Goal: Information Seeking & Learning: Learn about a topic

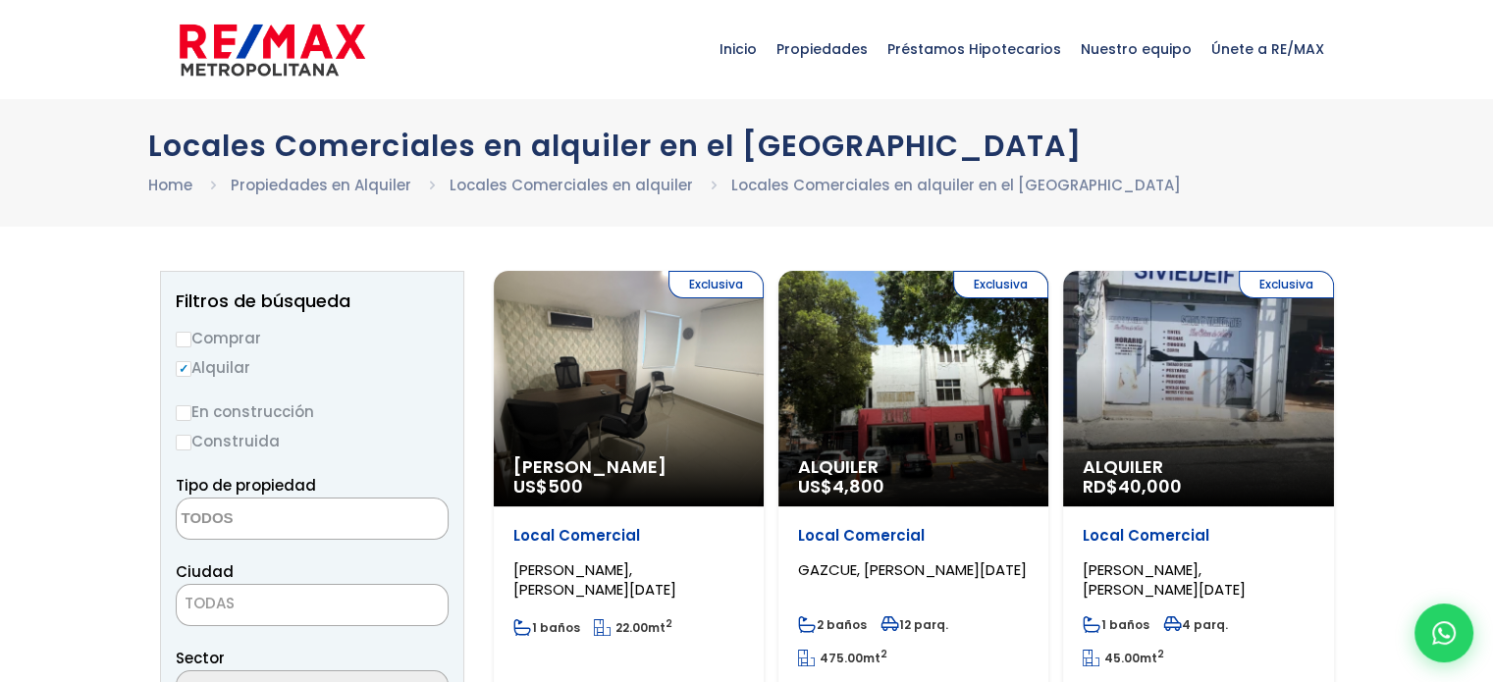
scroll to position [98, 0]
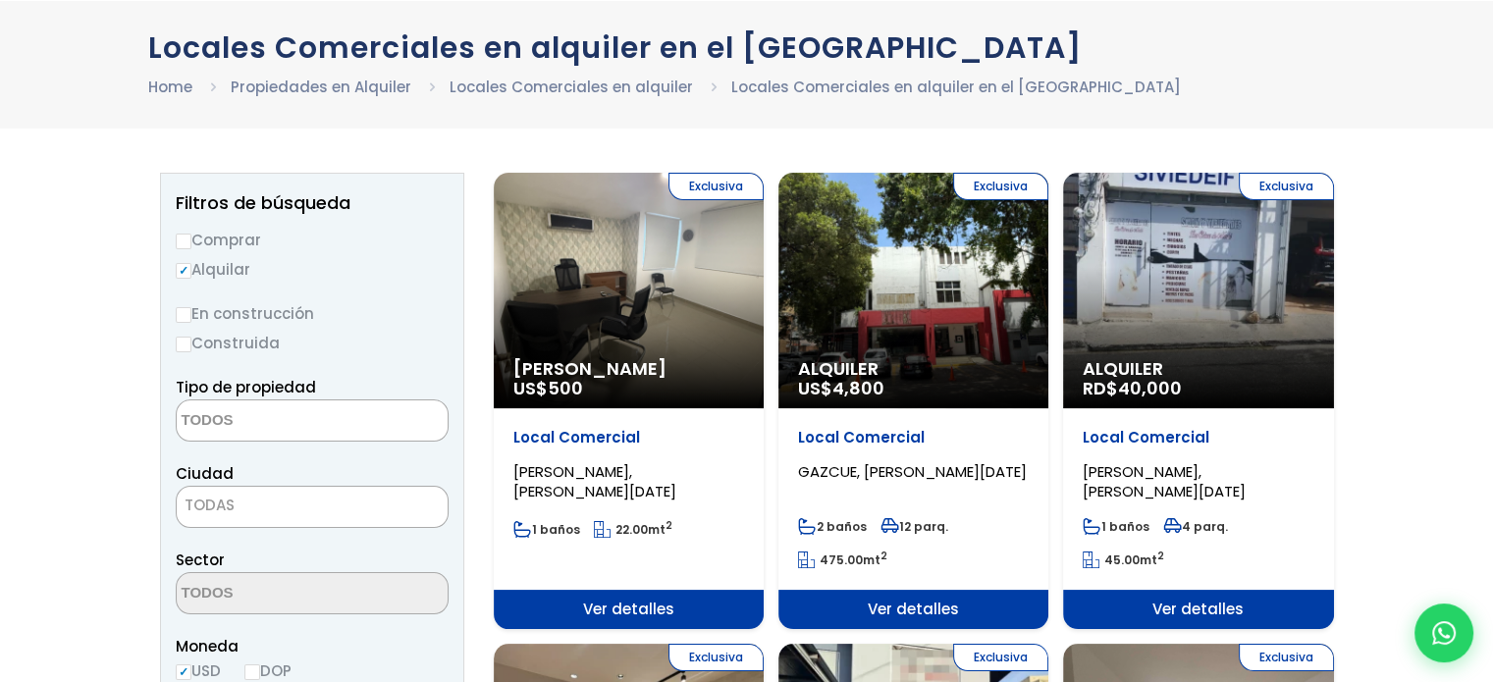
click at [343, 415] on textarea "Search" at bounding box center [272, 422] width 190 height 42
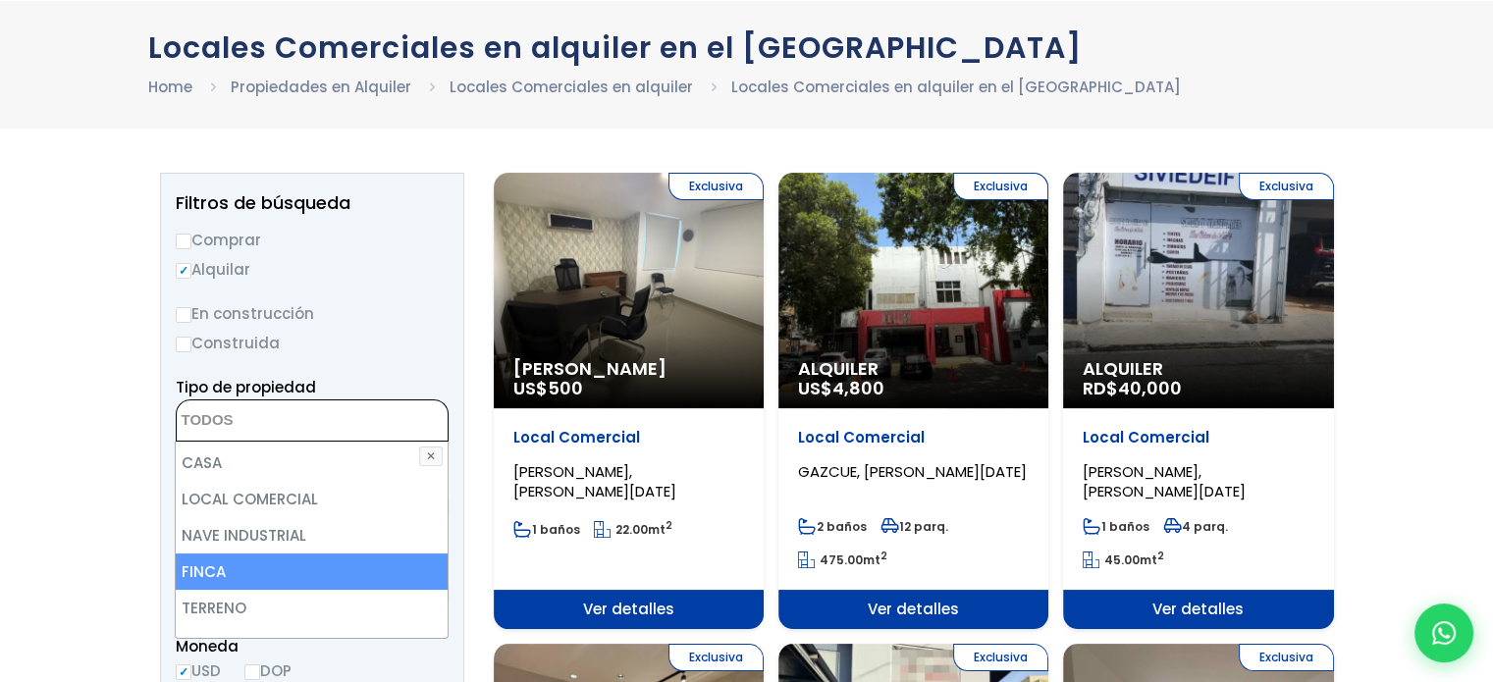
scroll to position [0, 0]
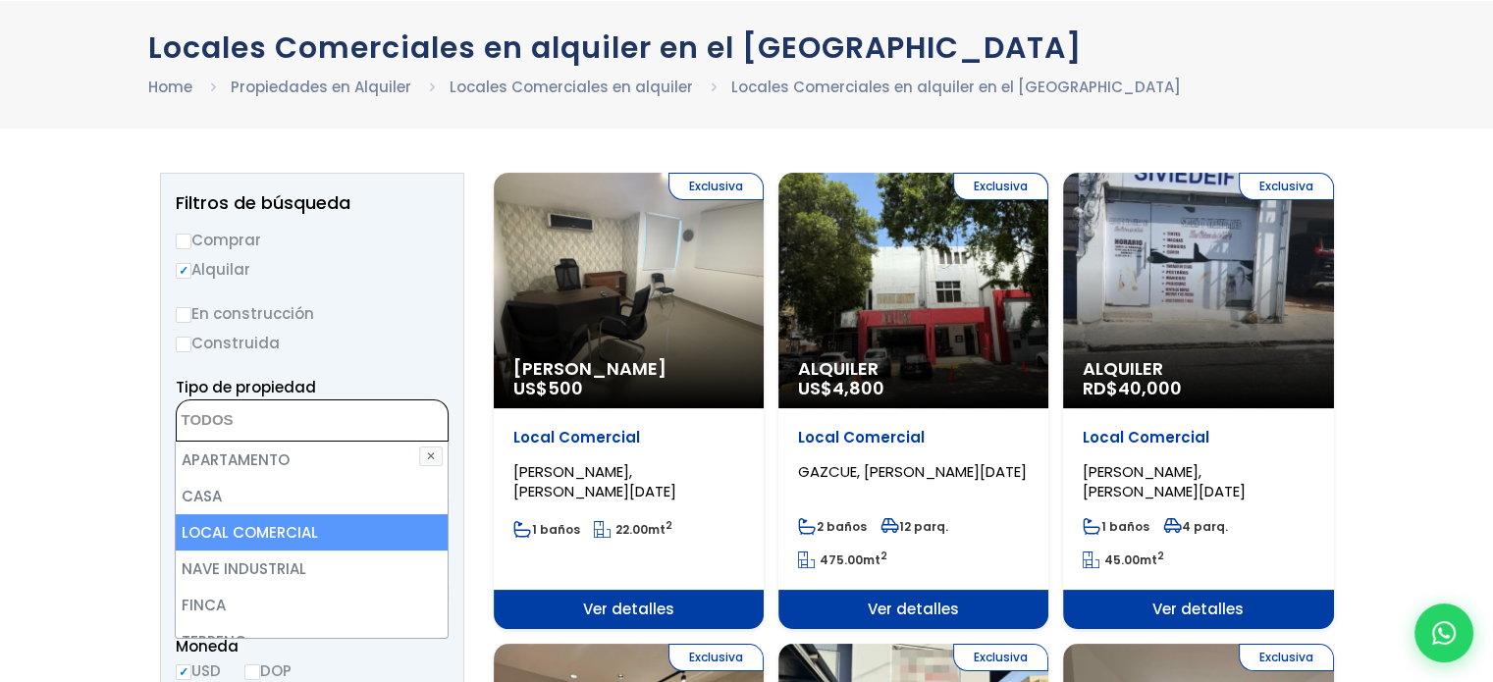
click at [361, 531] on li "LOCAL COMERCIAL" at bounding box center [311, 532] width 271 height 36
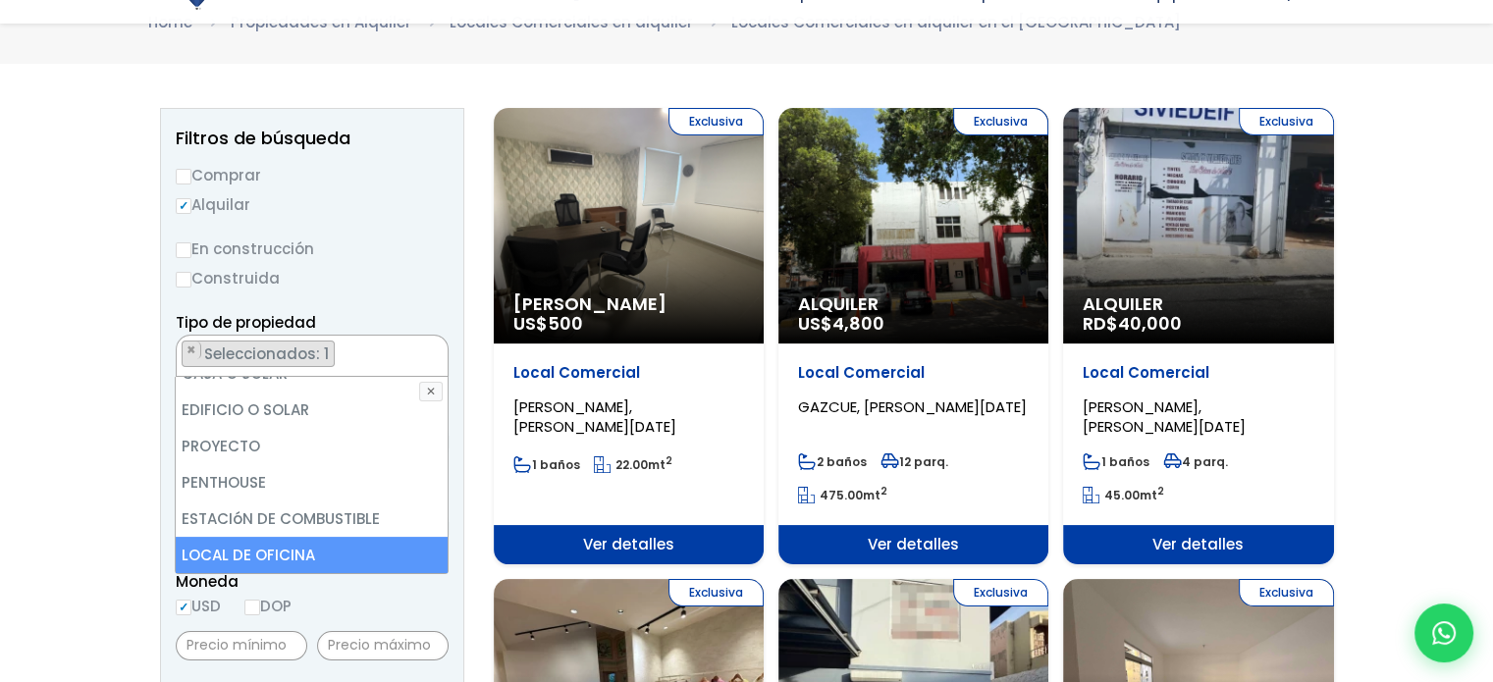
scroll to position [196, 0]
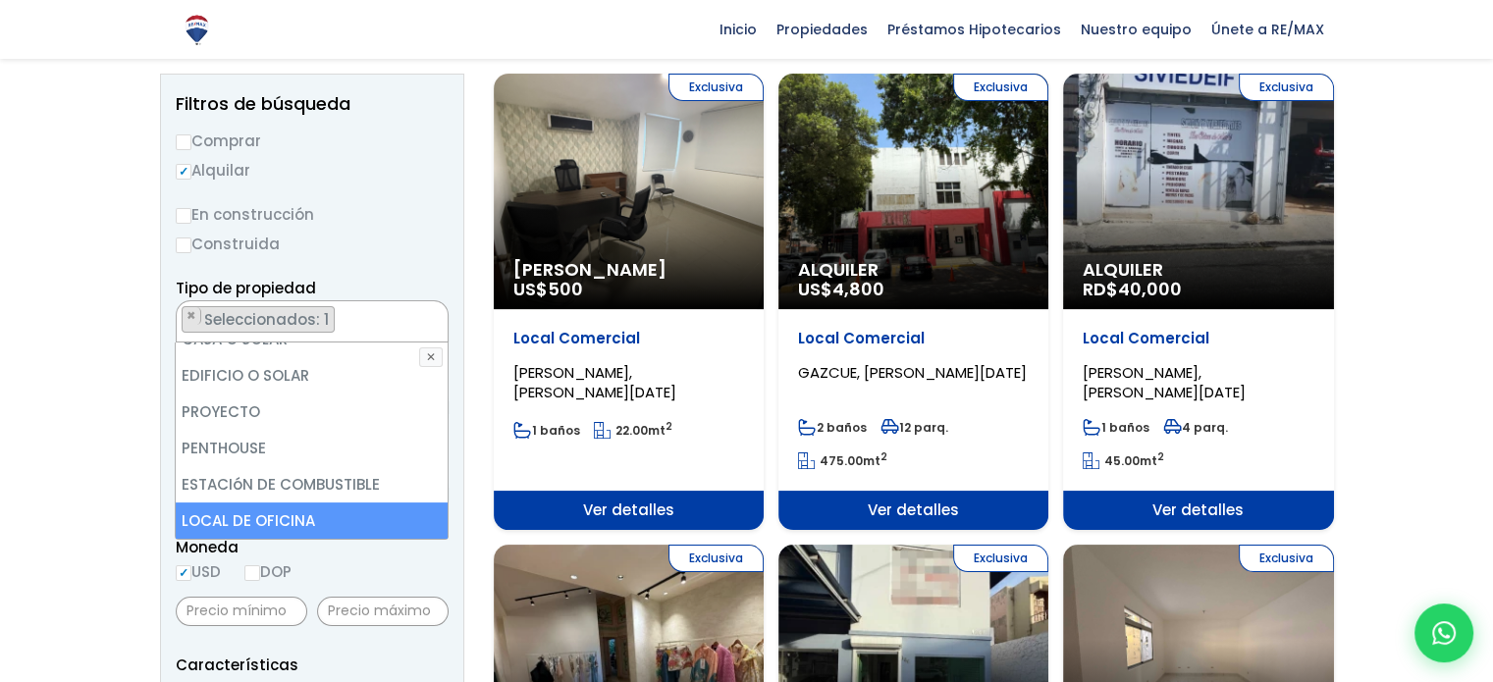
click at [361, 529] on li "LOCAL DE OFICINA" at bounding box center [311, 521] width 271 height 36
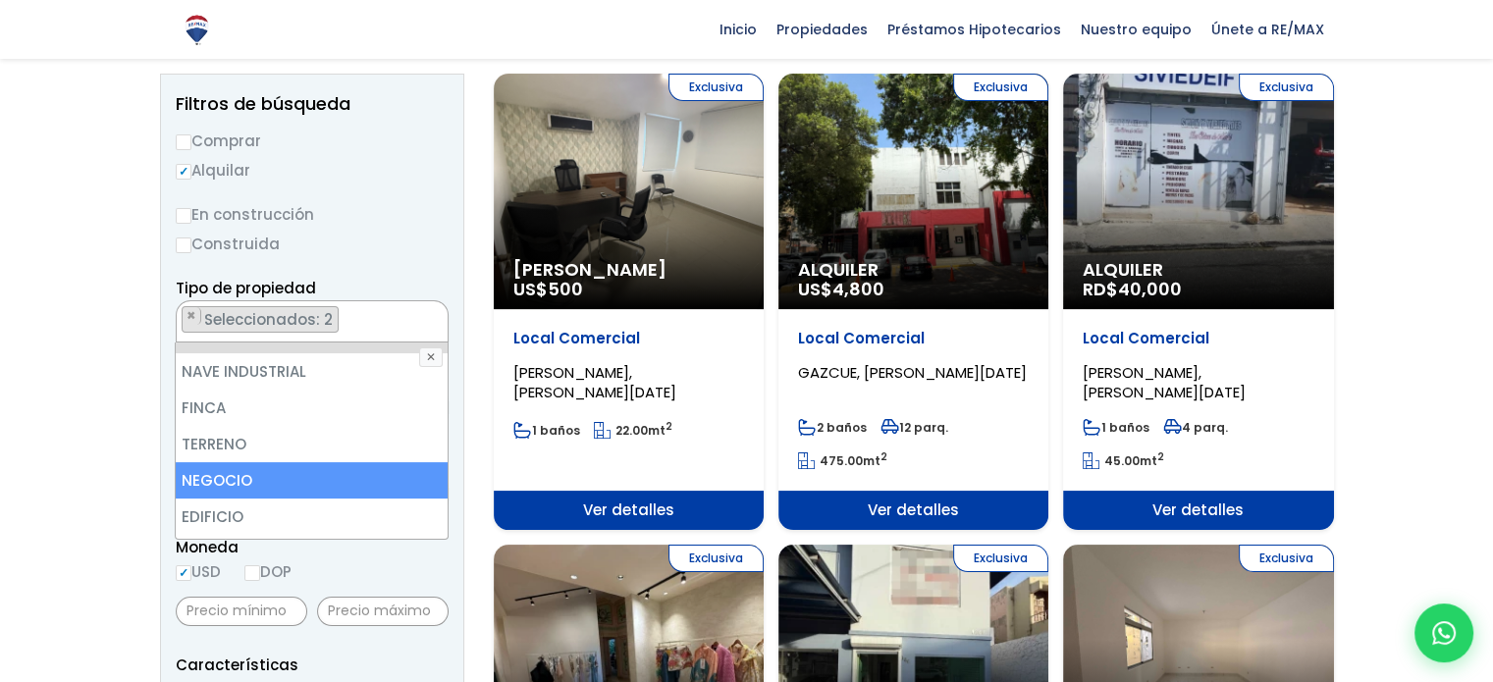
scroll to position [90, 0]
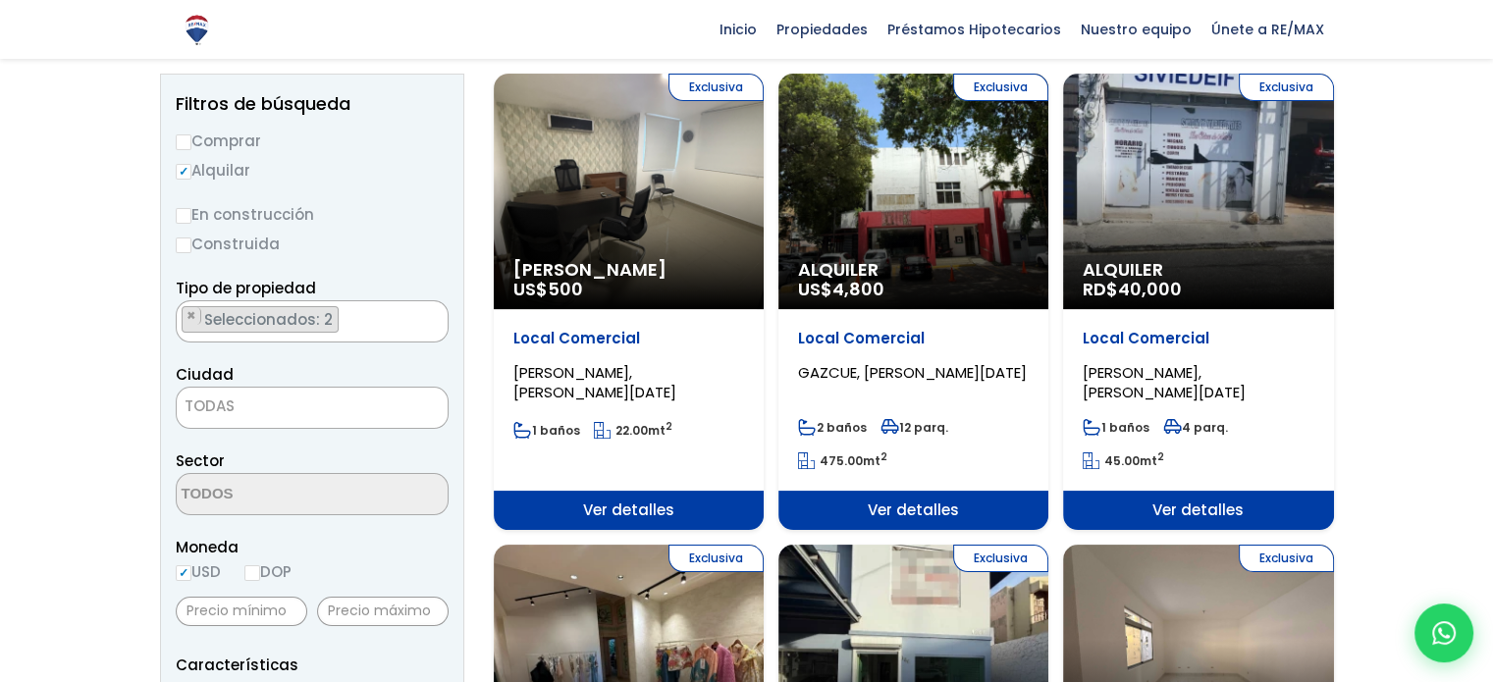
click at [314, 317] on span "Seleccionados: 2" at bounding box center [269, 319] width 135 height 21
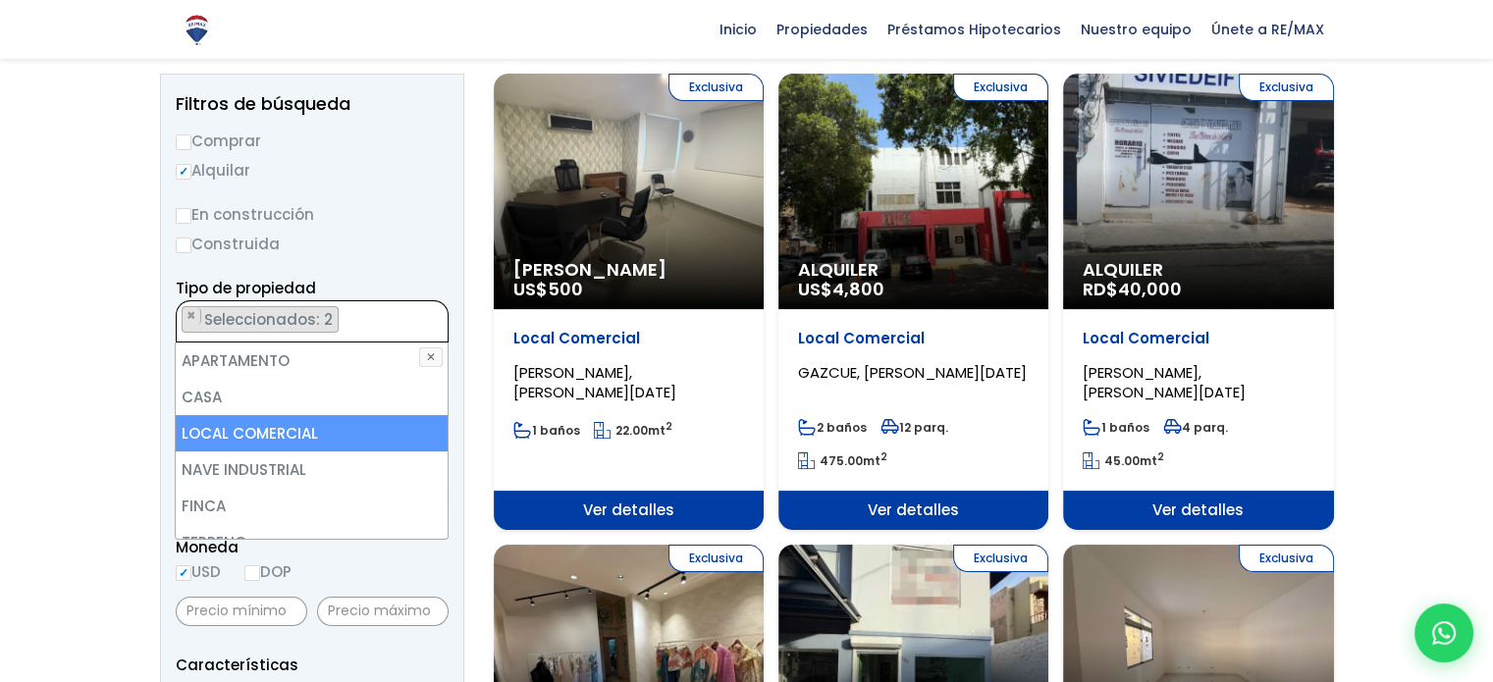
click at [304, 418] on li "LOCAL COMERCIAL" at bounding box center [311, 433] width 271 height 36
select select "office+site"
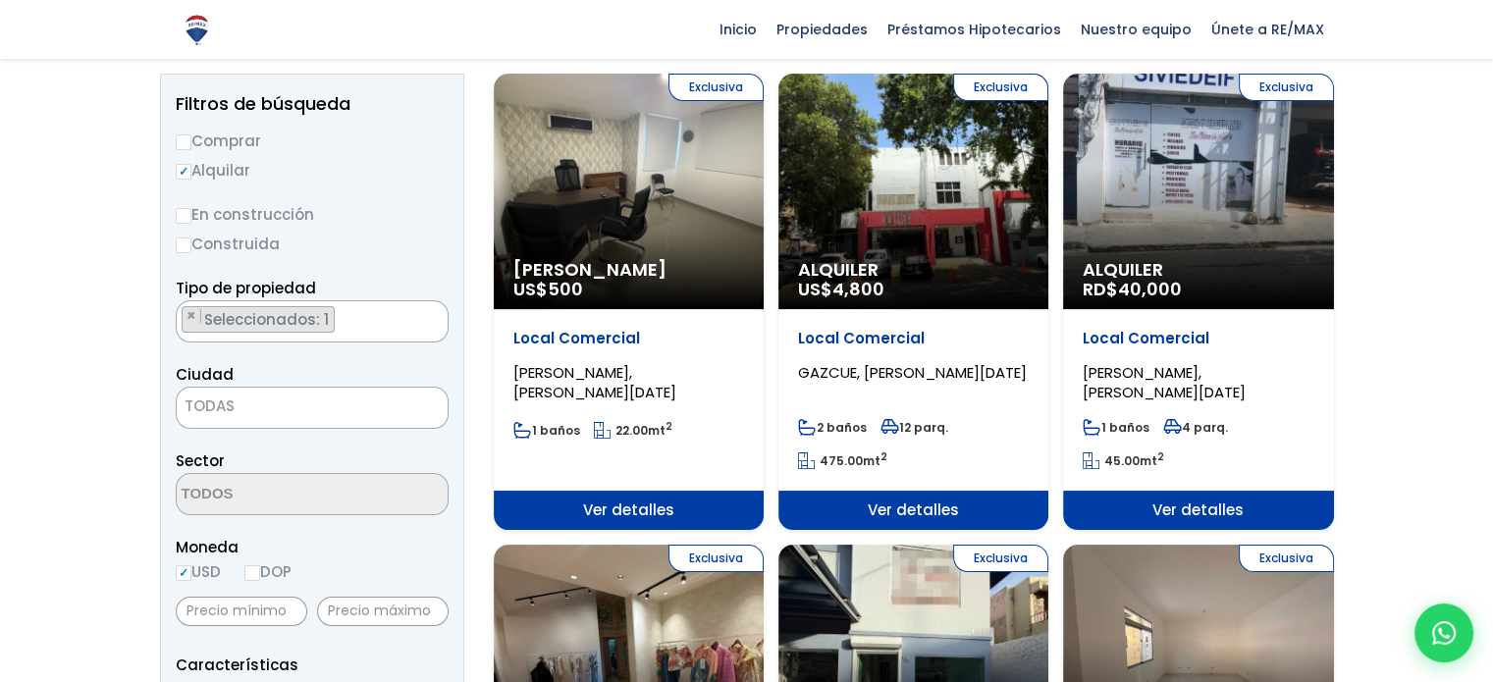
click at [282, 413] on span "TODAS" at bounding box center [312, 406] width 271 height 27
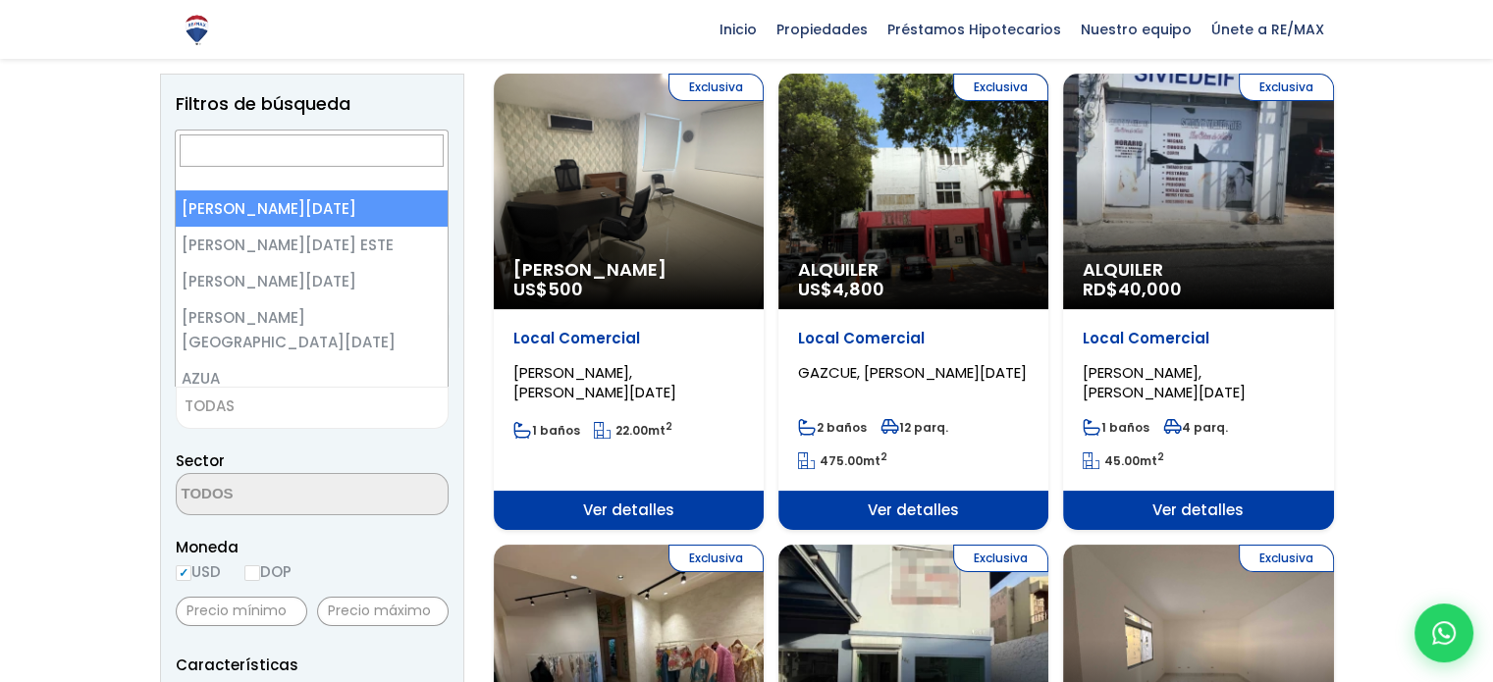
select select "1"
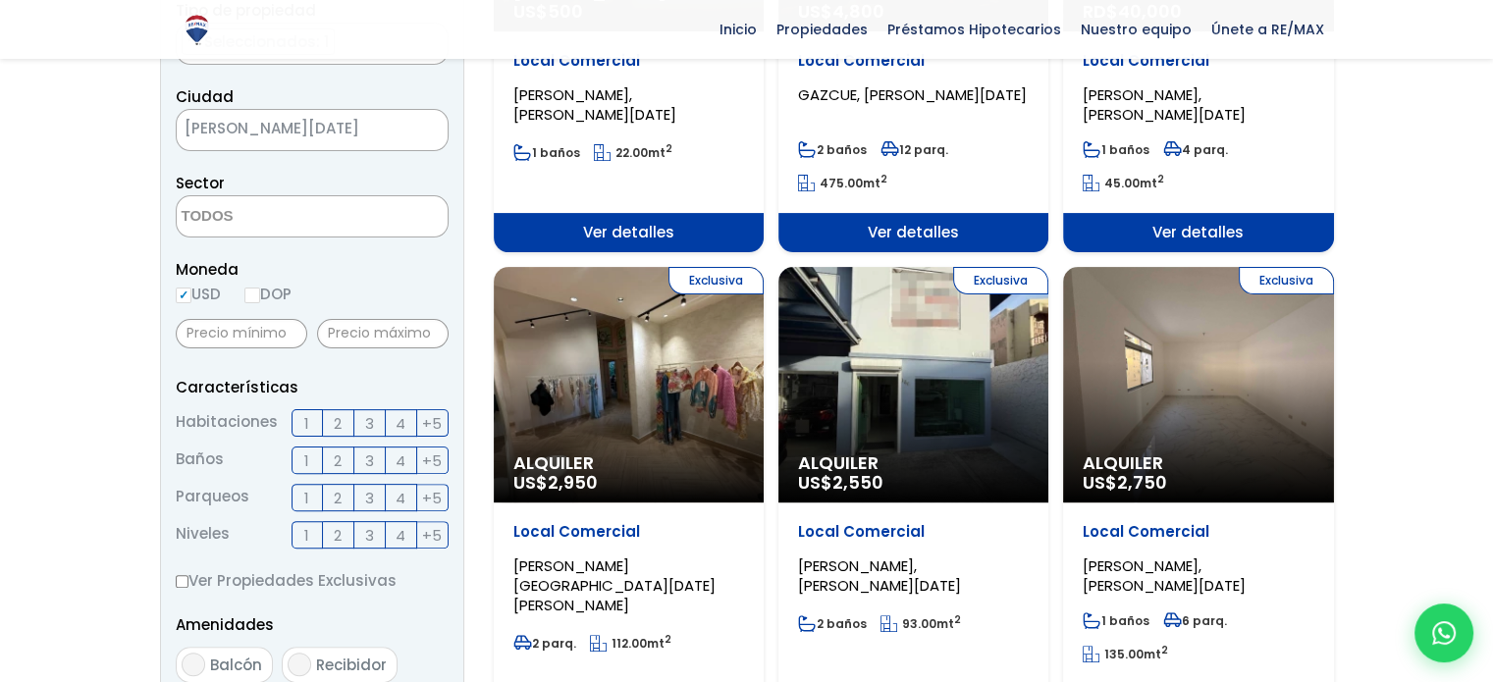
scroll to position [589, 0]
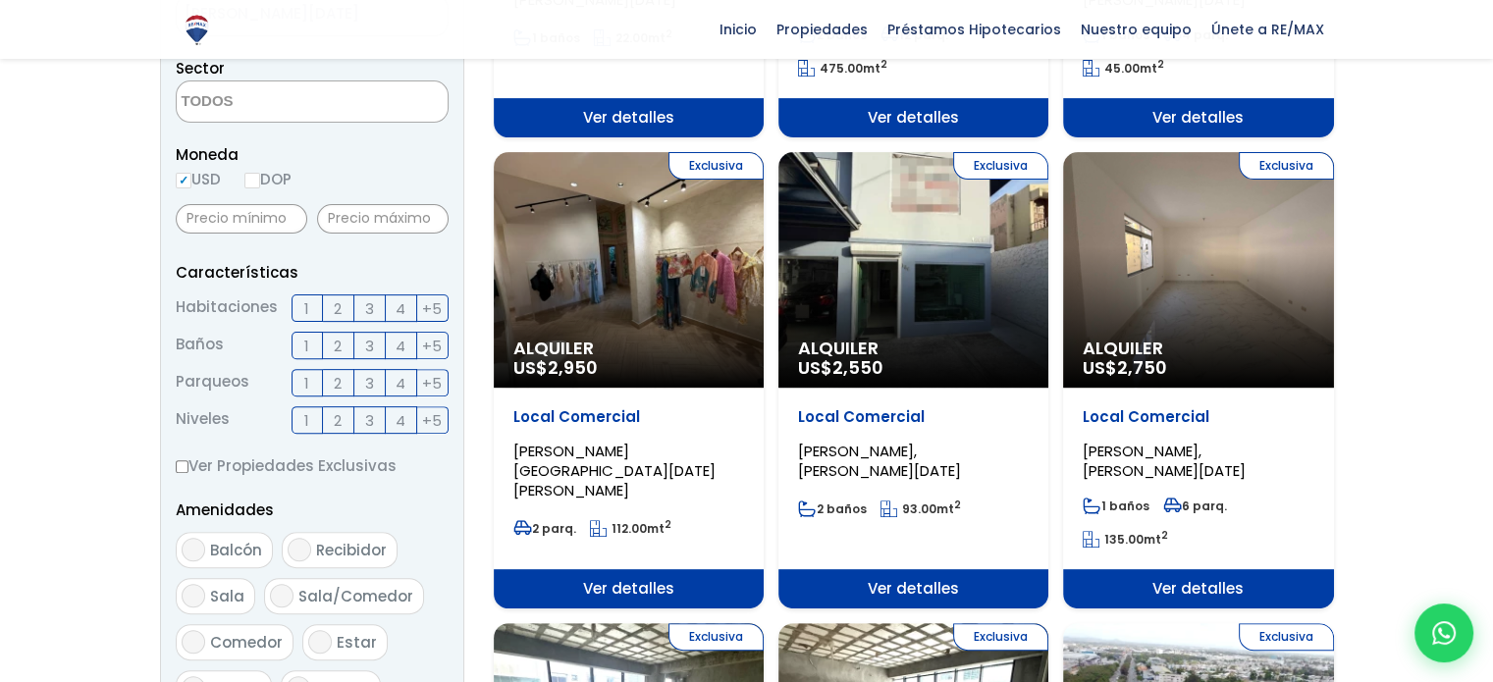
click at [302, 424] on label "1" at bounding box center [307, 419] width 31 height 27
click at [0, 0] on input "1" at bounding box center [0, 0] width 0 height 0
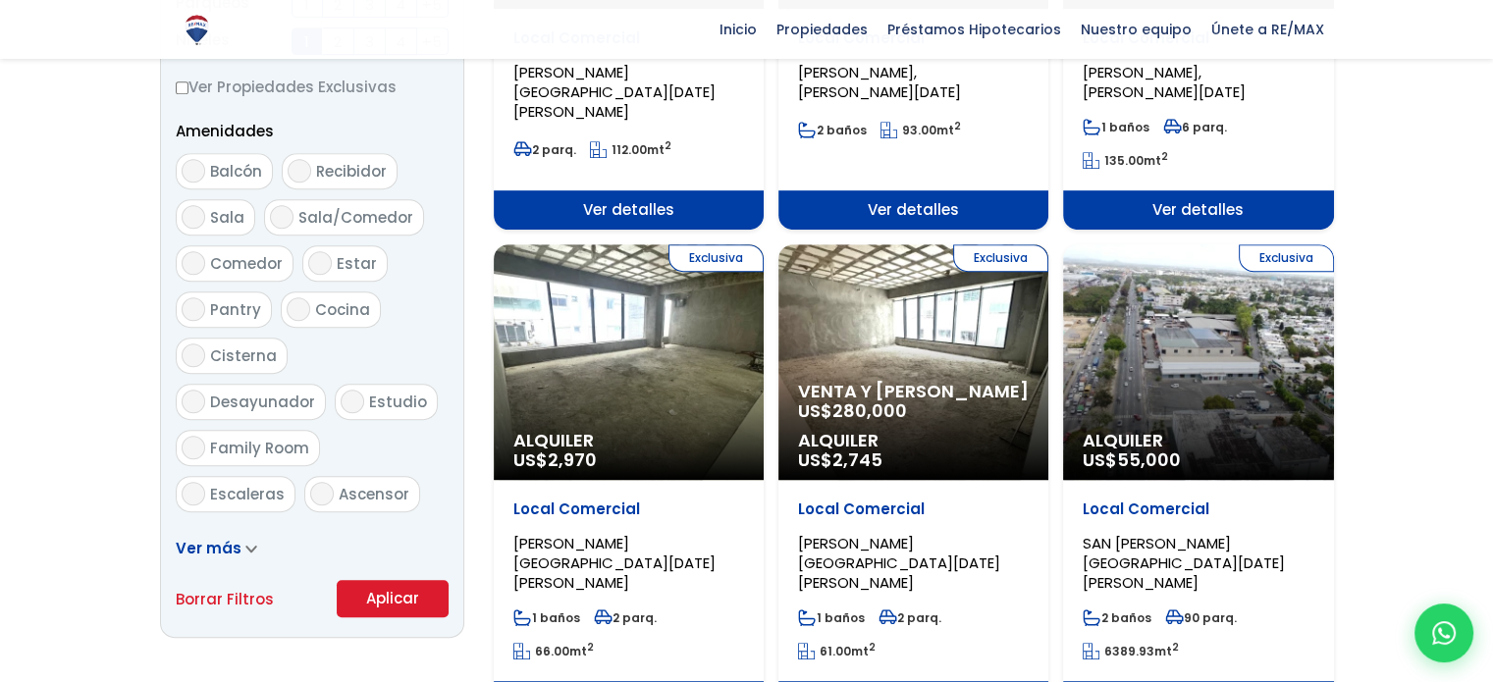
scroll to position [1178, 0]
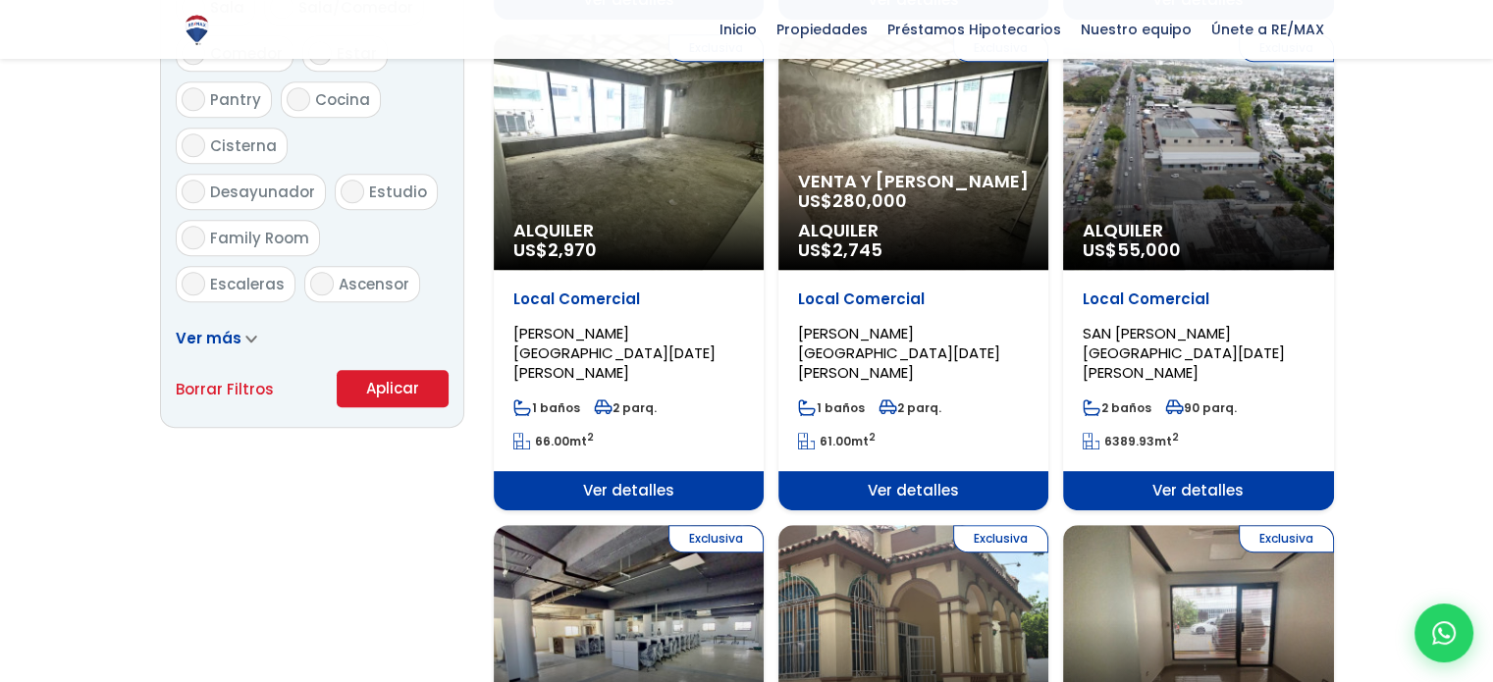
click at [374, 404] on button "Aplicar" at bounding box center [393, 388] width 112 height 37
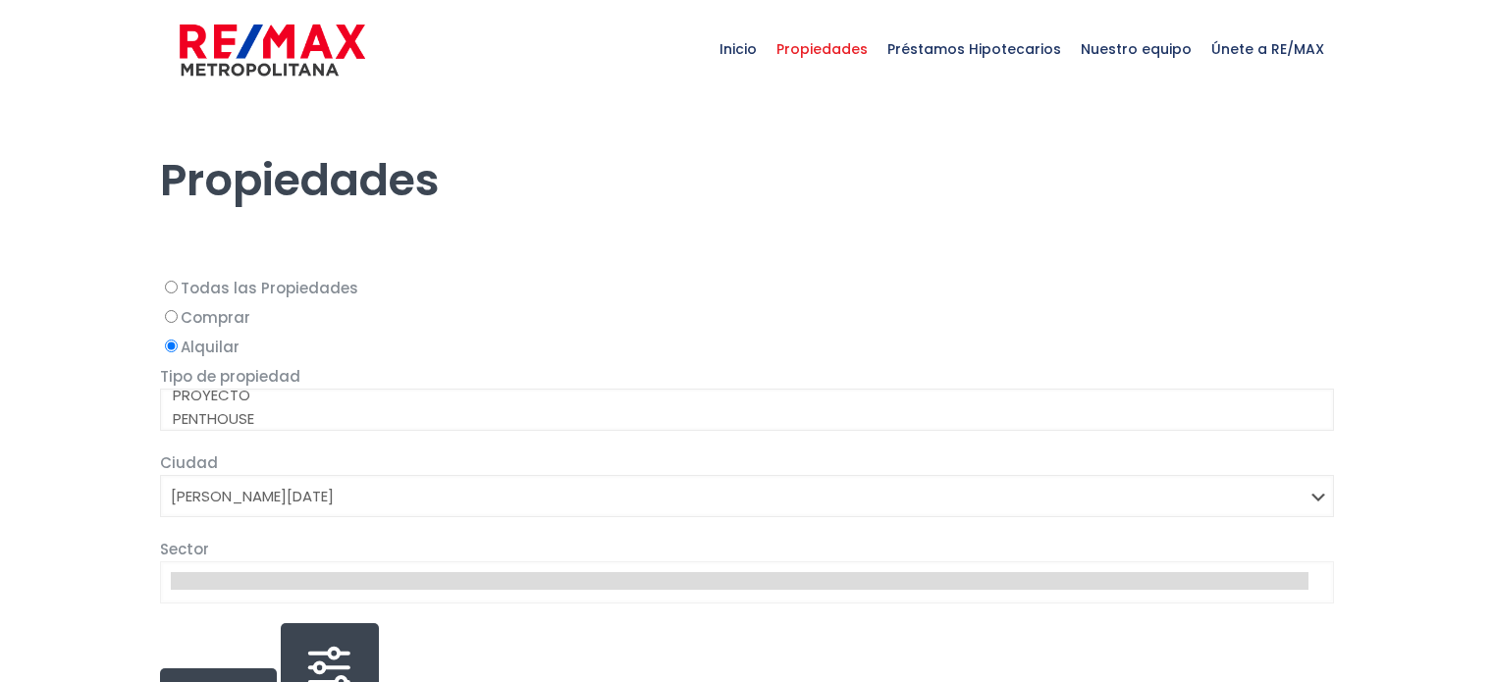
select select "1"
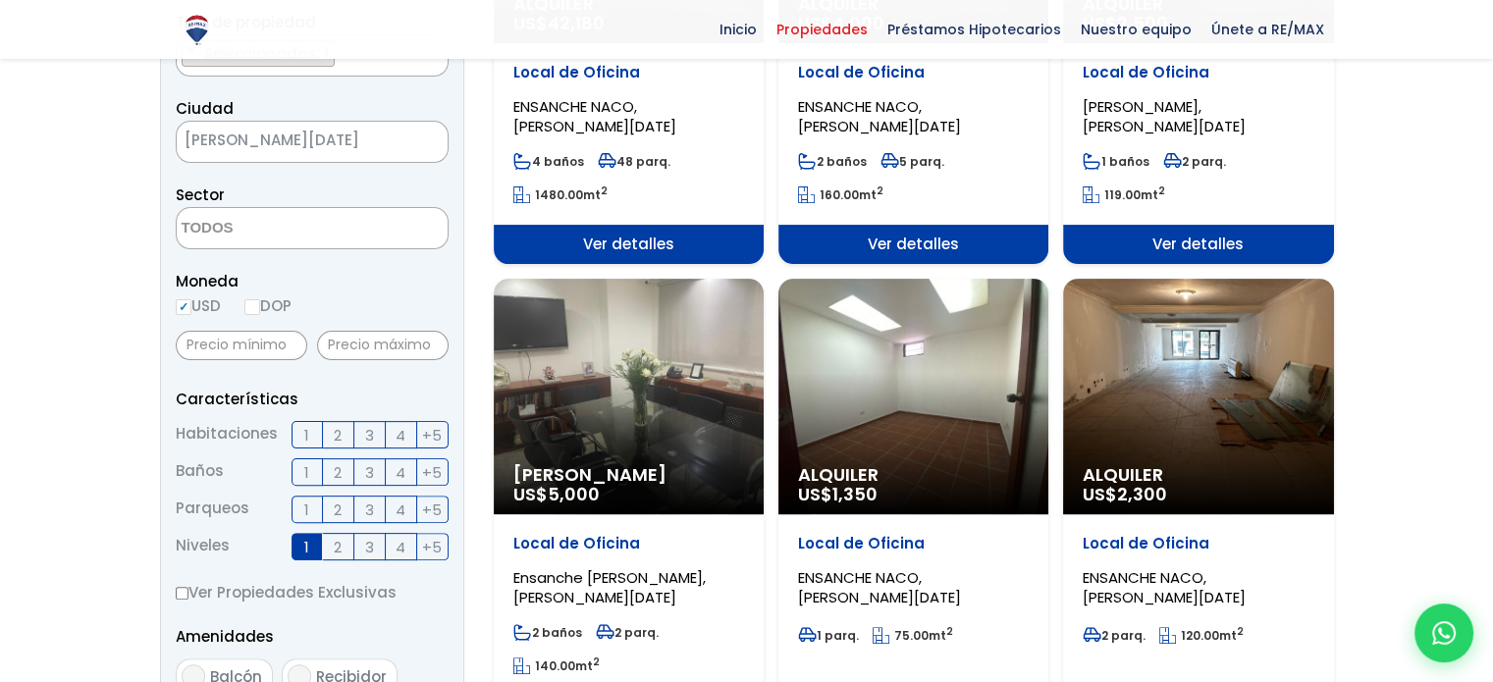
scroll to position [491, 0]
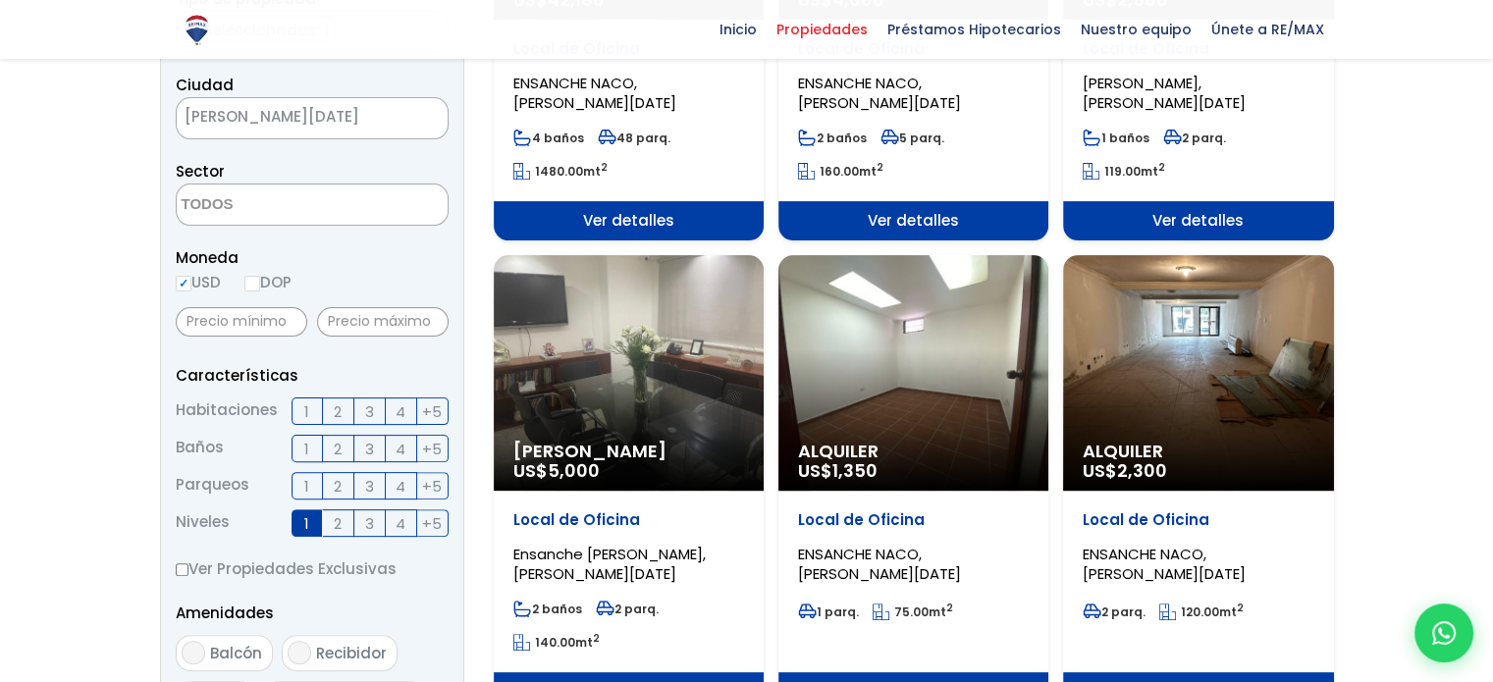
click at [978, 372] on div "Alquiler US$ 1,350" at bounding box center [914, 373] width 270 height 236
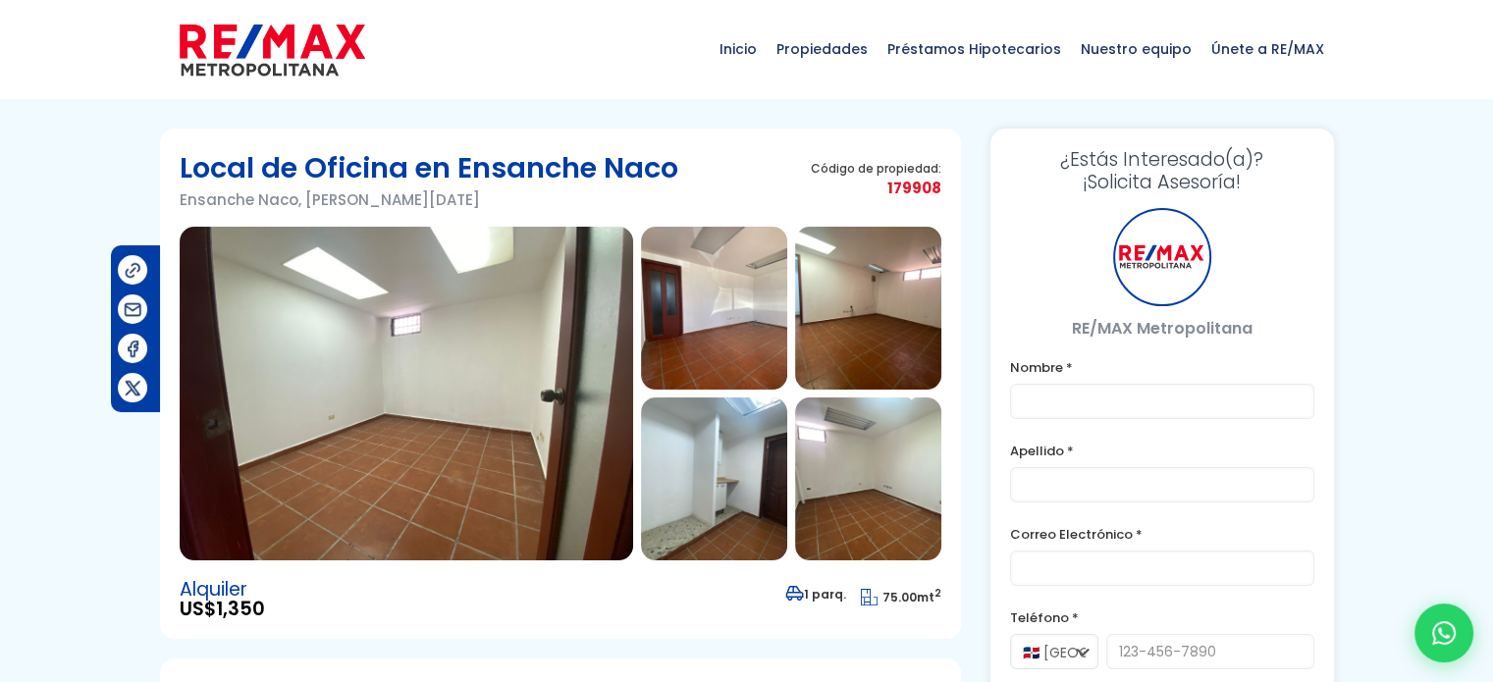
click at [431, 372] on img at bounding box center [407, 394] width 454 height 334
type input "[PERSON_NAME]"
type input "[EMAIL_ADDRESS][DOMAIN_NAME]"
type input "8098933003"
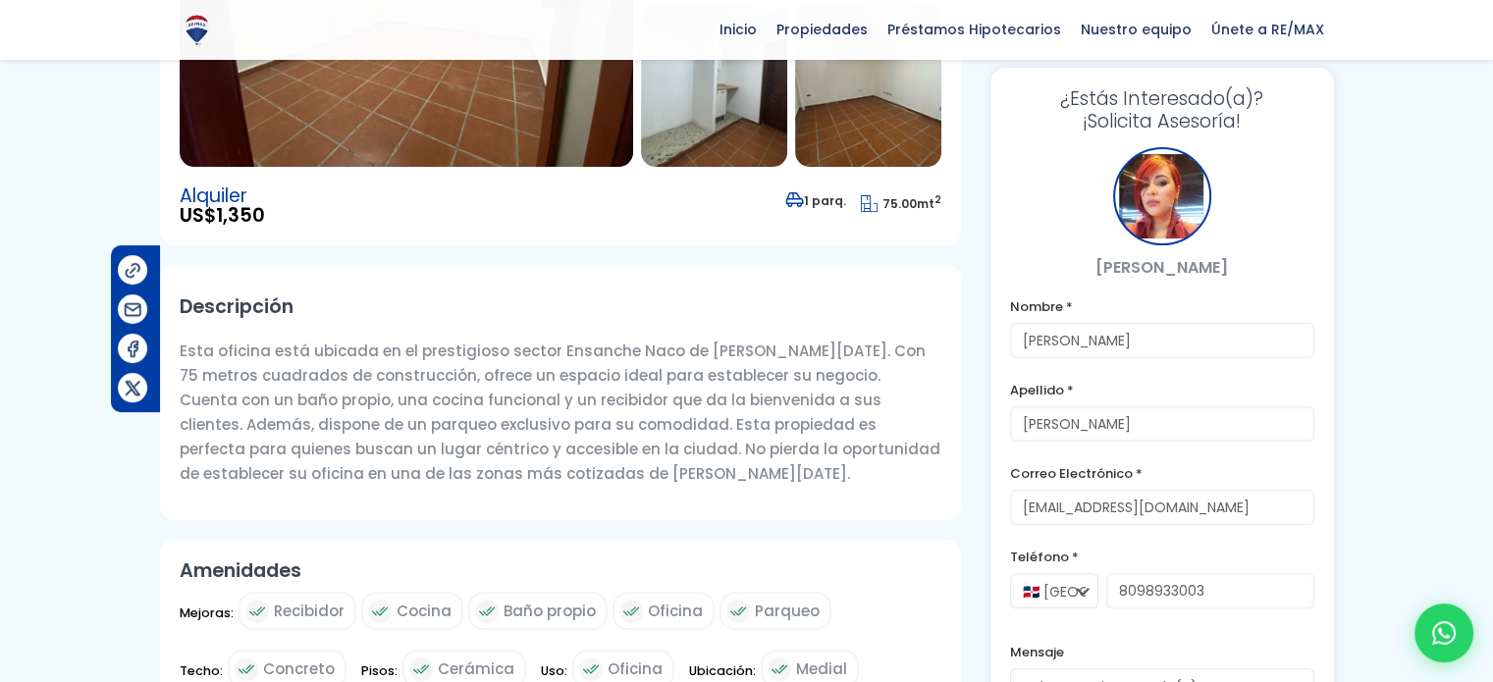
scroll to position [196, 0]
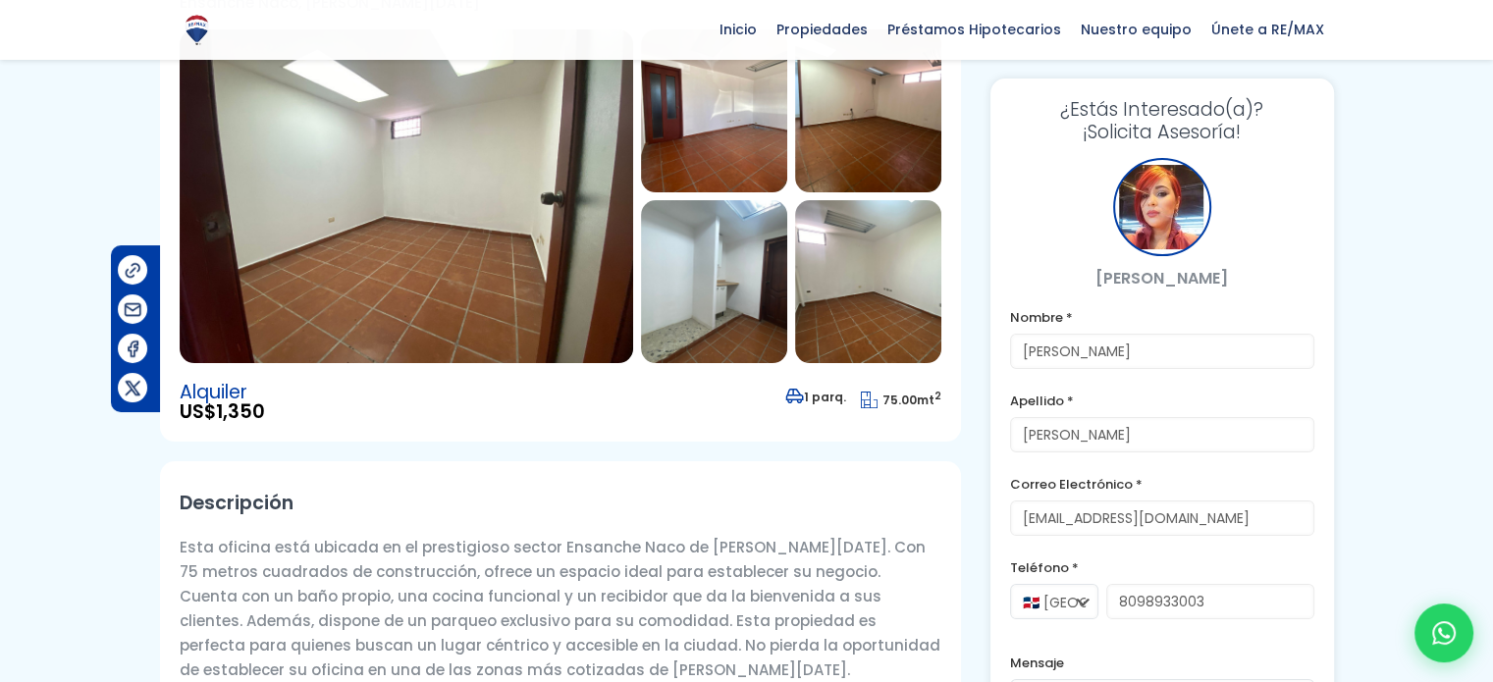
click at [479, 219] on img at bounding box center [407, 196] width 454 height 334
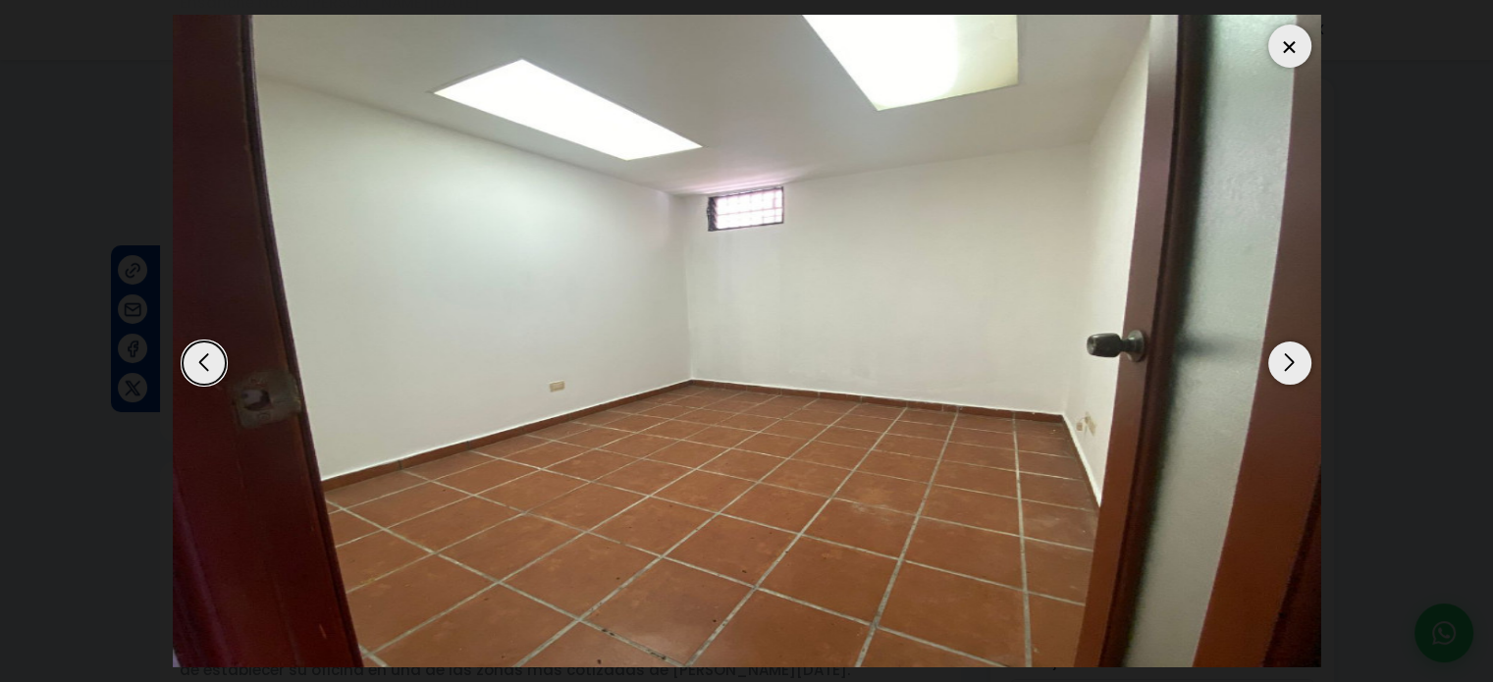
click at [1291, 364] on div "Next slide" at bounding box center [1290, 363] width 43 height 43
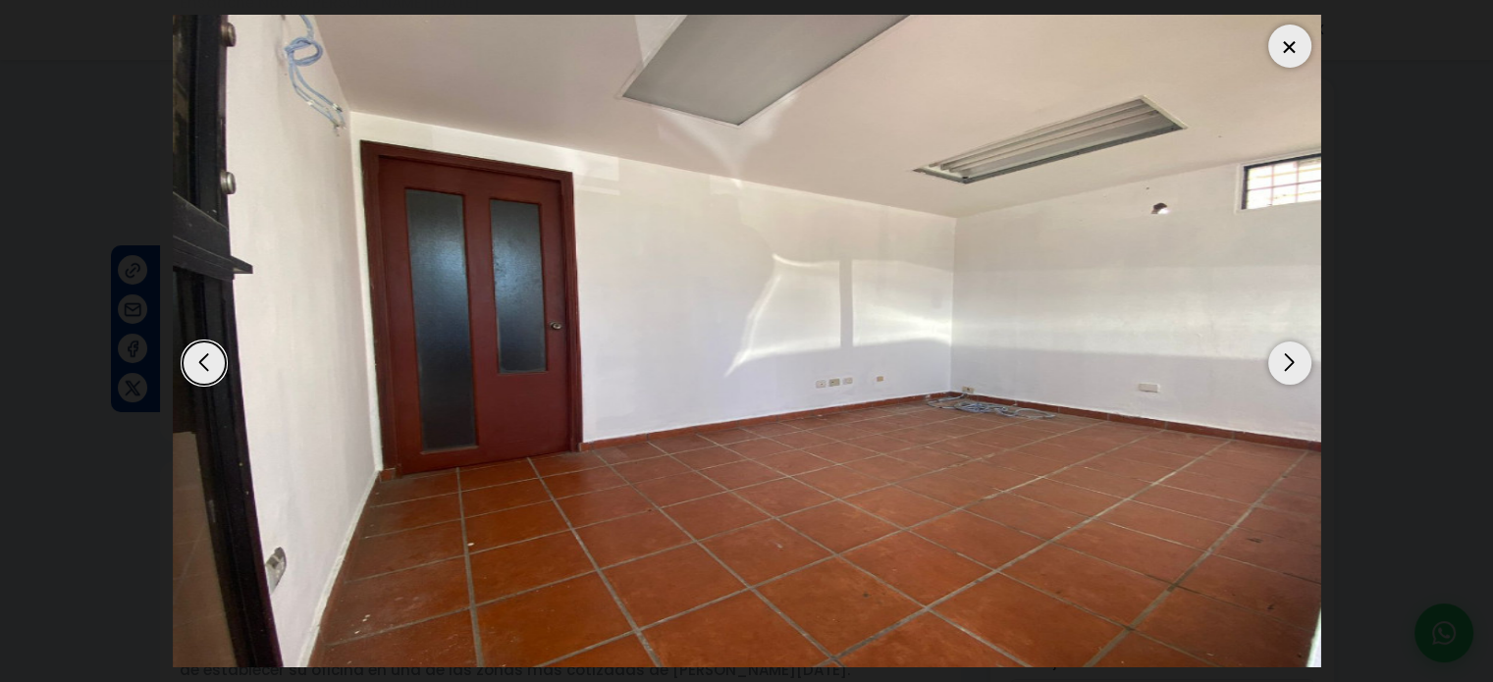
click at [1291, 364] on div "Next slide" at bounding box center [1290, 363] width 43 height 43
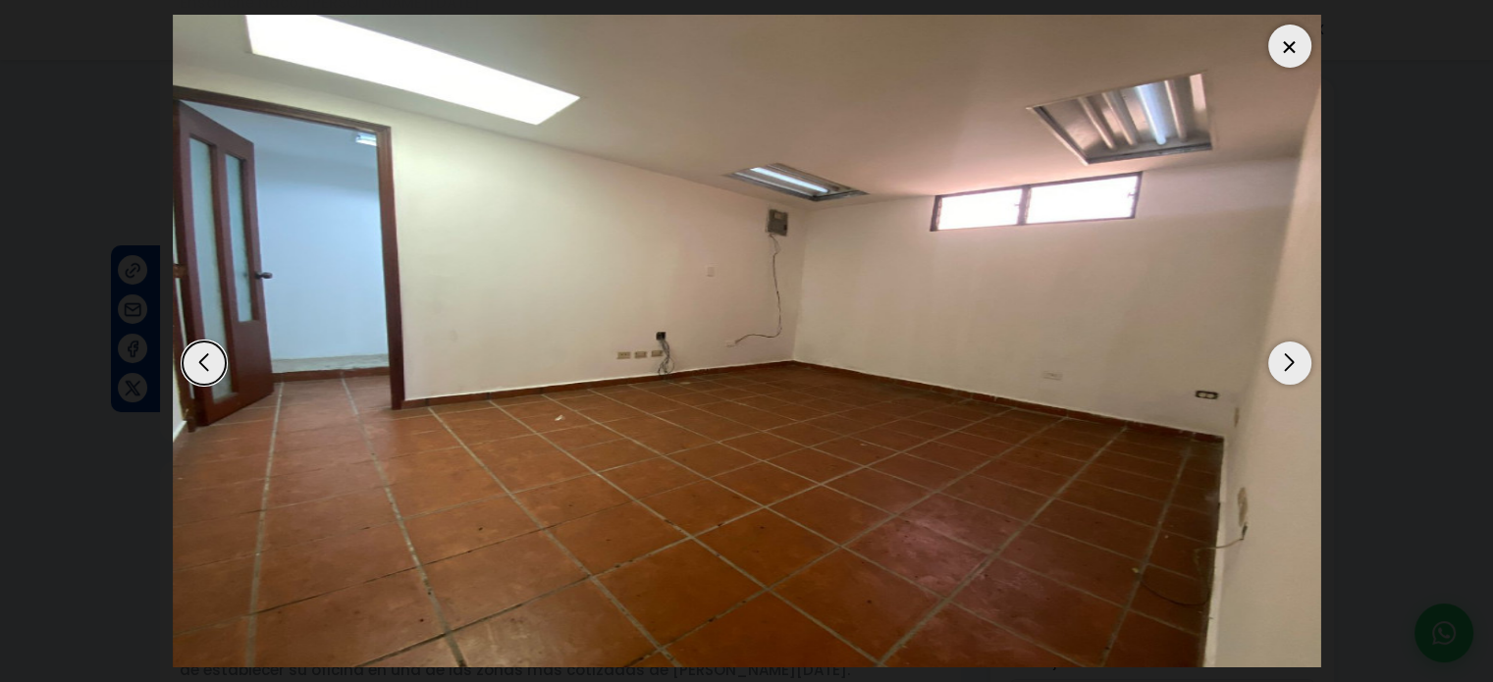
click at [1291, 364] on div "Next slide" at bounding box center [1290, 363] width 43 height 43
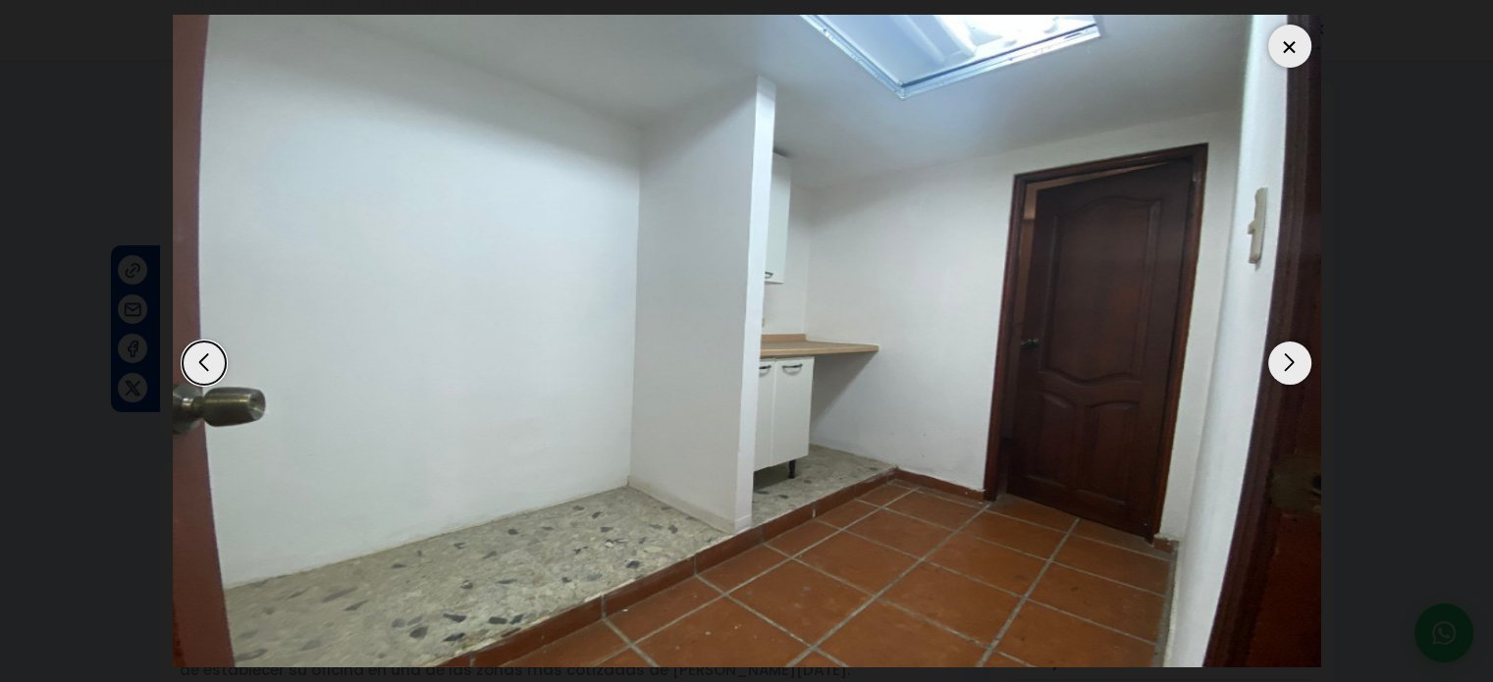
click at [1291, 364] on div "Next slide" at bounding box center [1290, 363] width 43 height 43
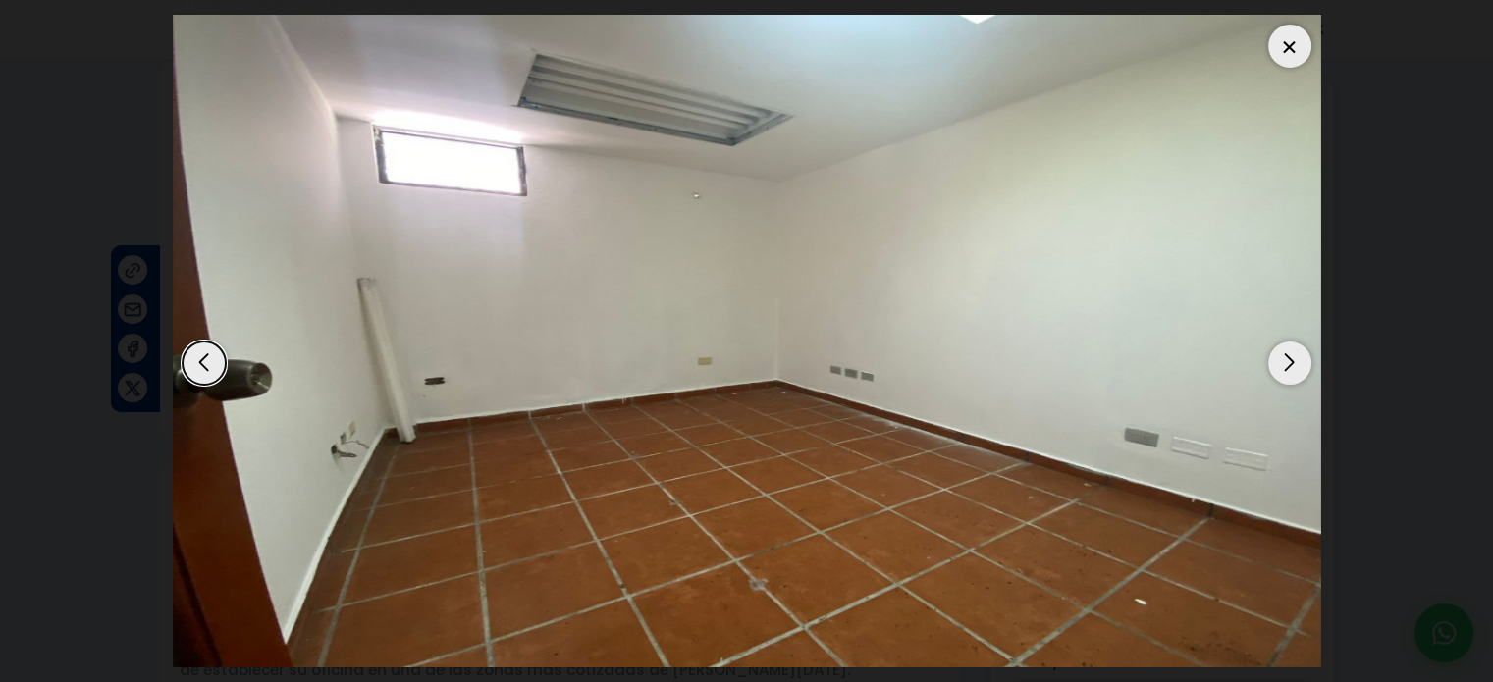
click at [1291, 364] on div "Next slide" at bounding box center [1290, 363] width 43 height 43
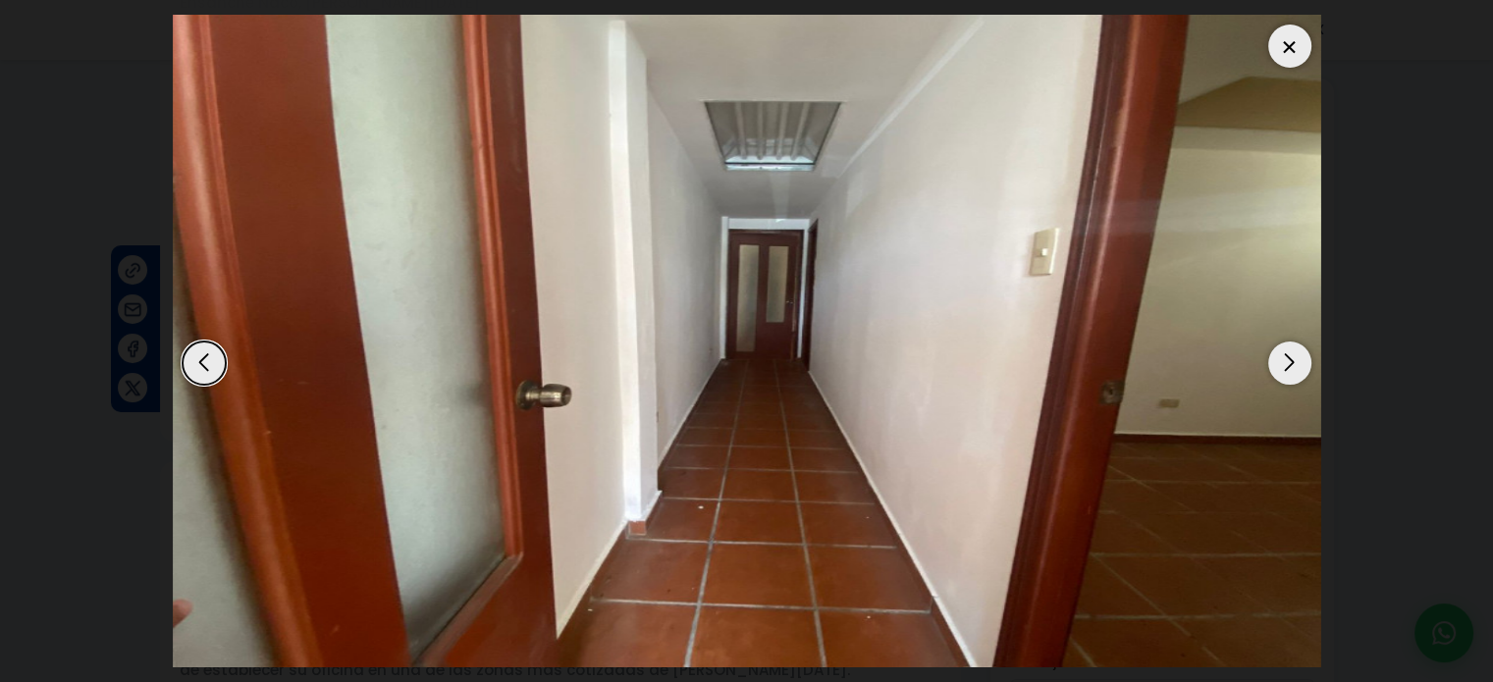
click at [1291, 364] on div "Next slide" at bounding box center [1290, 363] width 43 height 43
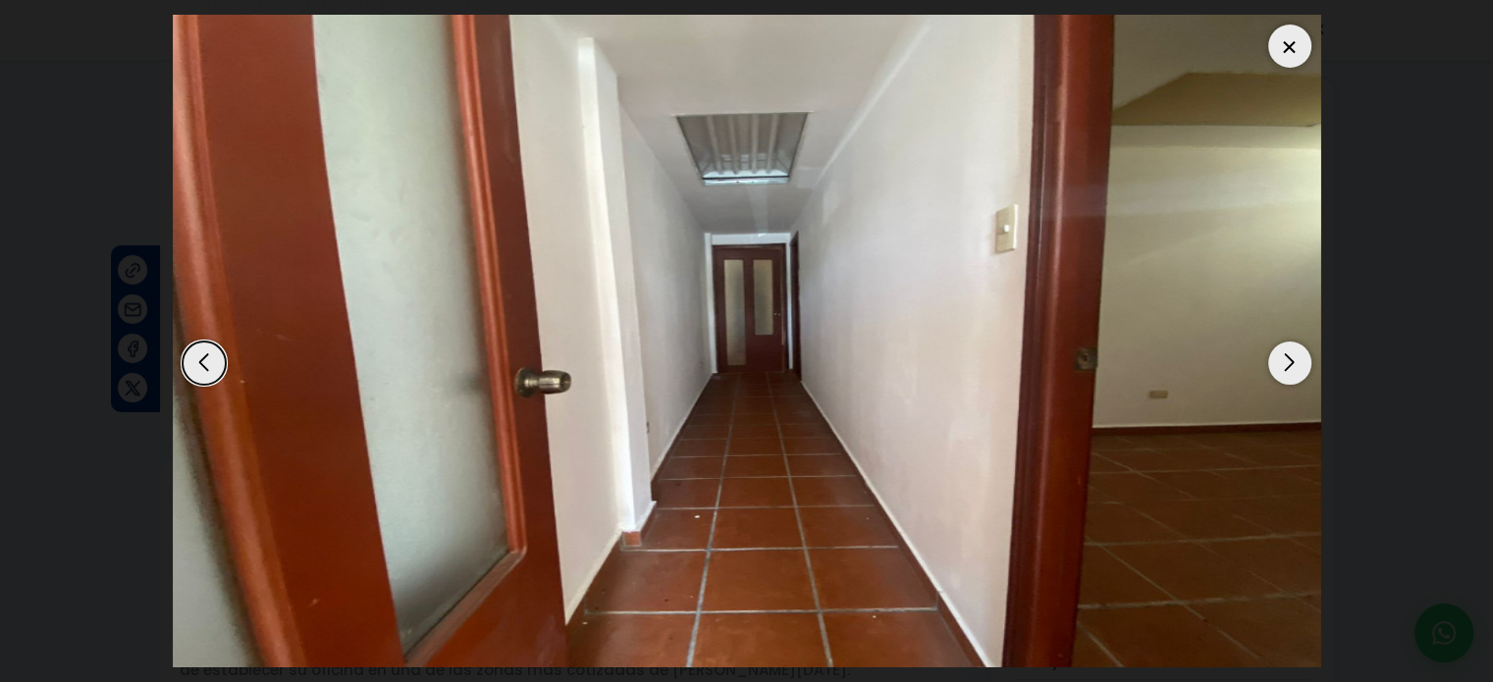
click at [1291, 364] on div "Next slide" at bounding box center [1290, 363] width 43 height 43
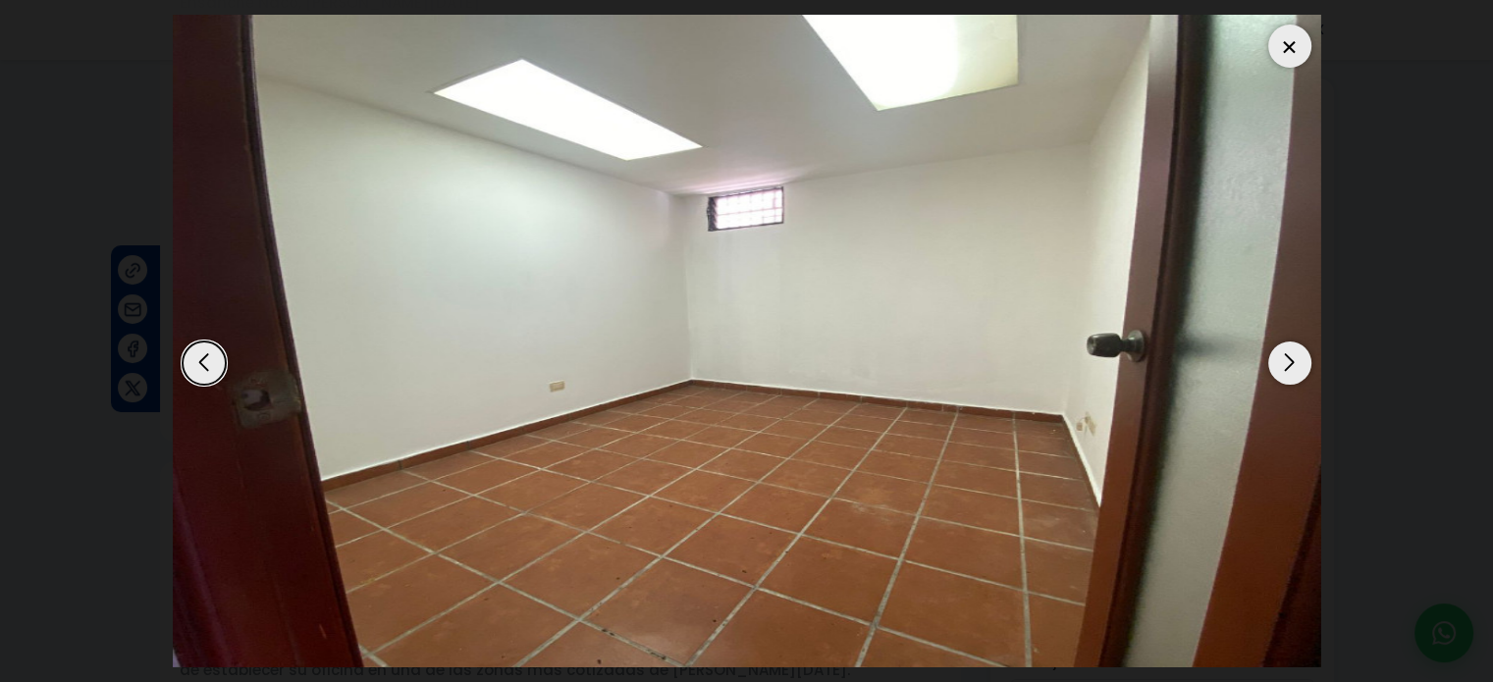
click at [1291, 364] on div "Next slide" at bounding box center [1290, 363] width 43 height 43
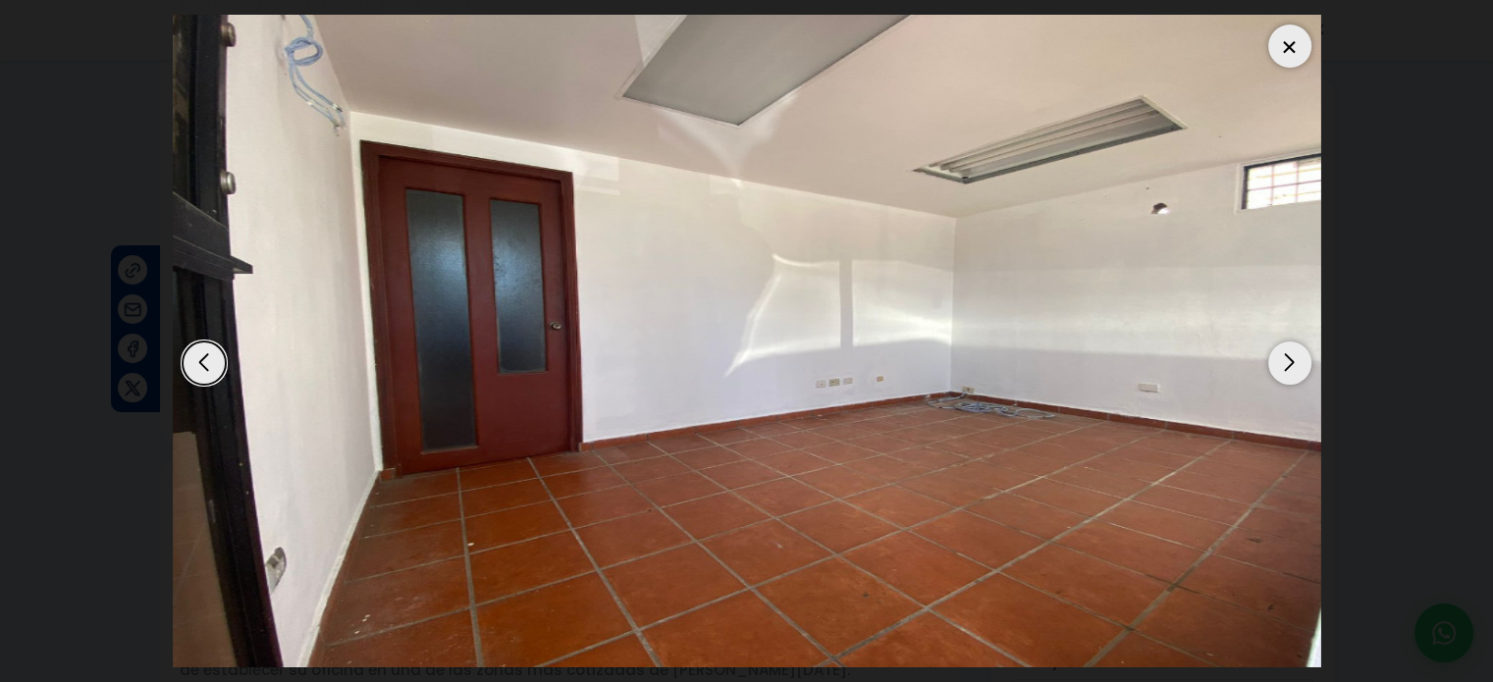
click at [1291, 364] on div "Next slide" at bounding box center [1290, 363] width 43 height 43
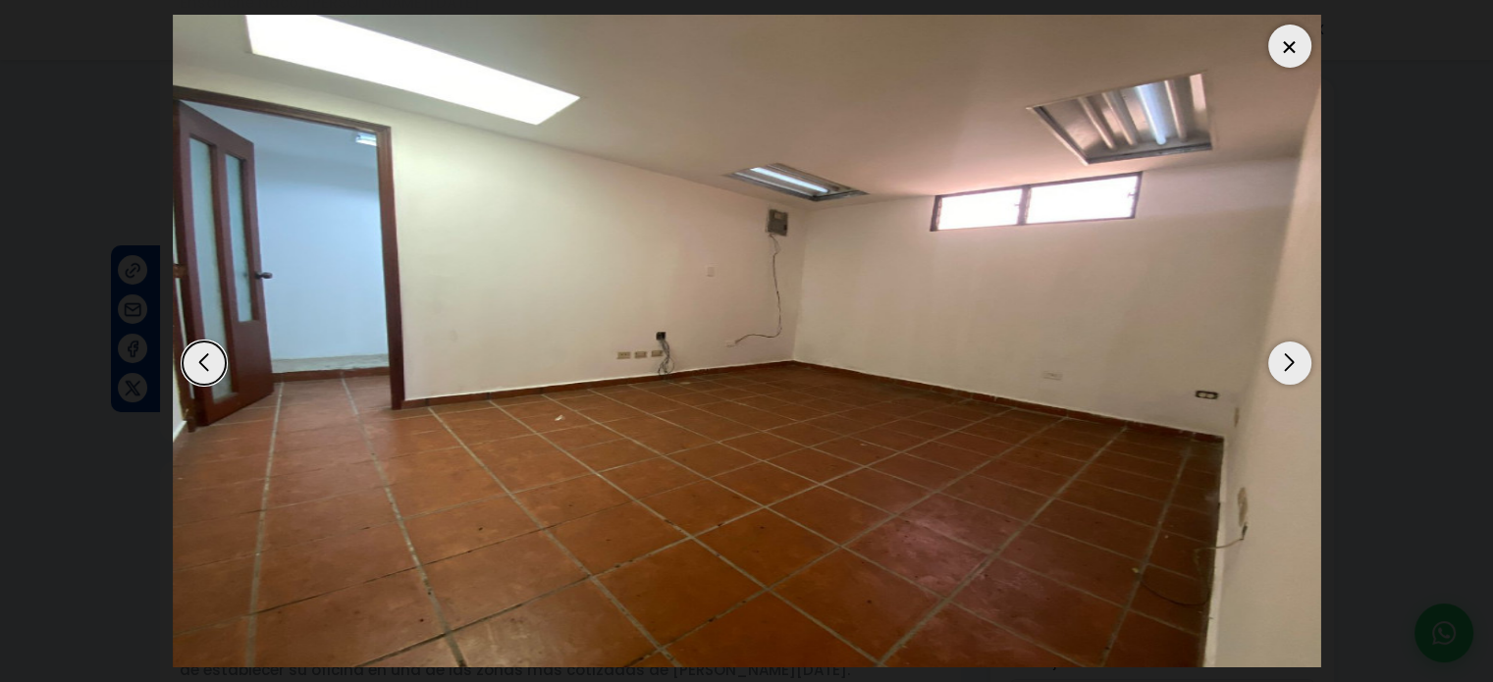
click at [1291, 364] on div "Next slide" at bounding box center [1290, 363] width 43 height 43
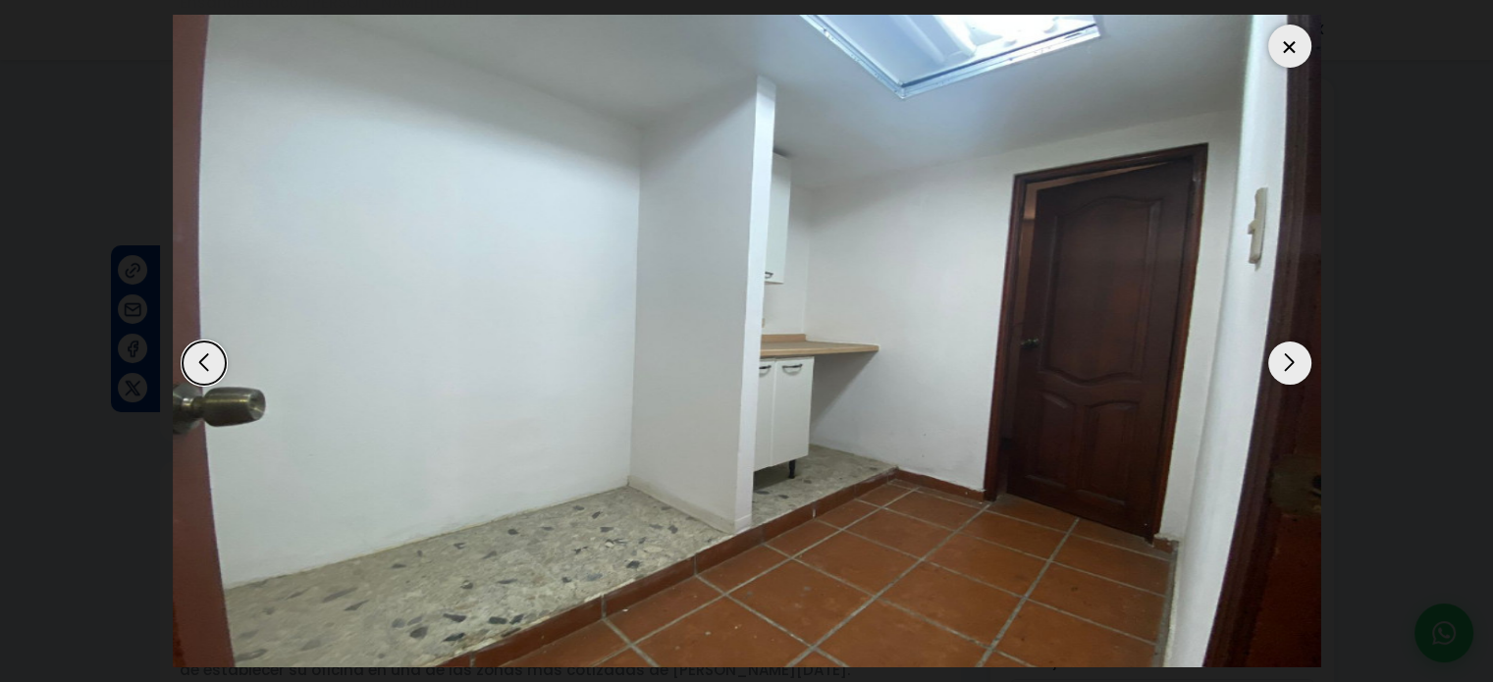
click at [1290, 52] on div at bounding box center [1290, 46] width 43 height 43
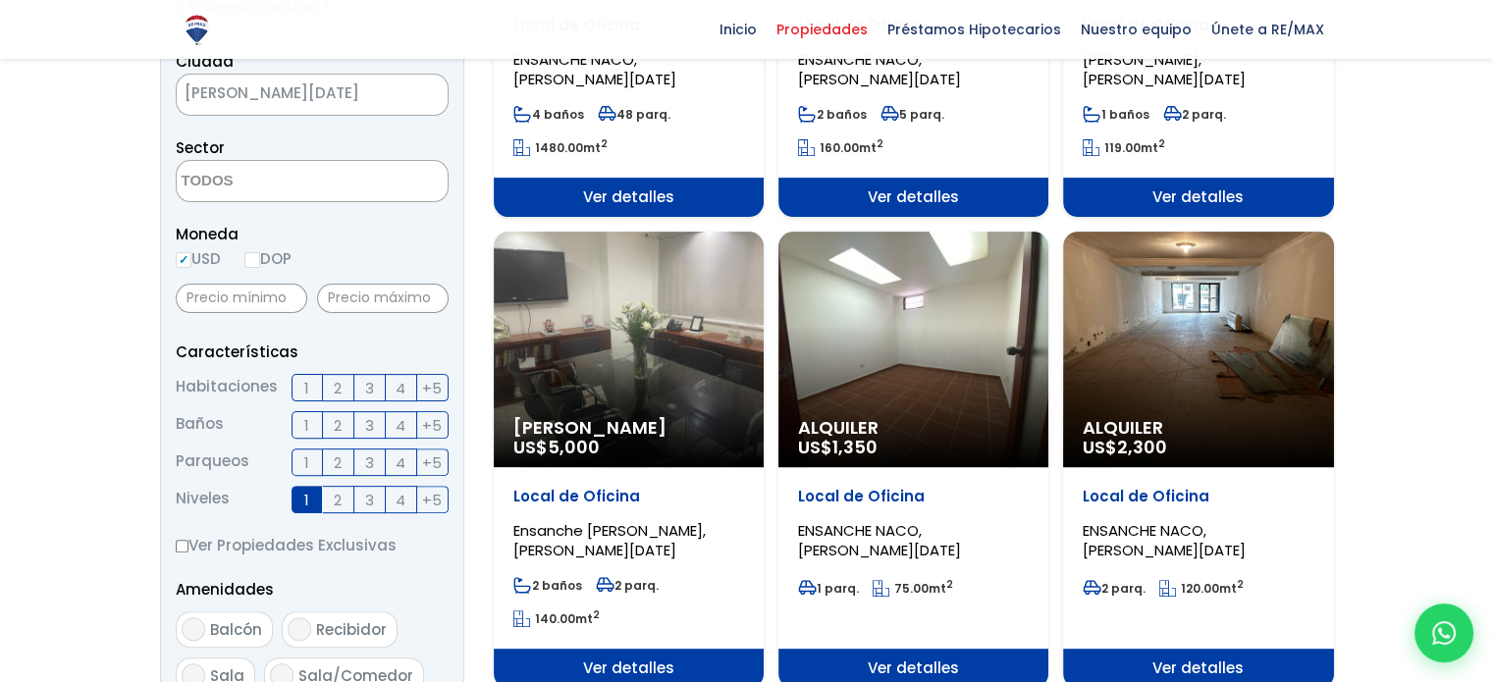
scroll to position [240, 0]
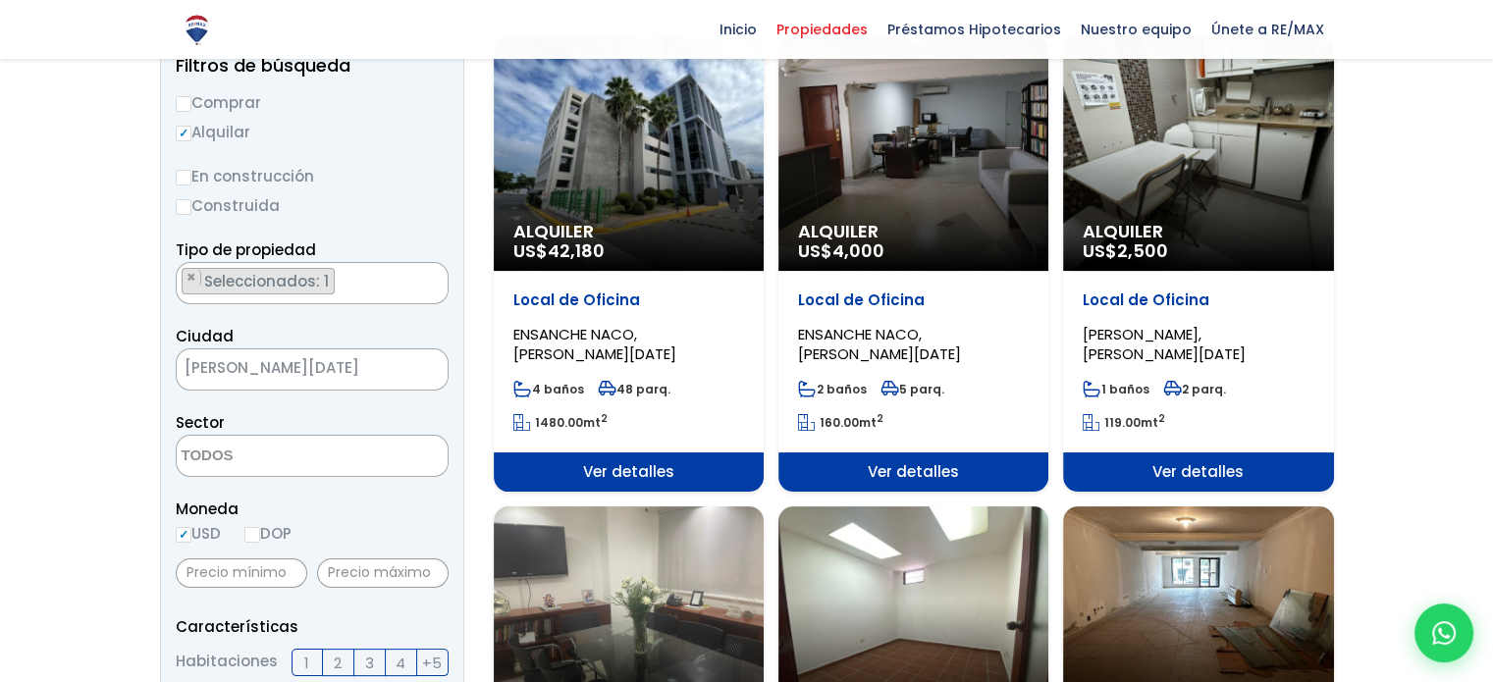
click at [360, 287] on ul "× Seleccionados: 1" at bounding box center [300, 284] width 246 height 42
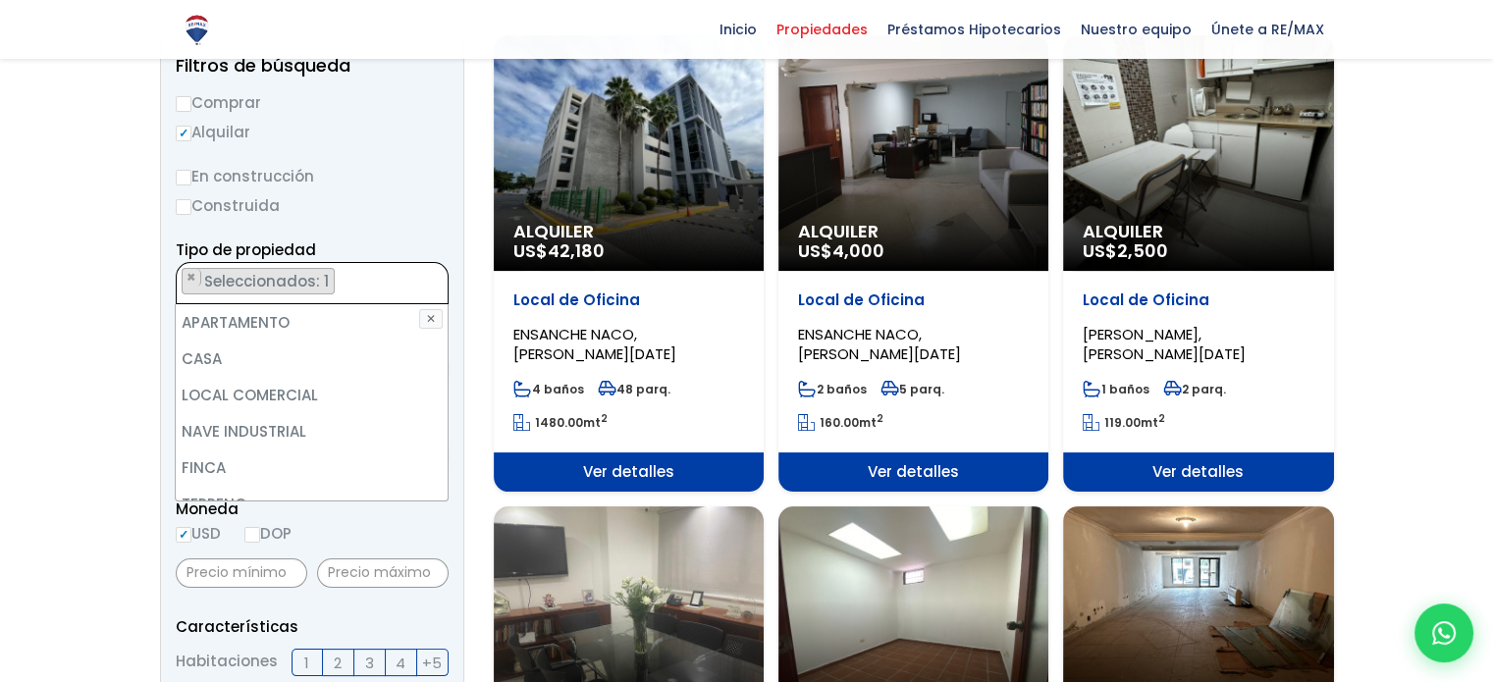
scroll to position [0, 0]
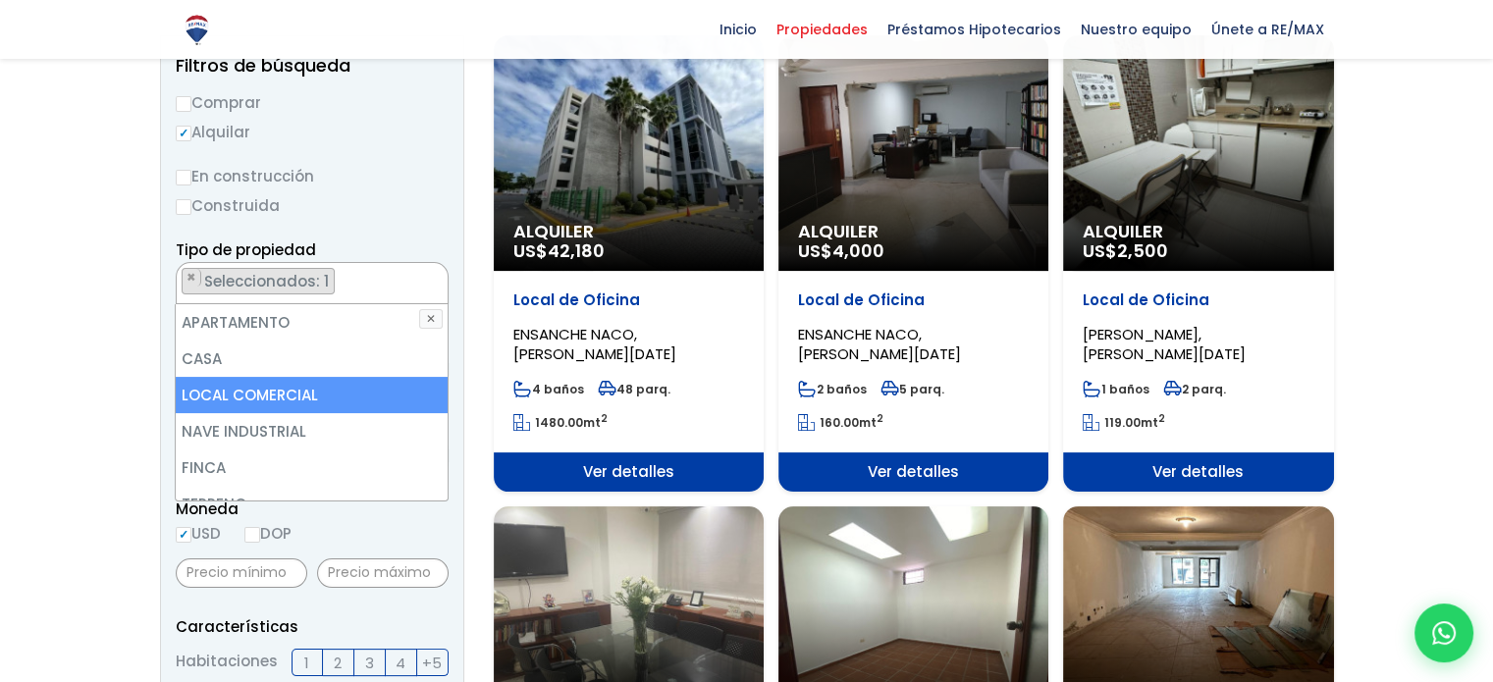
click at [351, 398] on li "LOCAL COMERCIAL" at bounding box center [311, 395] width 271 height 36
select select "comercial+site"
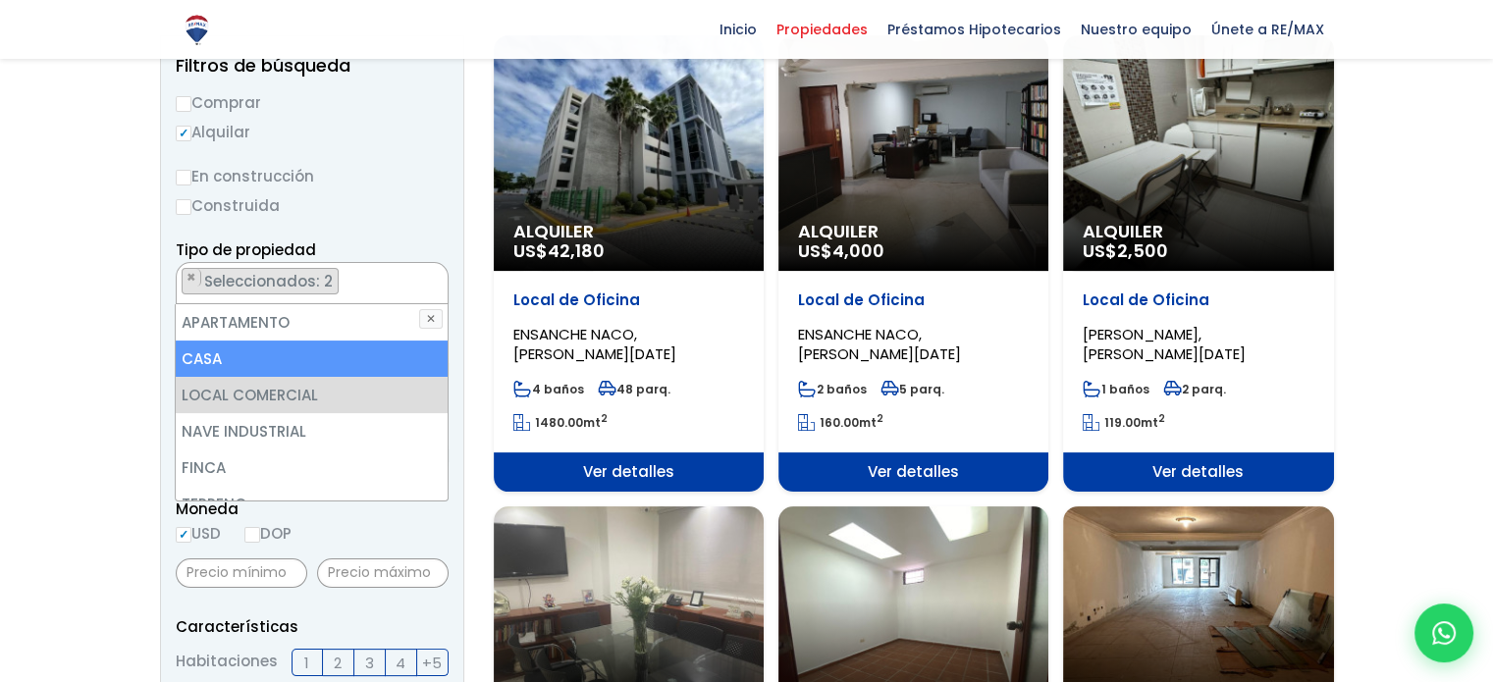
click at [107, 351] on div at bounding box center [746, 642] width 1493 height 1567
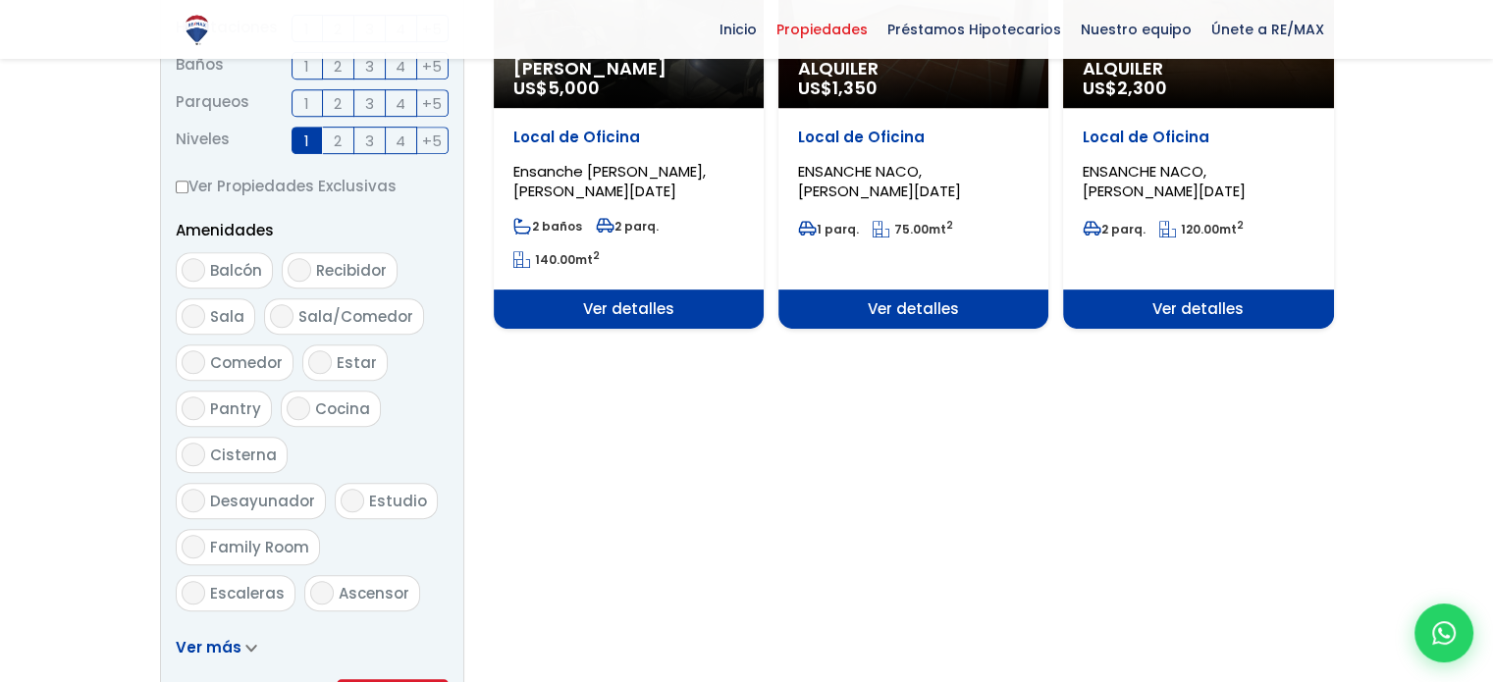
scroll to position [927, 0]
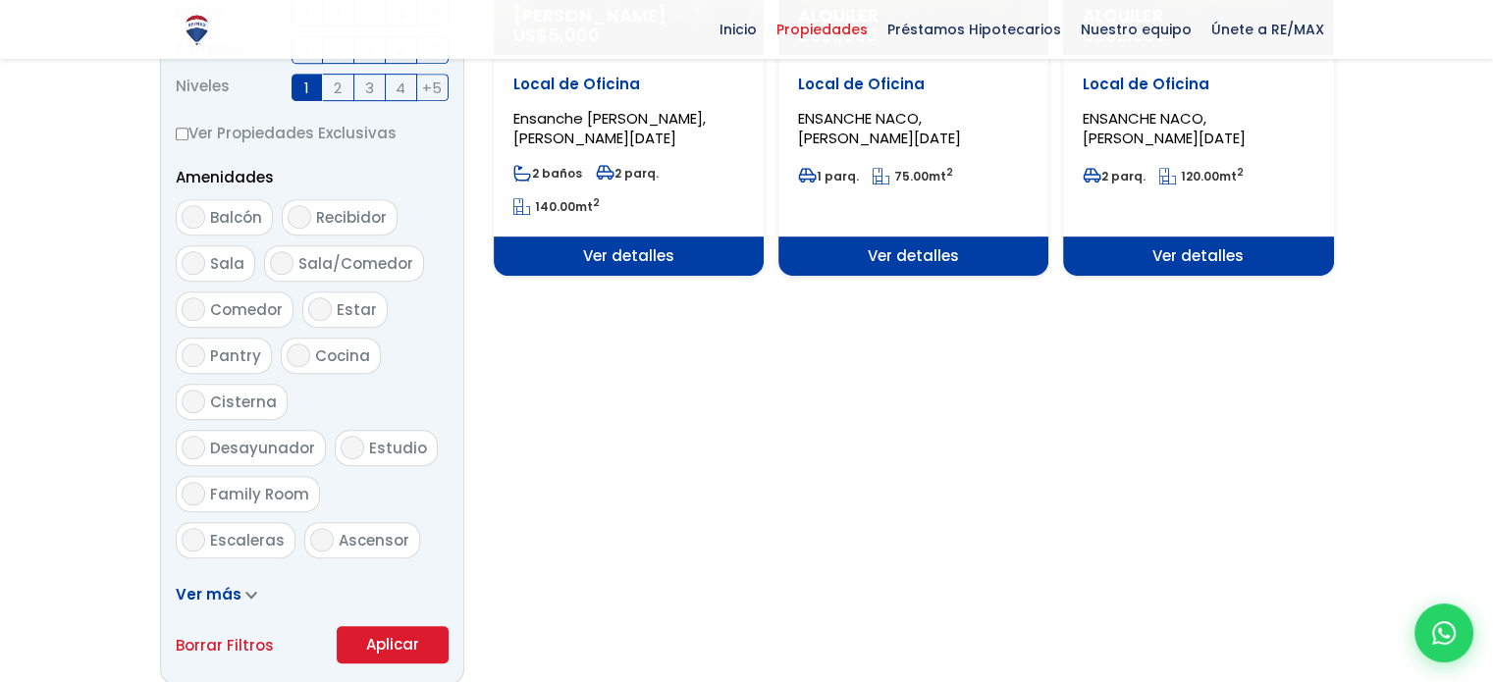
drag, startPoint x: 416, startPoint y: 635, endPoint x: 413, endPoint y: 623, distance: 12.1
click at [412, 634] on button "Aplicar" at bounding box center [393, 644] width 112 height 37
drag, startPoint x: 405, startPoint y: 642, endPoint x: 479, endPoint y: 611, distance: 81.0
click at [405, 643] on button "Aplicar" at bounding box center [393, 644] width 112 height 37
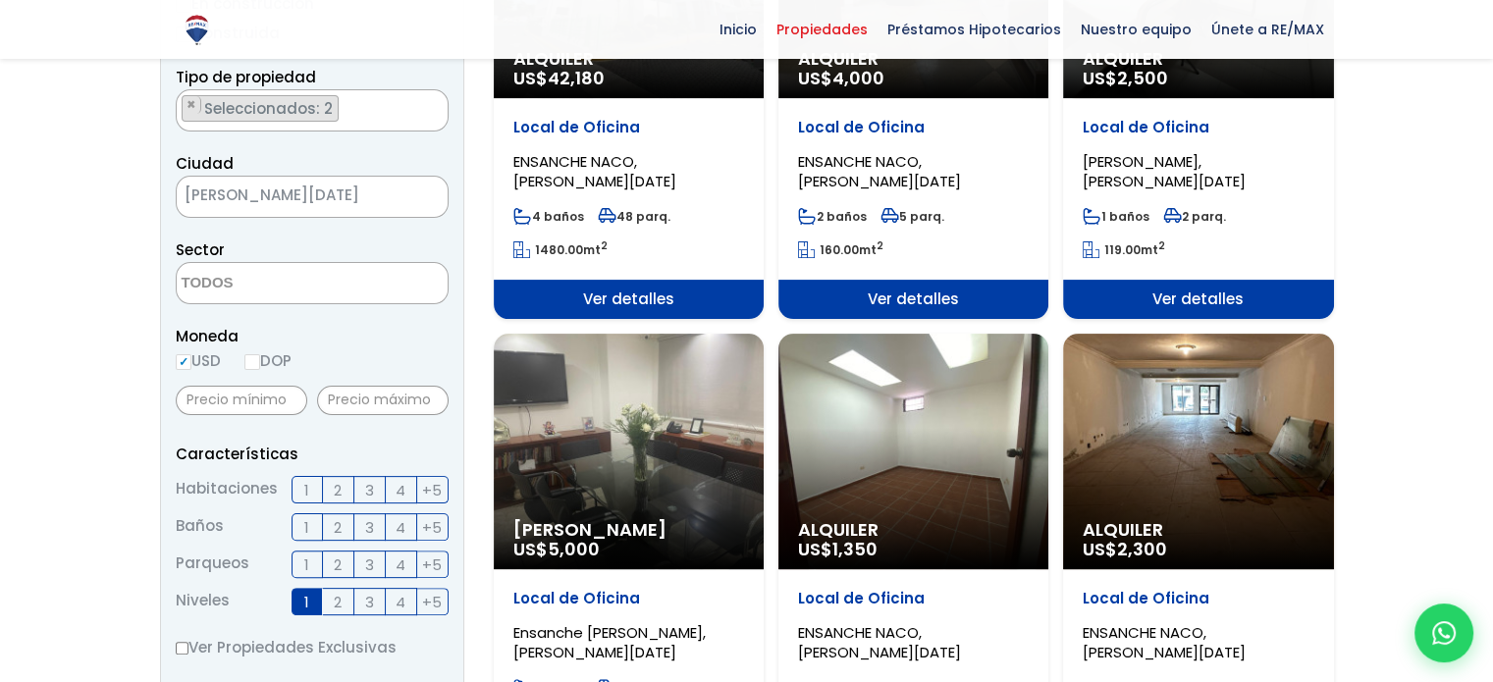
scroll to position [240, 0]
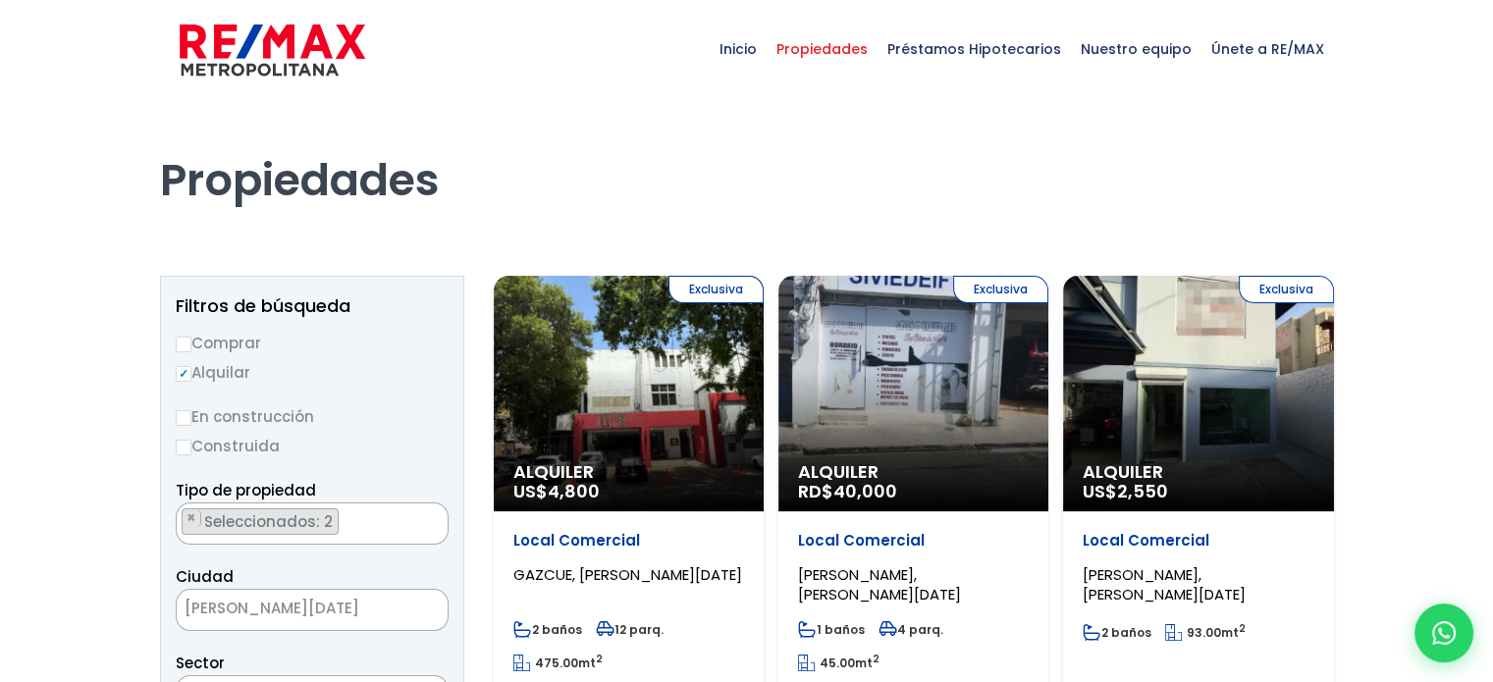
scroll to position [98, 0]
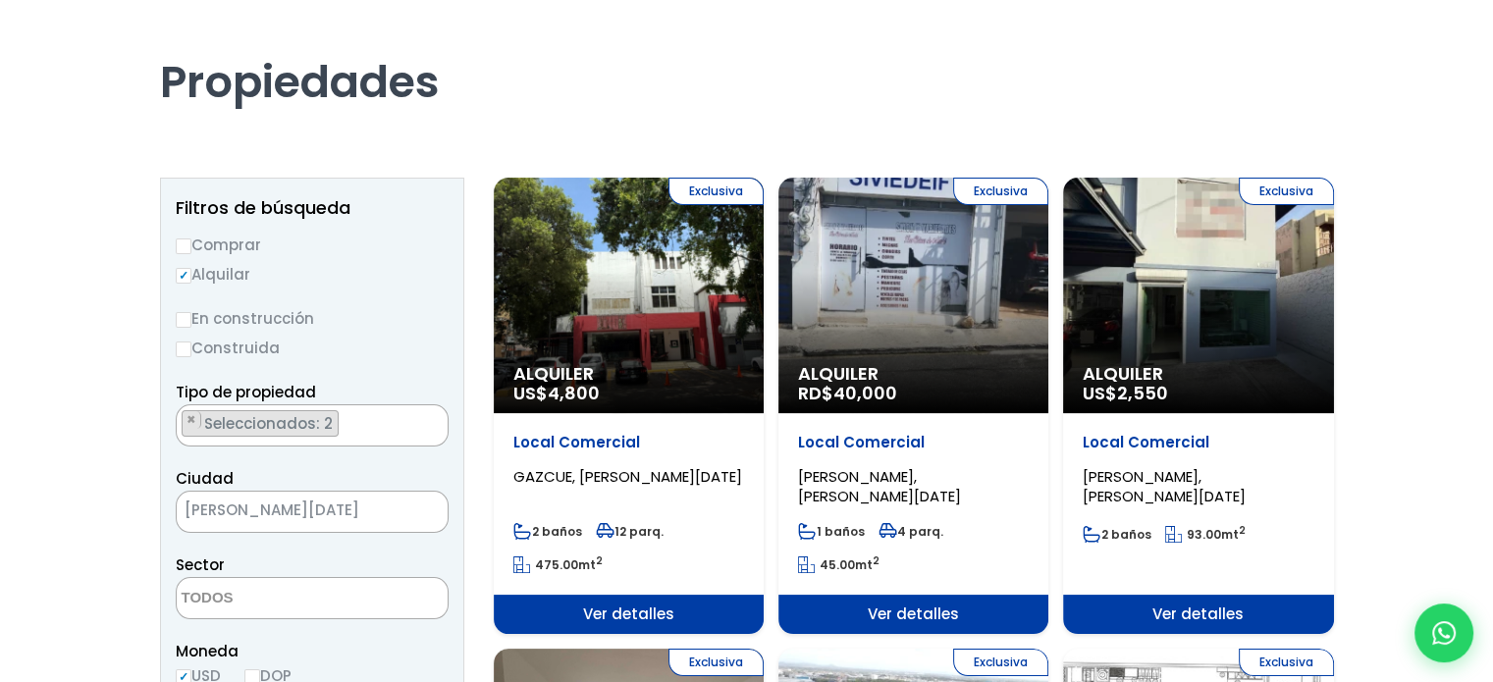
click at [1210, 319] on div "Exclusiva Alquiler US$ 2,550" at bounding box center [1198, 296] width 270 height 236
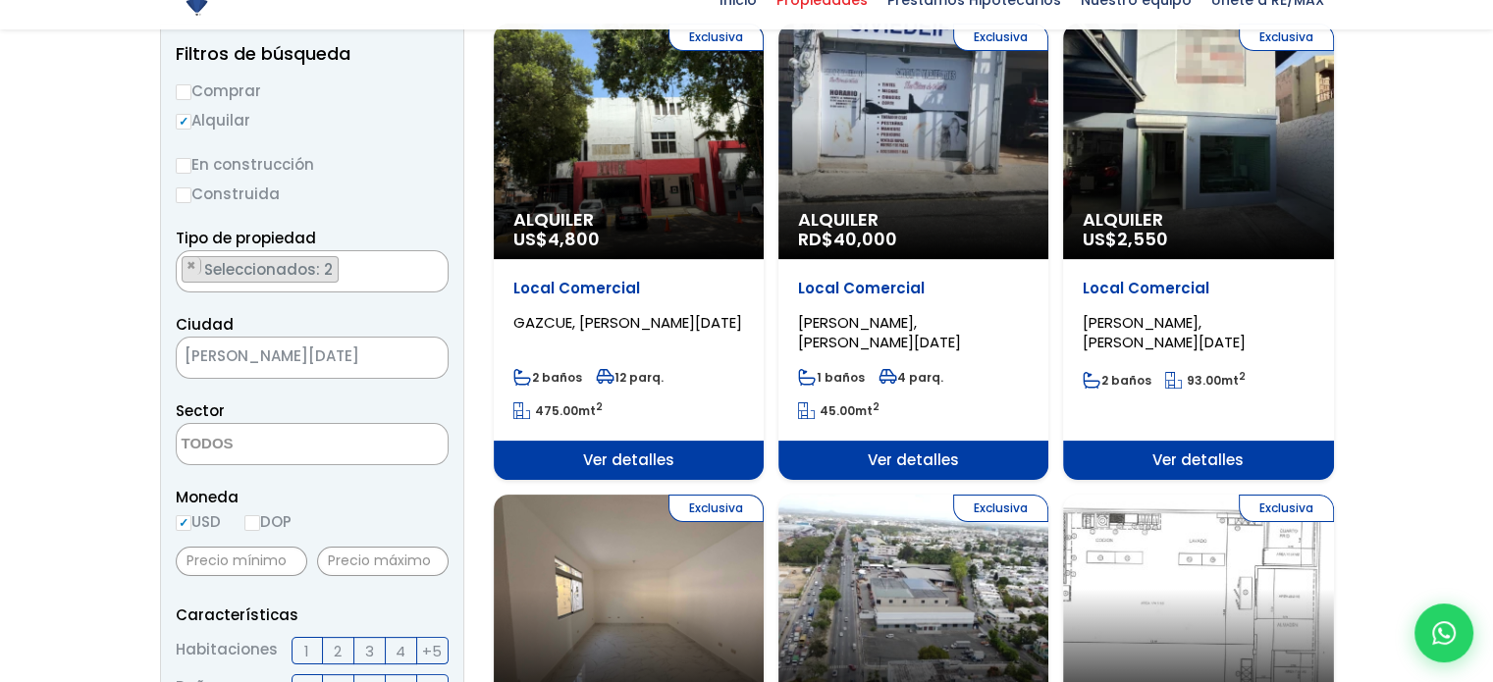
scroll to position [295, 0]
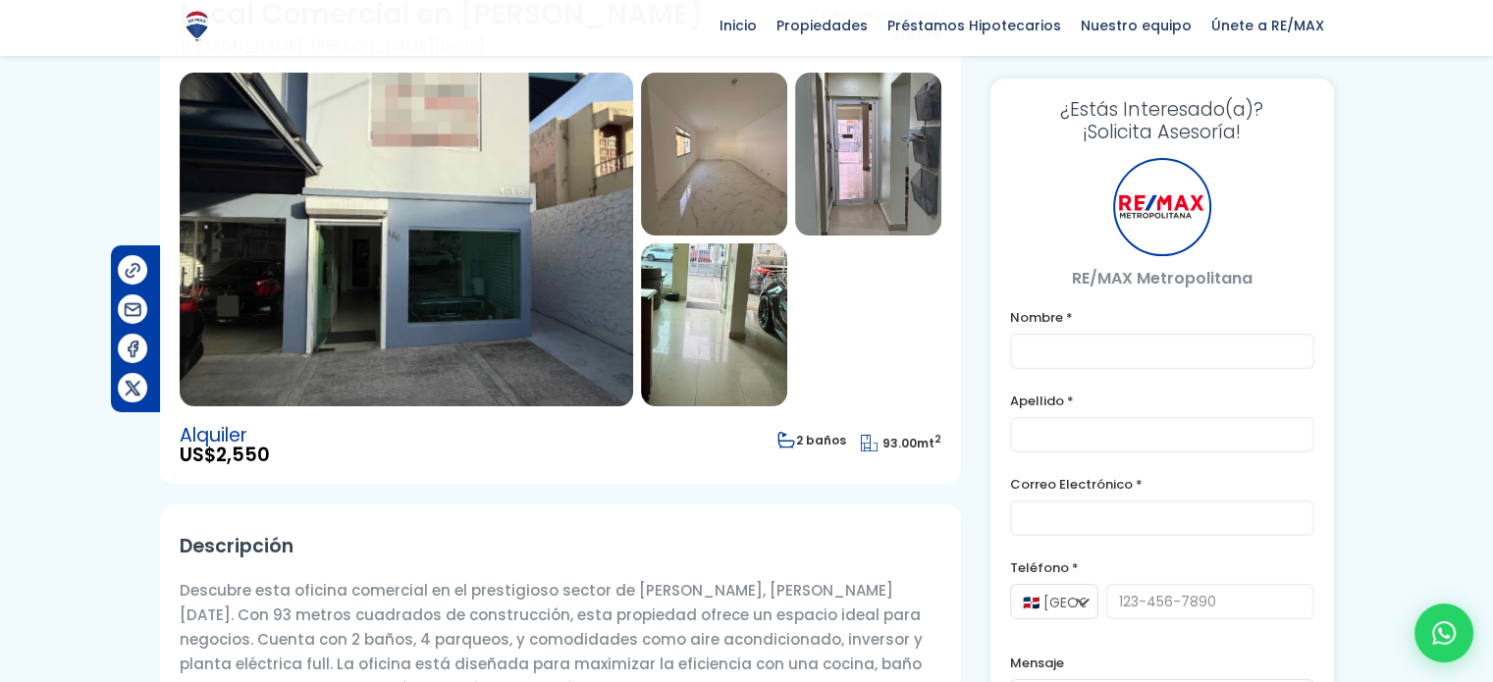
scroll to position [196, 0]
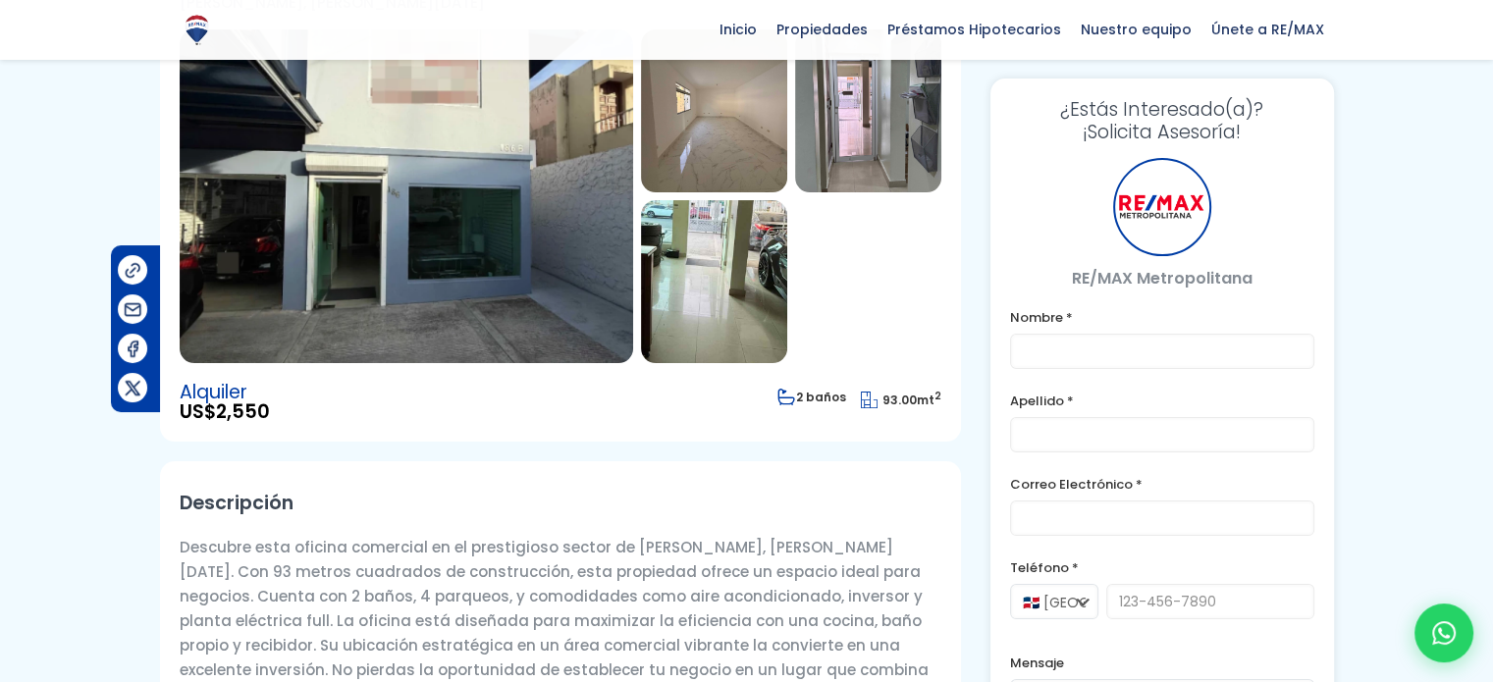
type input "[PERSON_NAME]"
type input "[EMAIL_ADDRESS][DOMAIN_NAME]"
type input "8098933003"
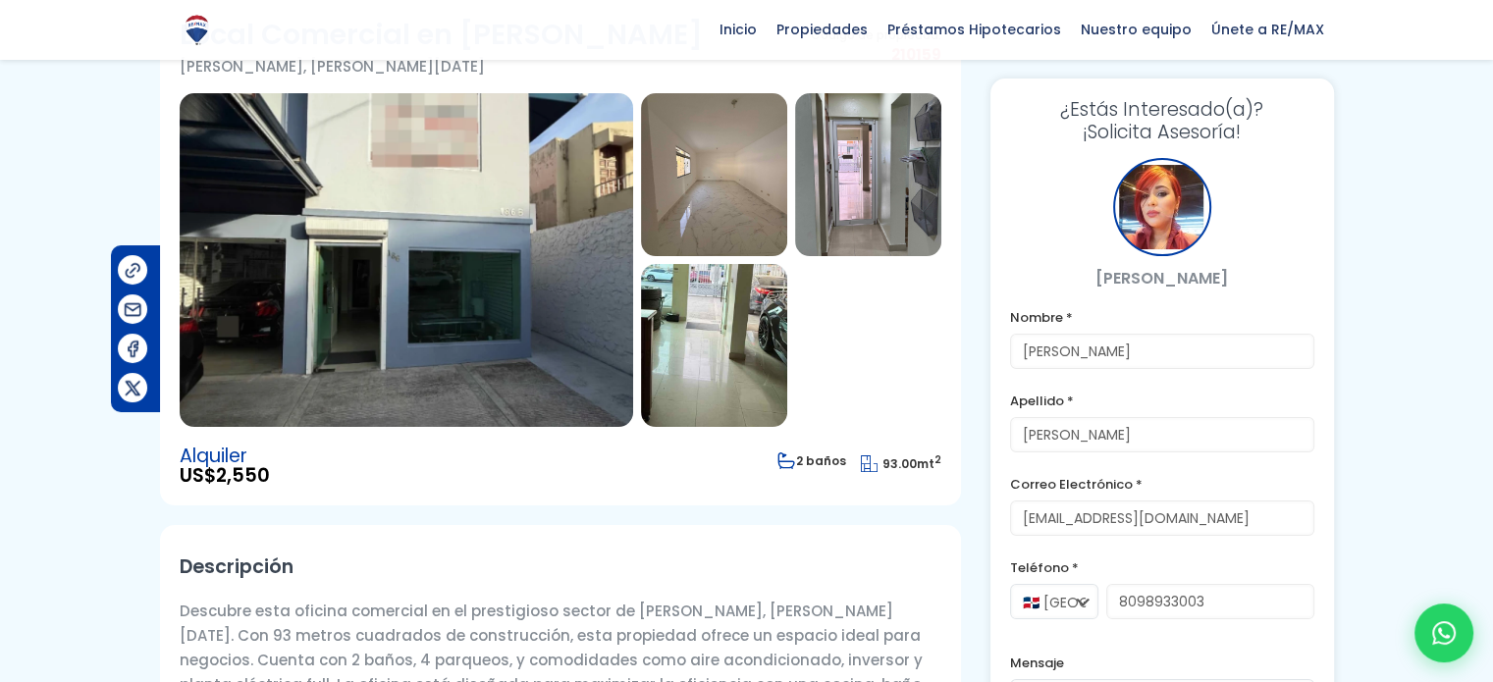
scroll to position [98, 0]
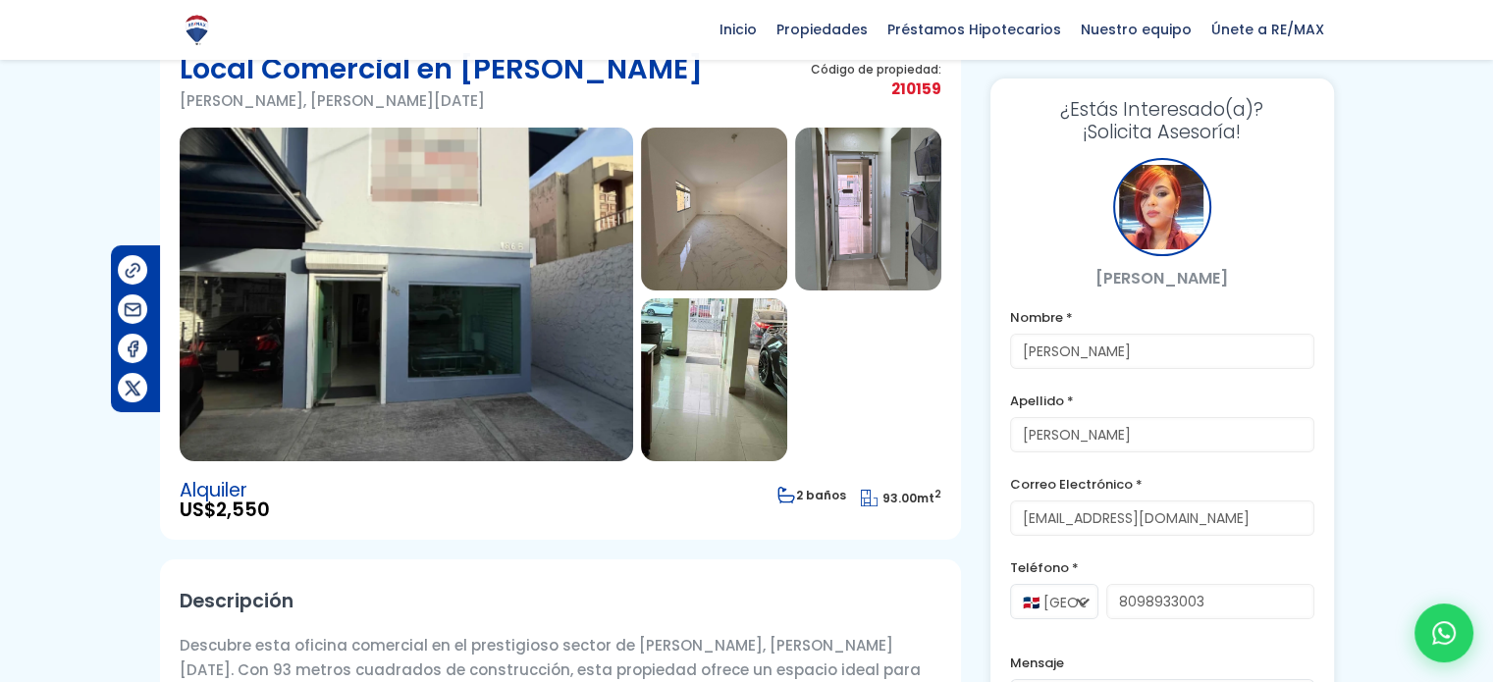
click at [515, 294] on img at bounding box center [407, 295] width 454 height 334
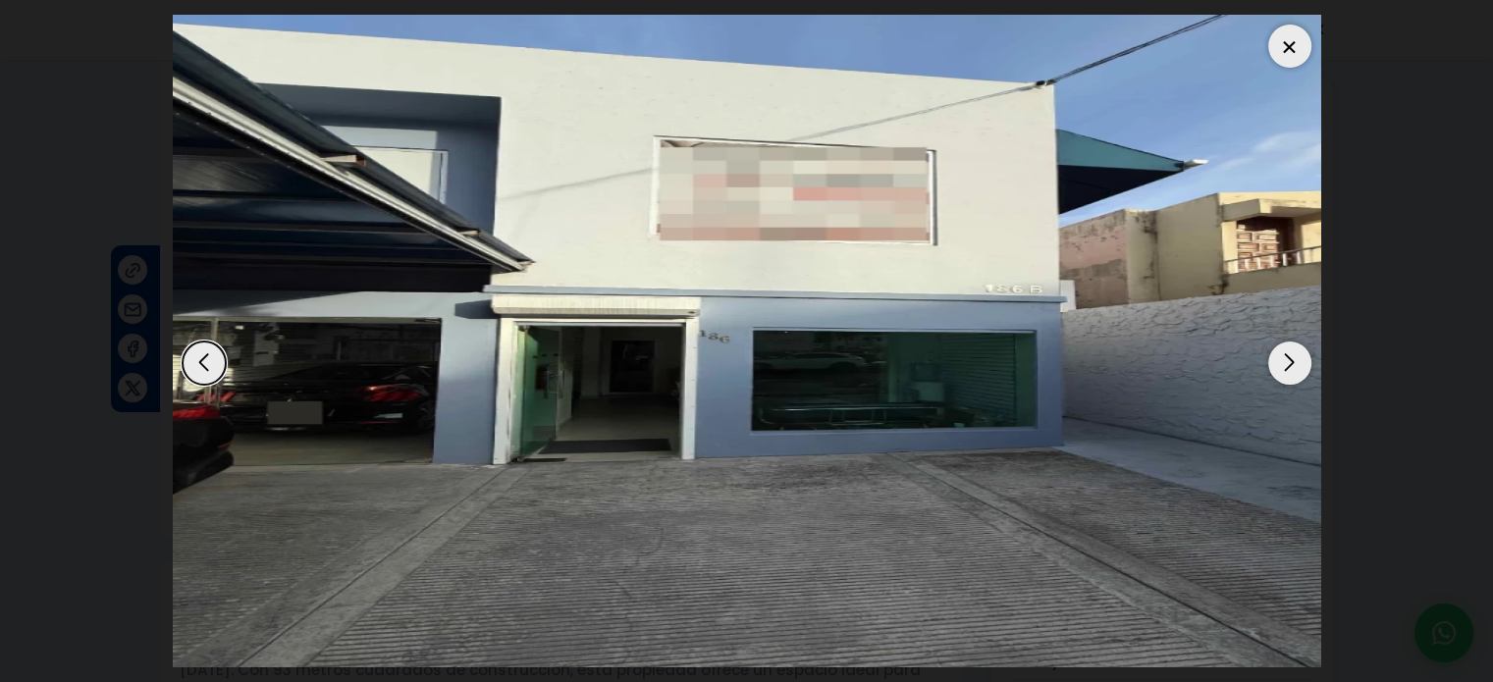
click at [1275, 352] on div "Next slide" at bounding box center [1290, 363] width 43 height 43
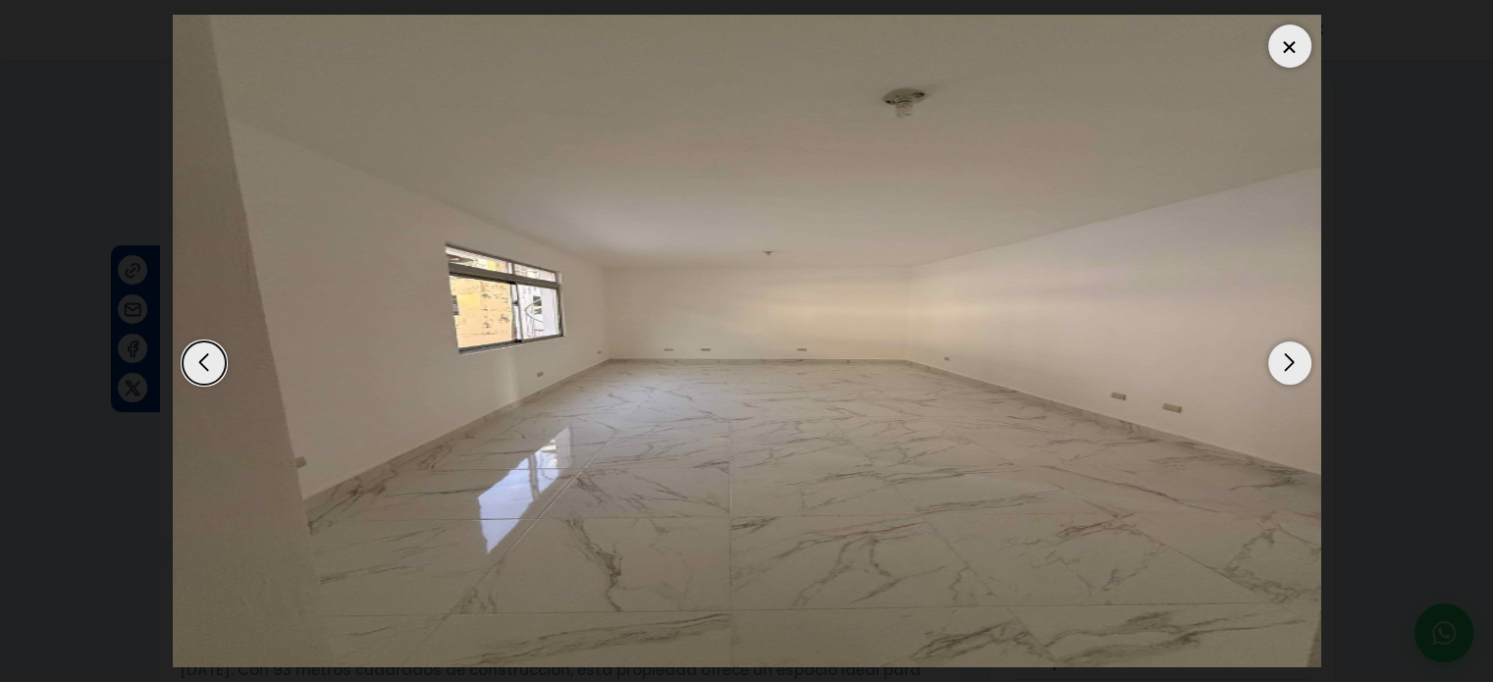
click at [1275, 352] on div "Next slide" at bounding box center [1290, 363] width 43 height 43
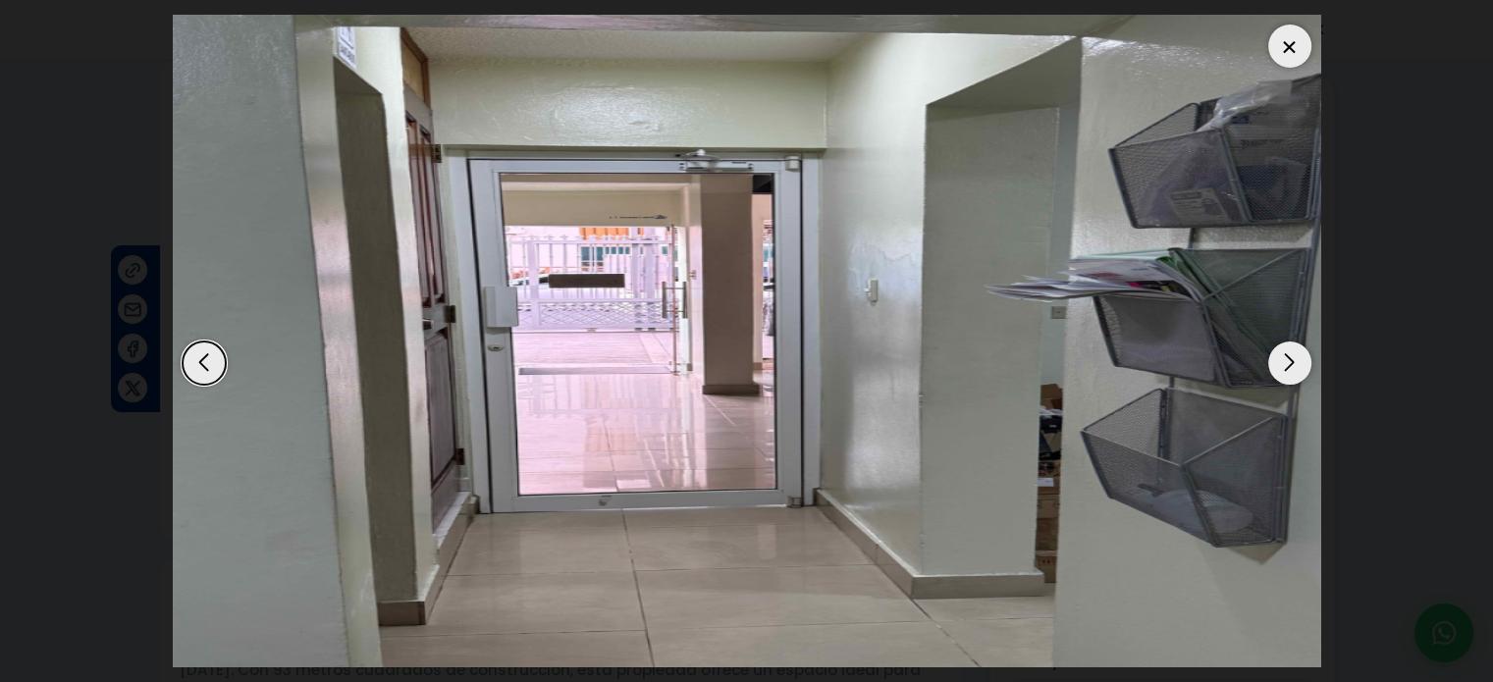
click at [1275, 352] on div "Next slide" at bounding box center [1290, 363] width 43 height 43
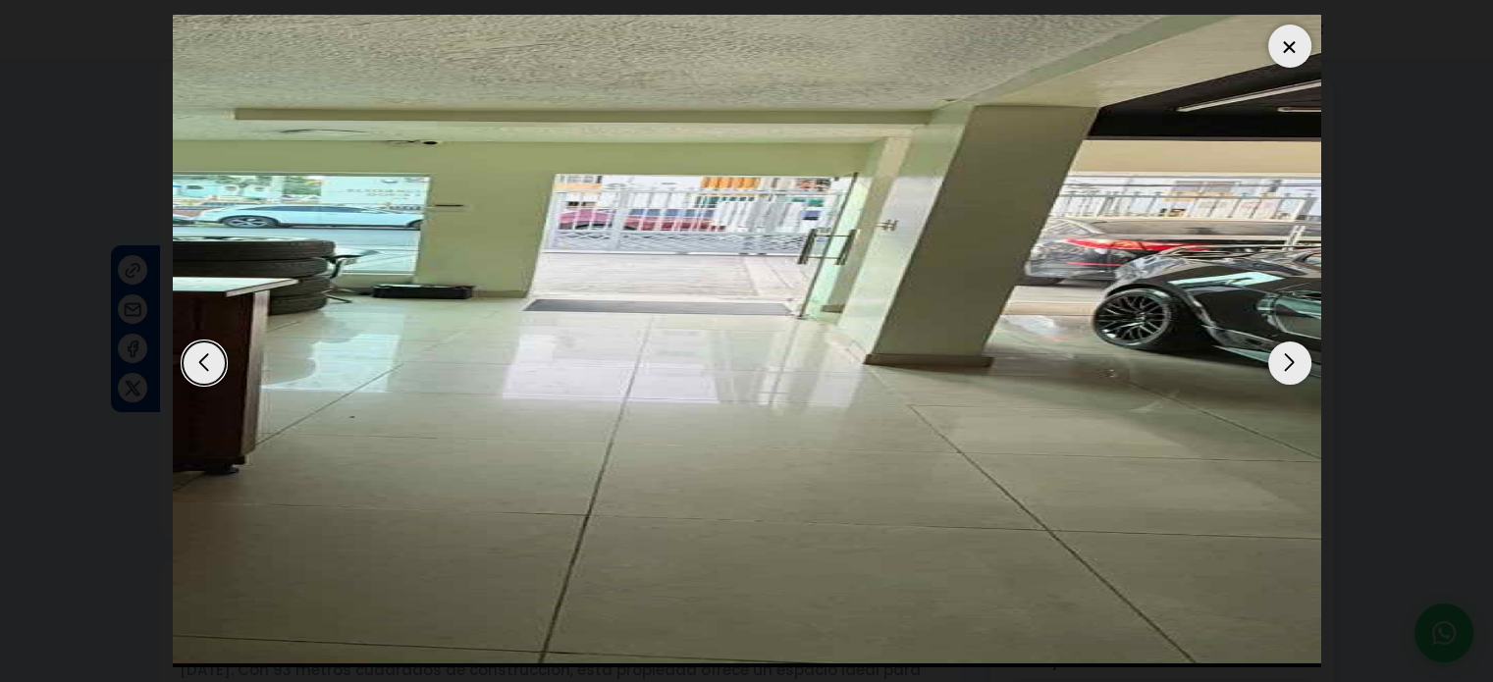
click at [1275, 352] on div "Next slide" at bounding box center [1290, 363] width 43 height 43
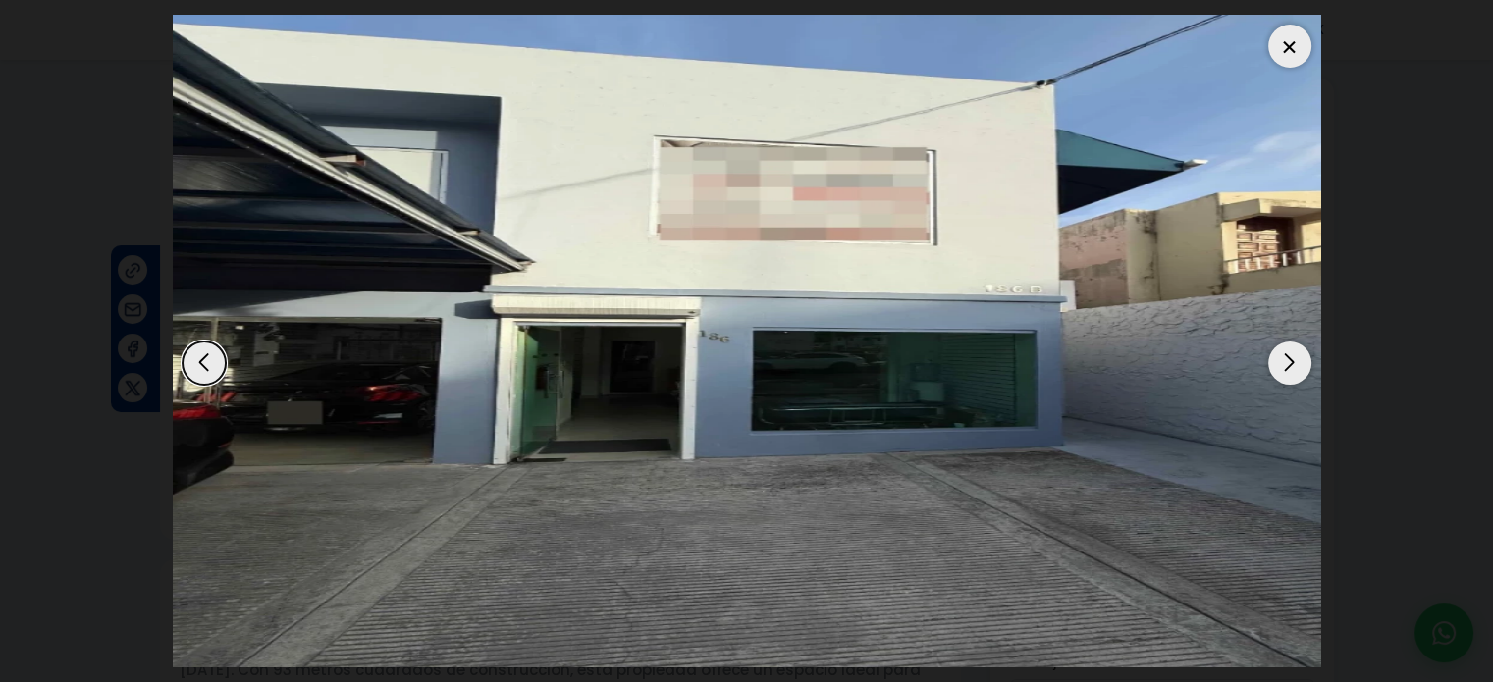
click at [1275, 352] on div "Next slide" at bounding box center [1290, 363] width 43 height 43
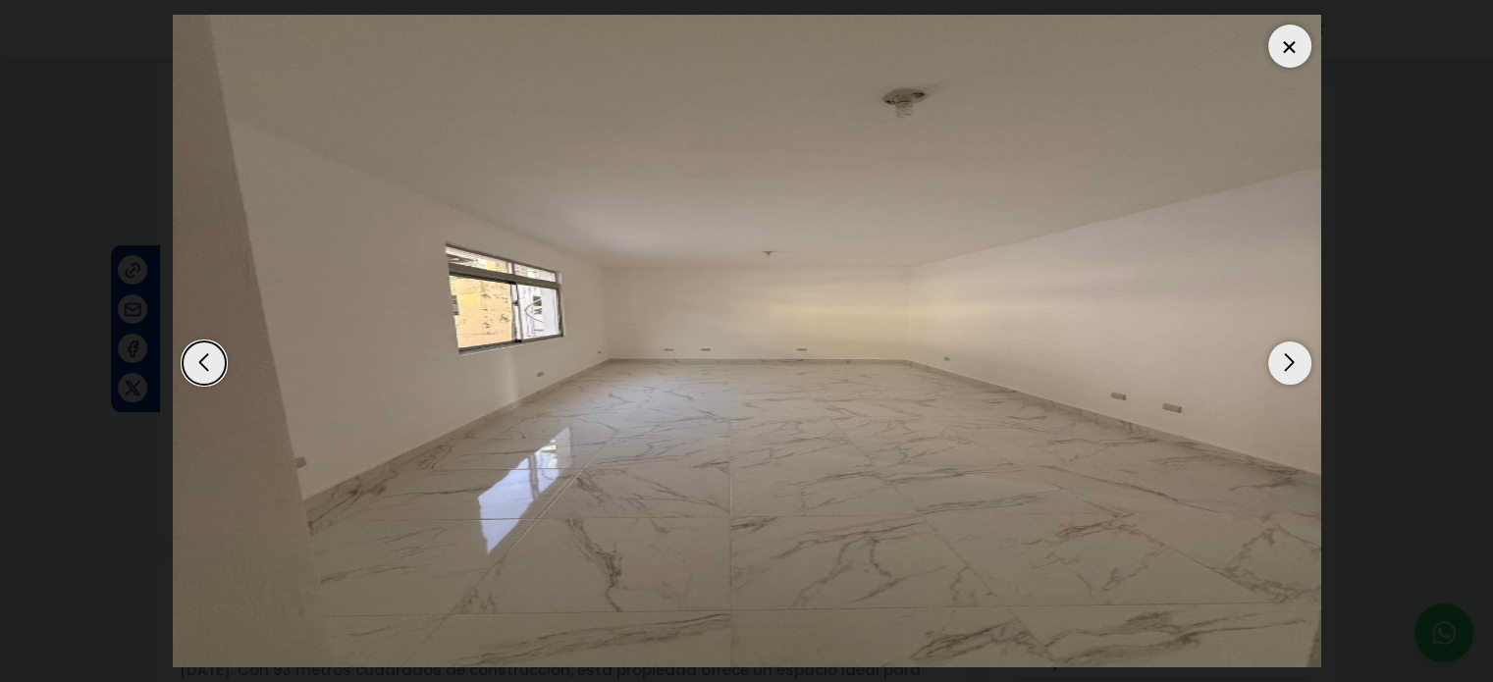
click at [1275, 352] on div "Next slide" at bounding box center [1290, 363] width 43 height 43
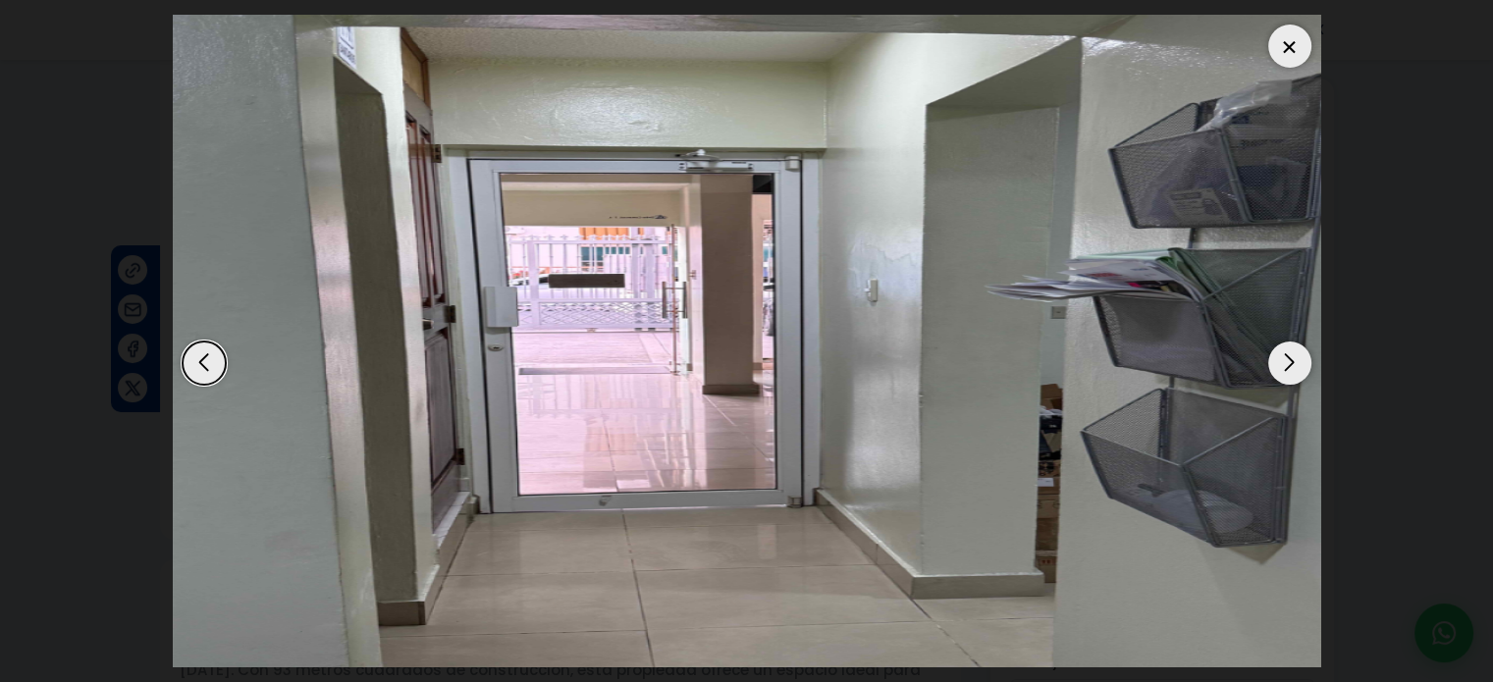
click at [1275, 352] on div "Next slide" at bounding box center [1290, 363] width 43 height 43
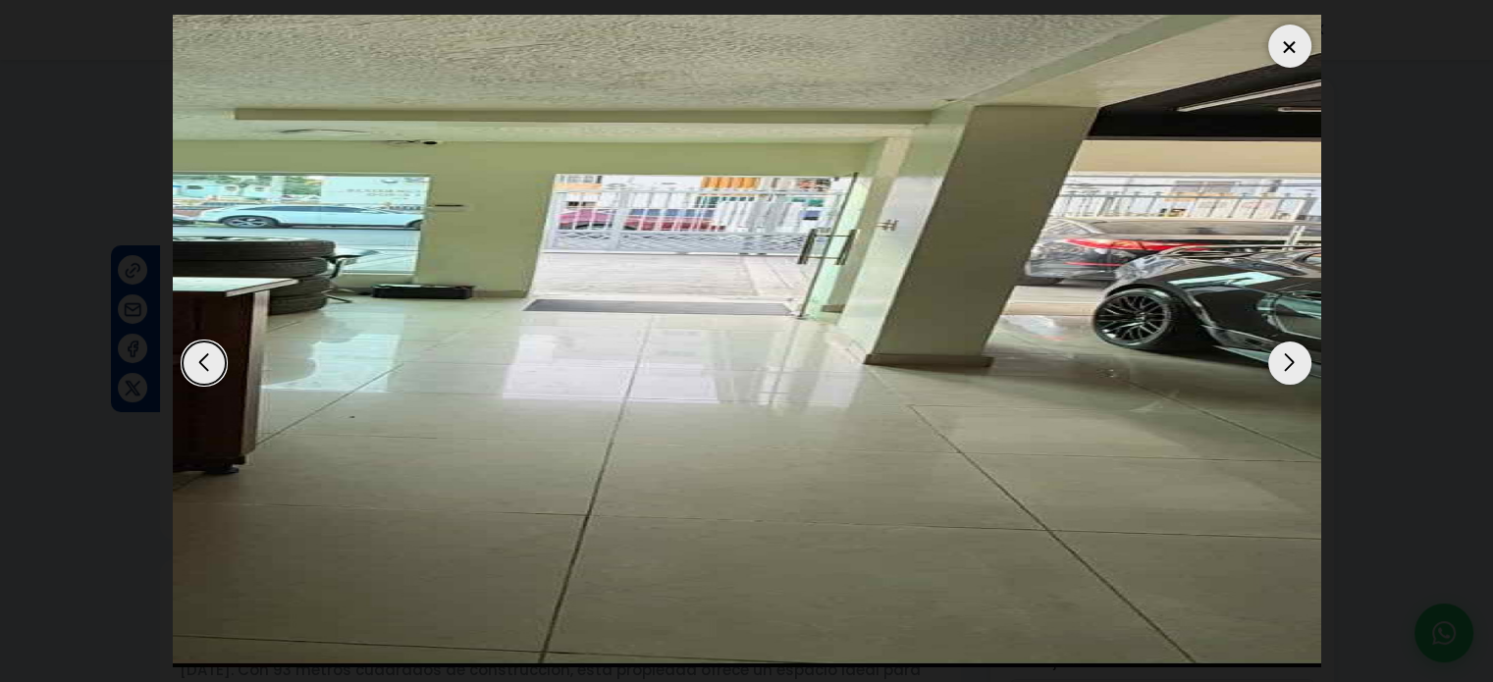
click at [1291, 50] on div at bounding box center [1290, 46] width 43 height 43
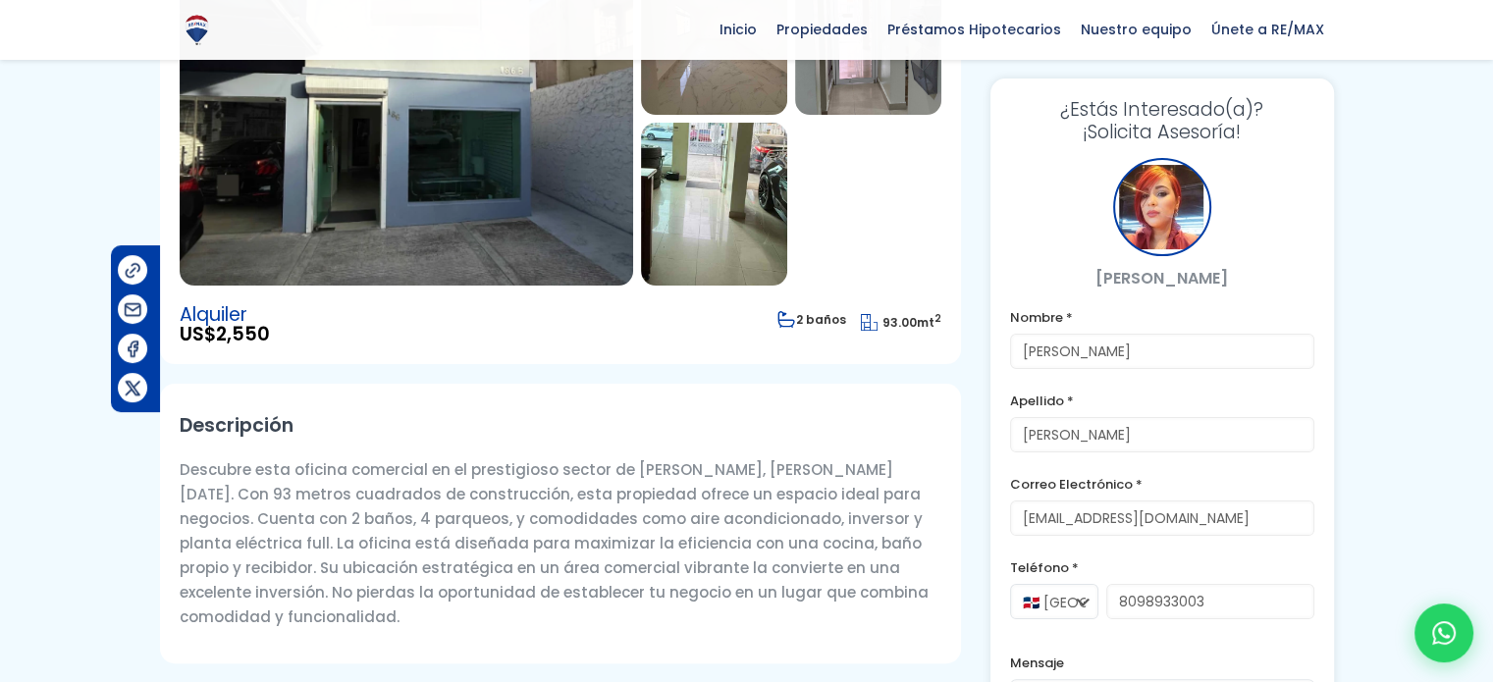
scroll to position [196, 0]
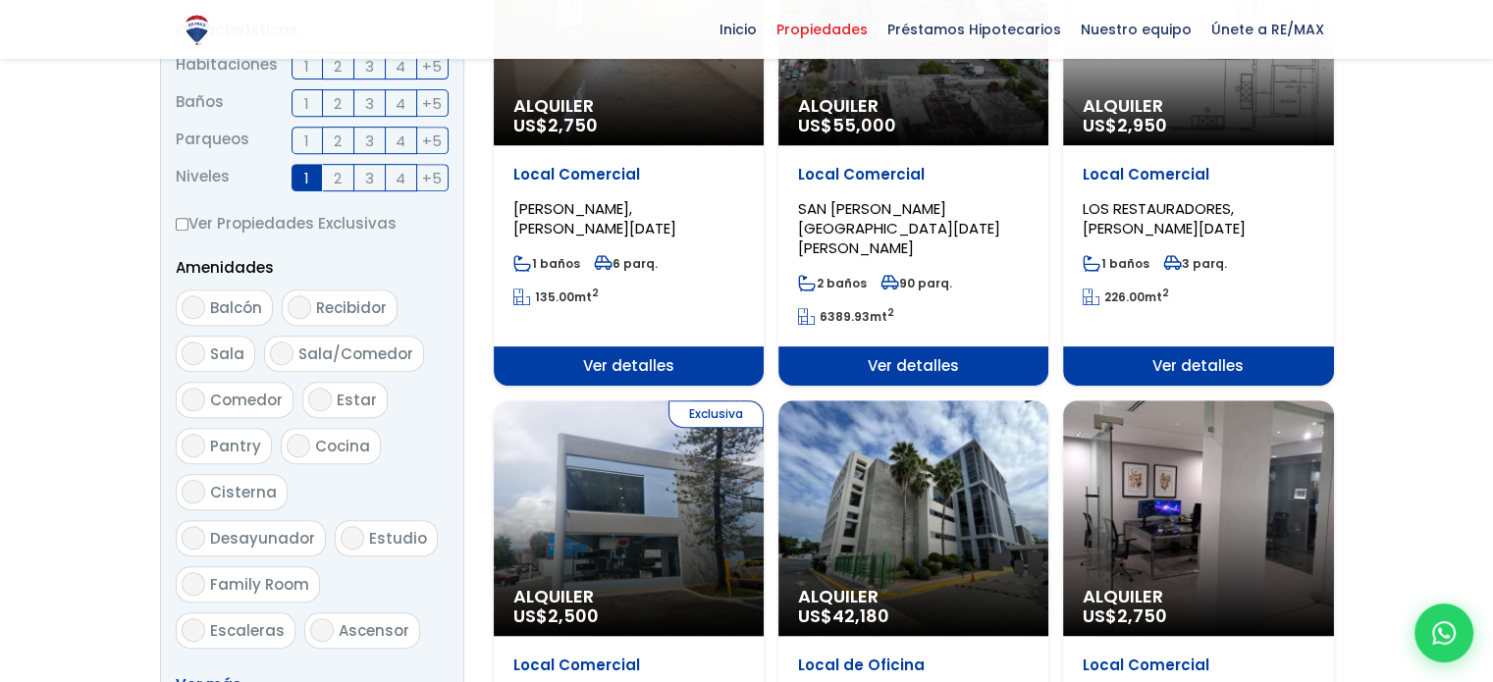
scroll to position [982, 0]
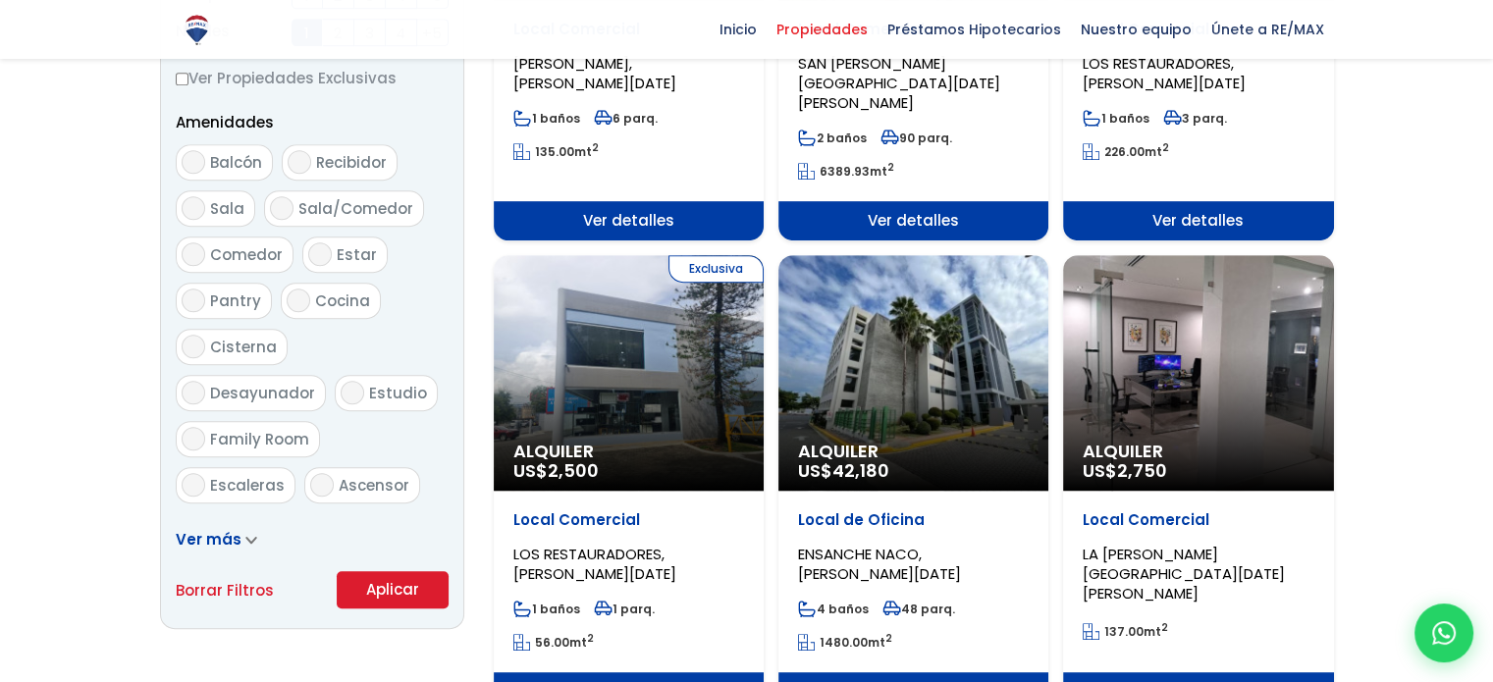
click at [1200, 400] on div "Alquiler US$ 2,750" at bounding box center [1198, 373] width 270 height 236
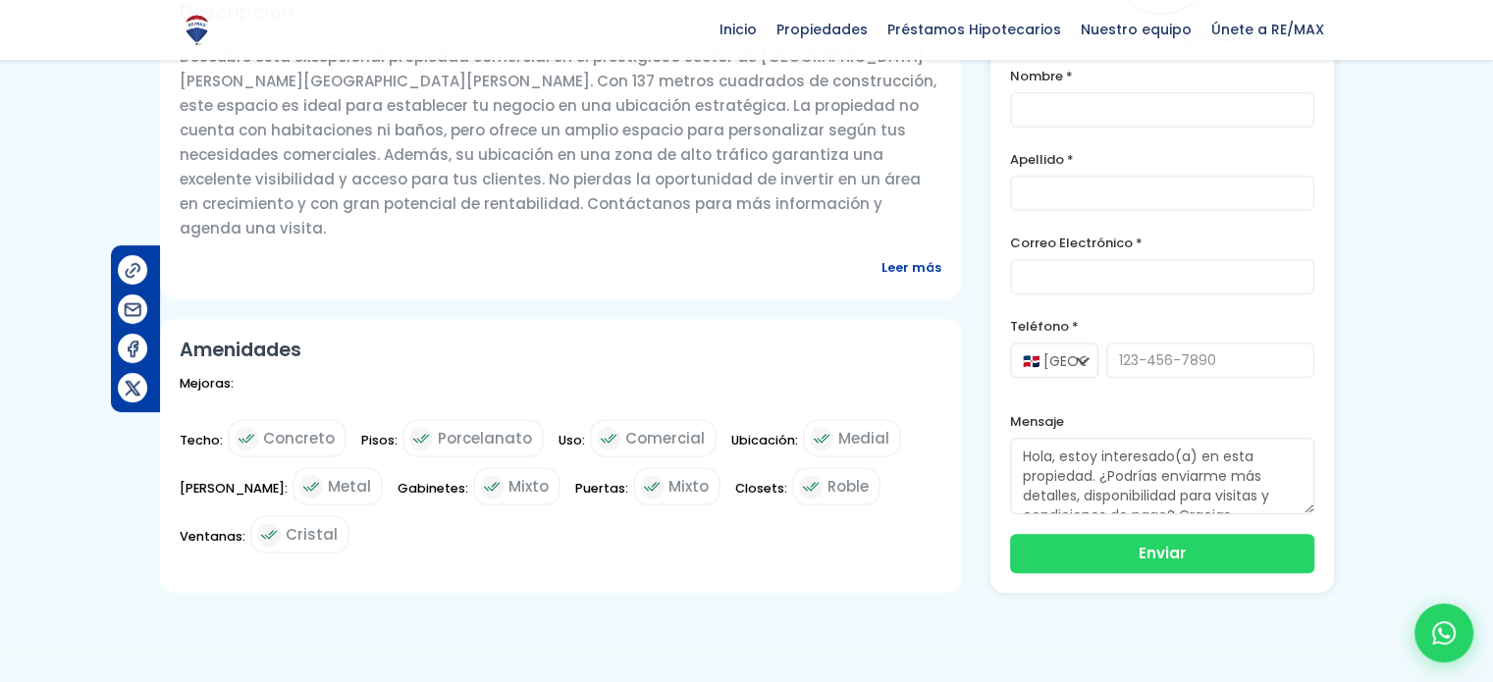
scroll to position [491, 0]
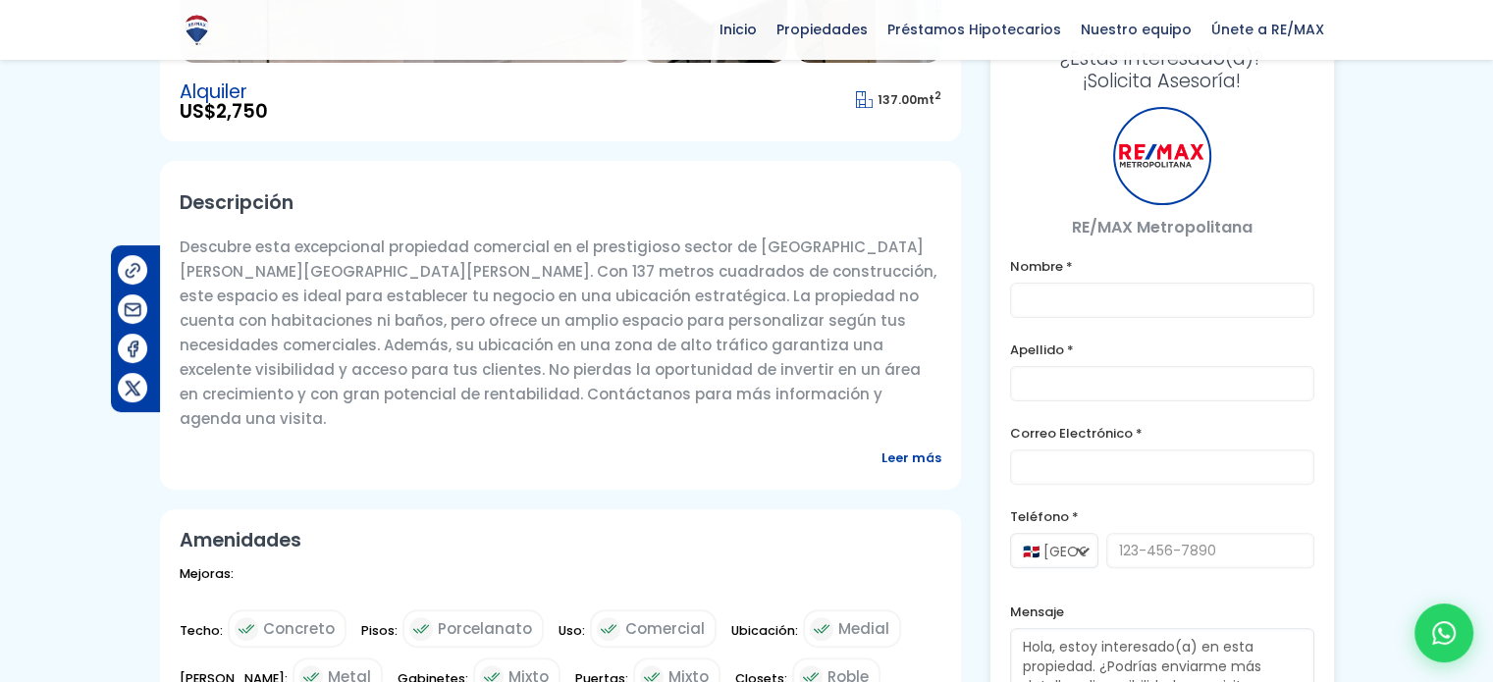
type input "[PERSON_NAME]"
type input "[EMAIL_ADDRESS][DOMAIN_NAME]"
type input "8098933003"
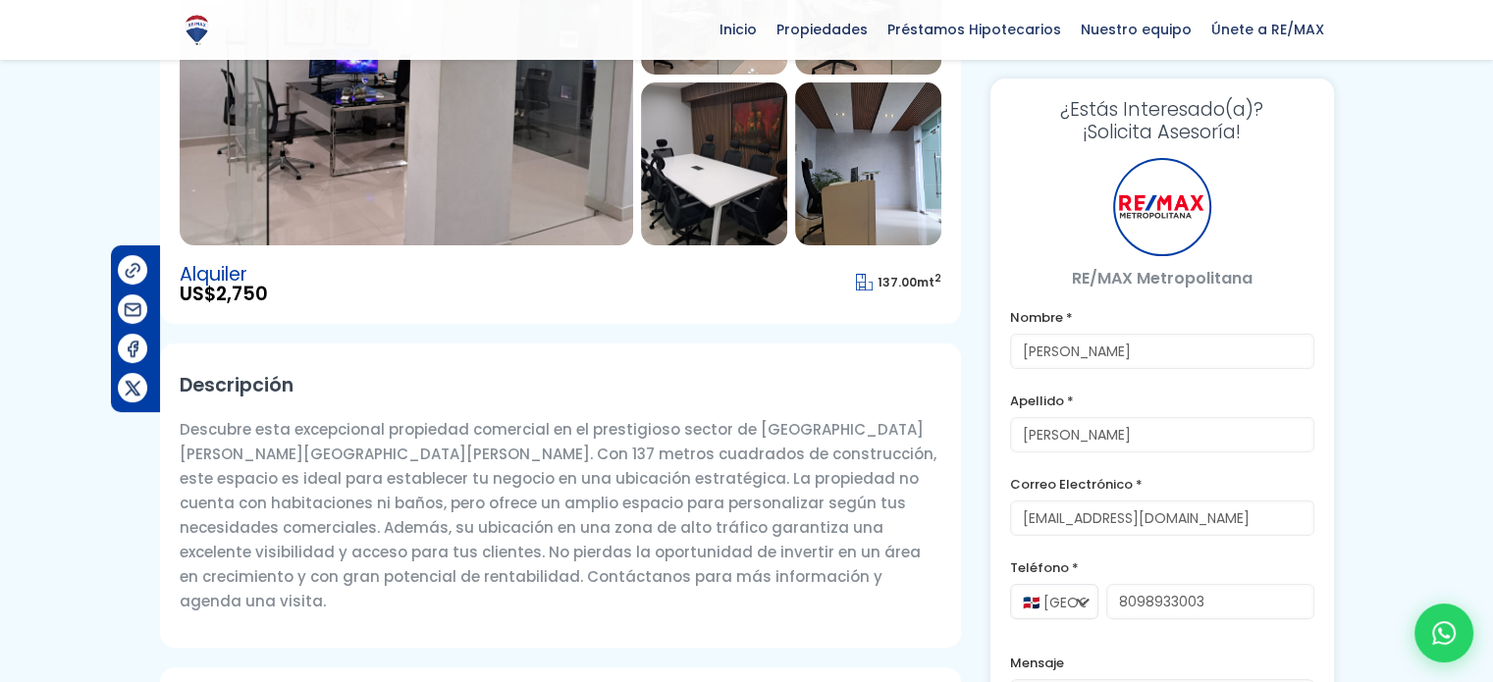
scroll to position [98, 0]
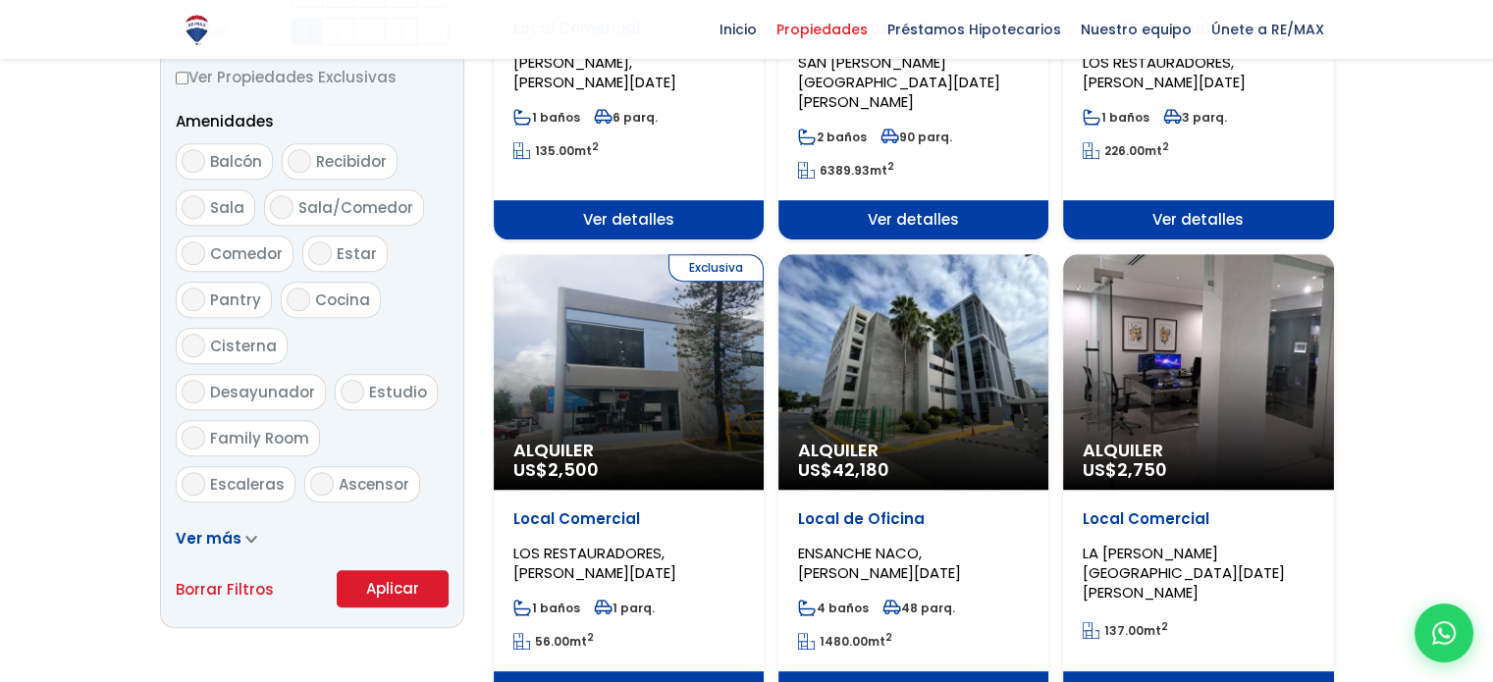
click at [703, 376] on div "Exclusiva Alquiler US$ 2,500" at bounding box center [629, 372] width 270 height 236
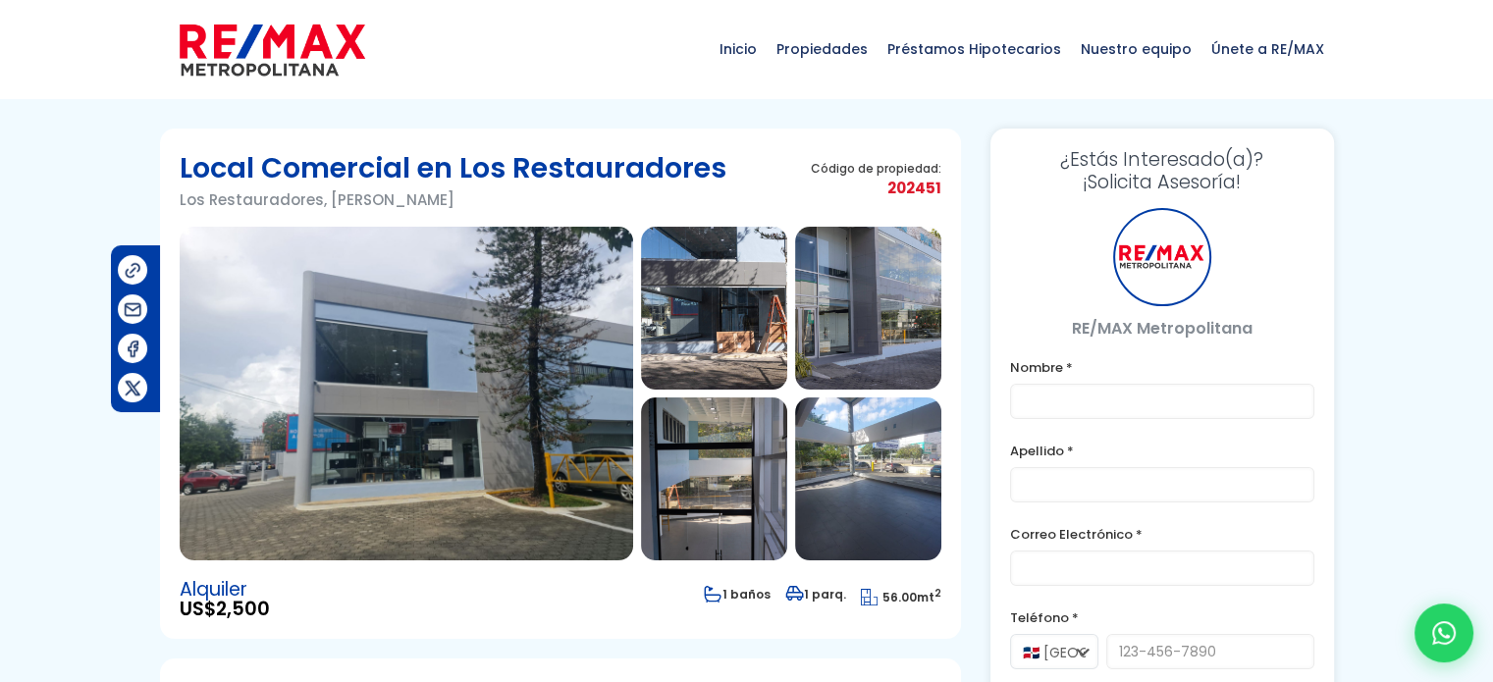
type input "[PERSON_NAME]"
type input "[EMAIL_ADDRESS][DOMAIN_NAME]"
type input "8098933003"
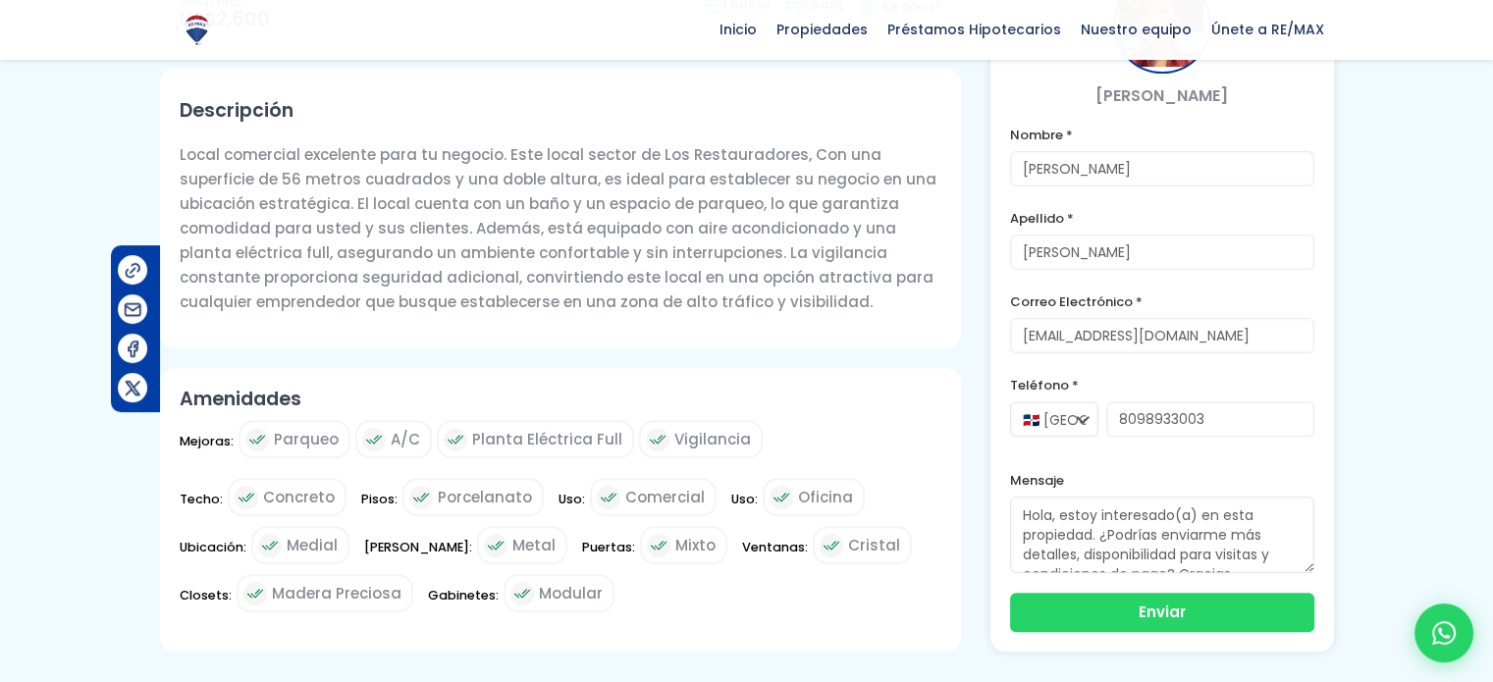
scroll to position [98, 0]
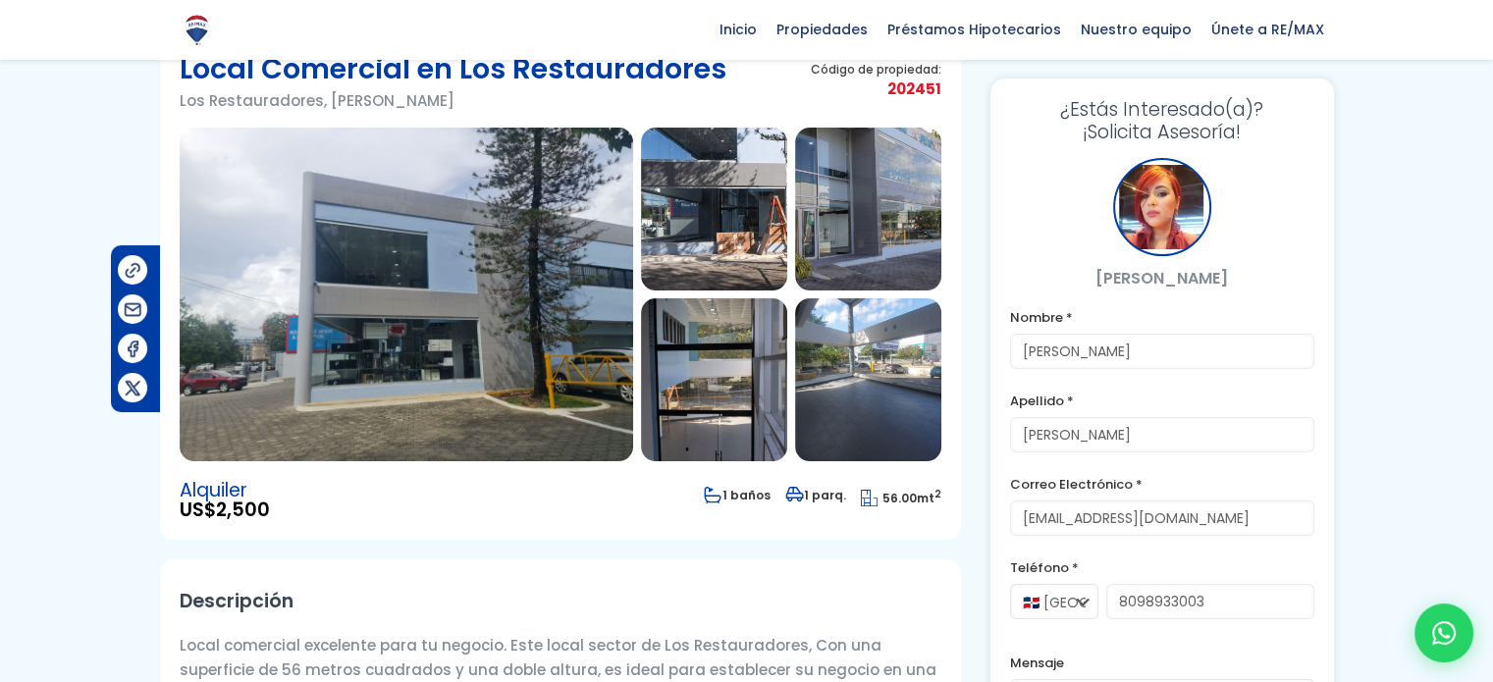
click at [418, 325] on img at bounding box center [407, 295] width 454 height 334
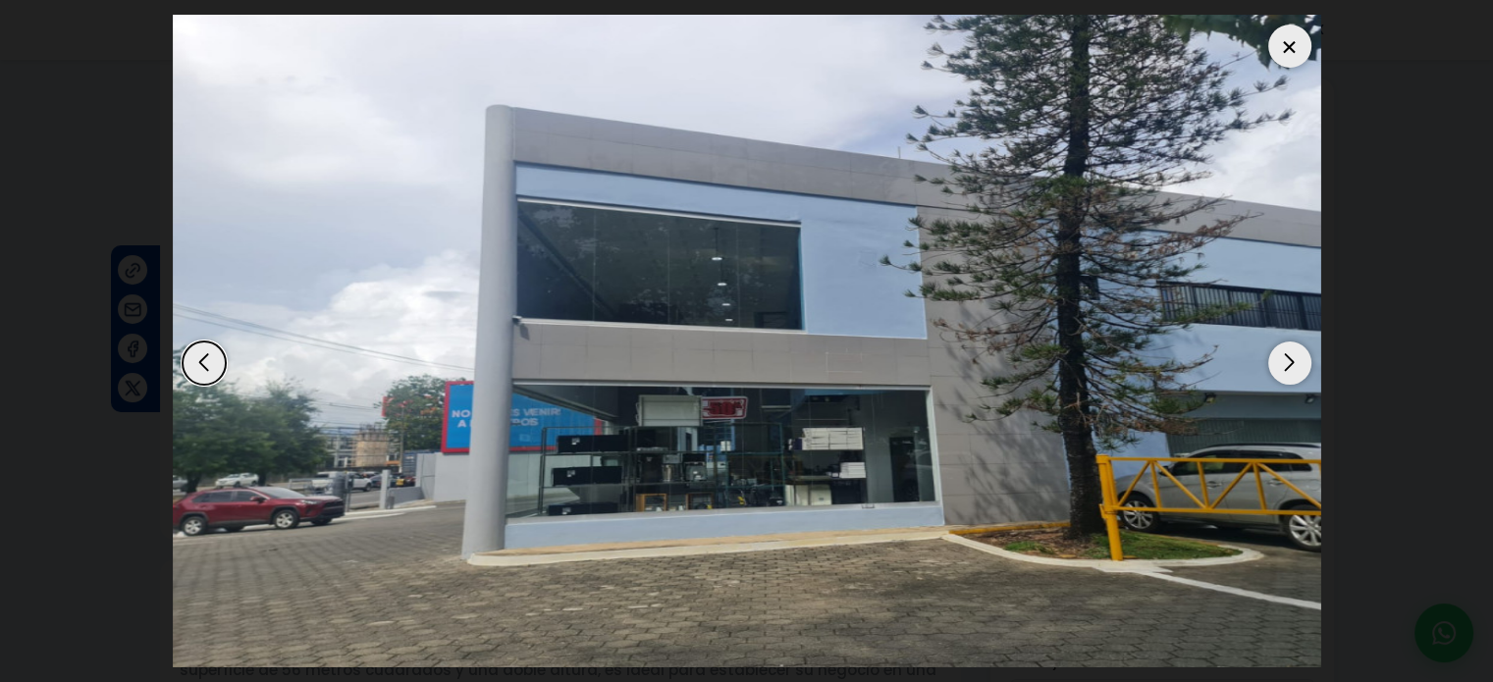
click at [1287, 352] on div "Next slide" at bounding box center [1290, 363] width 43 height 43
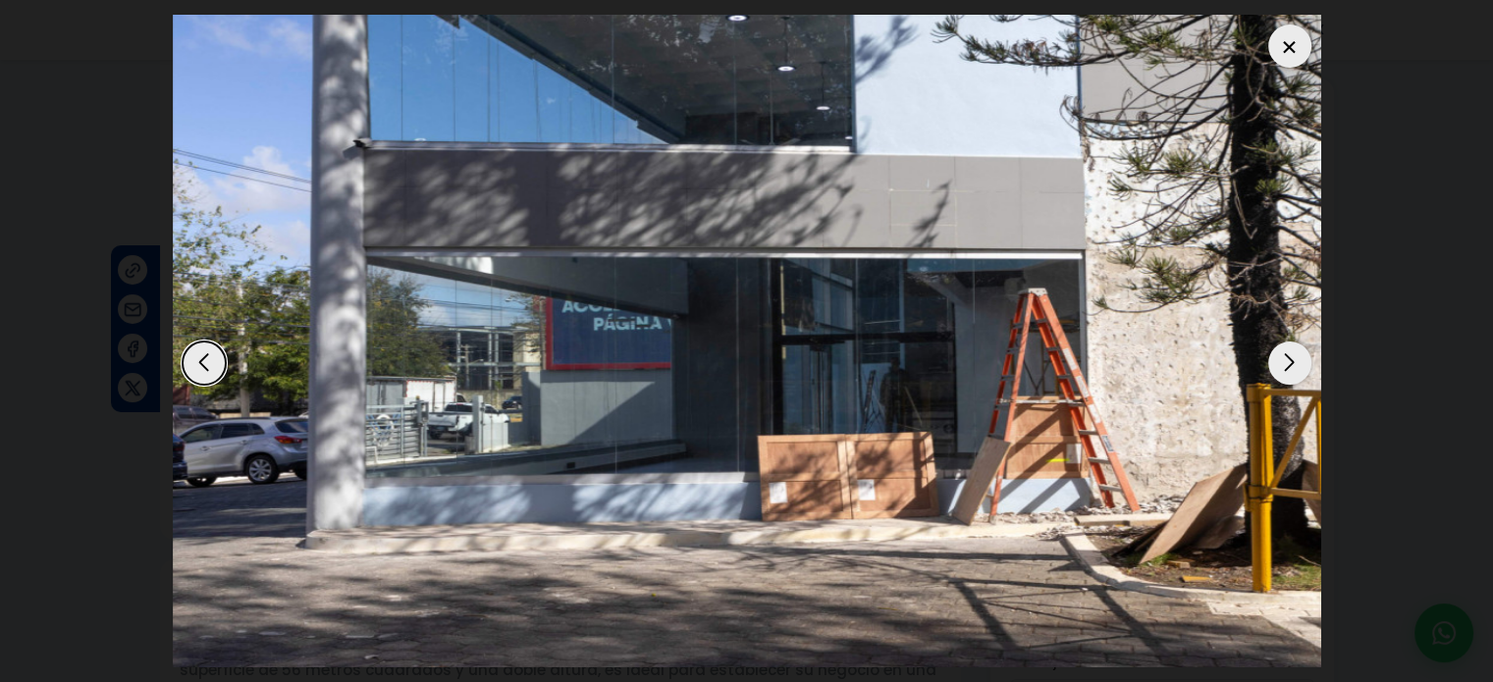
click at [1287, 352] on div "Next slide" at bounding box center [1290, 363] width 43 height 43
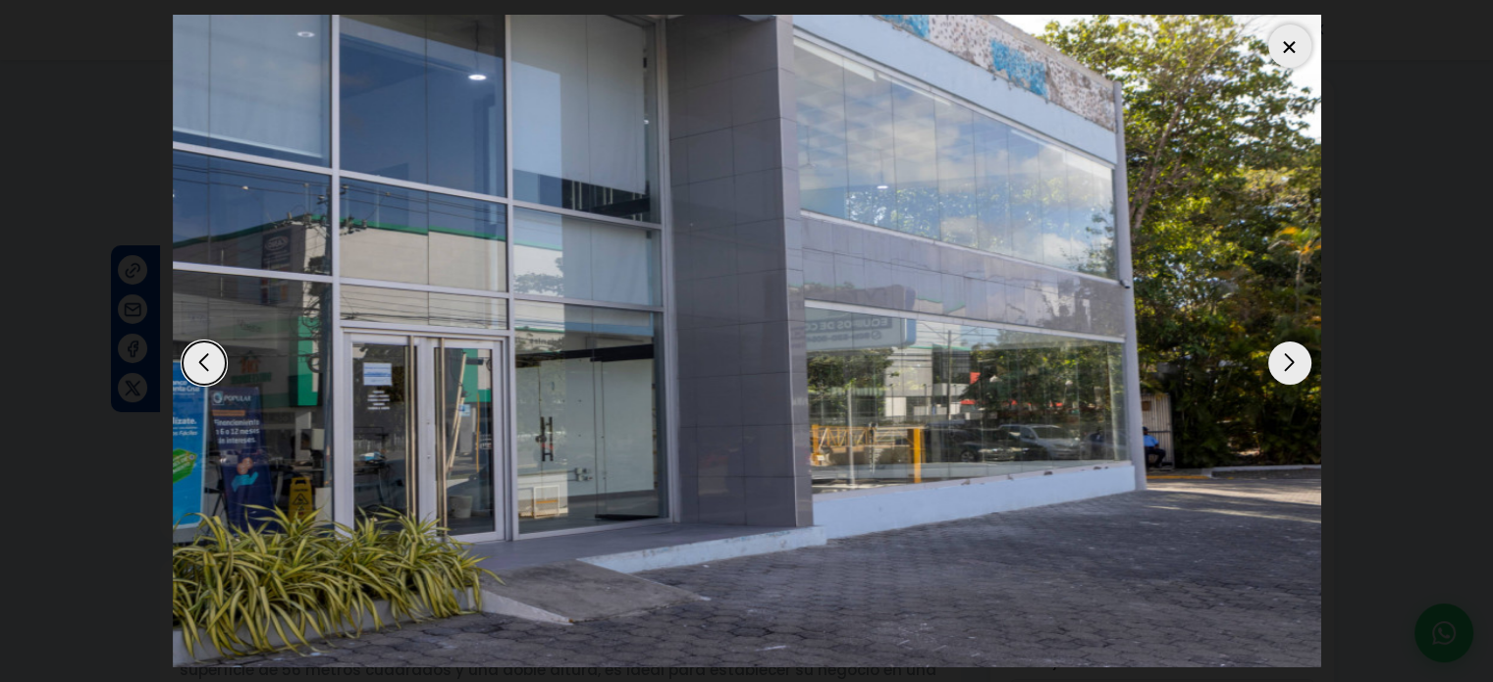
click at [1287, 352] on div "Next slide" at bounding box center [1290, 363] width 43 height 43
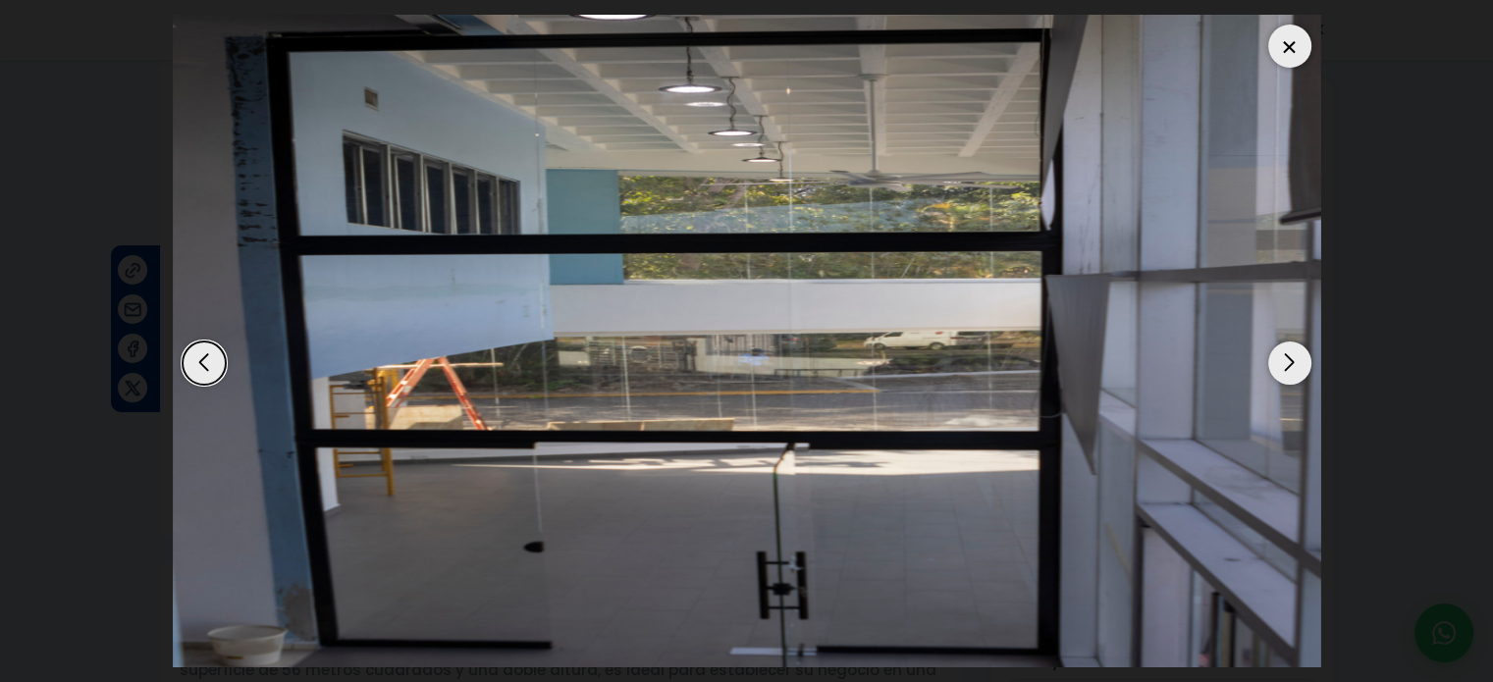
click at [1287, 352] on div "Next slide" at bounding box center [1290, 363] width 43 height 43
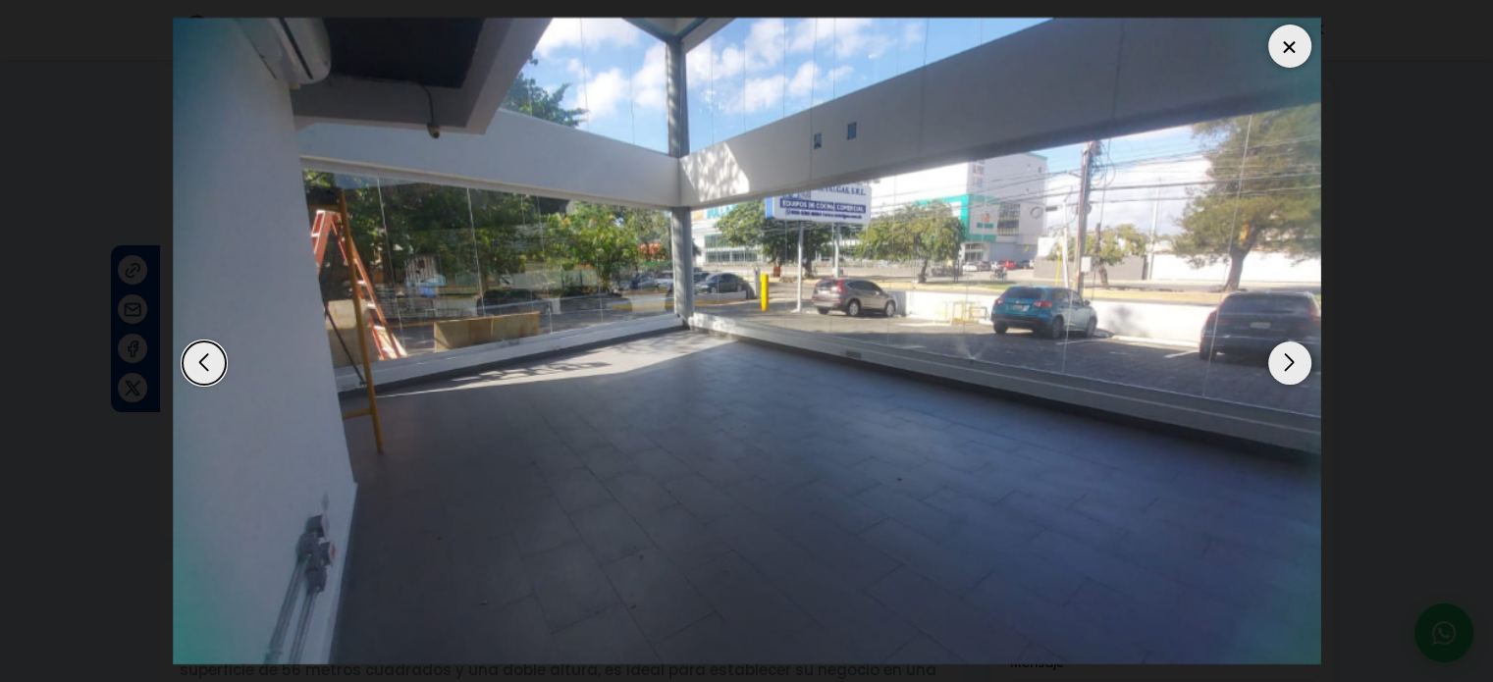
click at [1287, 352] on div "Next slide" at bounding box center [1290, 363] width 43 height 43
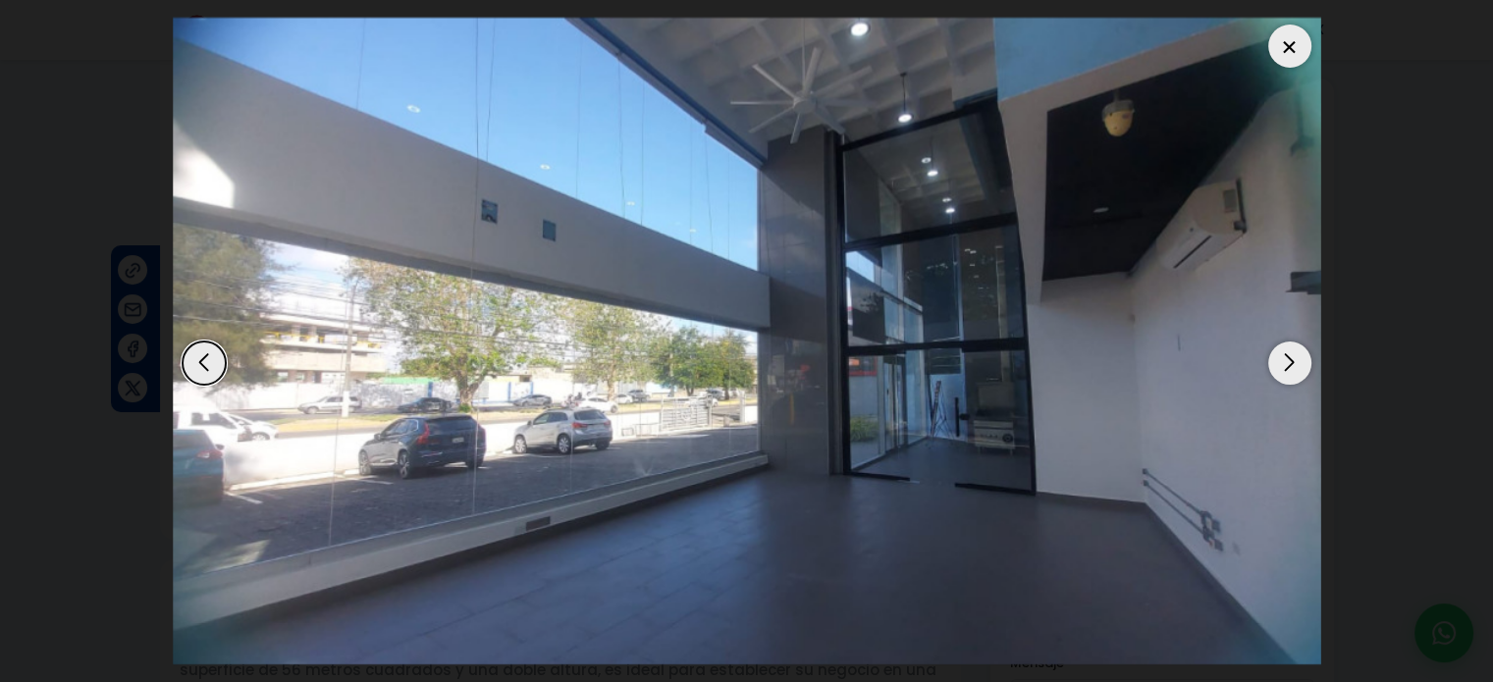
click at [1287, 352] on div "Next slide" at bounding box center [1290, 363] width 43 height 43
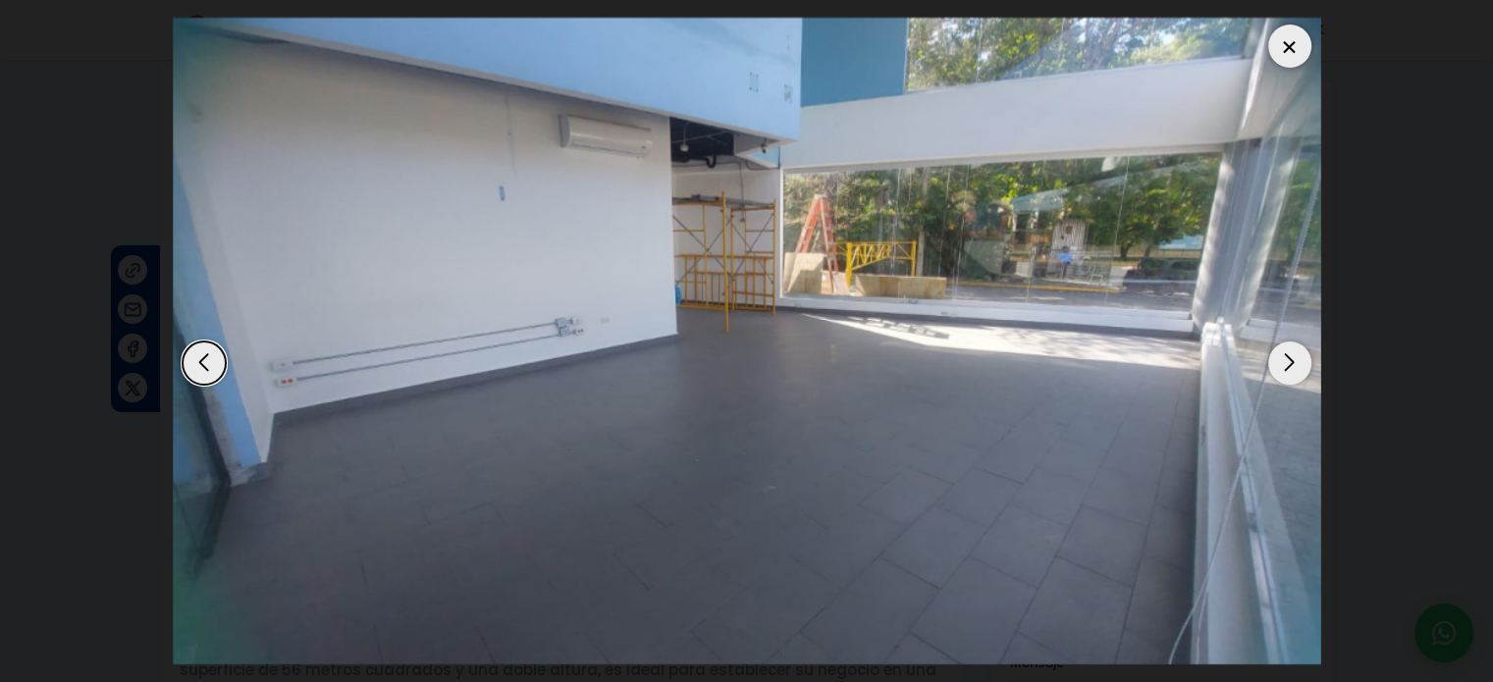
click at [1287, 352] on div "Next slide" at bounding box center [1290, 363] width 43 height 43
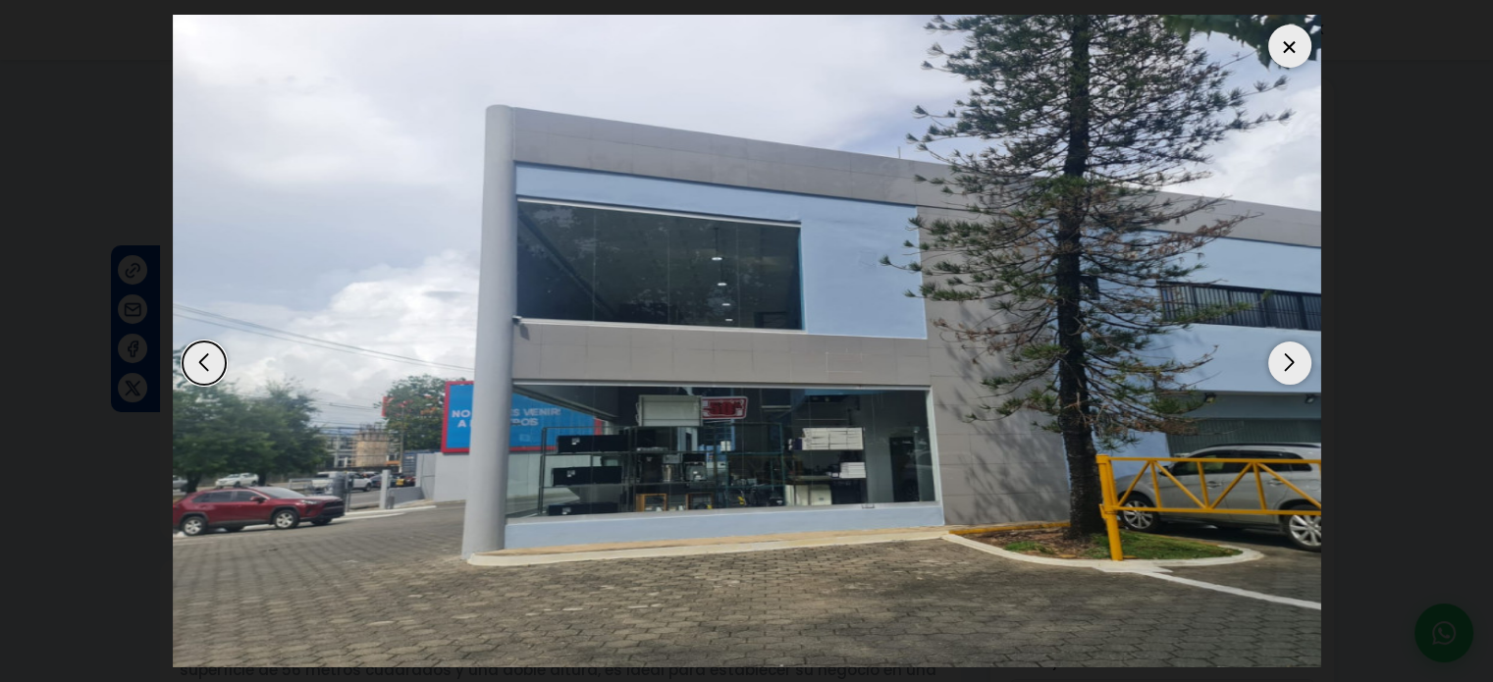
click at [1287, 352] on div "Next slide" at bounding box center [1290, 363] width 43 height 43
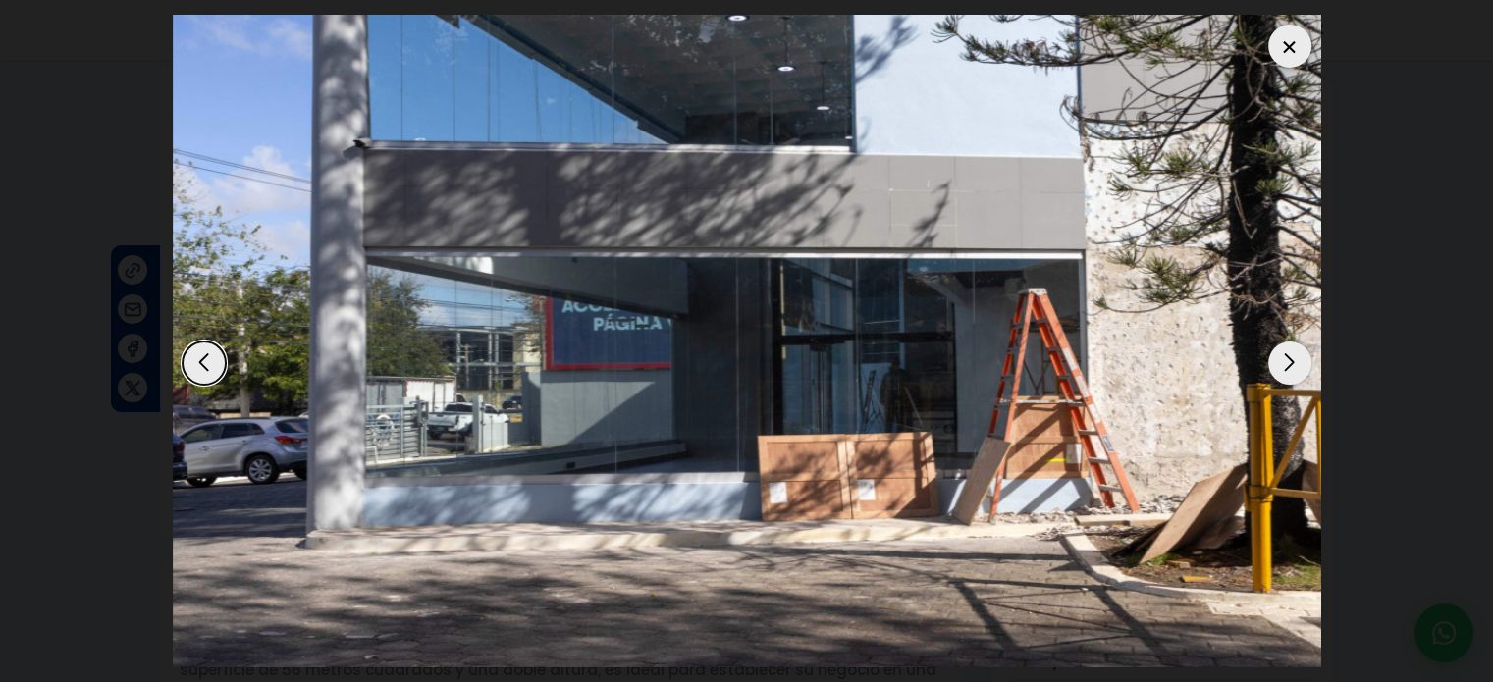
click at [1280, 44] on div at bounding box center [1290, 46] width 43 height 43
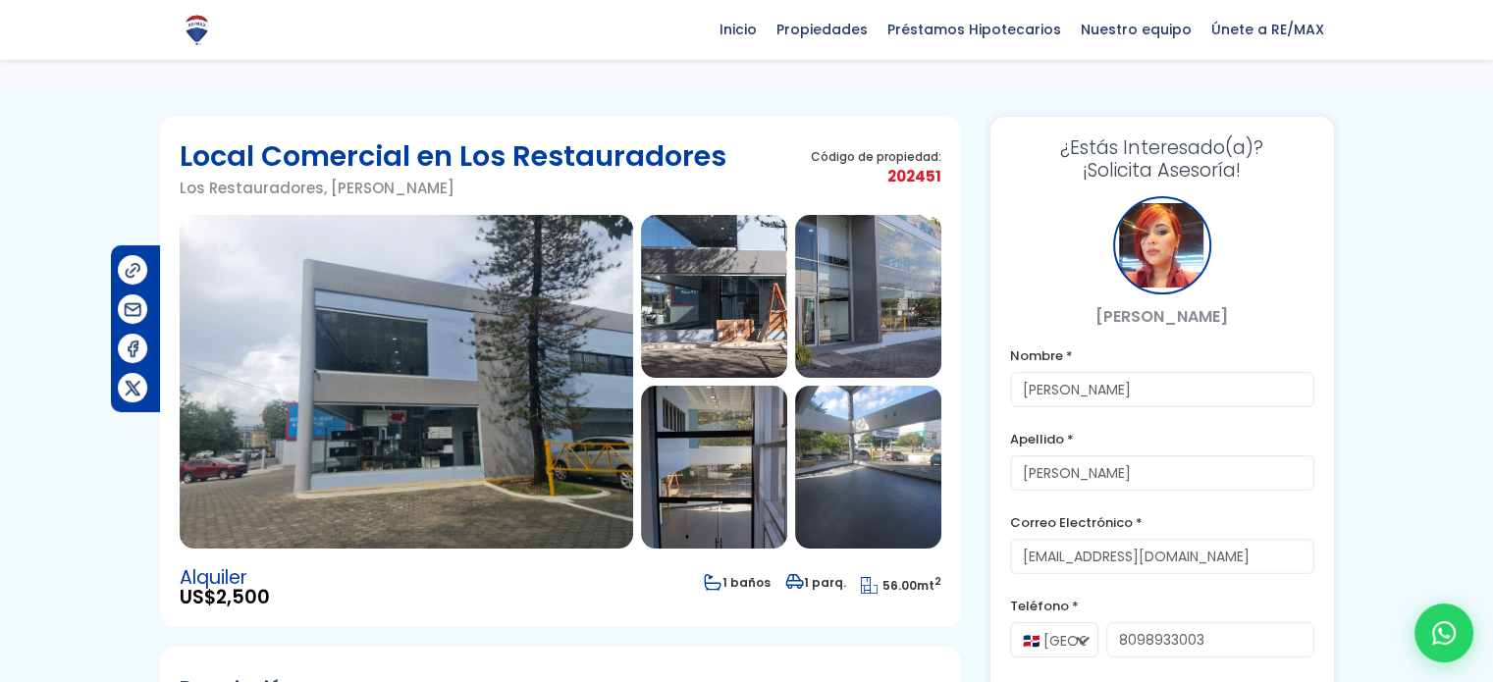
scroll to position [0, 0]
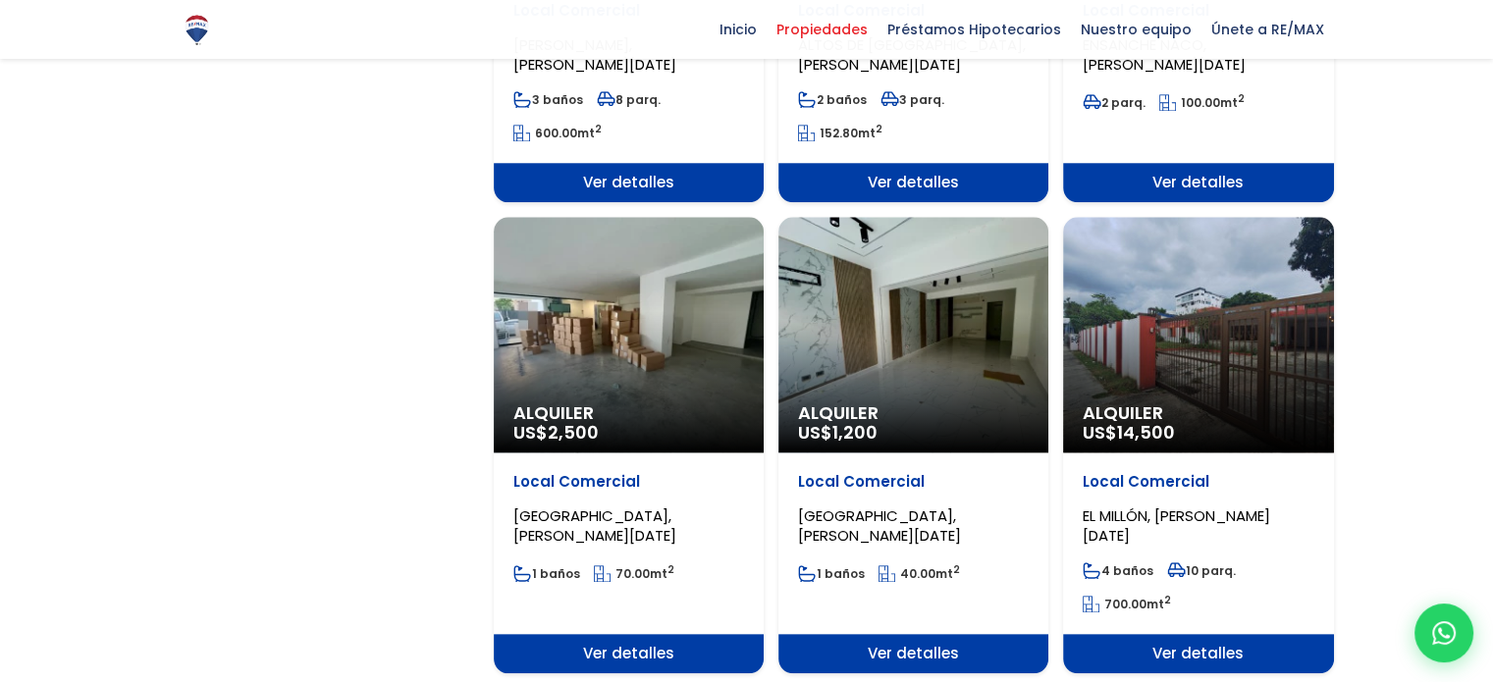
scroll to position [1965, 0]
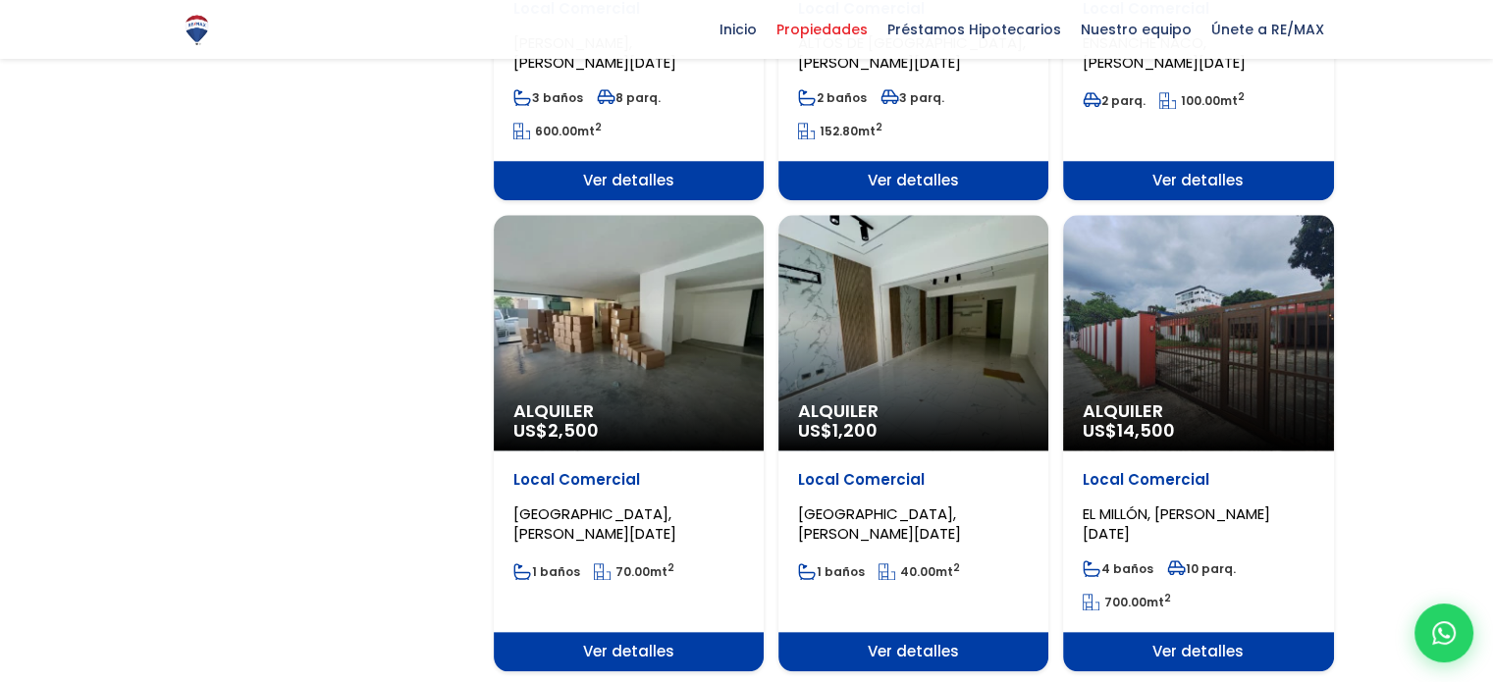
click at [657, 331] on div "Alquiler US$ 2,500" at bounding box center [629, 333] width 270 height 236
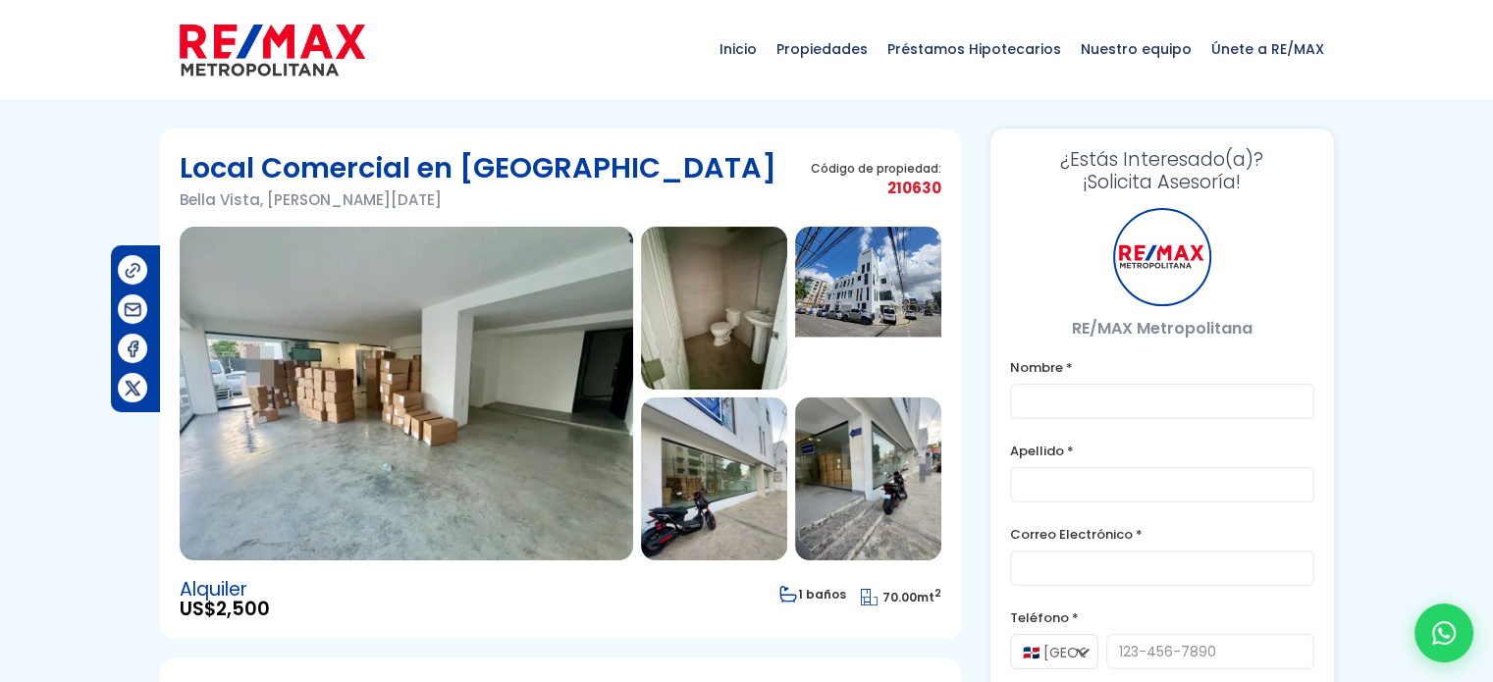
type input "[PERSON_NAME]"
type input "[EMAIL_ADDRESS][DOMAIN_NAME]"
type input "8098933003"
click at [549, 352] on img at bounding box center [407, 394] width 454 height 334
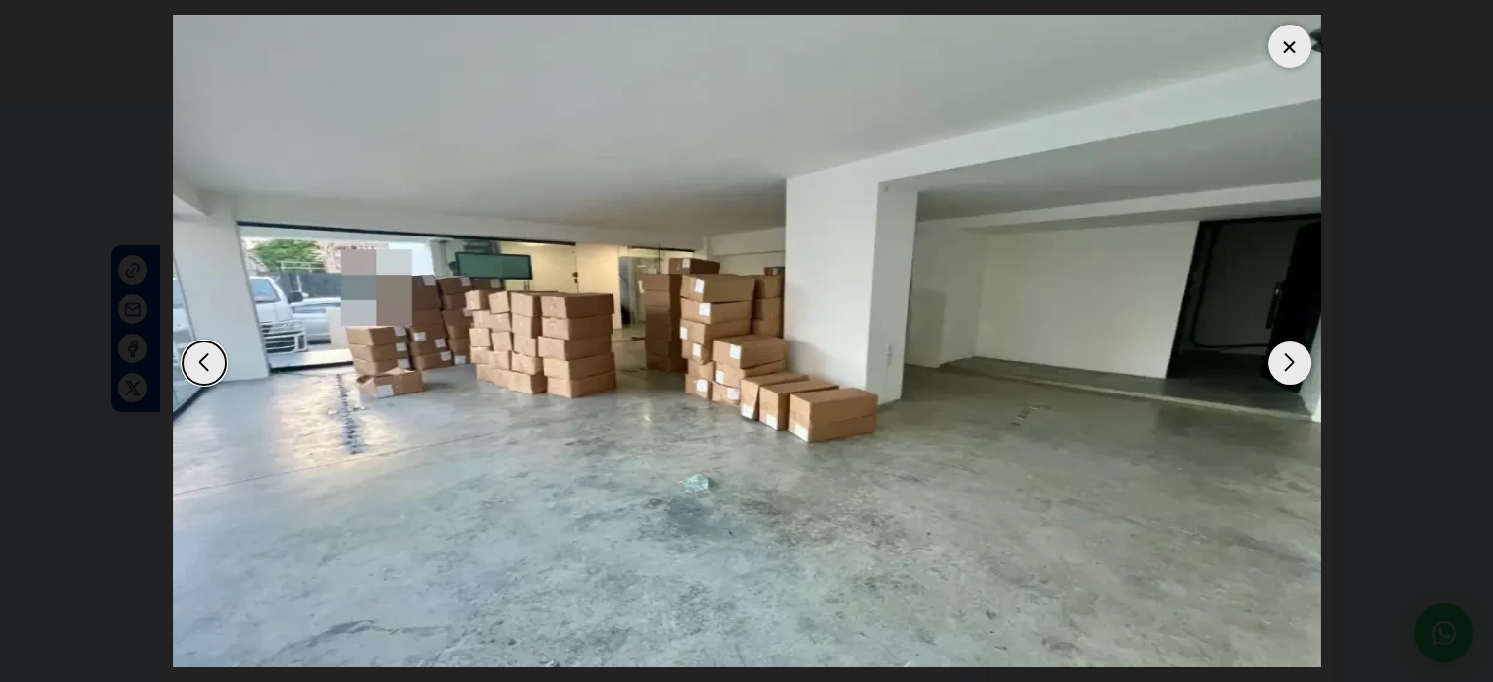
click at [1290, 358] on div "Next slide" at bounding box center [1290, 363] width 43 height 43
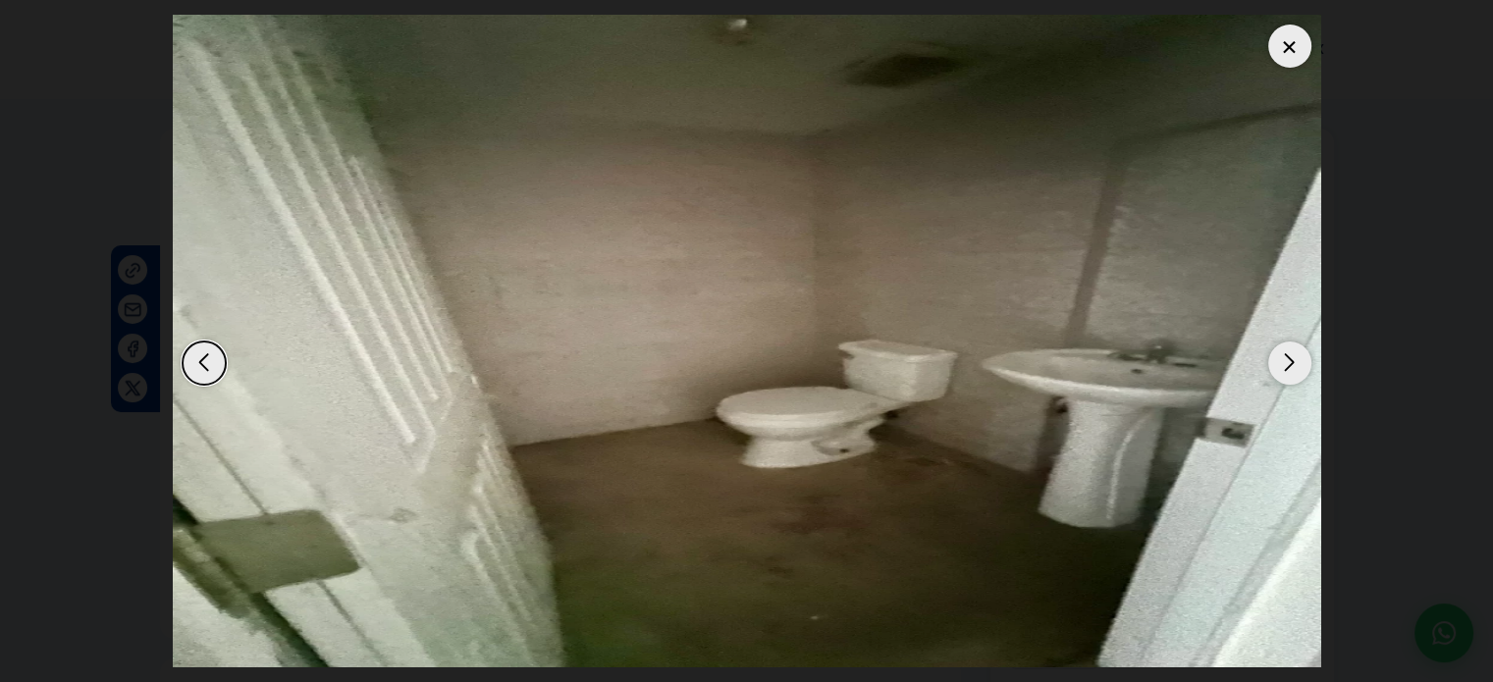
click at [1290, 358] on div "Next slide" at bounding box center [1290, 363] width 43 height 43
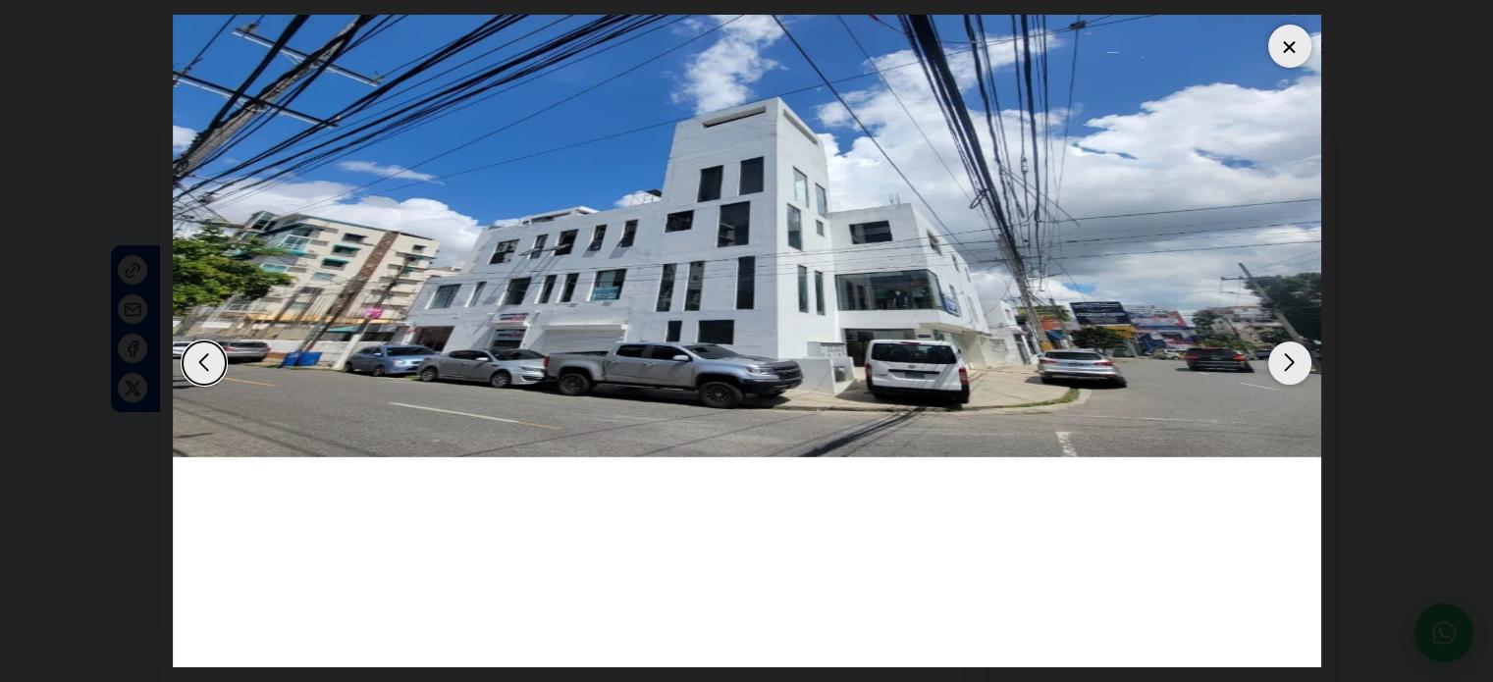
click at [1290, 358] on div "Next slide" at bounding box center [1290, 363] width 43 height 43
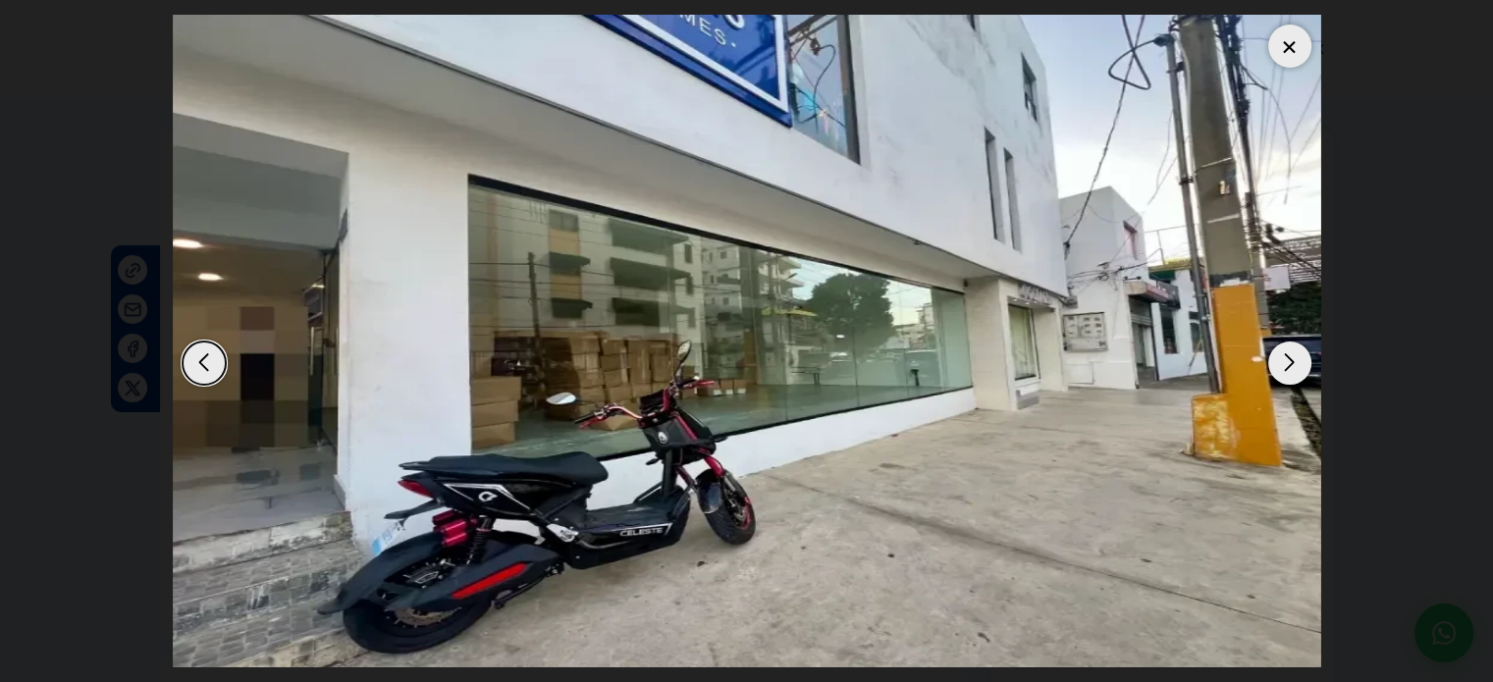
click at [1290, 358] on div "Next slide" at bounding box center [1290, 363] width 43 height 43
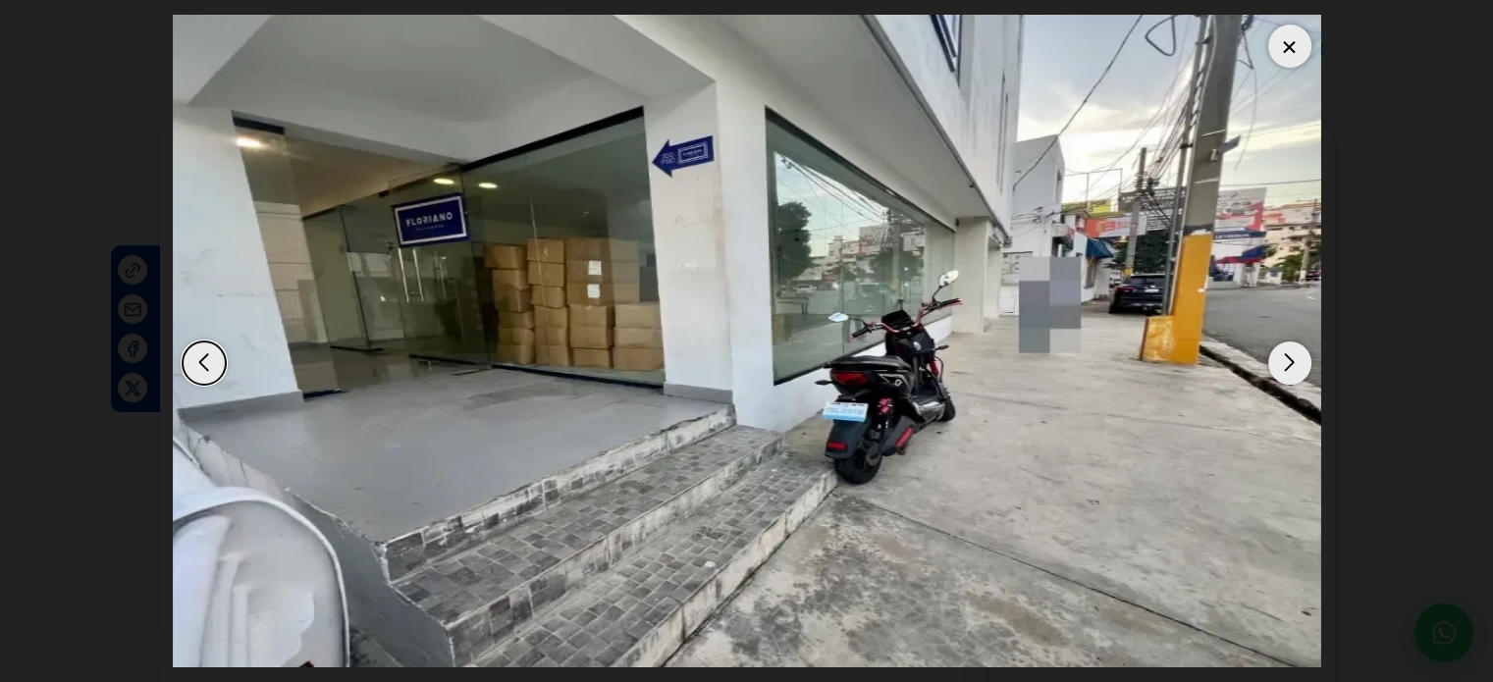
click at [1290, 358] on div "Next slide" at bounding box center [1290, 363] width 43 height 43
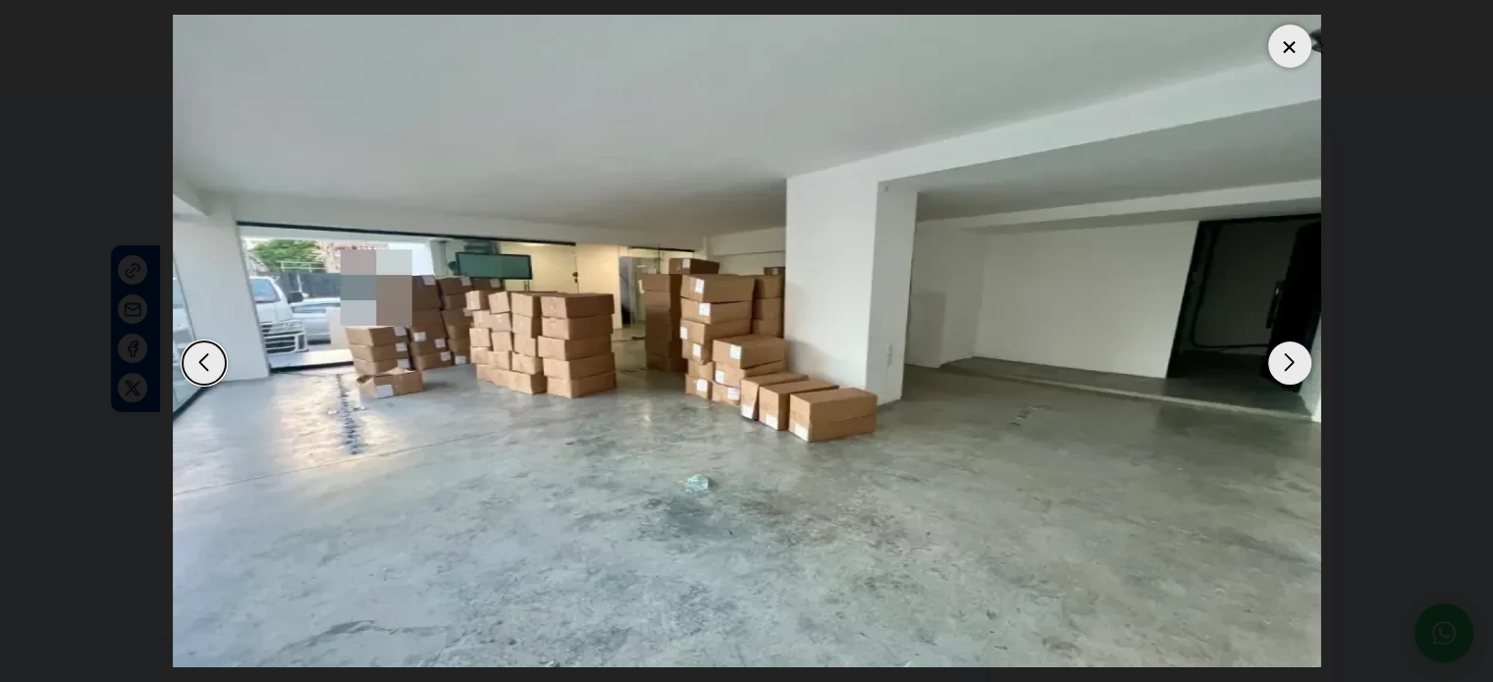
click at [1290, 358] on div "Next slide" at bounding box center [1290, 363] width 43 height 43
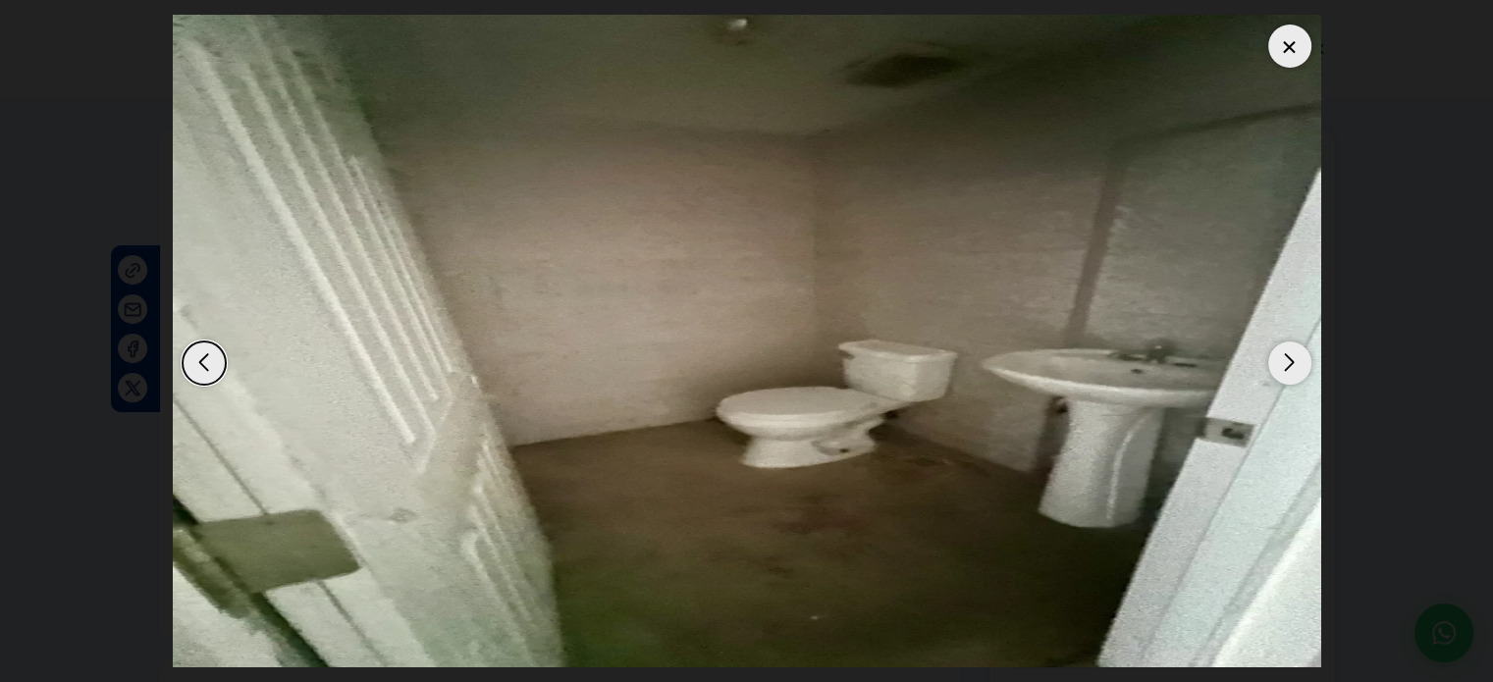
click at [1287, 42] on div at bounding box center [1290, 46] width 43 height 43
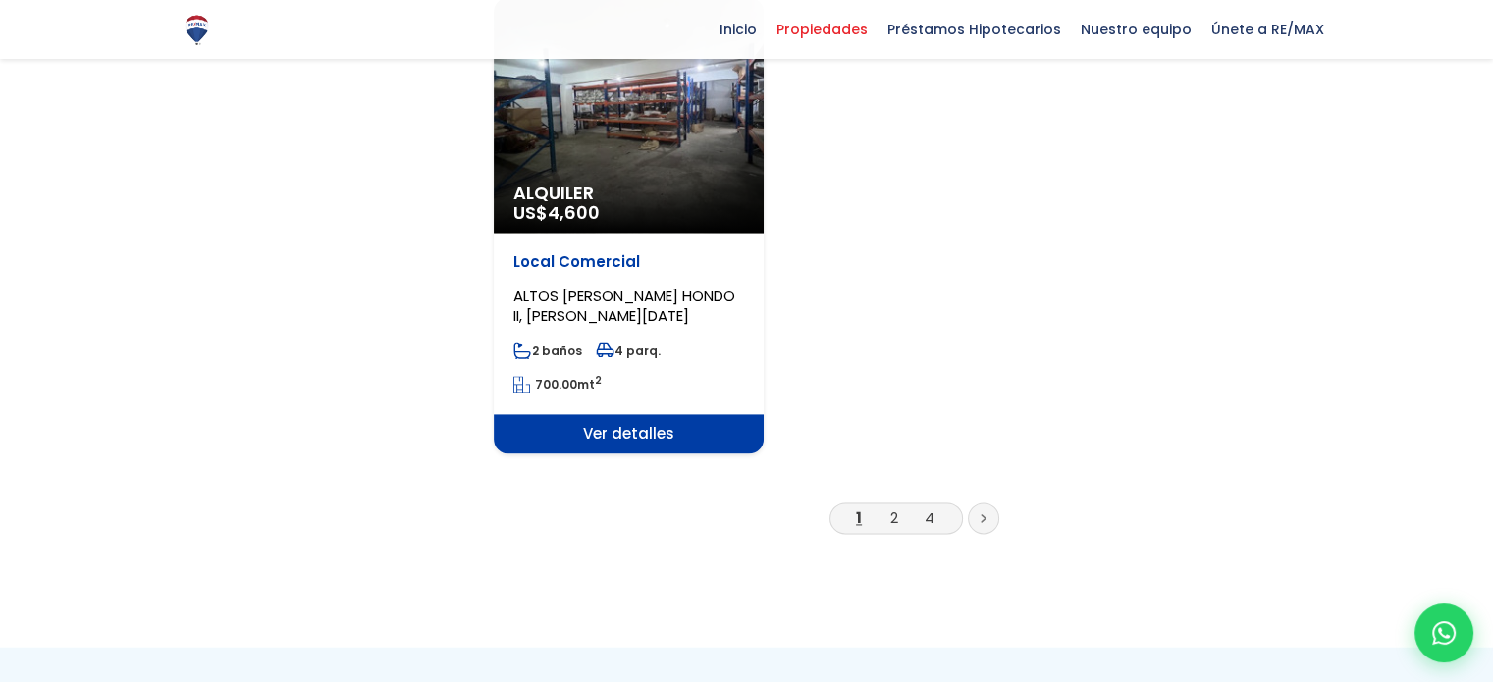
scroll to position [2751, 0]
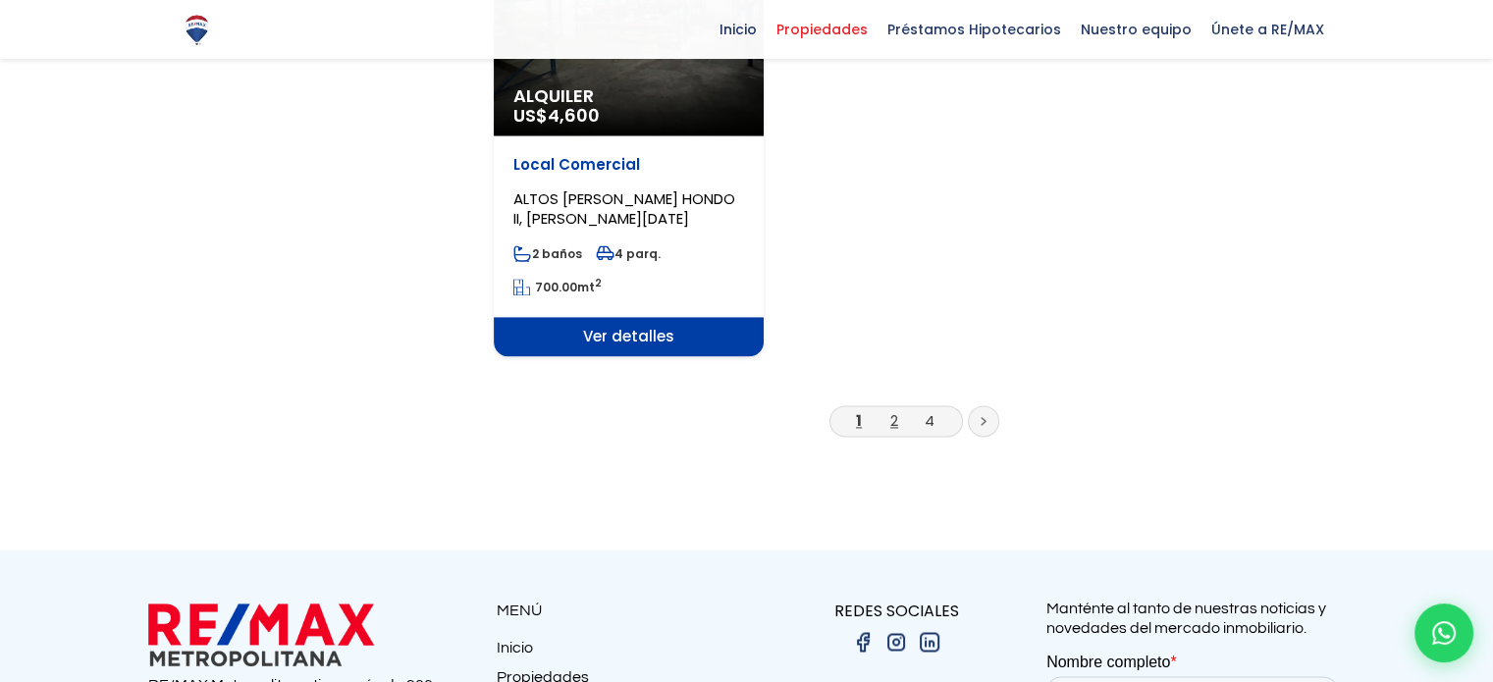
click at [891, 410] on link "2" at bounding box center [895, 420] width 8 height 21
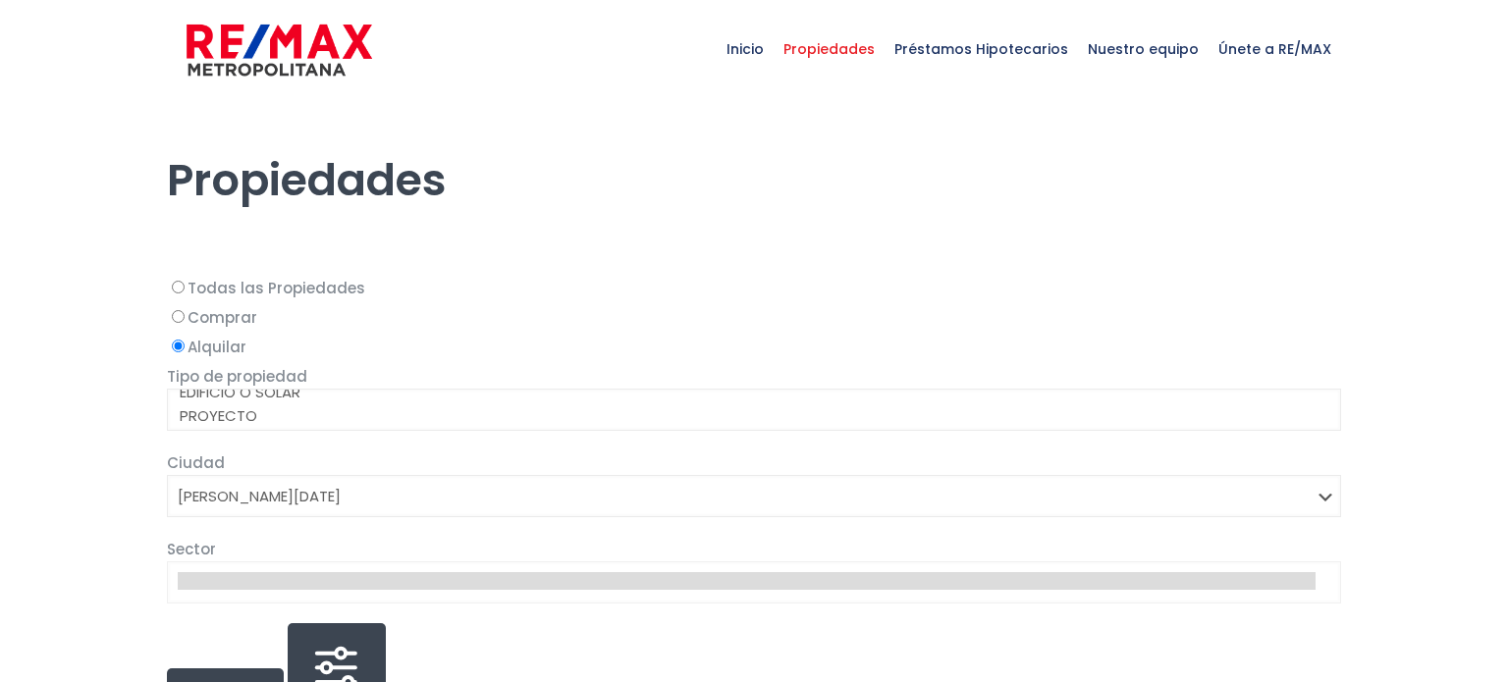
select select "1"
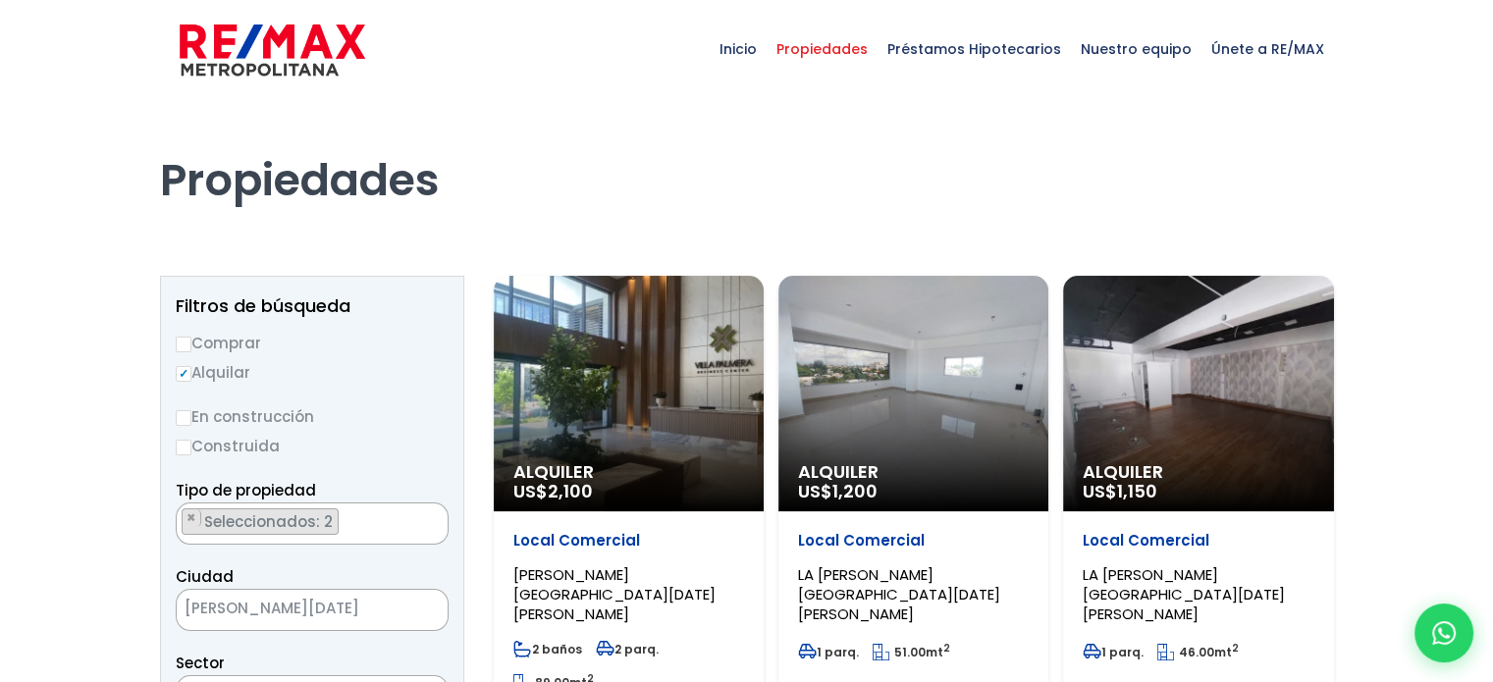
click at [676, 366] on div "Alquiler US$ 2,100" at bounding box center [629, 394] width 270 height 236
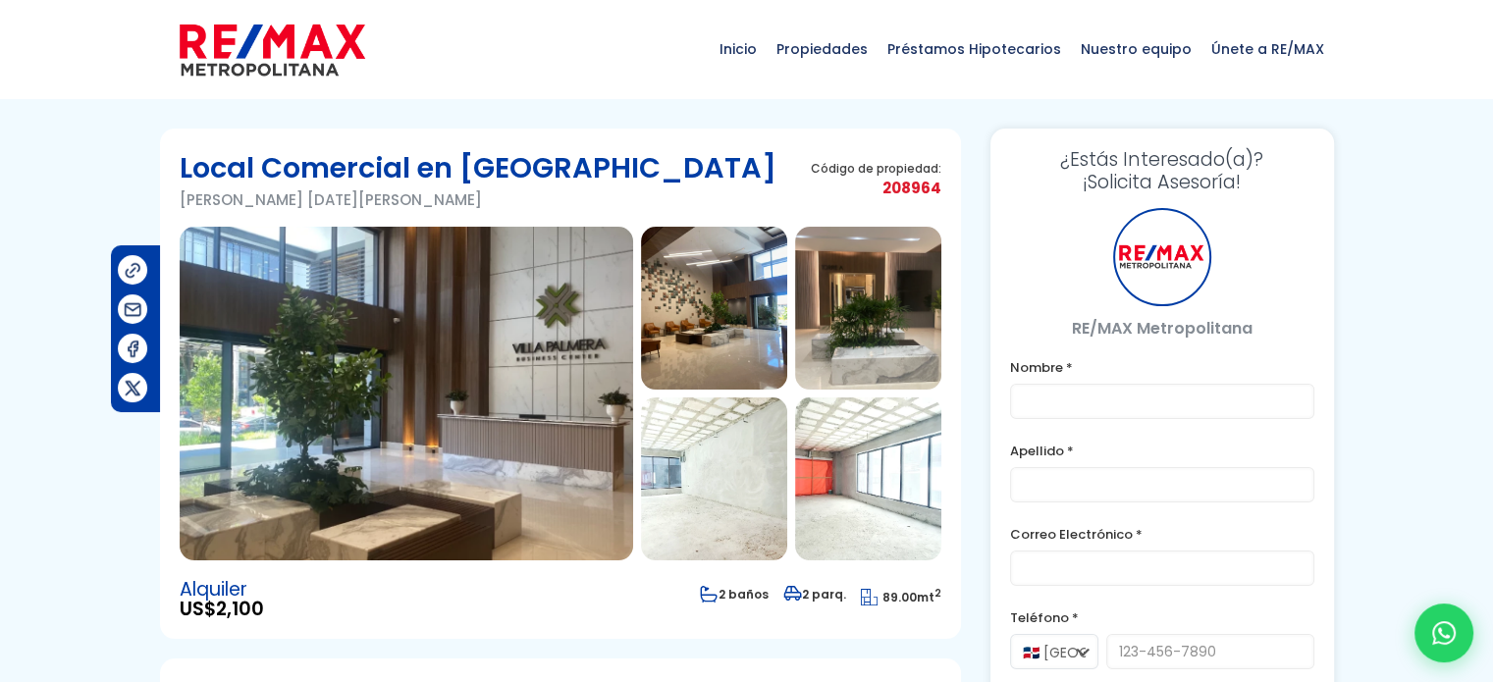
drag, startPoint x: 449, startPoint y: 305, endPoint x: 468, endPoint y: 305, distance: 19.6
click at [449, 305] on img at bounding box center [407, 394] width 454 height 334
type input "[PERSON_NAME]"
type input "[EMAIL_ADDRESS][DOMAIN_NAME]"
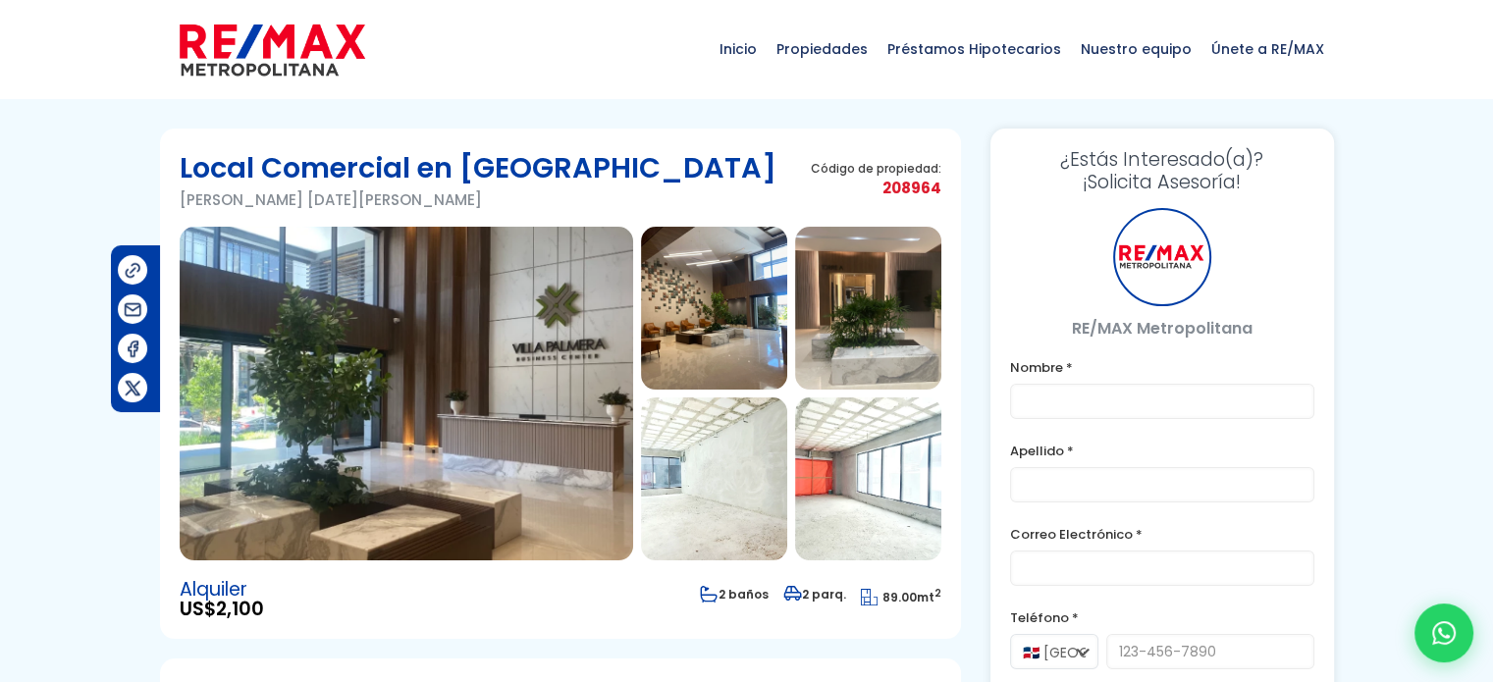
type input "8098933003"
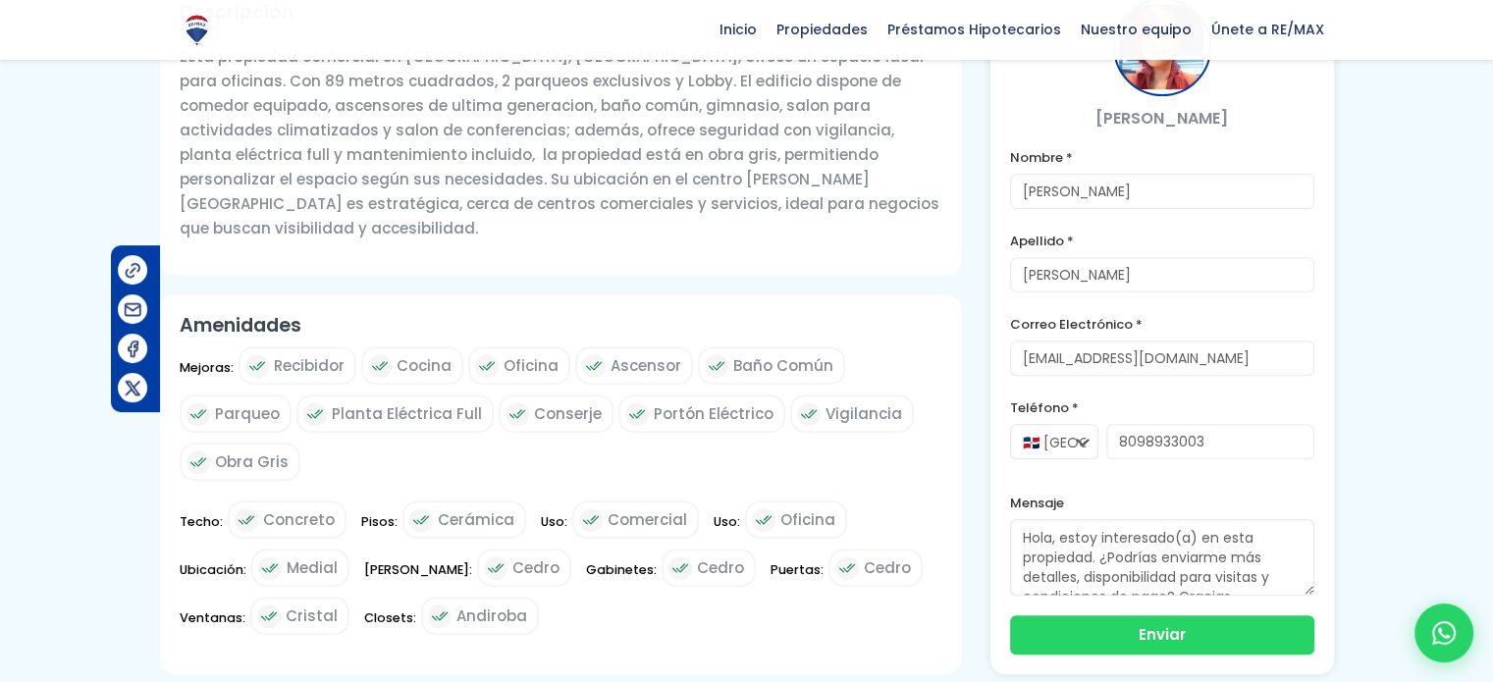
scroll to position [295, 0]
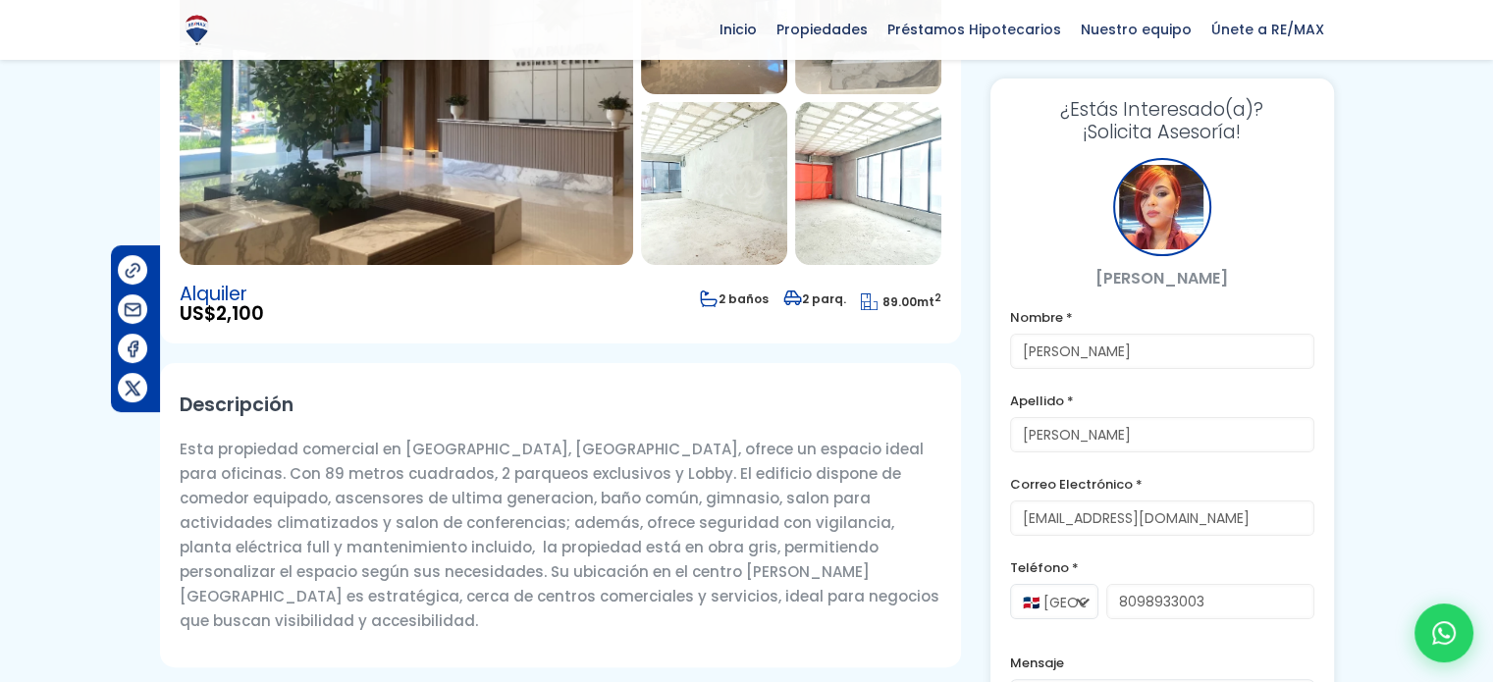
click at [503, 188] on img at bounding box center [407, 98] width 454 height 334
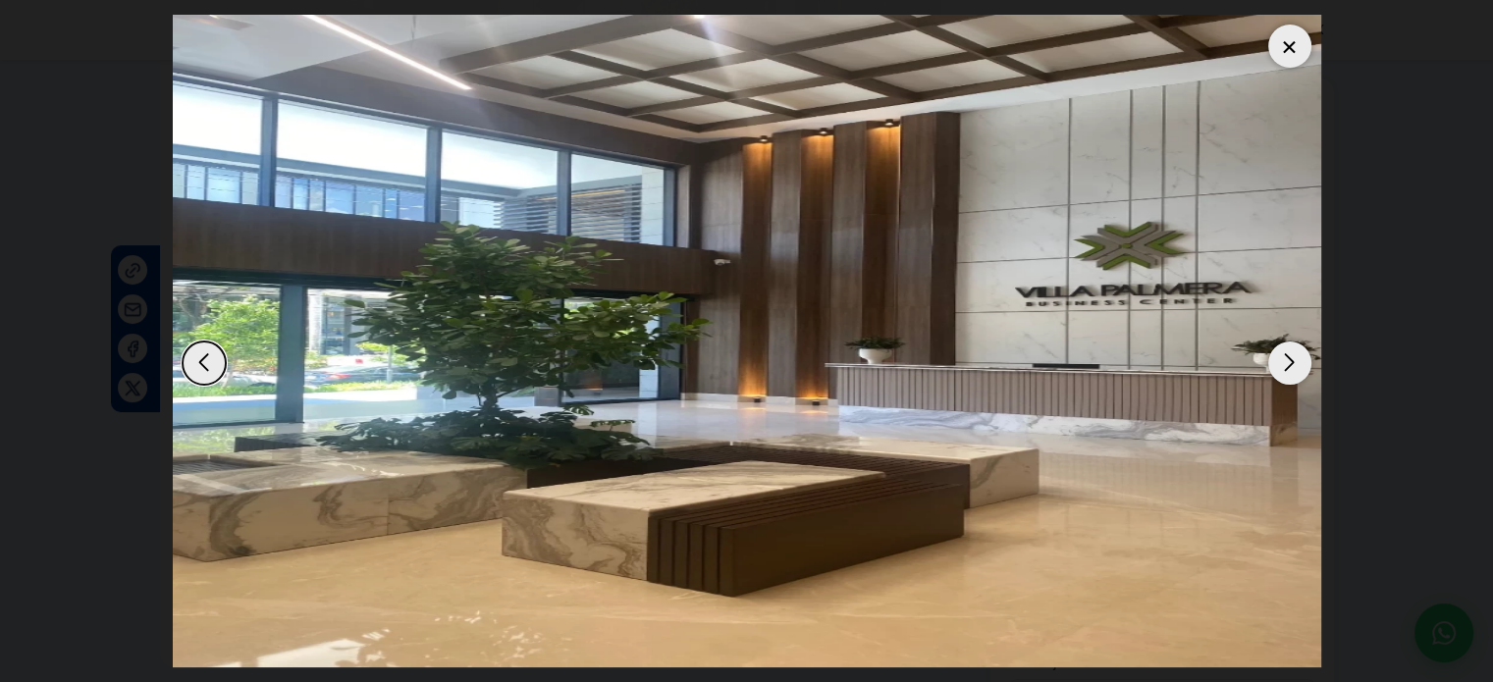
click at [1288, 358] on div "Next slide" at bounding box center [1290, 363] width 43 height 43
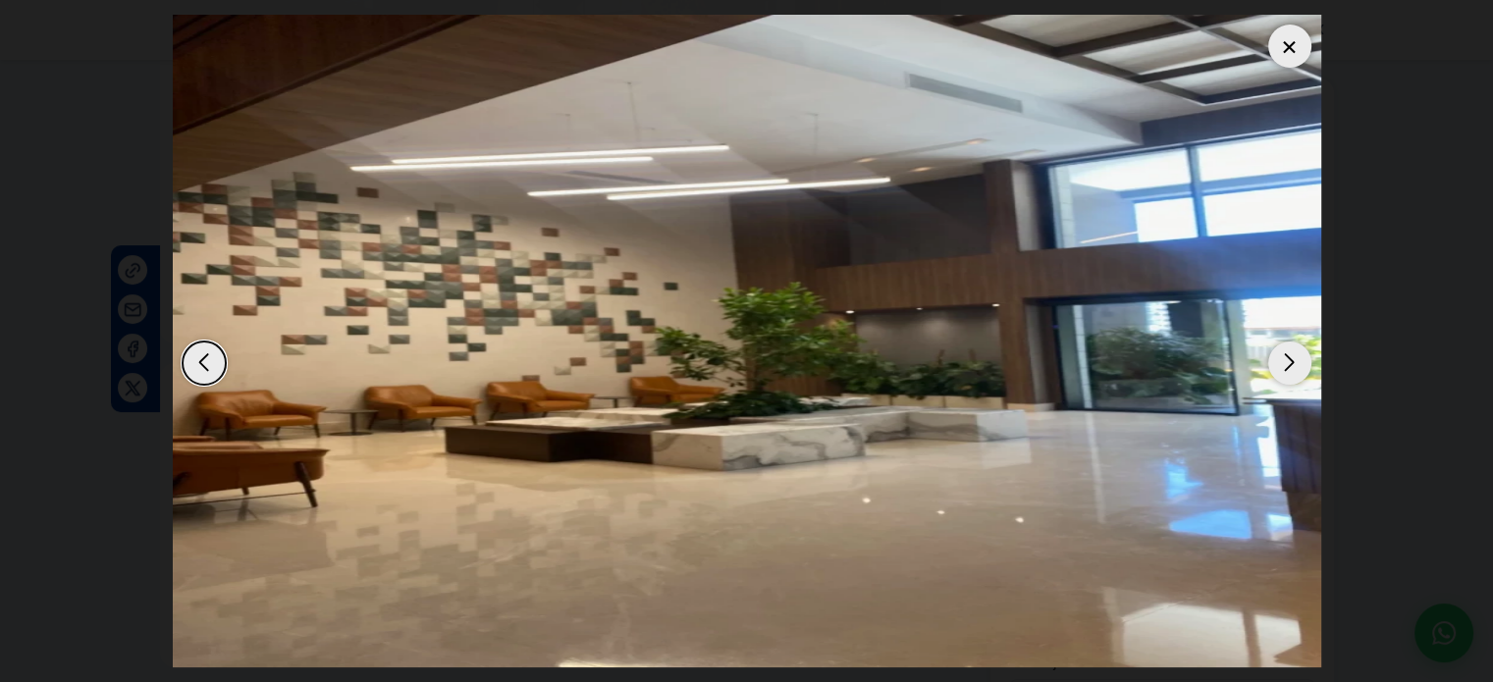
click at [1288, 358] on div "Next slide" at bounding box center [1290, 363] width 43 height 43
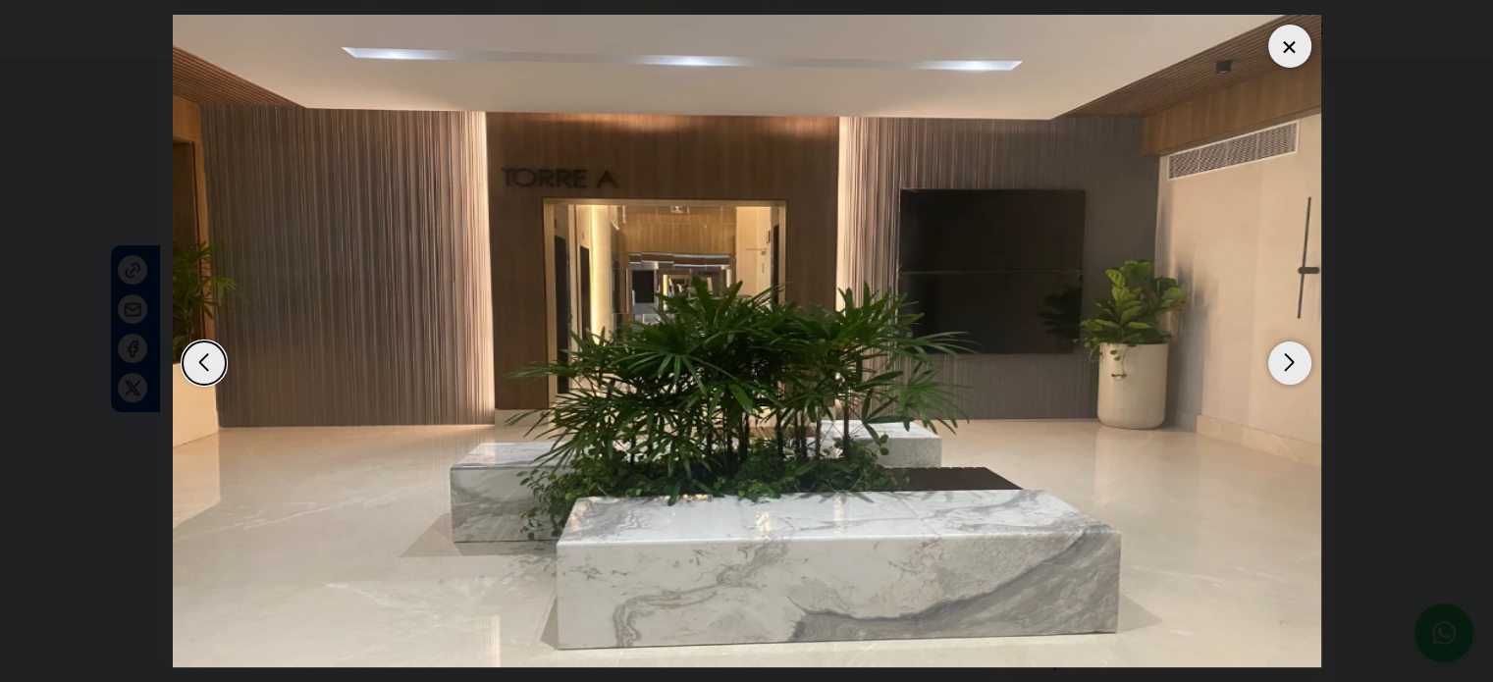
click at [1288, 358] on div "Next slide" at bounding box center [1290, 363] width 43 height 43
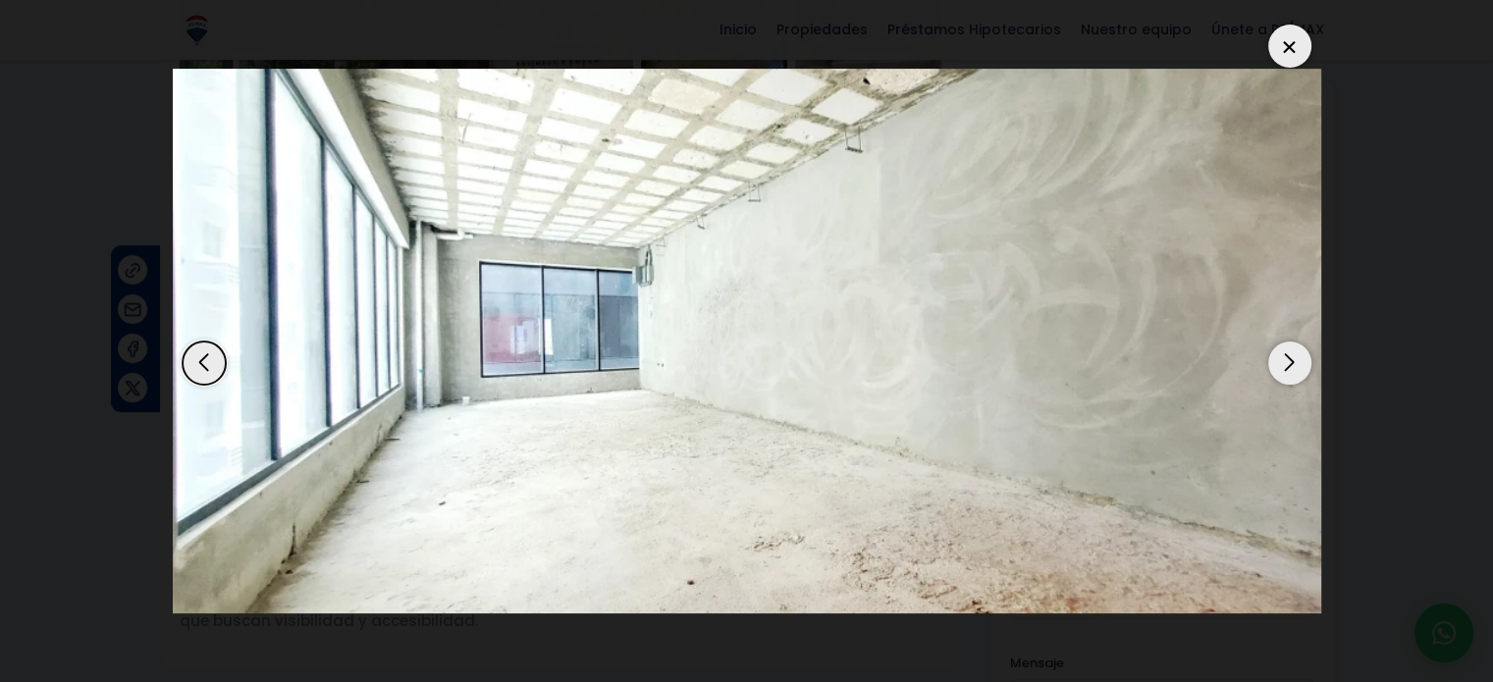
click at [1288, 358] on div "Next slide" at bounding box center [1290, 363] width 43 height 43
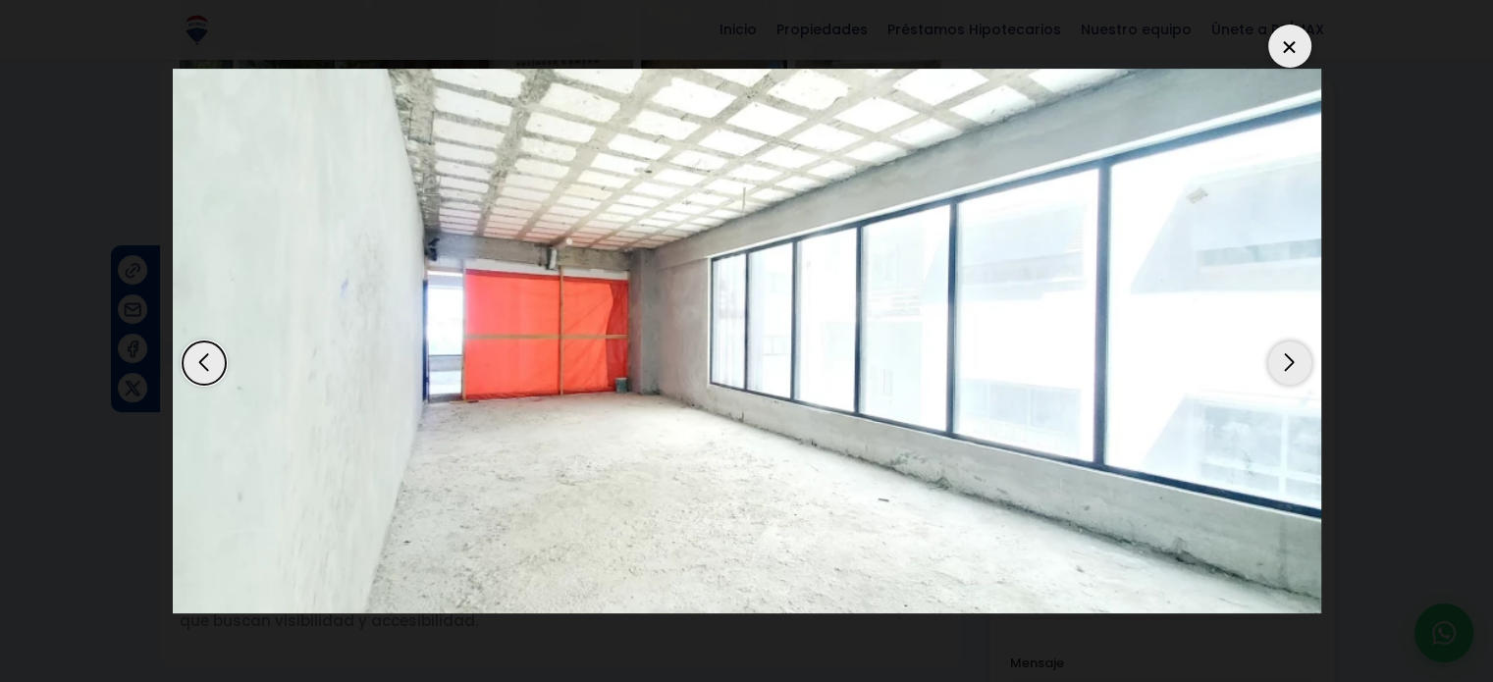
click at [1285, 52] on div at bounding box center [1290, 46] width 43 height 43
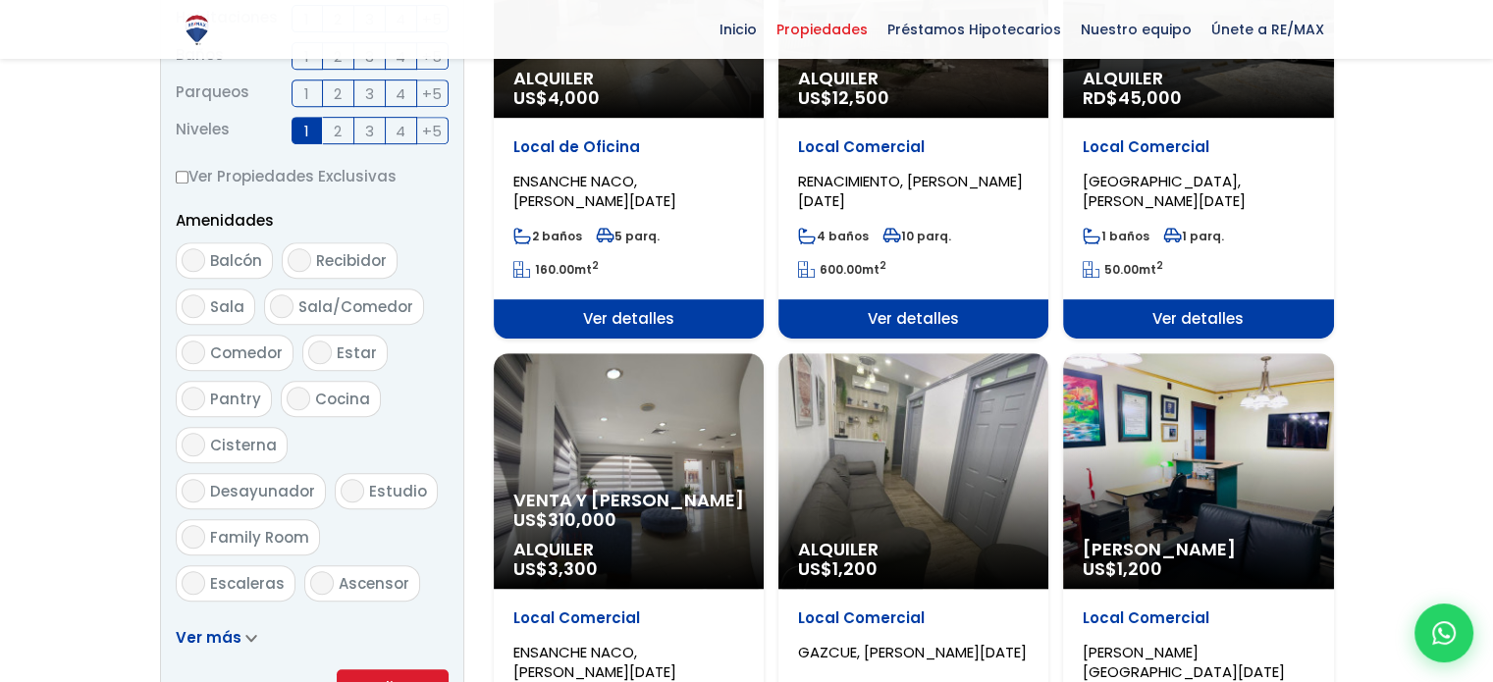
scroll to position [982, 0]
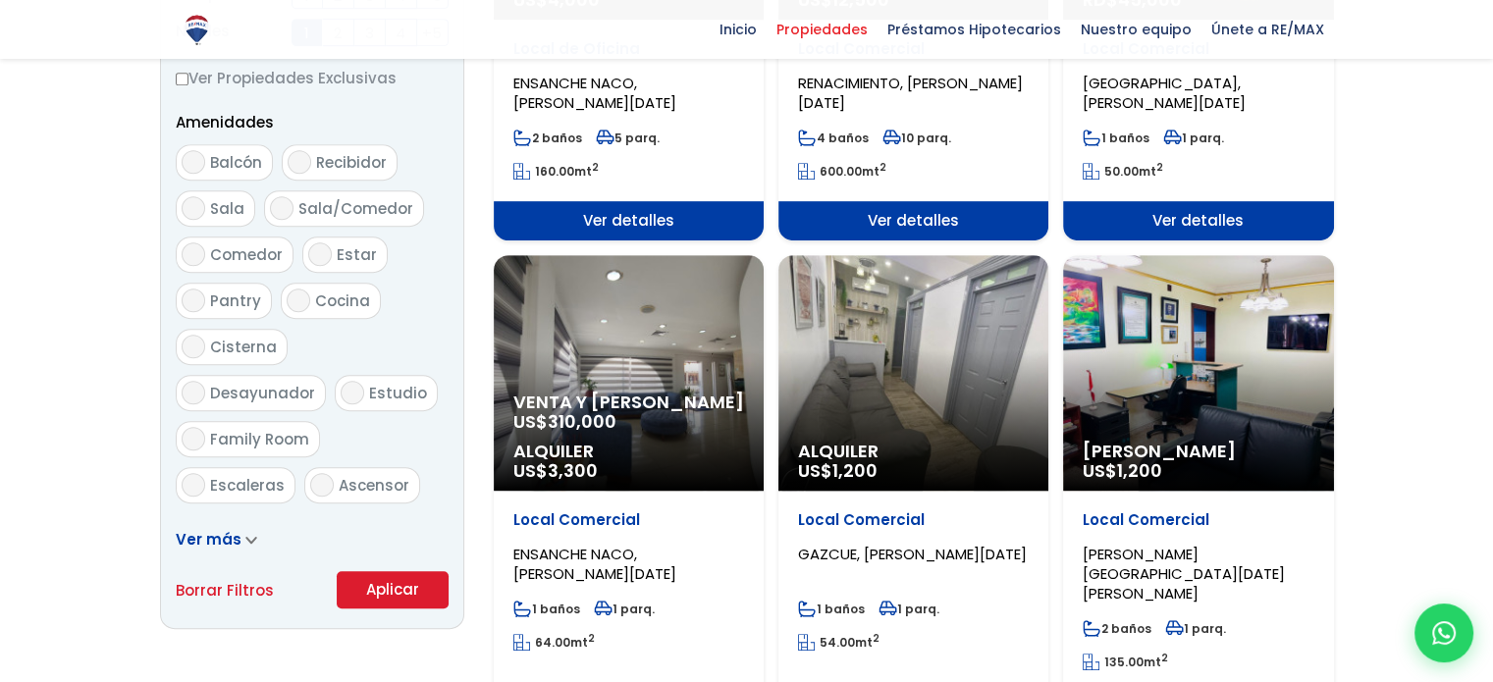
click at [931, 384] on div "Alquiler US$ 1,200" at bounding box center [914, 373] width 270 height 236
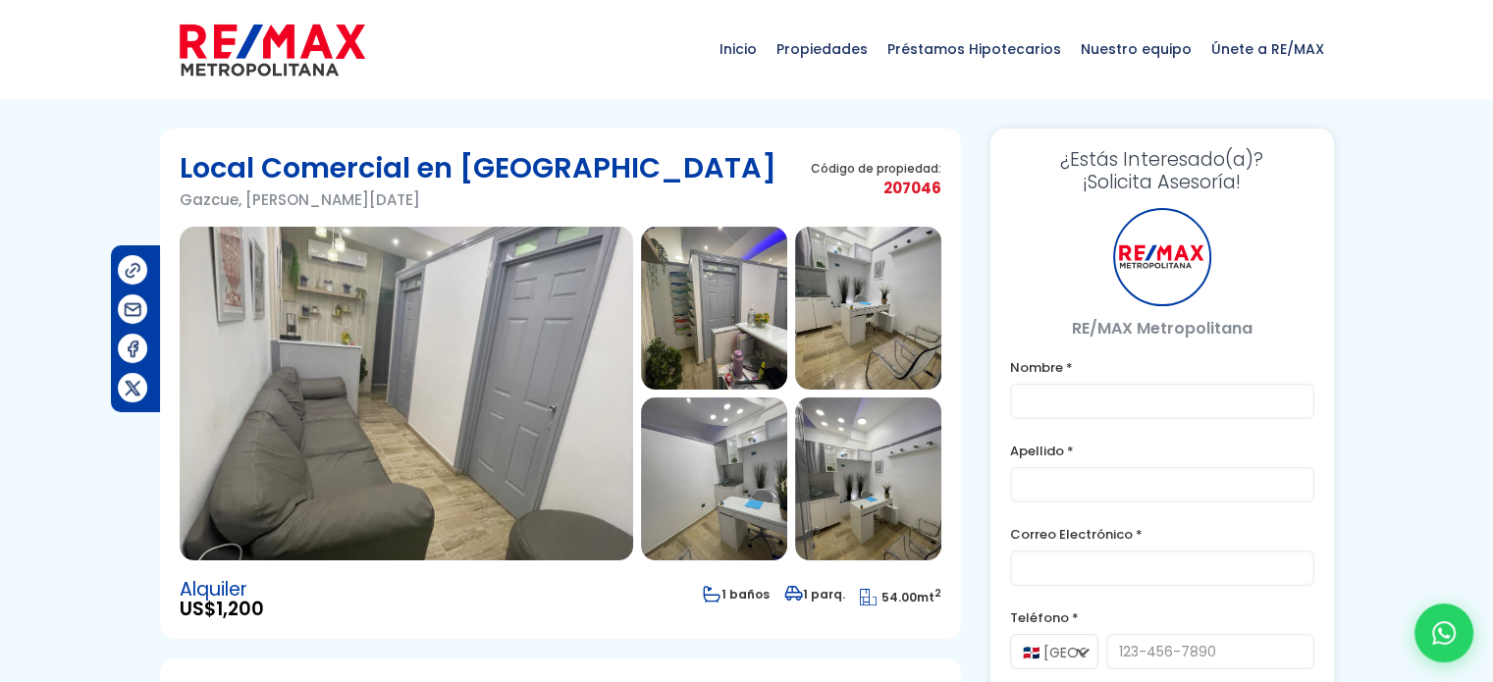
type input "[PERSON_NAME]"
type input "[EMAIL_ADDRESS][DOMAIN_NAME]"
type input "8098933003"
click at [521, 385] on img at bounding box center [407, 394] width 454 height 334
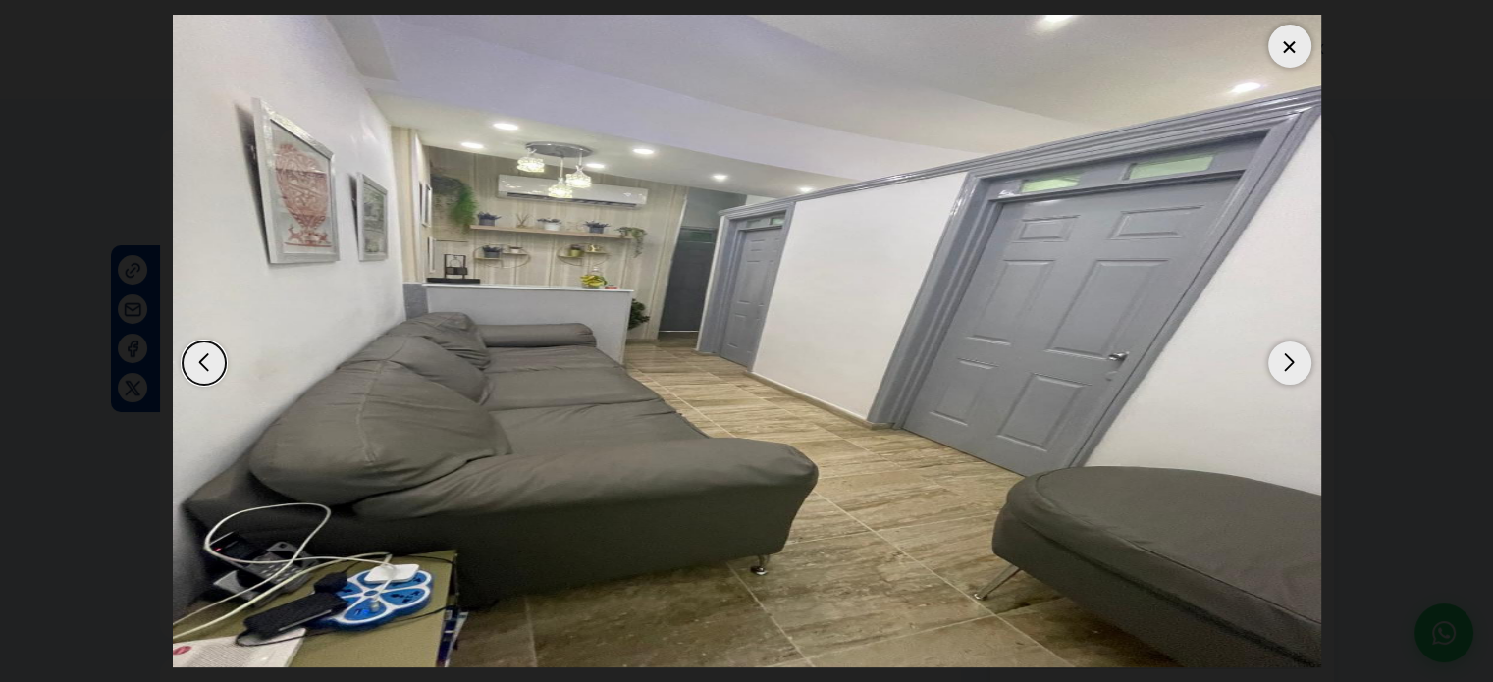
click at [1300, 358] on div "Next slide" at bounding box center [1290, 363] width 43 height 43
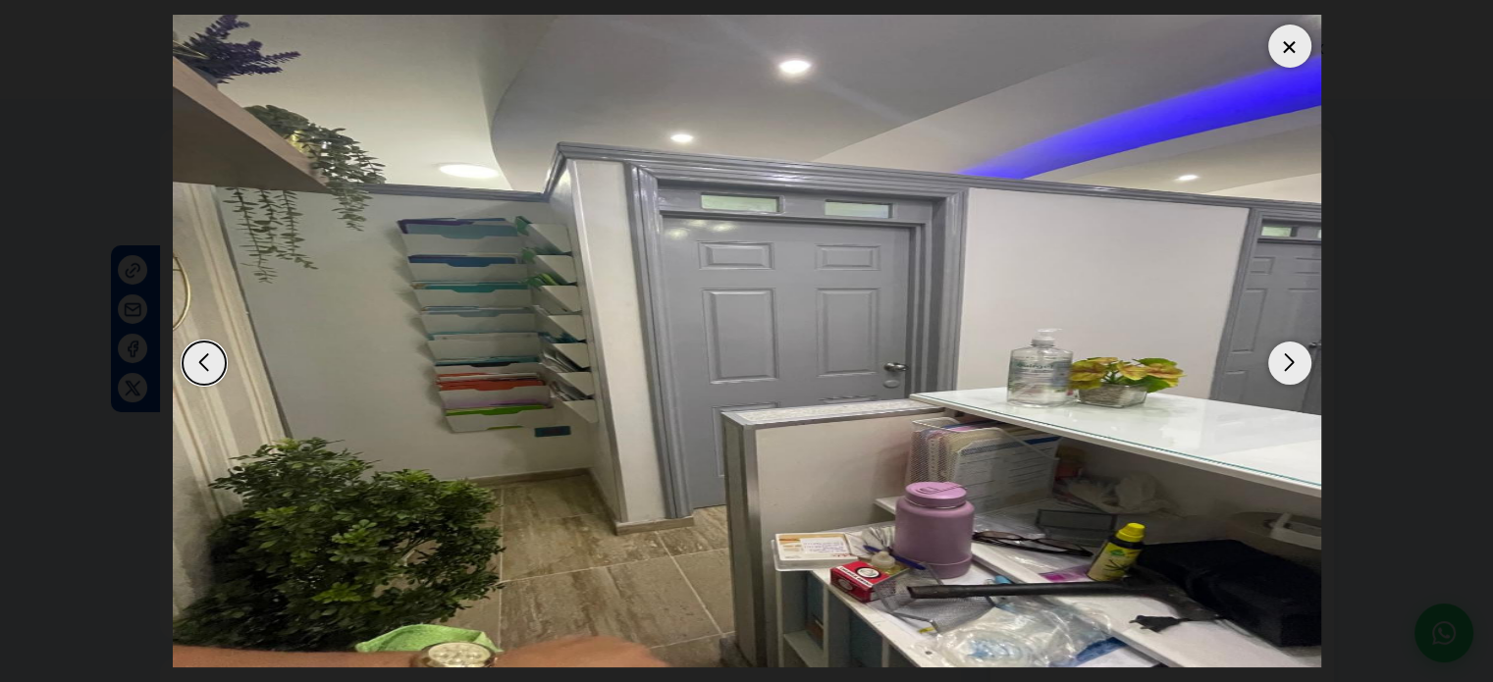
click at [1300, 358] on div "Next slide" at bounding box center [1290, 363] width 43 height 43
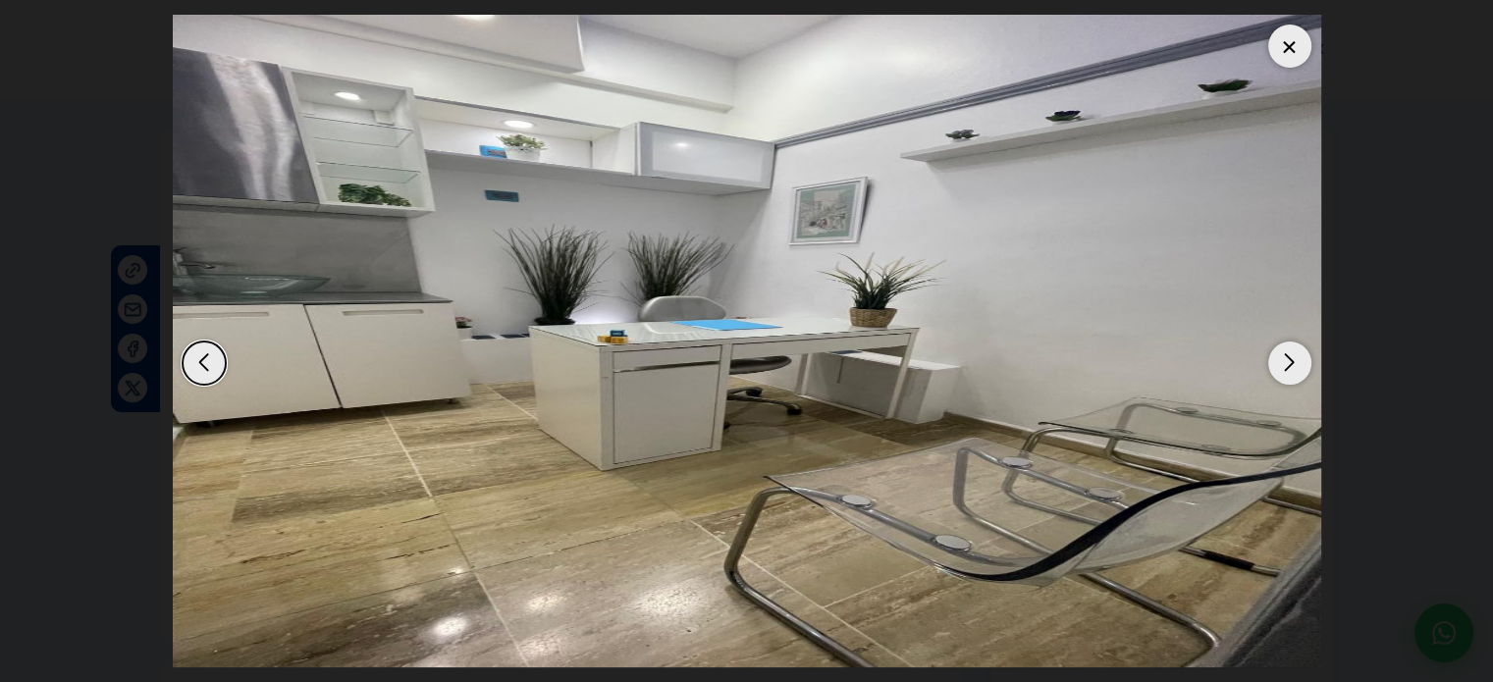
click at [1300, 358] on div "Next slide" at bounding box center [1290, 363] width 43 height 43
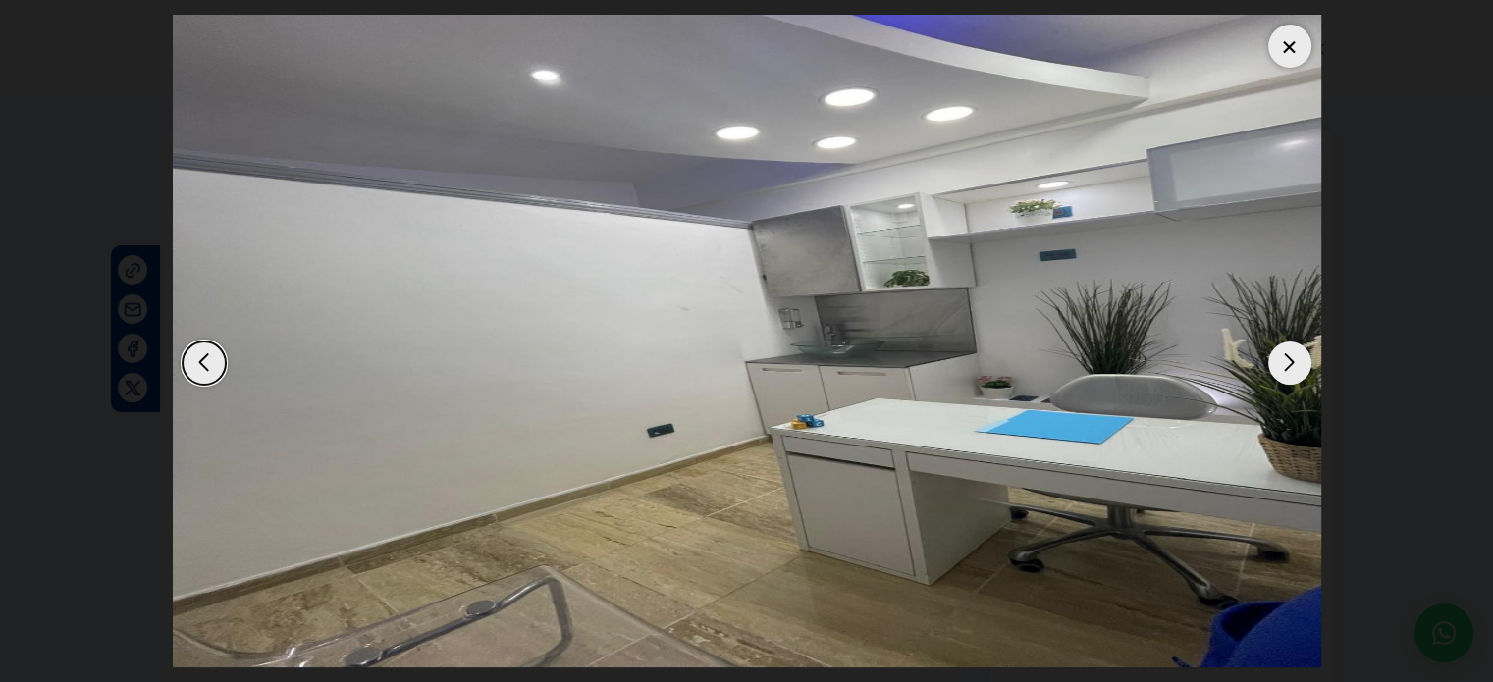
click at [1300, 358] on div "Next slide" at bounding box center [1290, 363] width 43 height 43
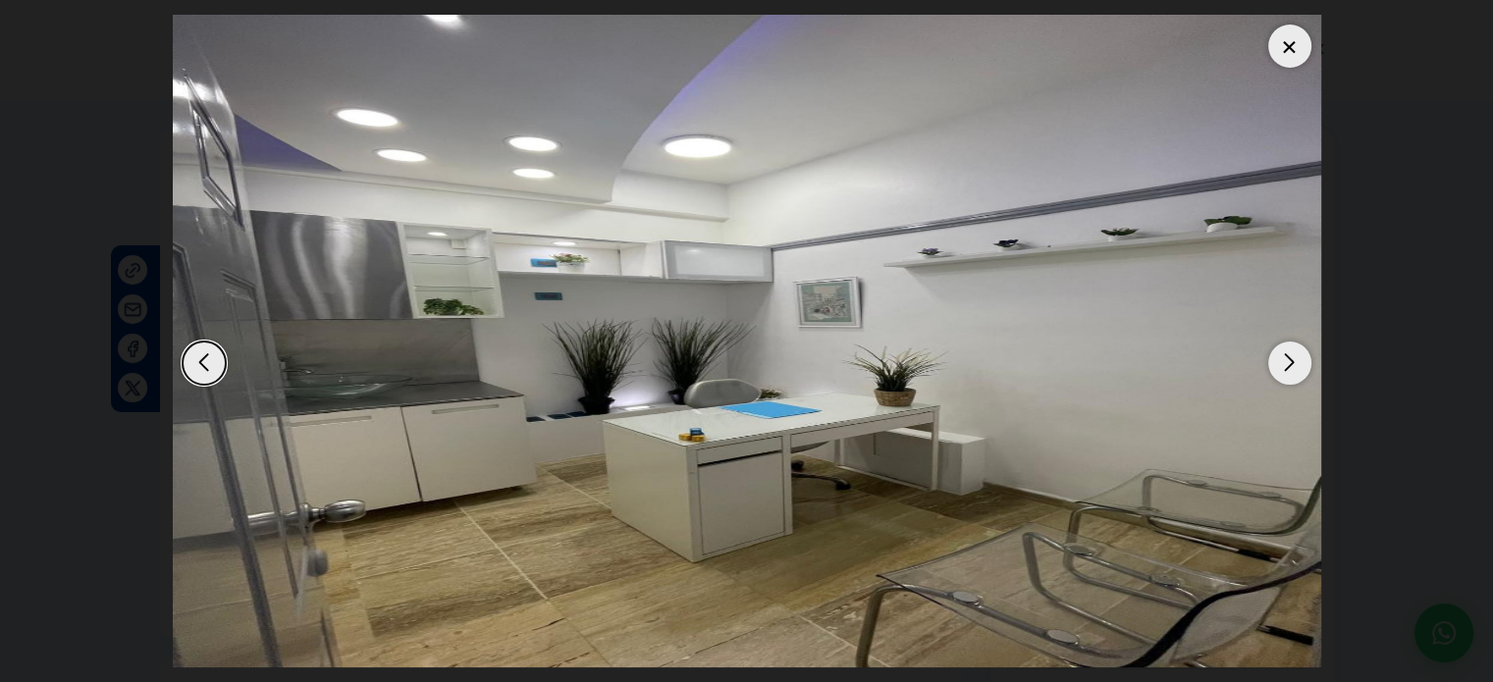
click at [1300, 358] on div "Next slide" at bounding box center [1290, 363] width 43 height 43
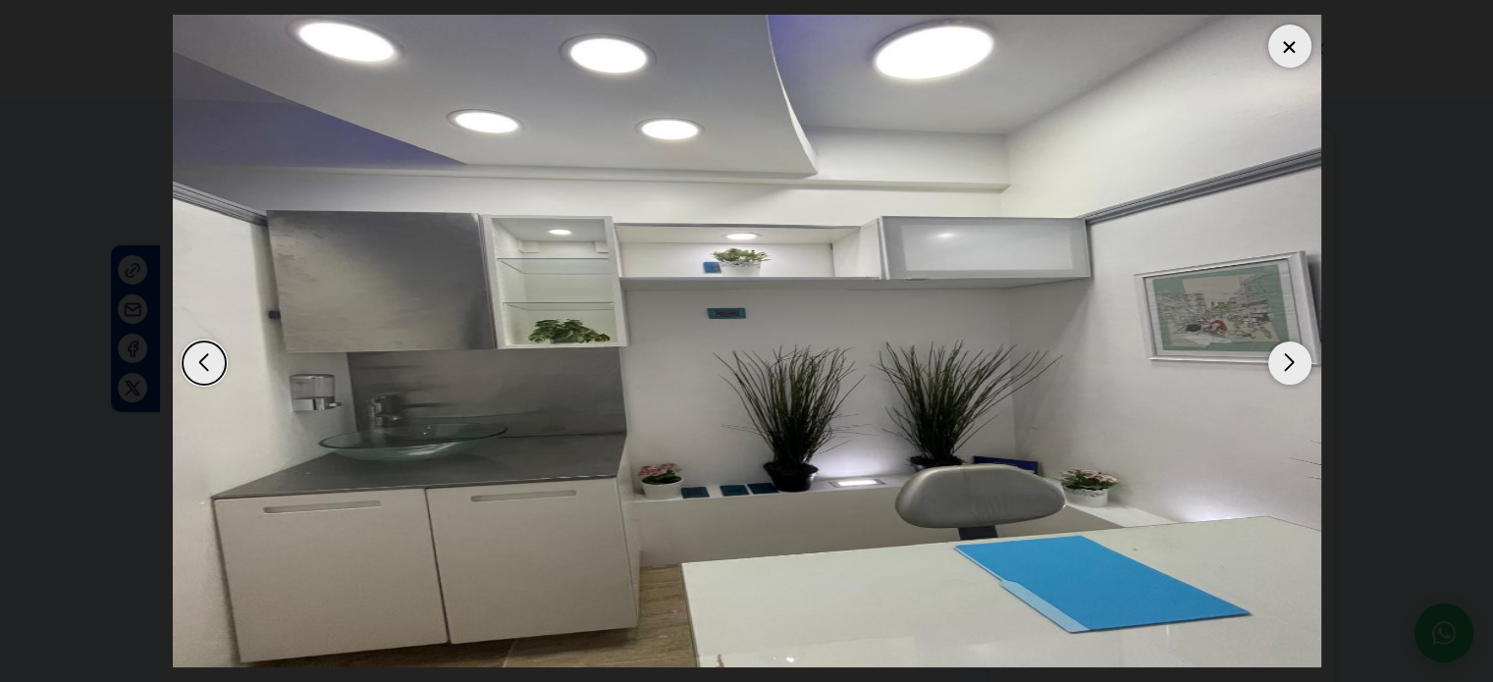
click at [1300, 358] on div "Next slide" at bounding box center [1290, 363] width 43 height 43
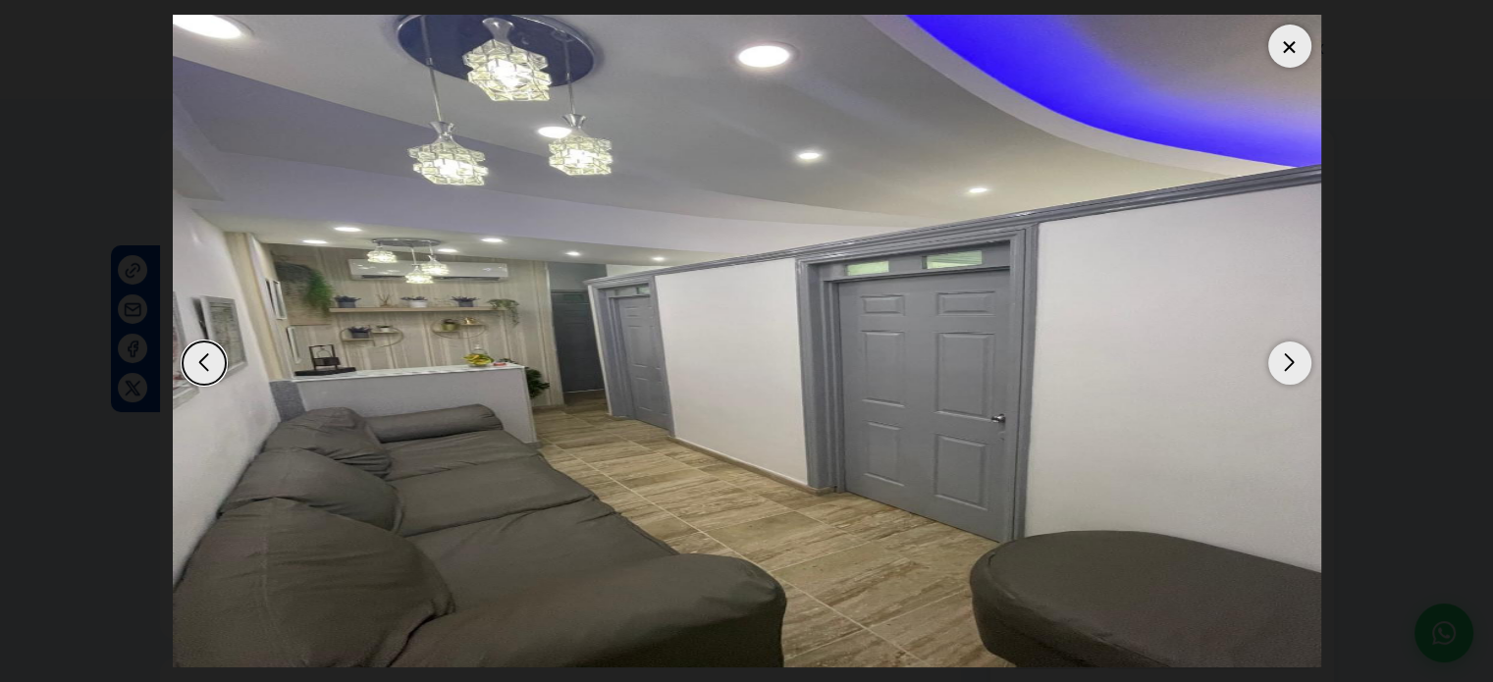
click at [1300, 358] on div "Next slide" at bounding box center [1290, 363] width 43 height 43
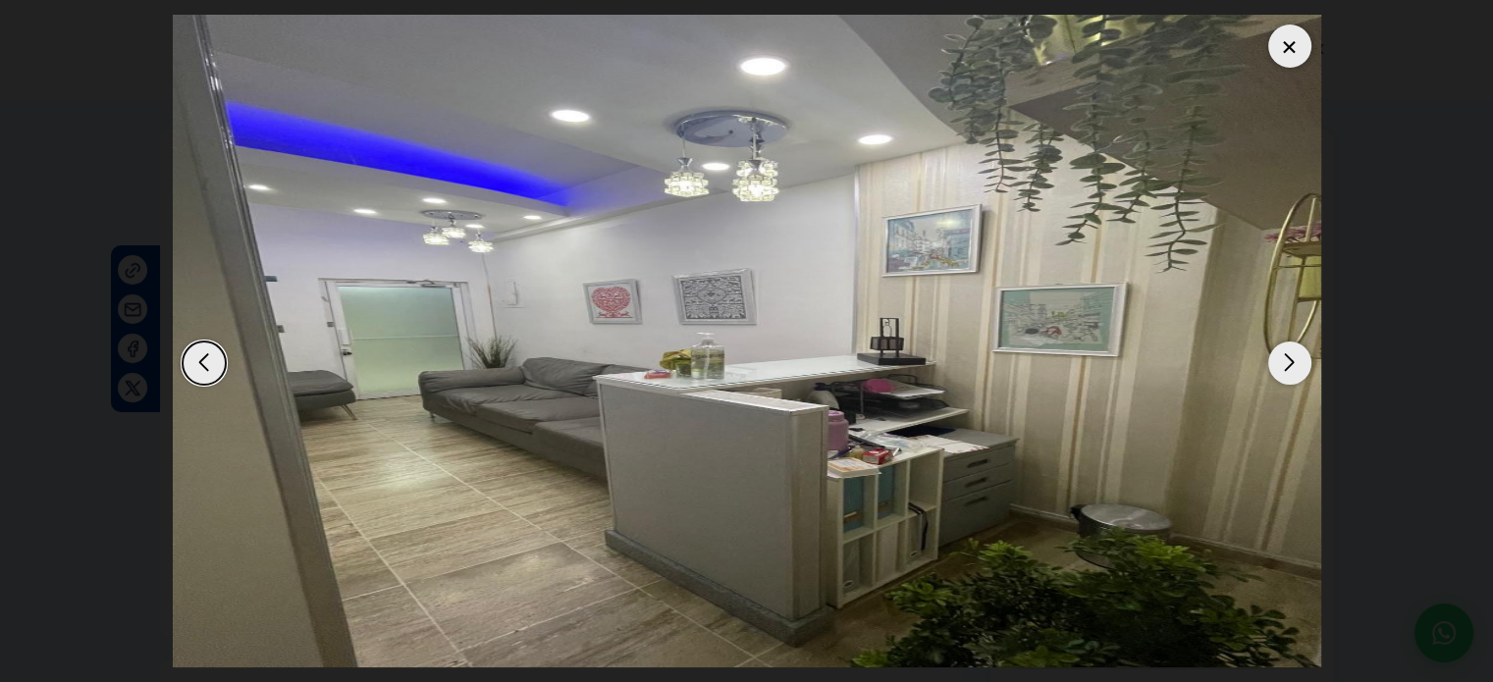
click at [1300, 358] on div "Next slide" at bounding box center [1290, 363] width 43 height 43
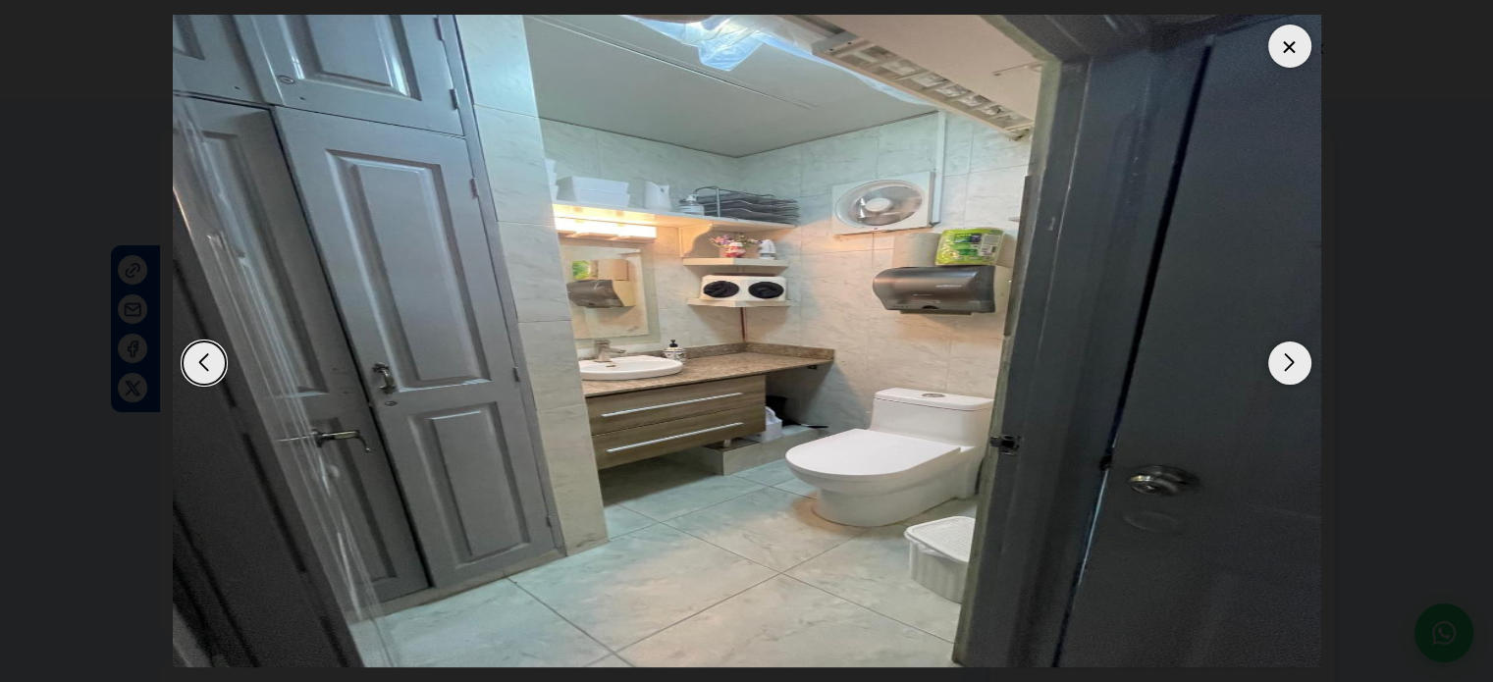
click at [1300, 358] on div "Next slide" at bounding box center [1290, 363] width 43 height 43
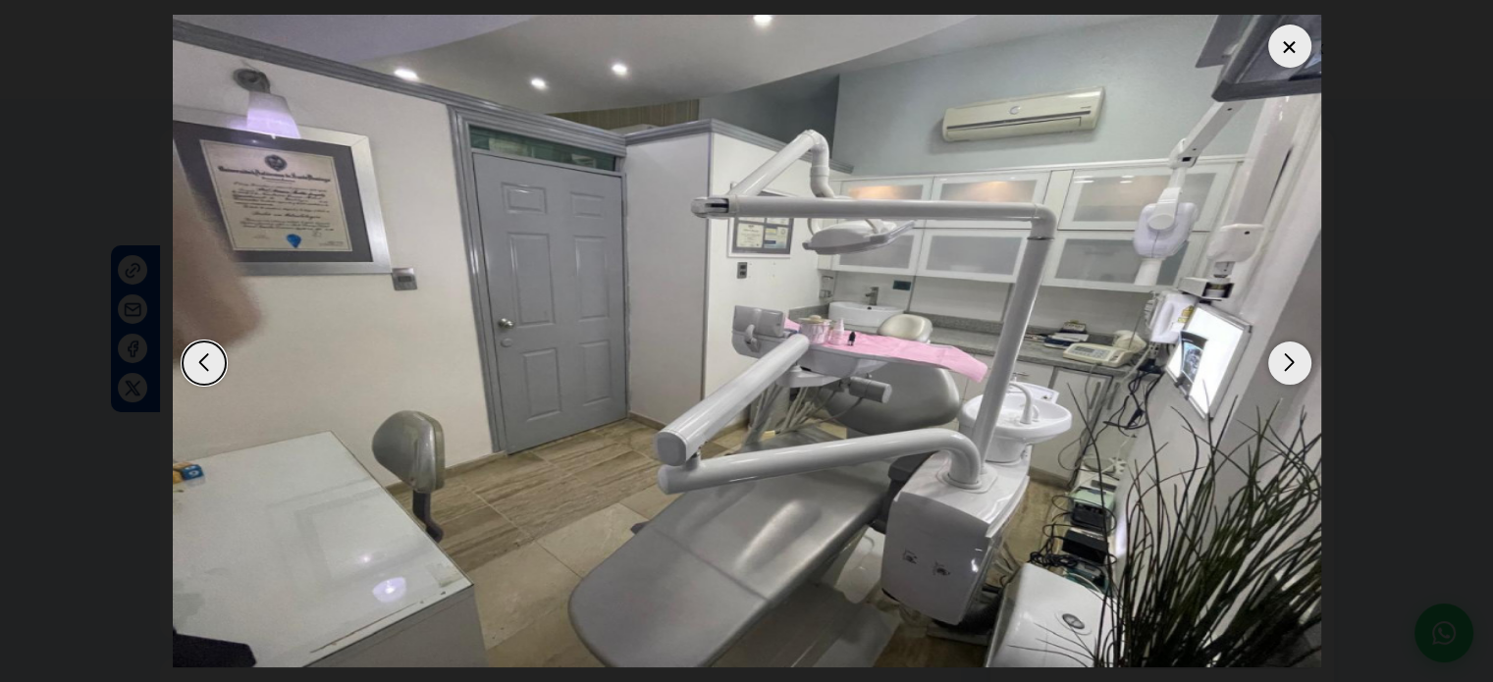
click at [1300, 358] on div "Next slide" at bounding box center [1290, 363] width 43 height 43
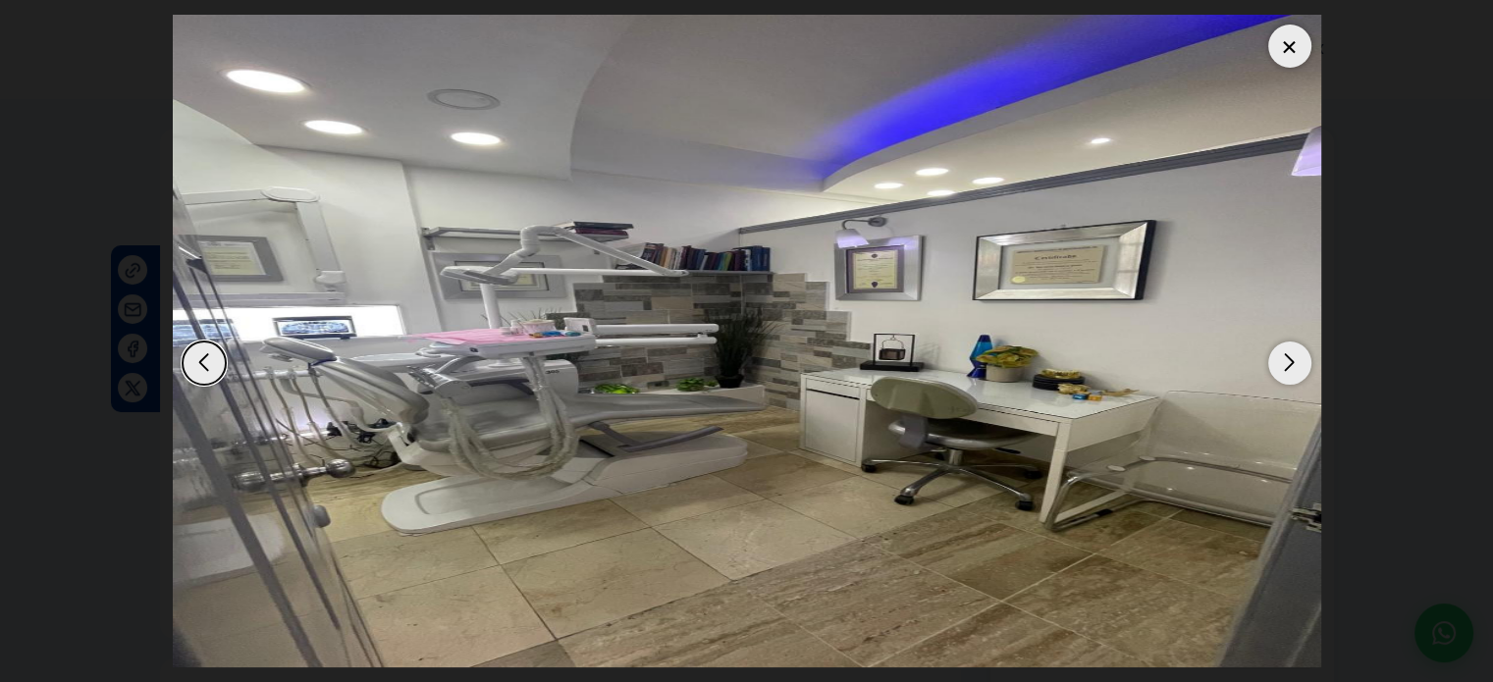
click at [1287, 66] on div at bounding box center [1290, 46] width 43 height 43
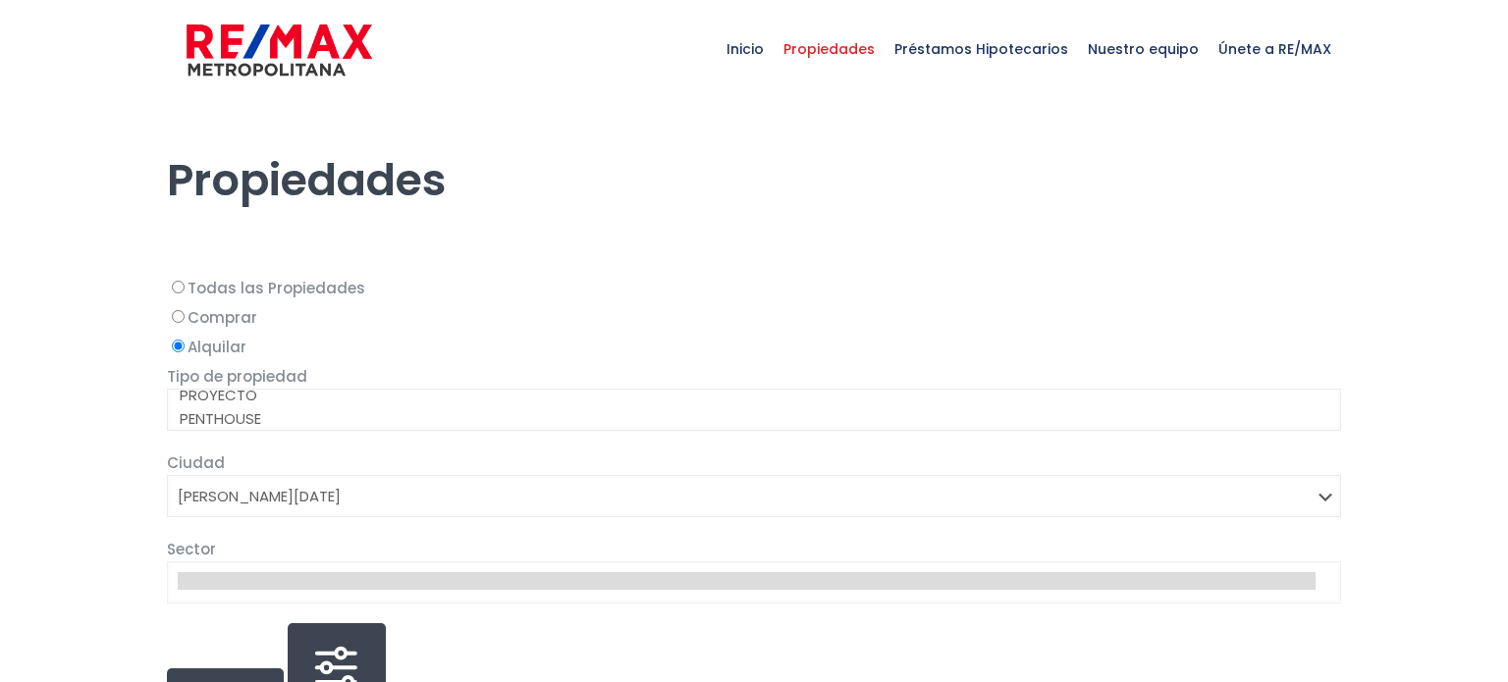
select select "1"
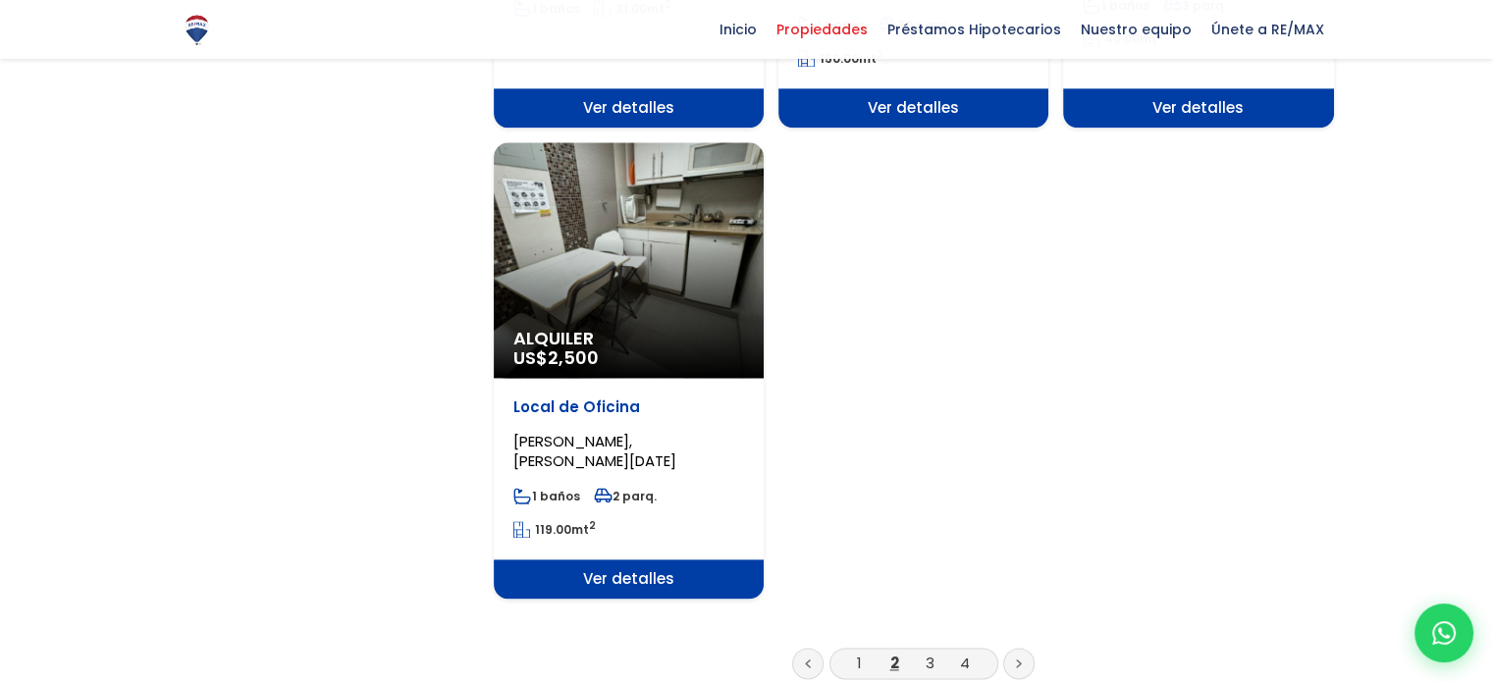
scroll to position [2651, 0]
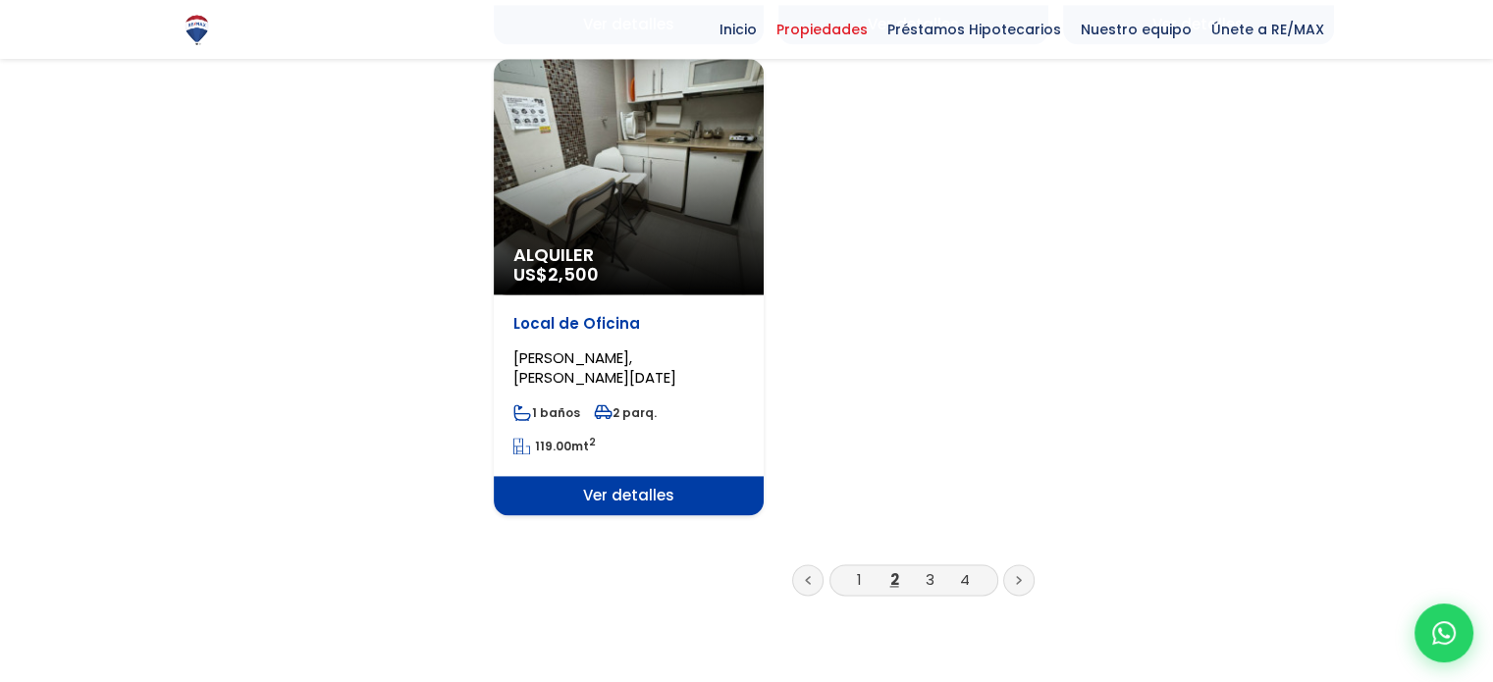
click at [588, 138] on div "Alquiler US$ 2,500" at bounding box center [629, 177] width 270 height 236
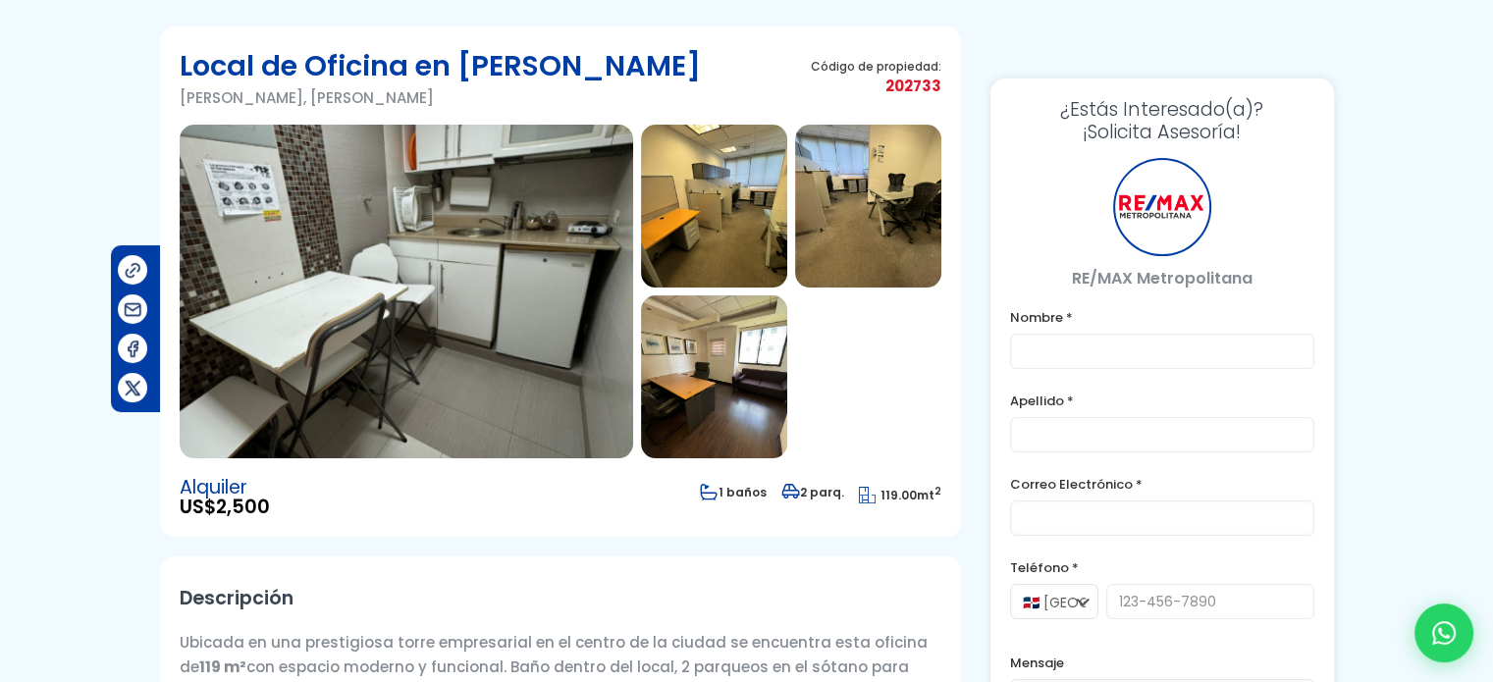
scroll to position [393, 0]
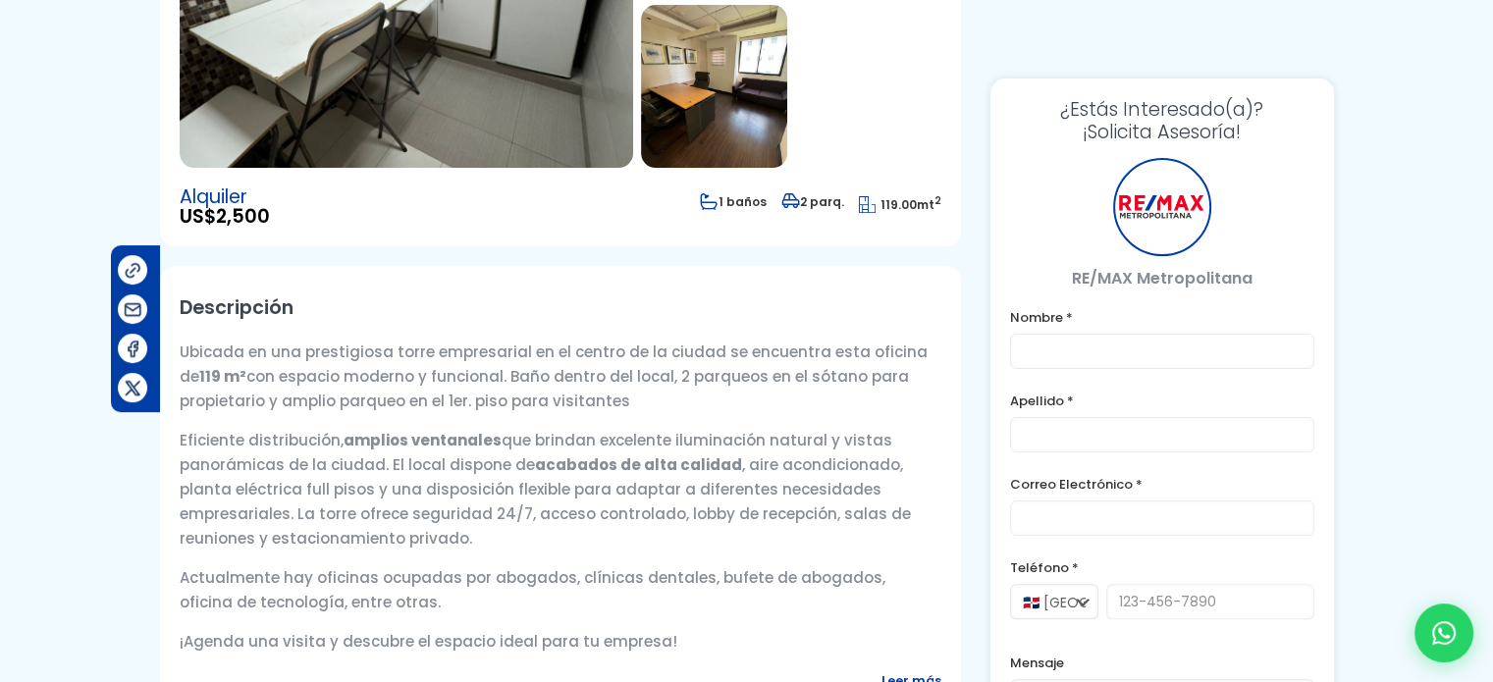
type input "[PERSON_NAME]"
type input "[EMAIL_ADDRESS][DOMAIN_NAME]"
type input "8098933003"
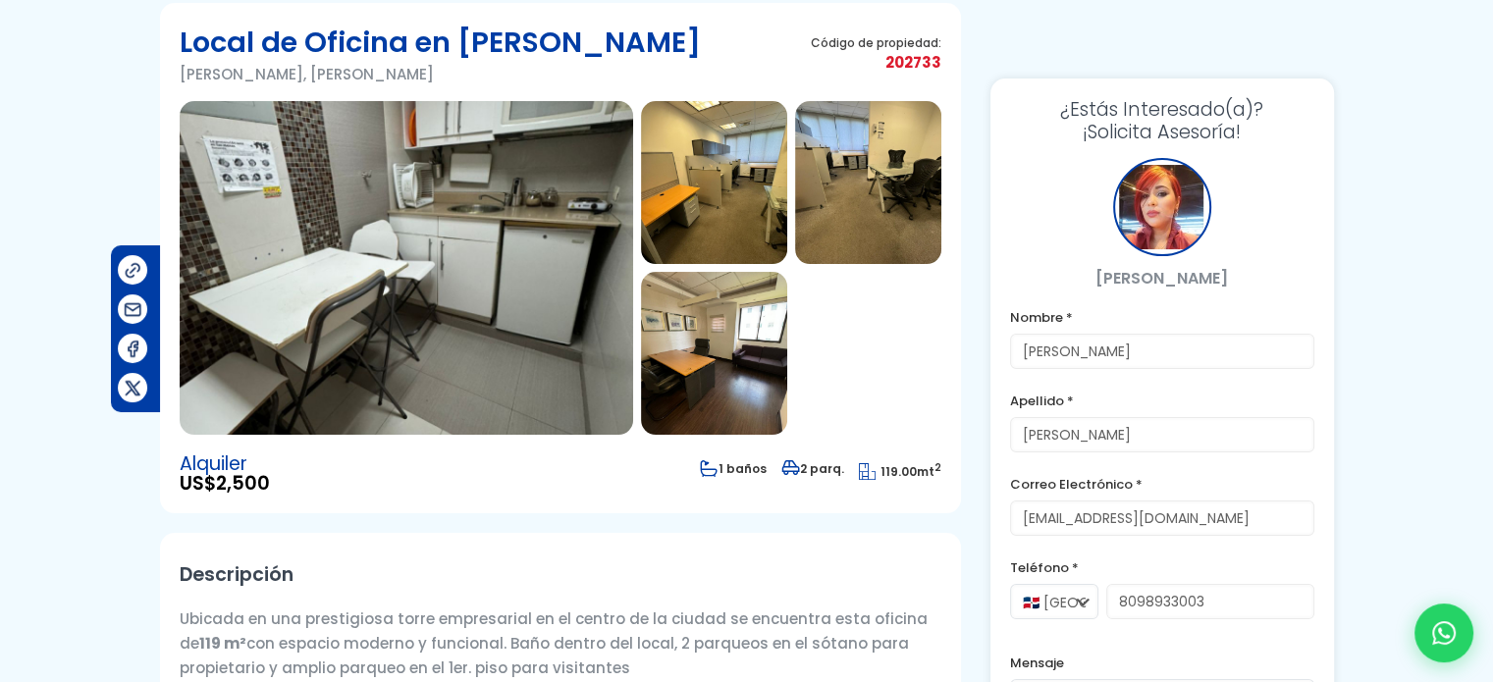
scroll to position [0, 0]
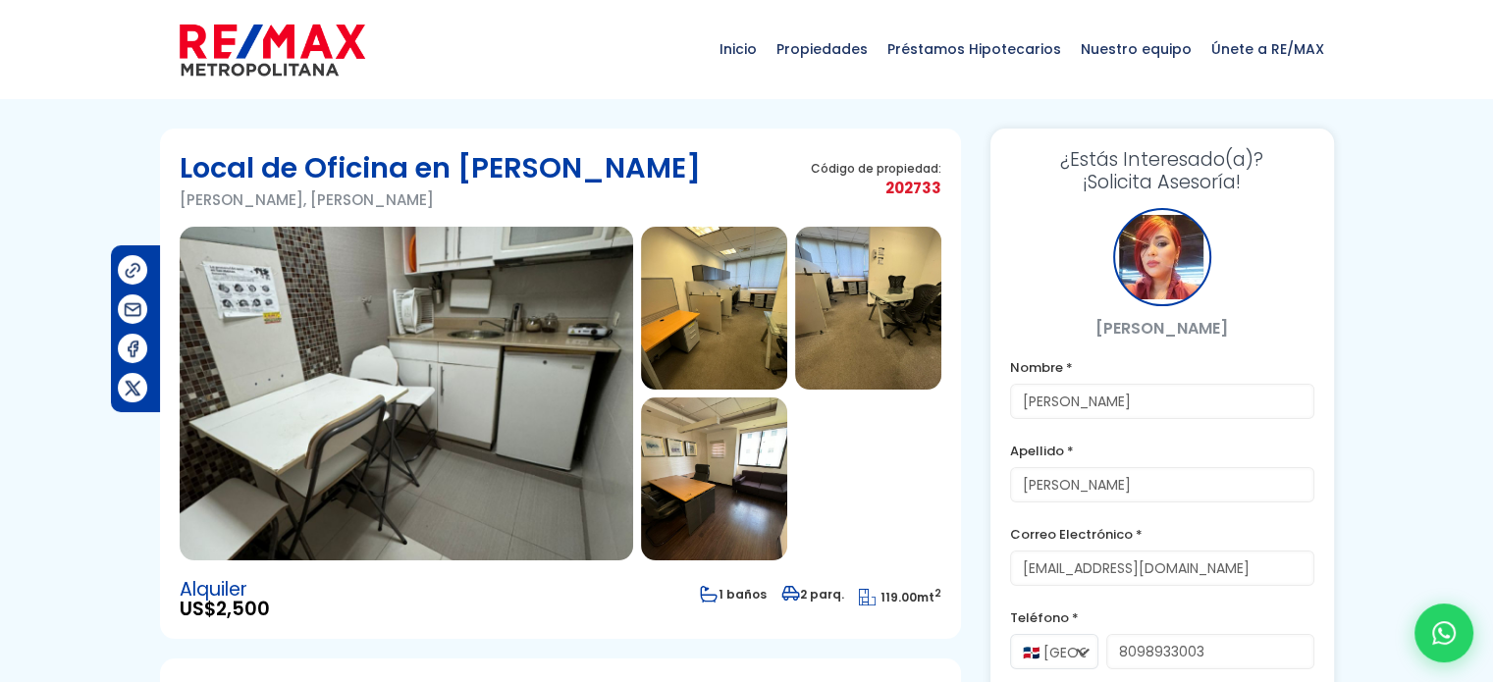
click at [534, 434] on img at bounding box center [407, 394] width 454 height 334
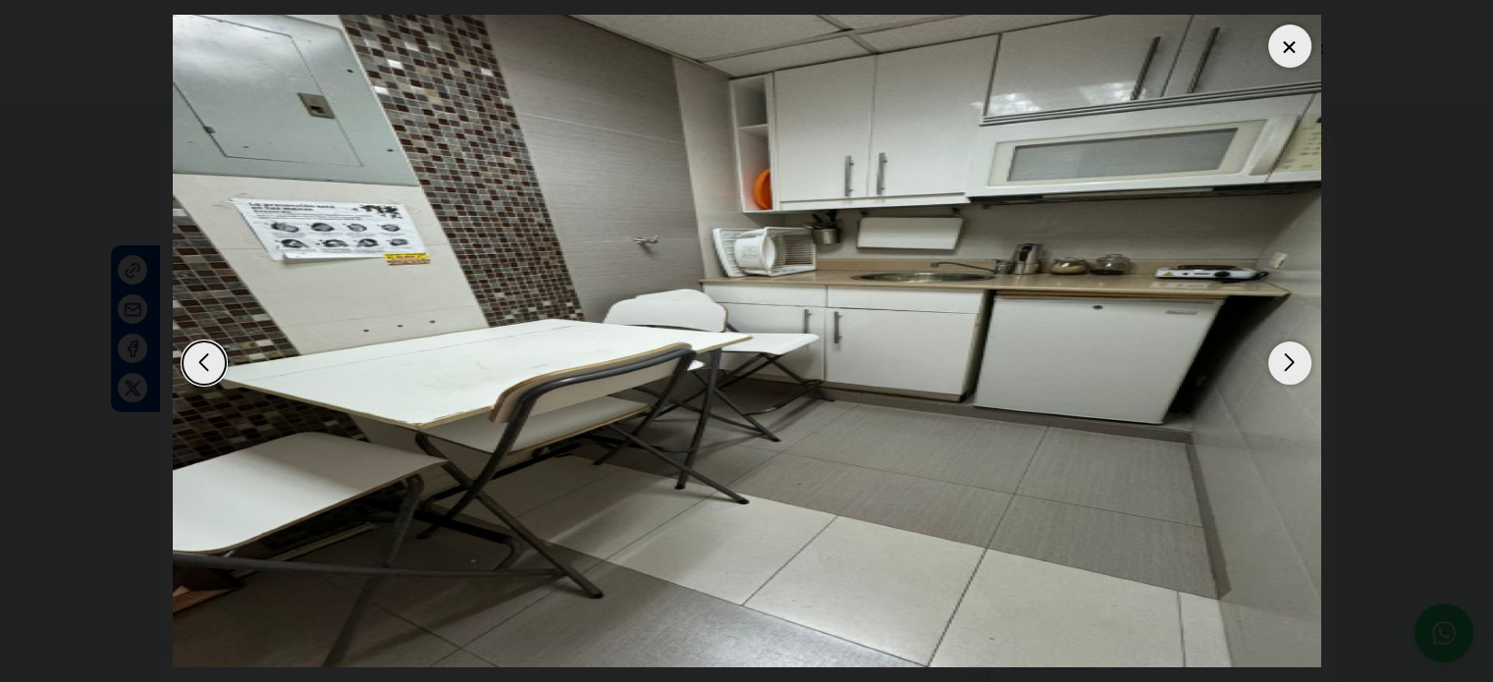
click at [1302, 370] on div "Next slide" at bounding box center [1290, 363] width 43 height 43
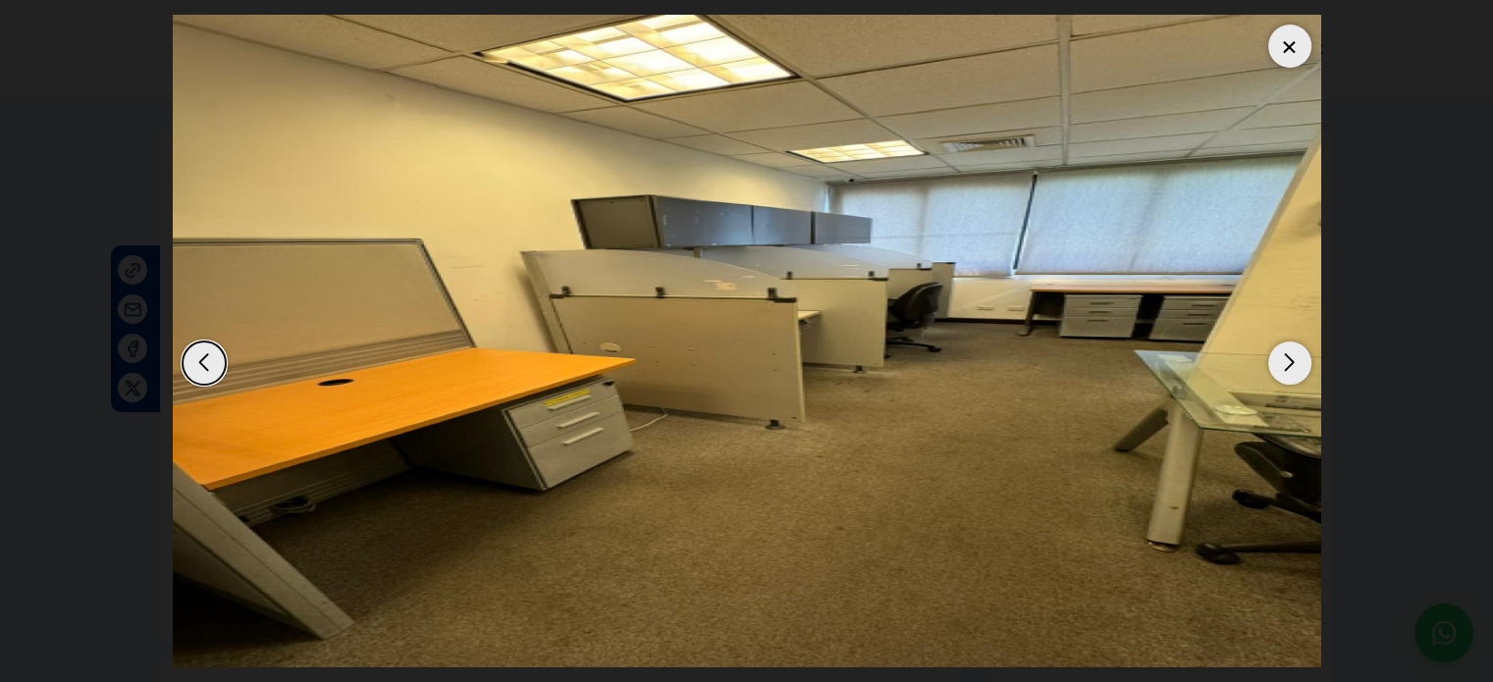
click at [1300, 370] on div "Next slide" at bounding box center [1290, 363] width 43 height 43
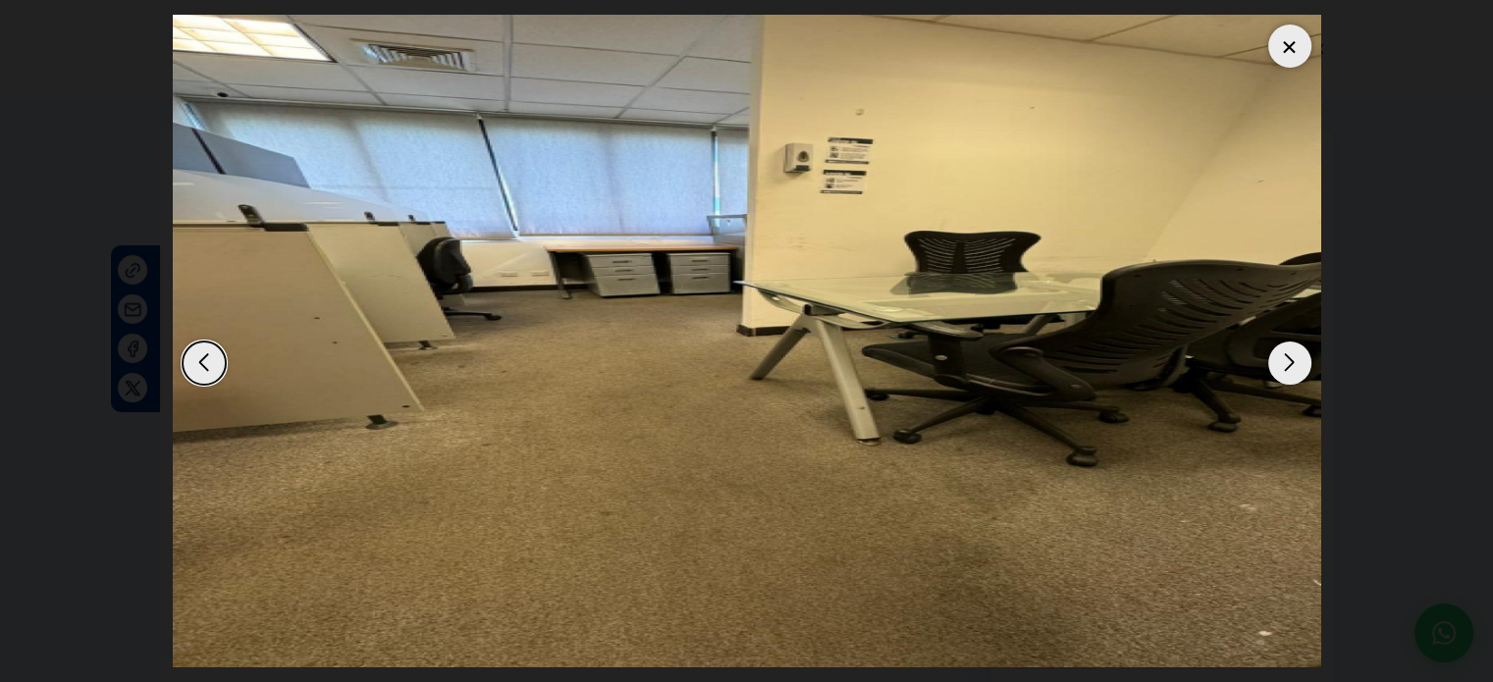
click at [1300, 370] on div "Next slide" at bounding box center [1290, 363] width 43 height 43
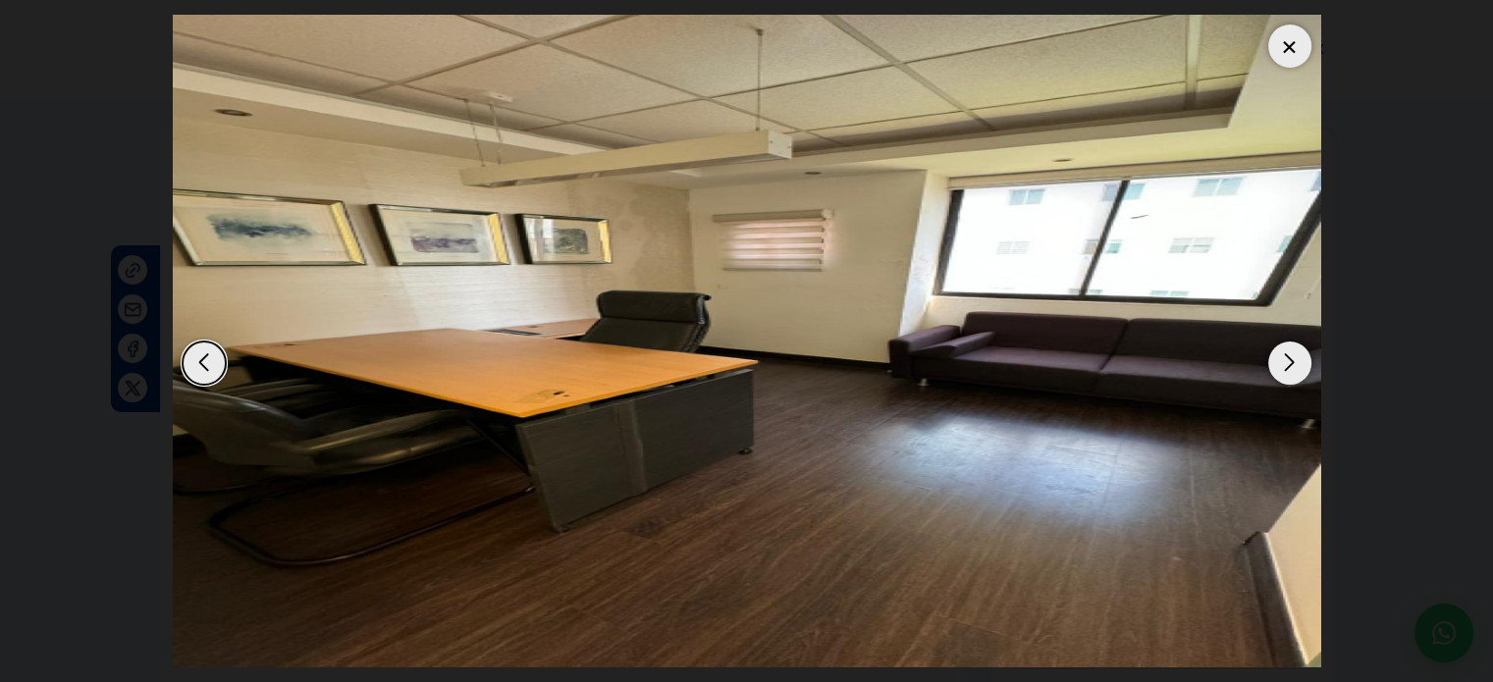
click at [1300, 370] on div "Next slide" at bounding box center [1290, 363] width 43 height 43
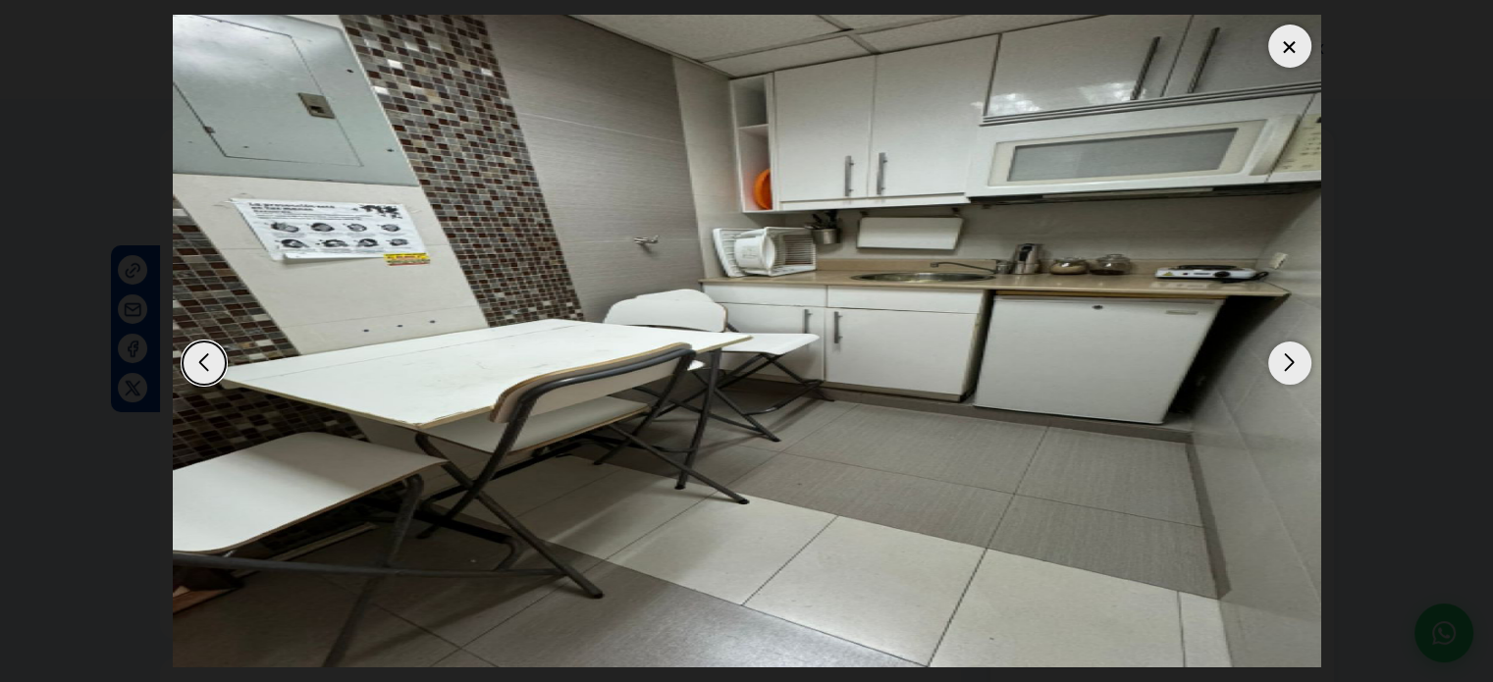
click at [1300, 370] on div "Next slide" at bounding box center [1290, 363] width 43 height 43
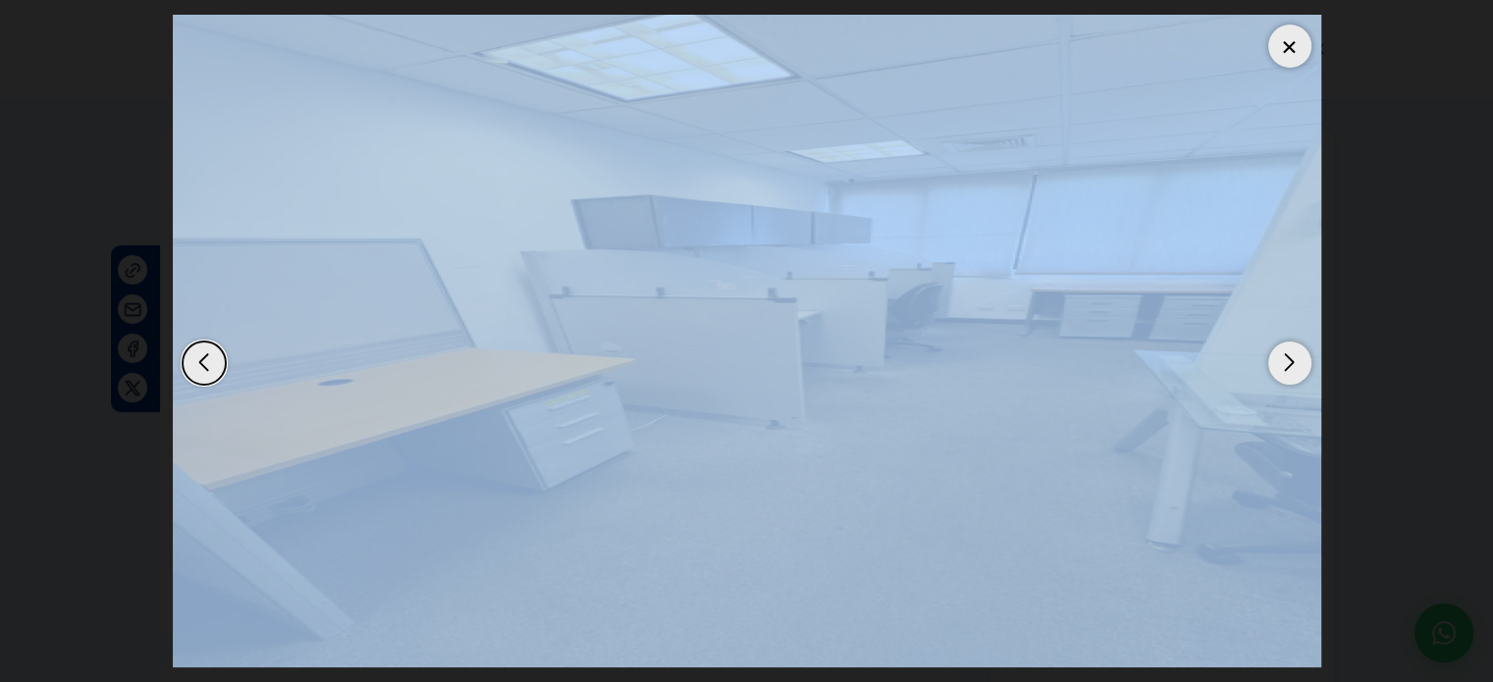
click at [1300, 370] on div "Next slide" at bounding box center [1290, 363] width 43 height 43
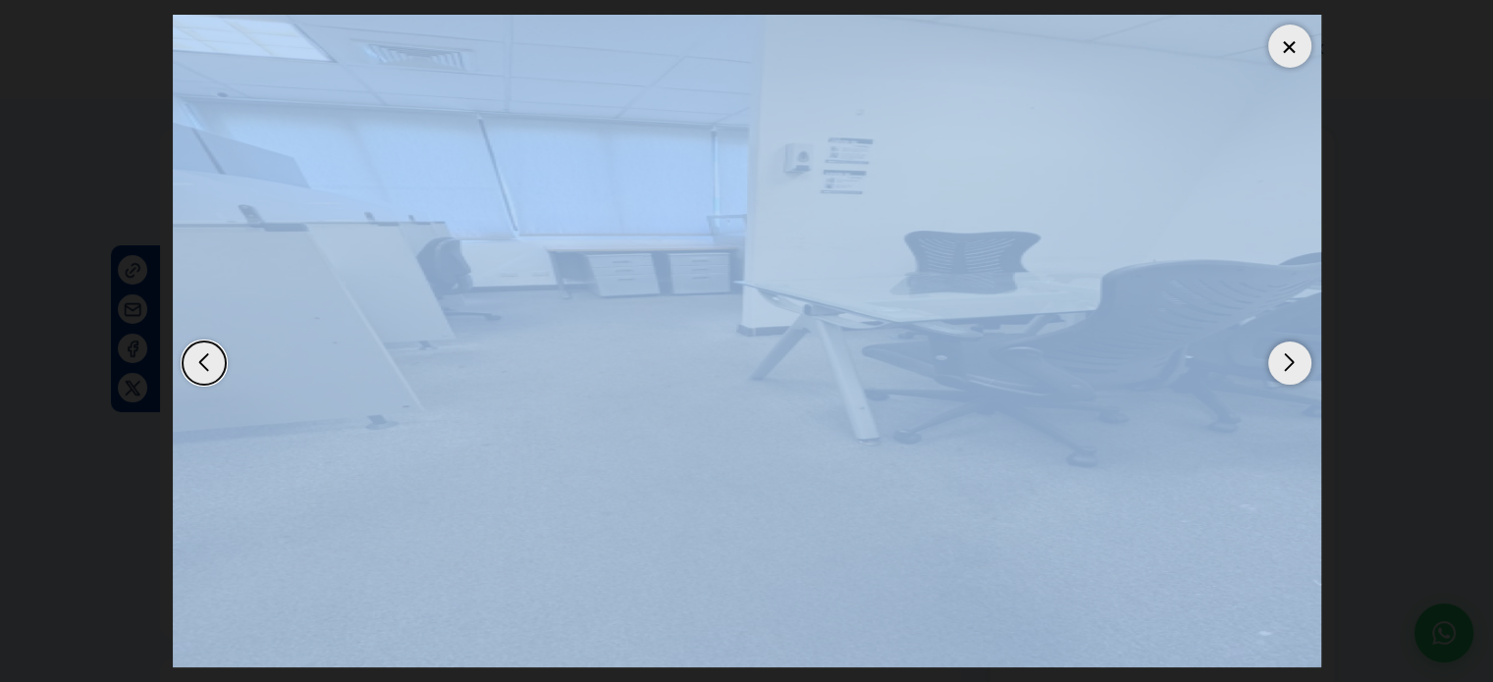
click at [1292, 26] on div at bounding box center [1290, 46] width 43 height 43
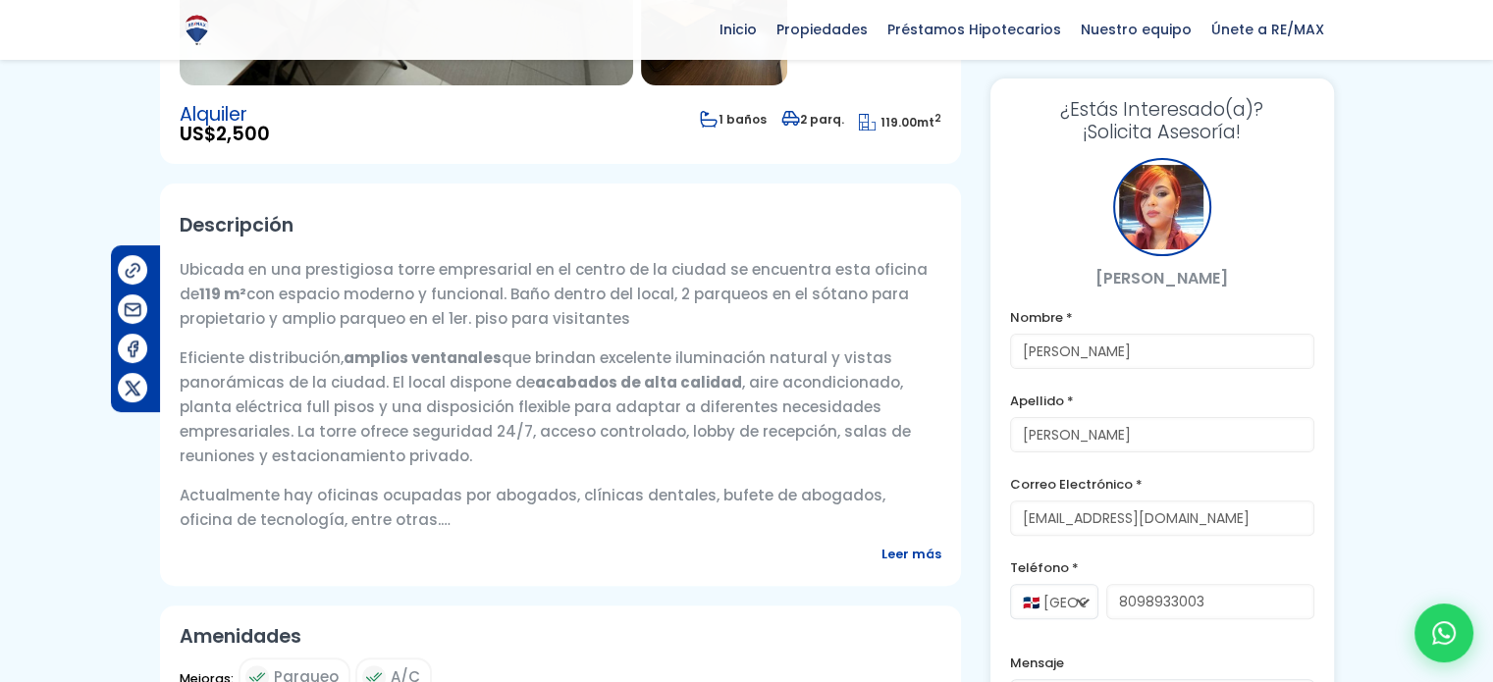
scroll to position [589, 0]
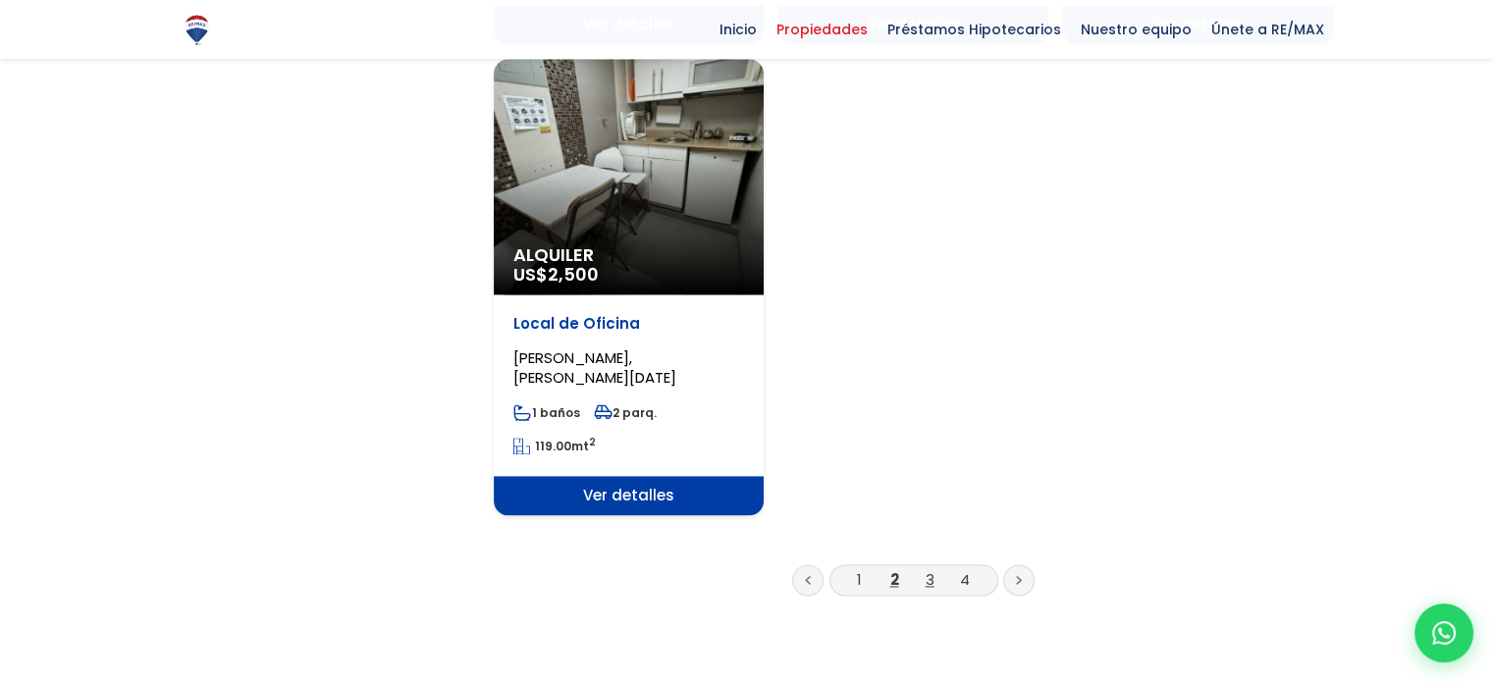
click at [926, 569] on link "3" at bounding box center [930, 579] width 9 height 21
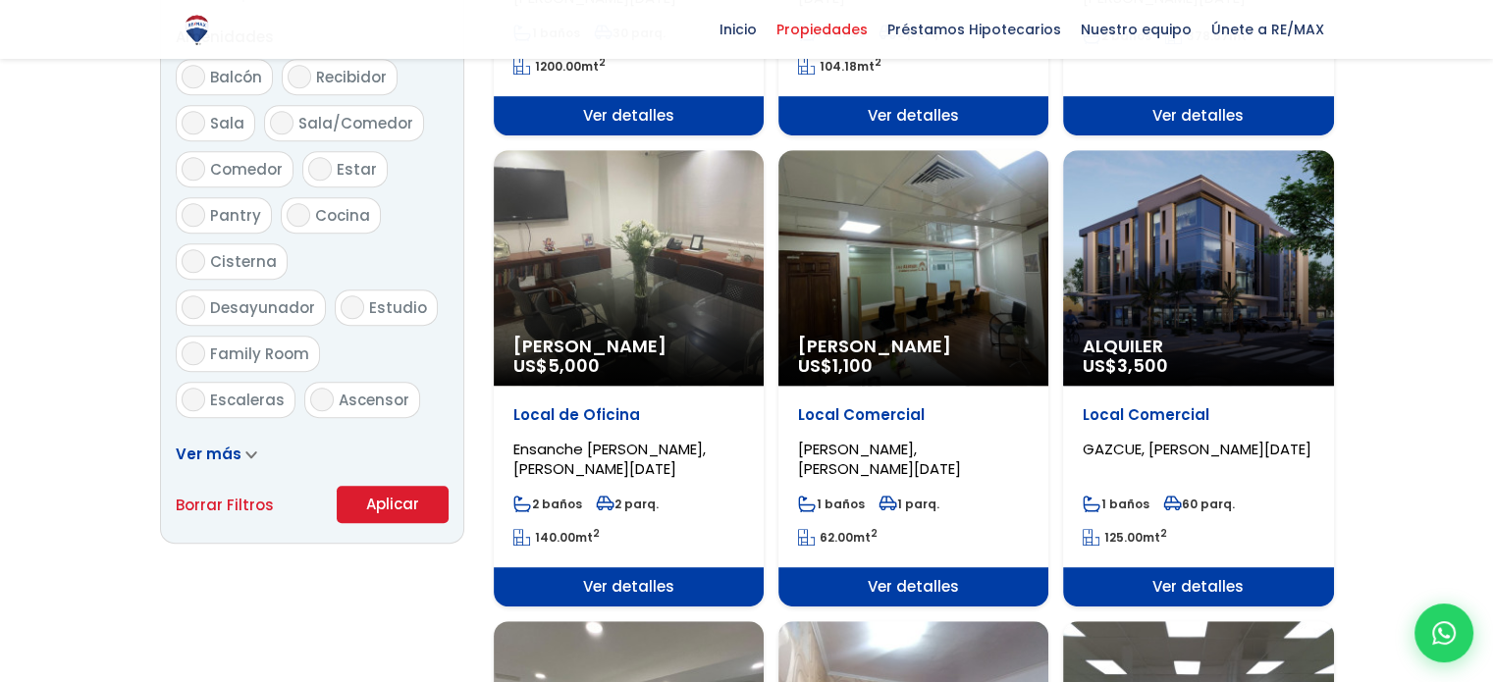
scroll to position [1080, 0]
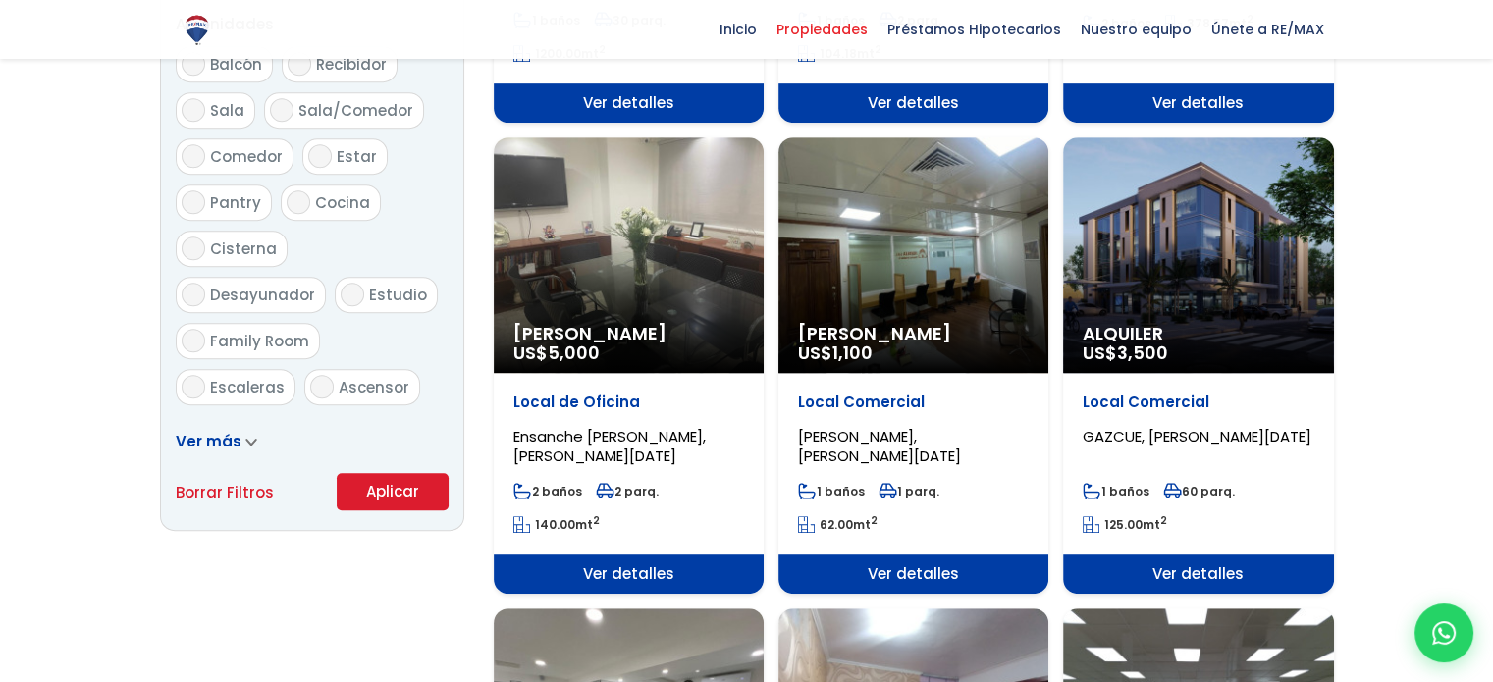
click at [913, 270] on div "Alquiler Amueblado US$ 1,100" at bounding box center [914, 255] width 270 height 236
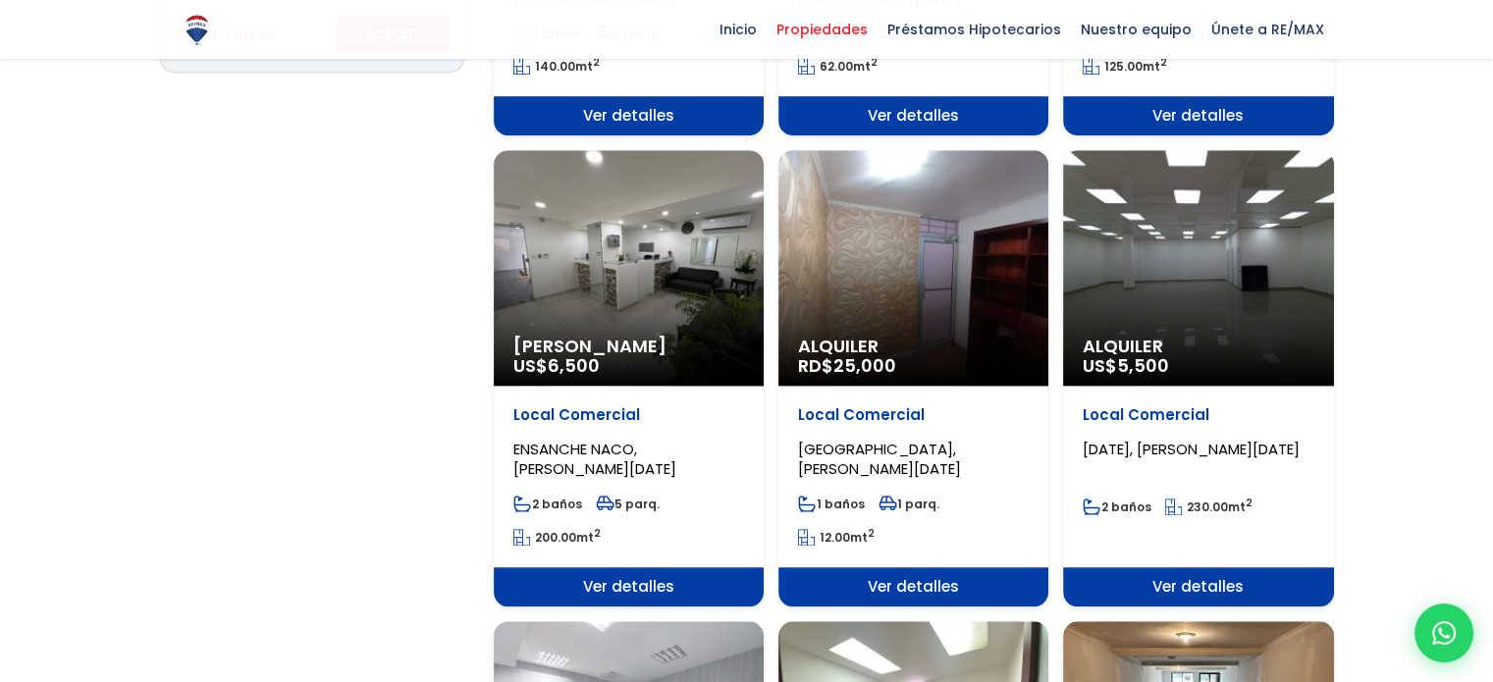
scroll to position [1571, 0]
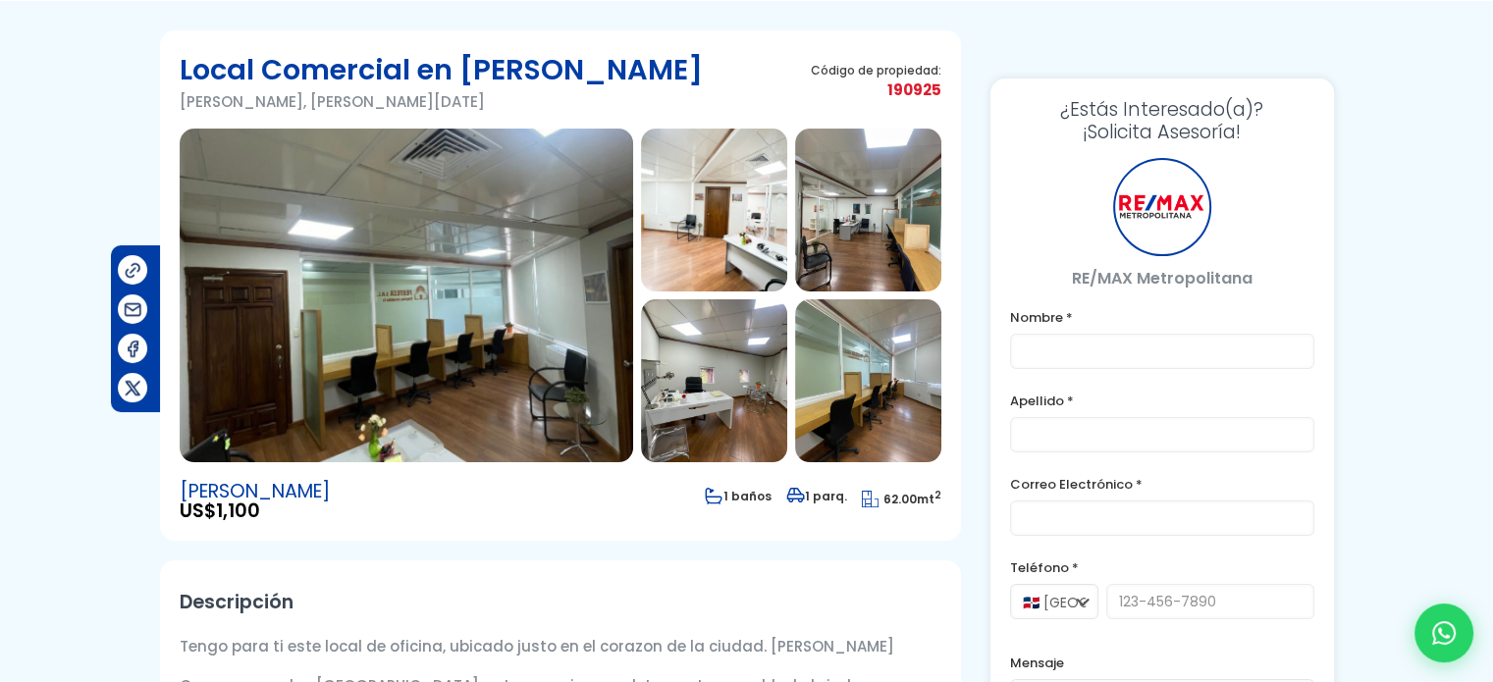
type input "[PERSON_NAME]"
type input "[EMAIL_ADDRESS][DOMAIN_NAME]"
type input "8098933003"
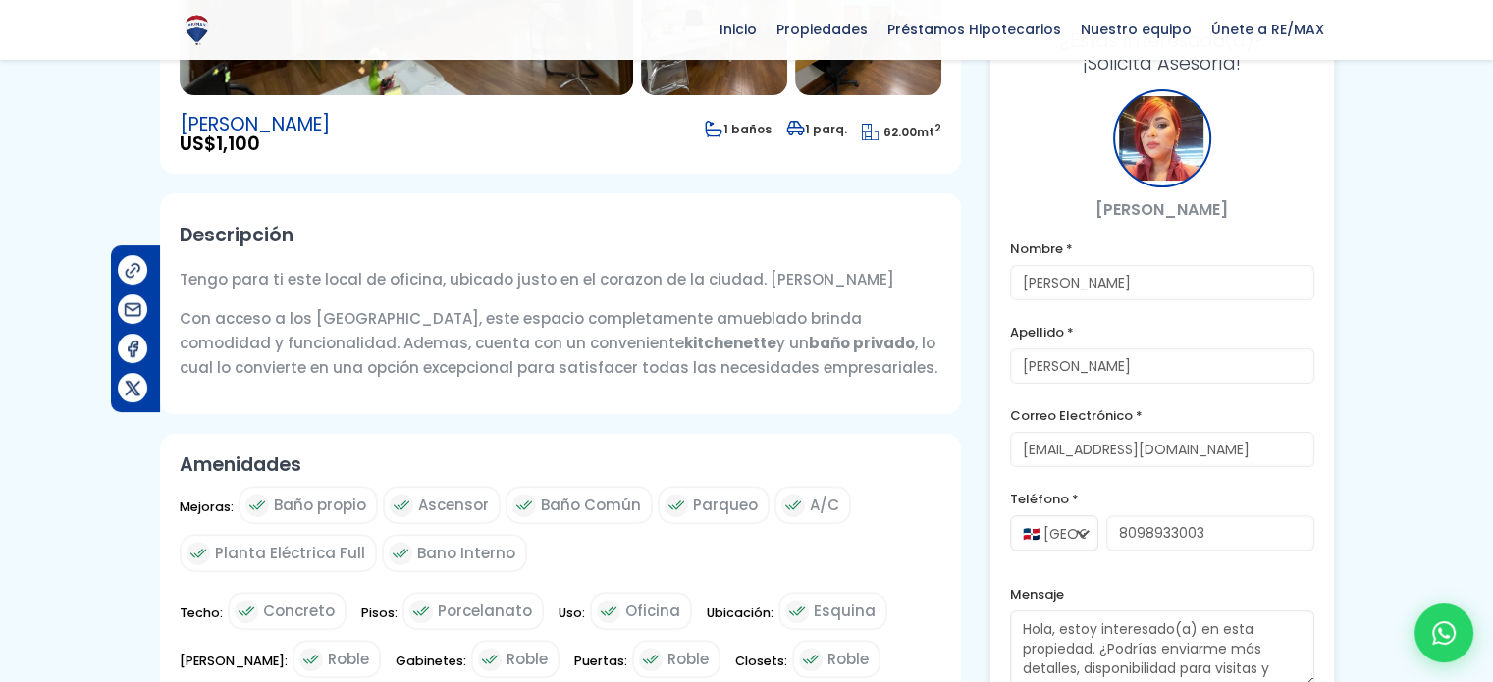
scroll to position [196, 0]
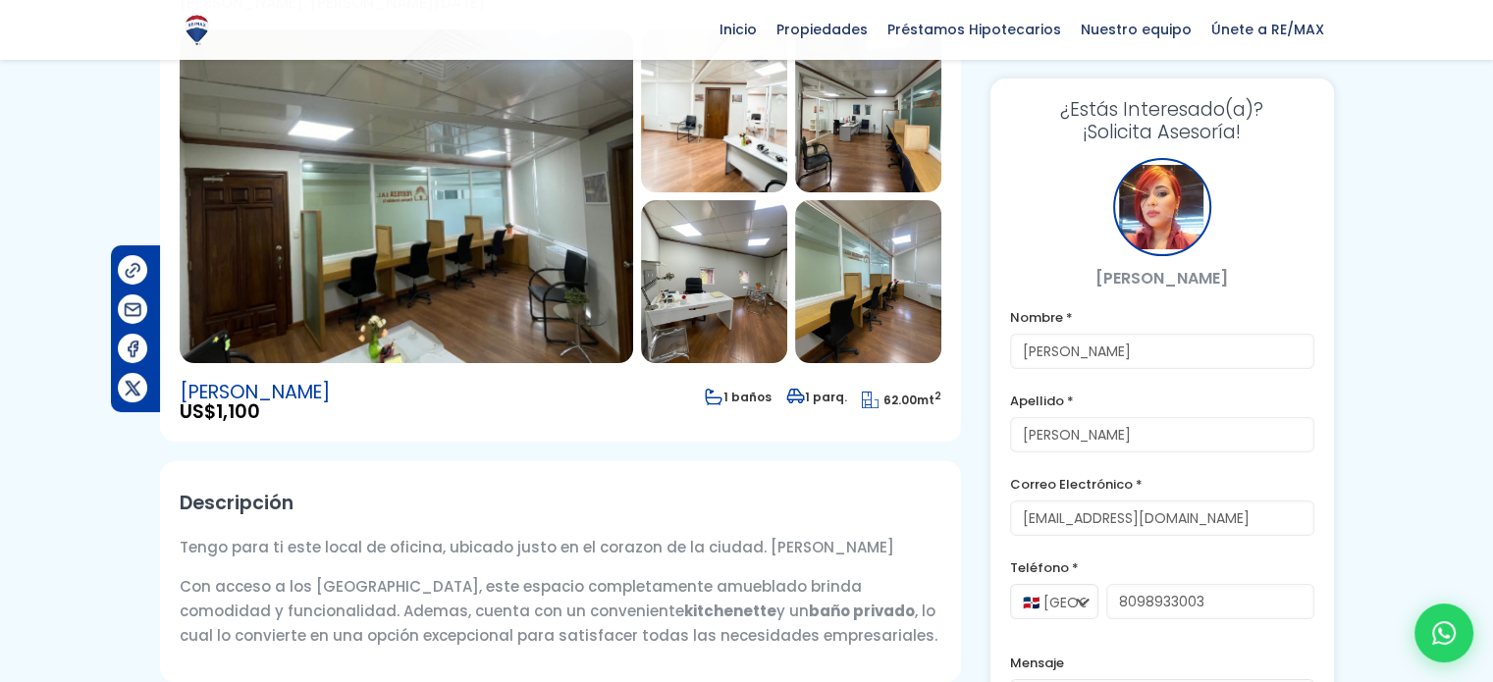
click at [455, 214] on img at bounding box center [407, 196] width 454 height 334
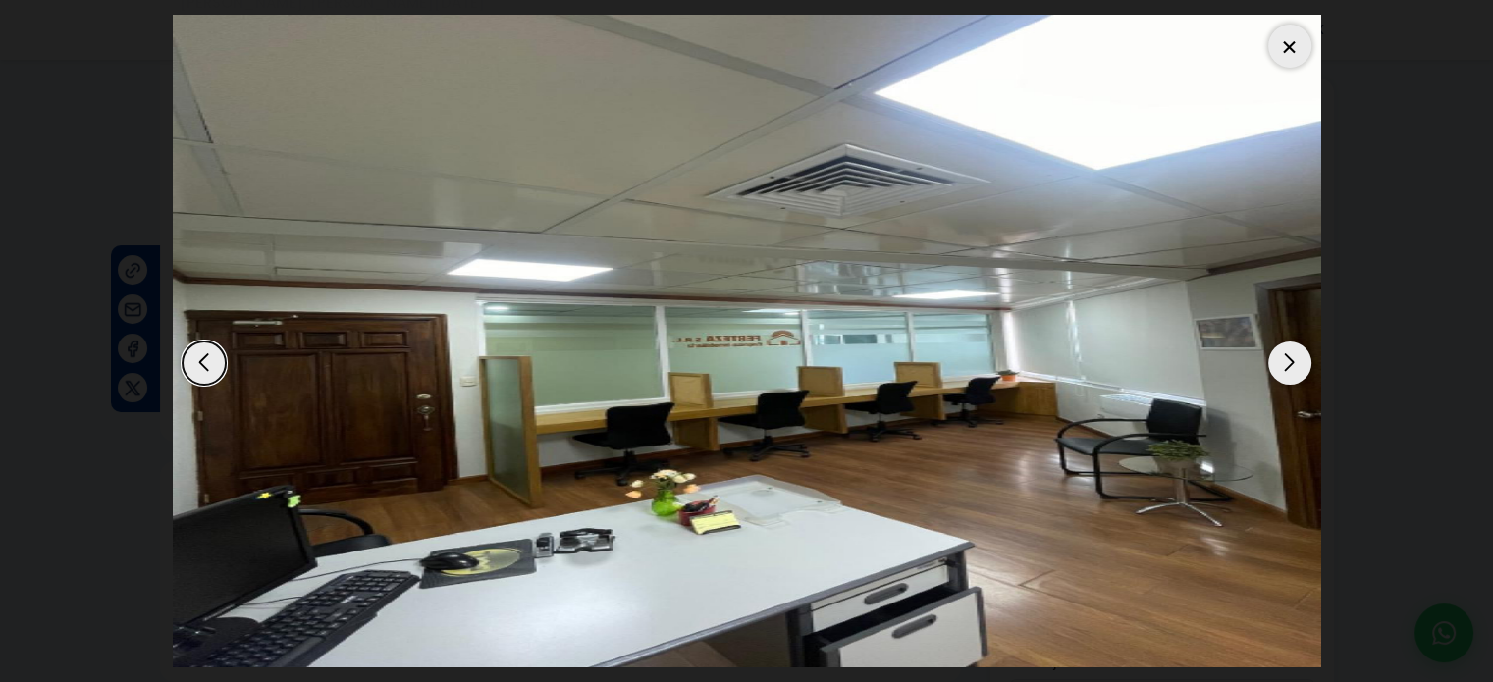
click at [1295, 370] on div "Next slide" at bounding box center [1290, 363] width 43 height 43
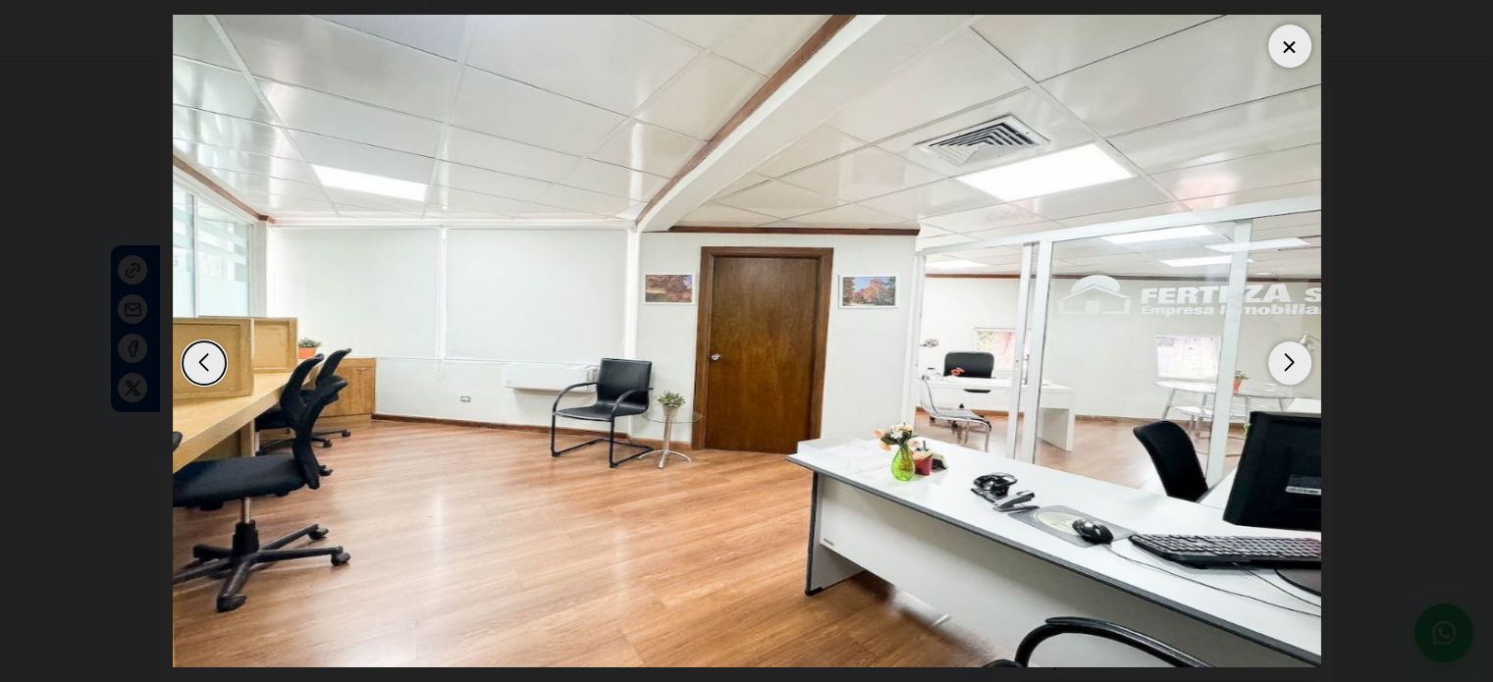
click at [1295, 370] on div "Next slide" at bounding box center [1290, 363] width 43 height 43
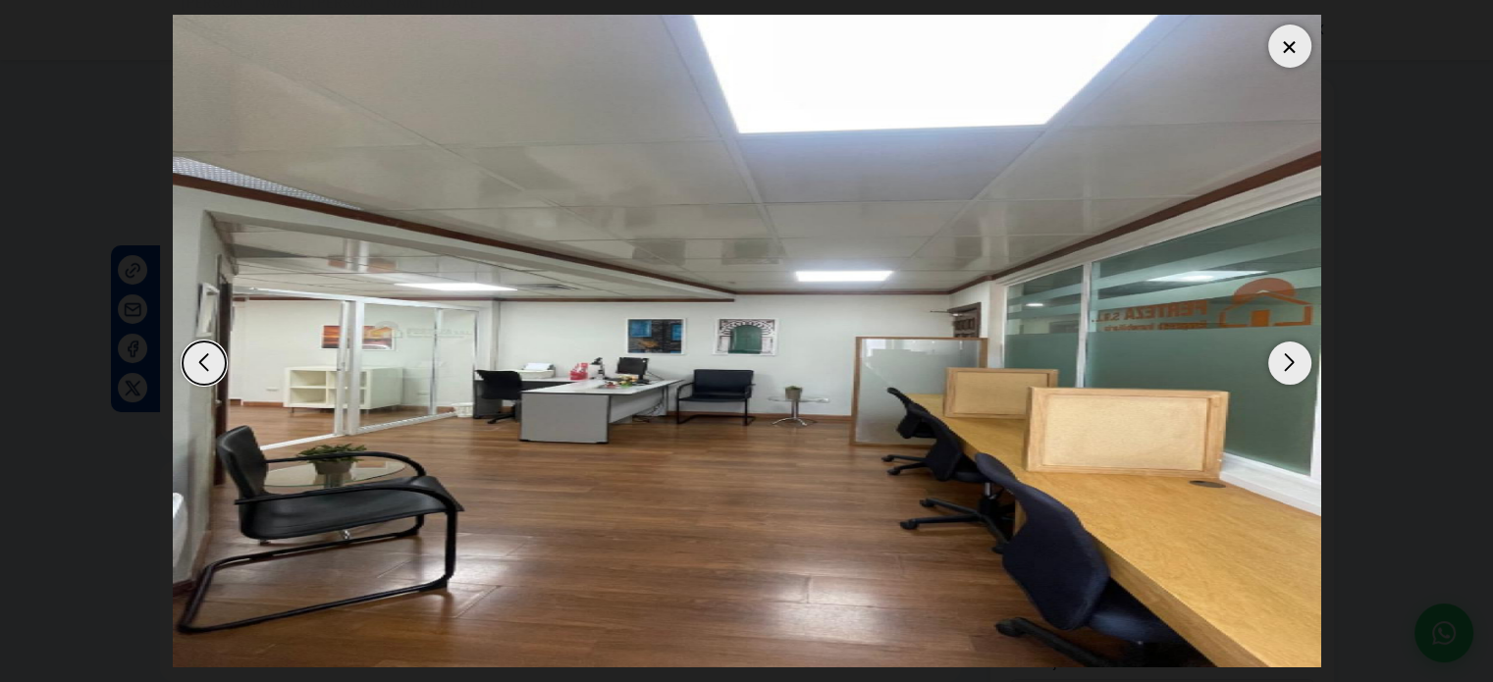
click at [1295, 370] on div "Next slide" at bounding box center [1290, 363] width 43 height 43
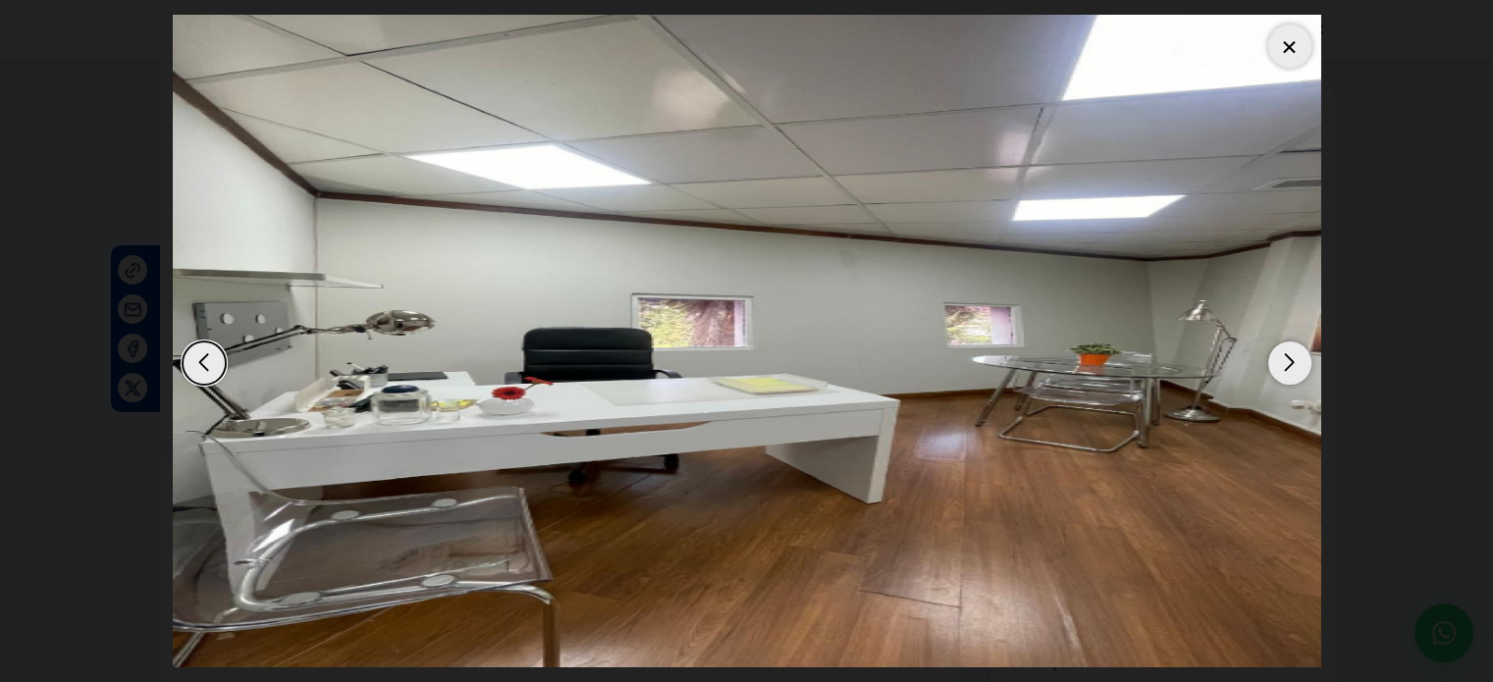
click at [1295, 370] on div "Next slide" at bounding box center [1290, 363] width 43 height 43
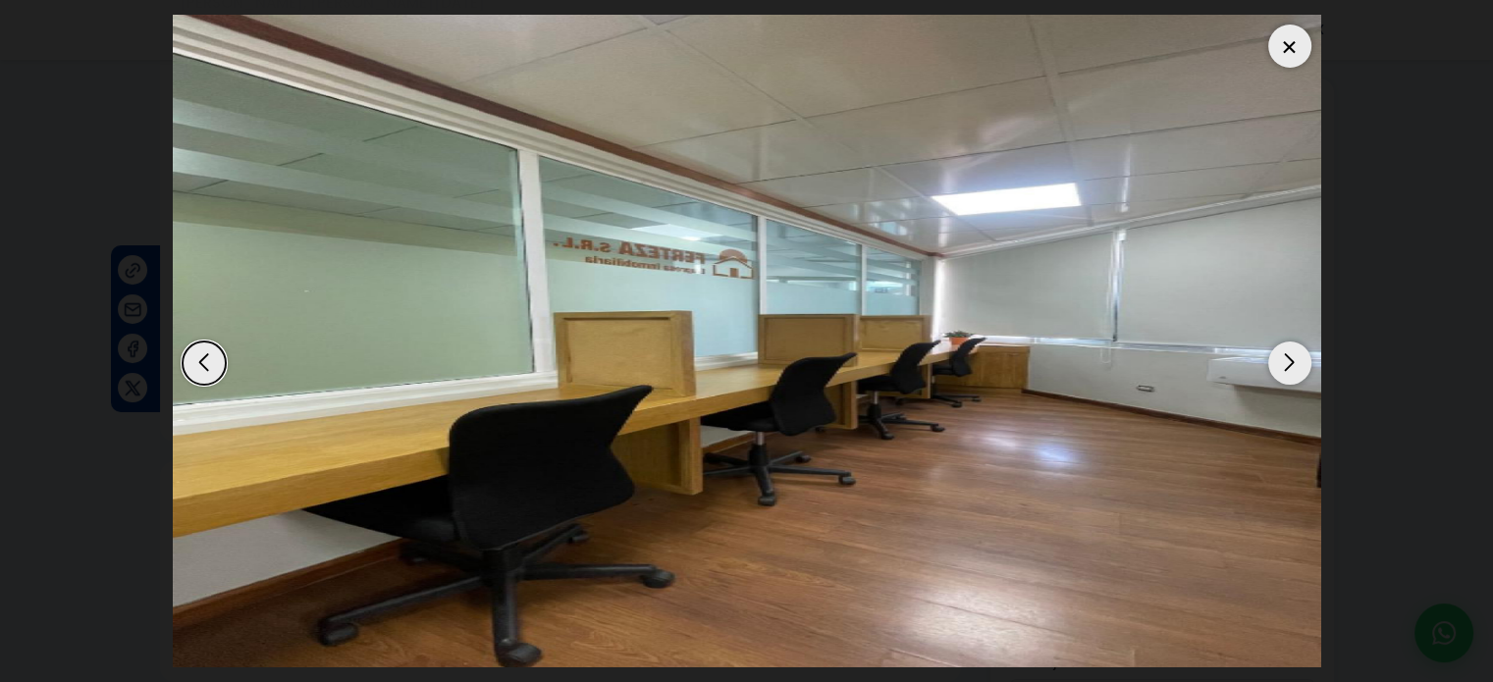
click at [1295, 370] on div "Next slide" at bounding box center [1290, 363] width 43 height 43
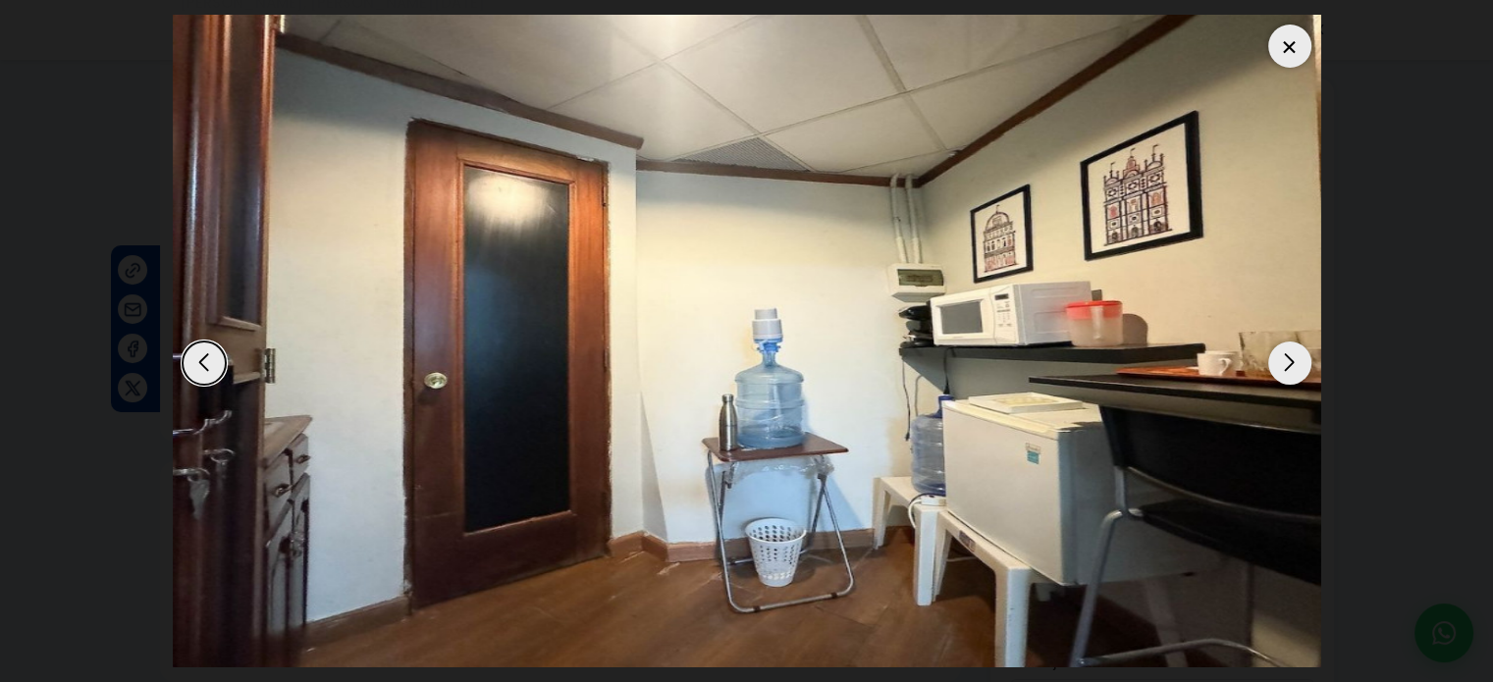
click at [1295, 370] on div "Next slide" at bounding box center [1290, 363] width 43 height 43
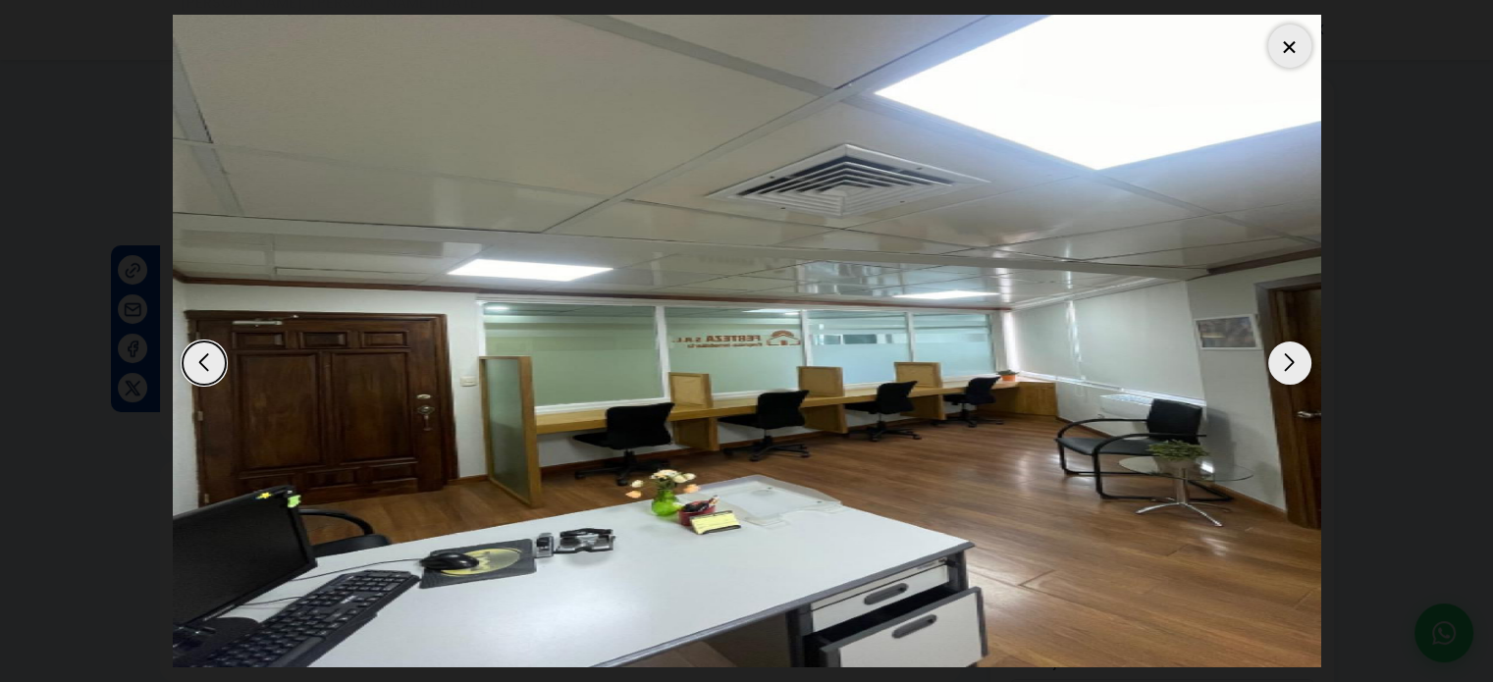
click at [1295, 370] on div "Next slide" at bounding box center [1290, 363] width 43 height 43
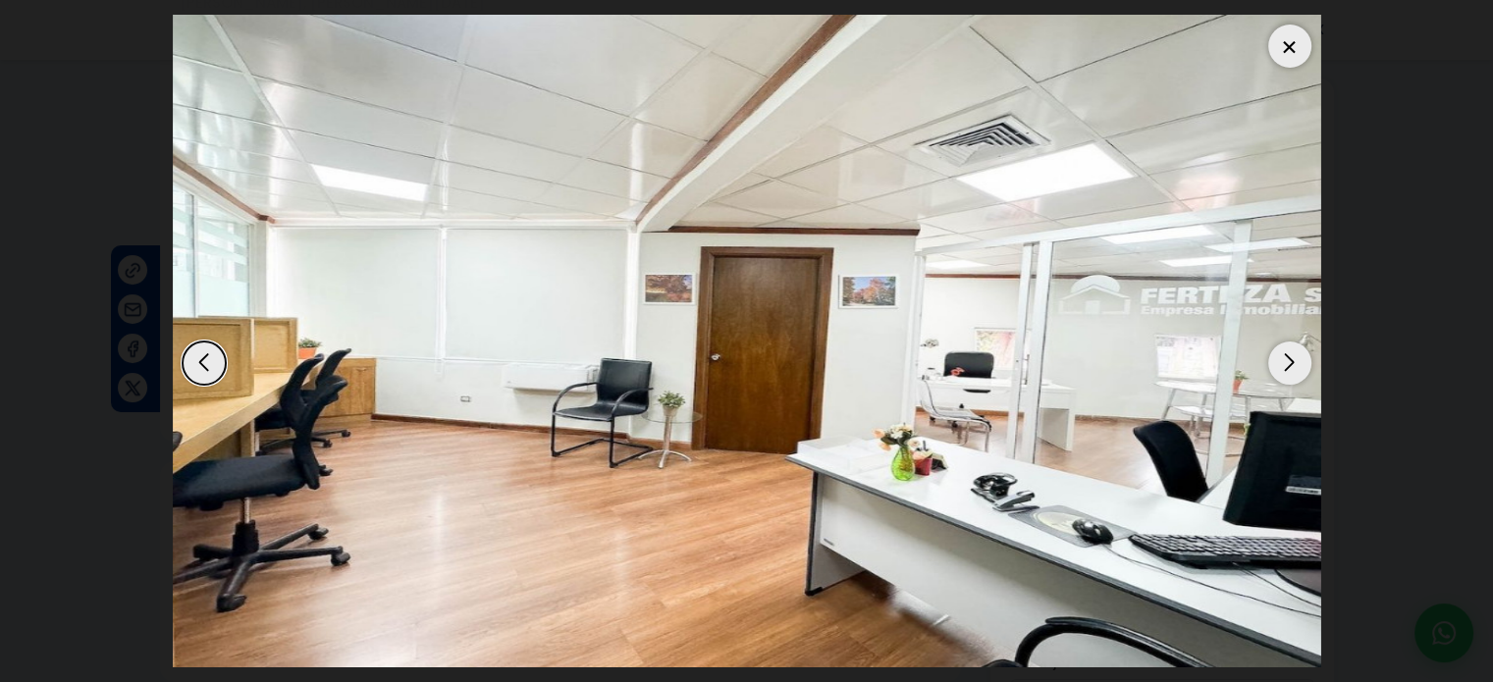
click at [1295, 370] on div "Next slide" at bounding box center [1290, 363] width 43 height 43
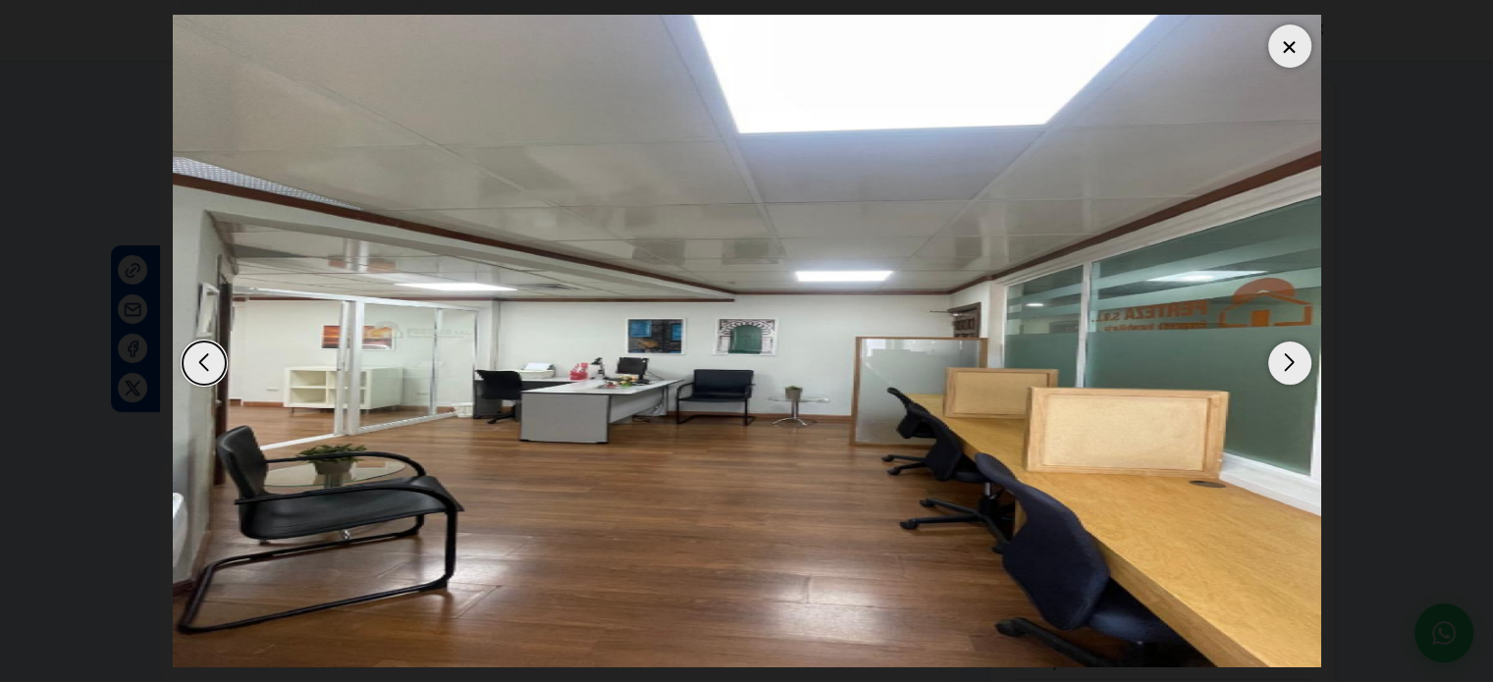
click at [1280, 61] on div at bounding box center [1290, 46] width 43 height 43
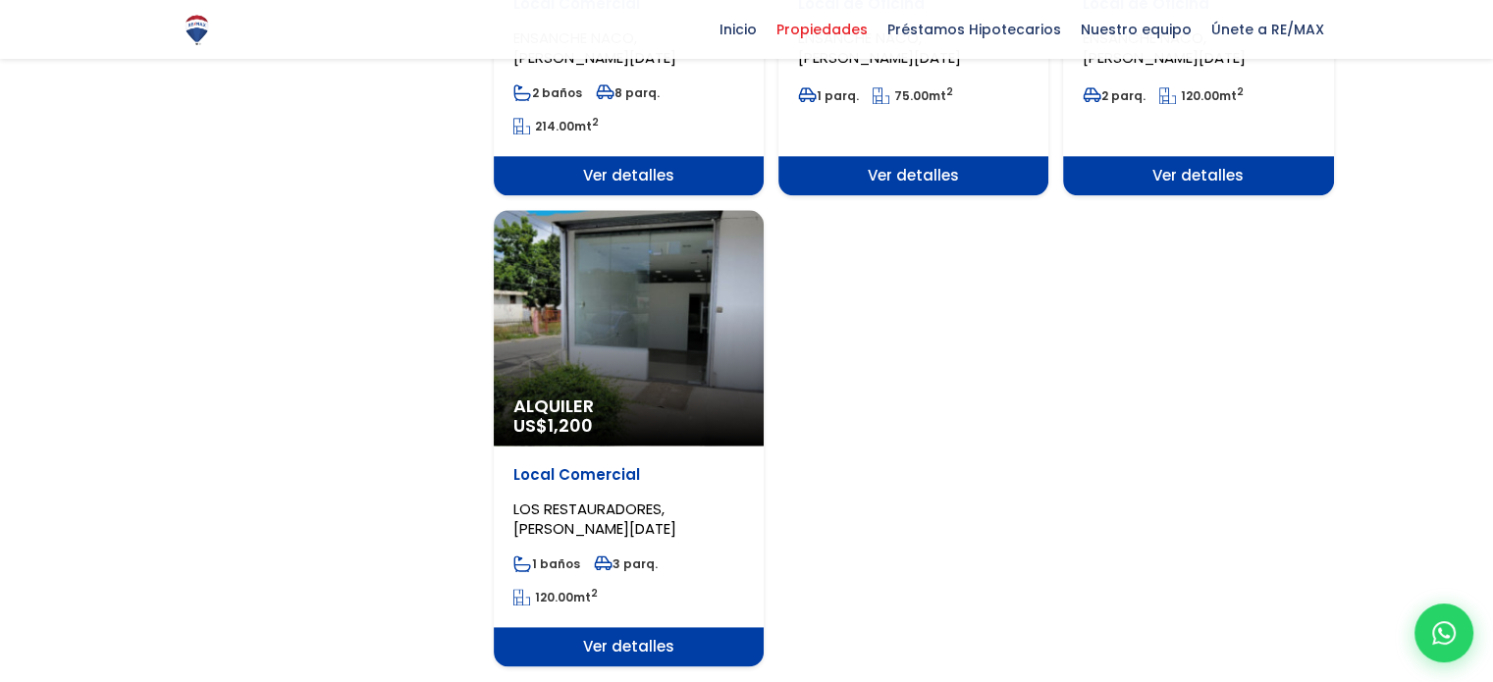
scroll to position [2455, 0]
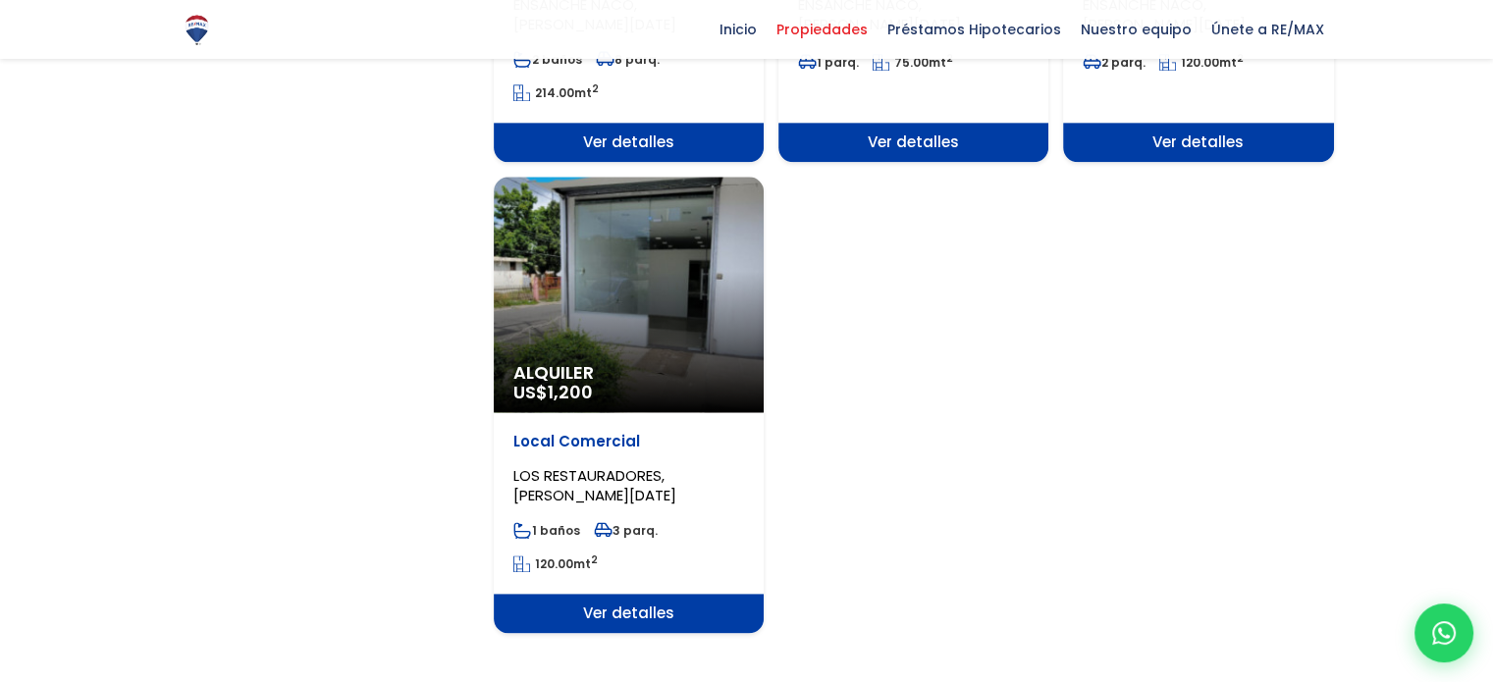
click at [600, 375] on span "Alquiler" at bounding box center [629, 373] width 231 height 20
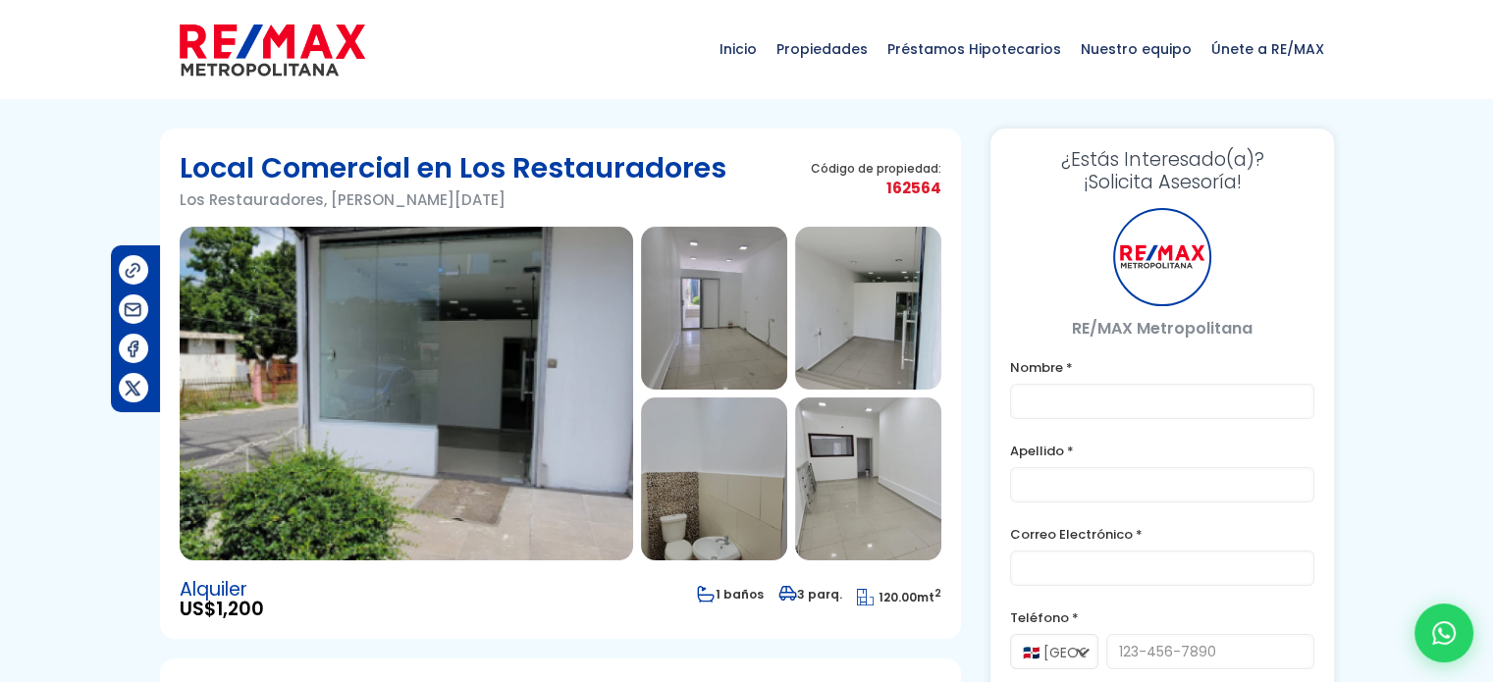
type input "[PERSON_NAME]"
type input "[EMAIL_ADDRESS][DOMAIN_NAME]"
type input "8098933003"
click at [523, 376] on img at bounding box center [407, 394] width 454 height 334
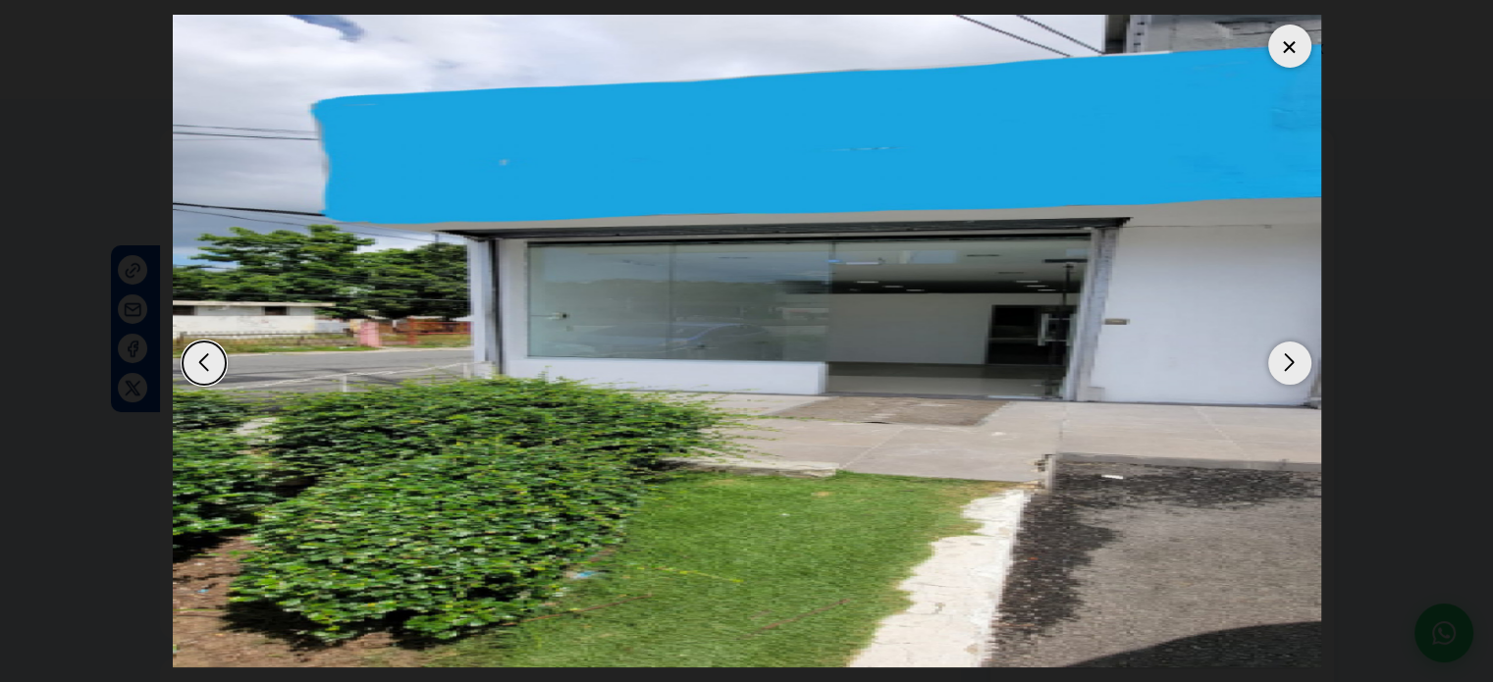
click at [1278, 372] on div "Next slide" at bounding box center [1290, 363] width 43 height 43
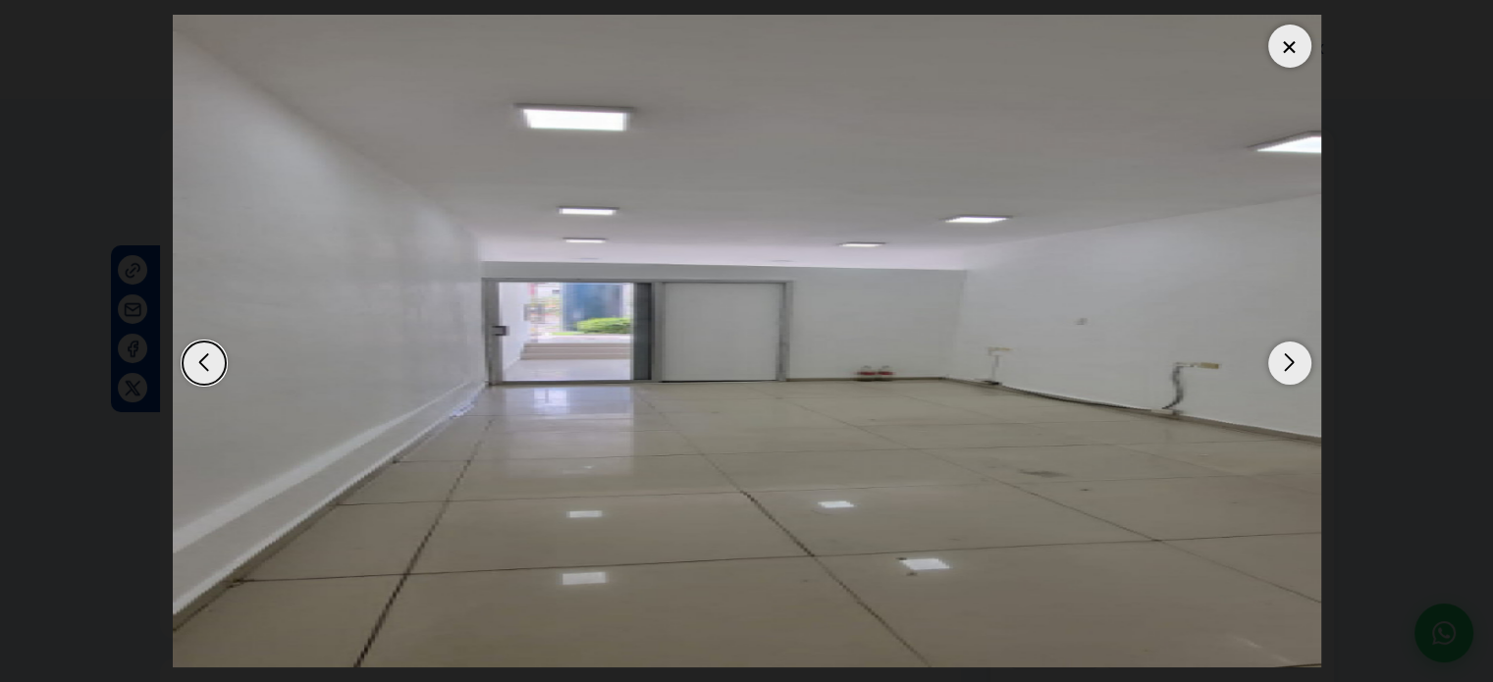
click at [1276, 373] on div "Next slide" at bounding box center [1290, 363] width 43 height 43
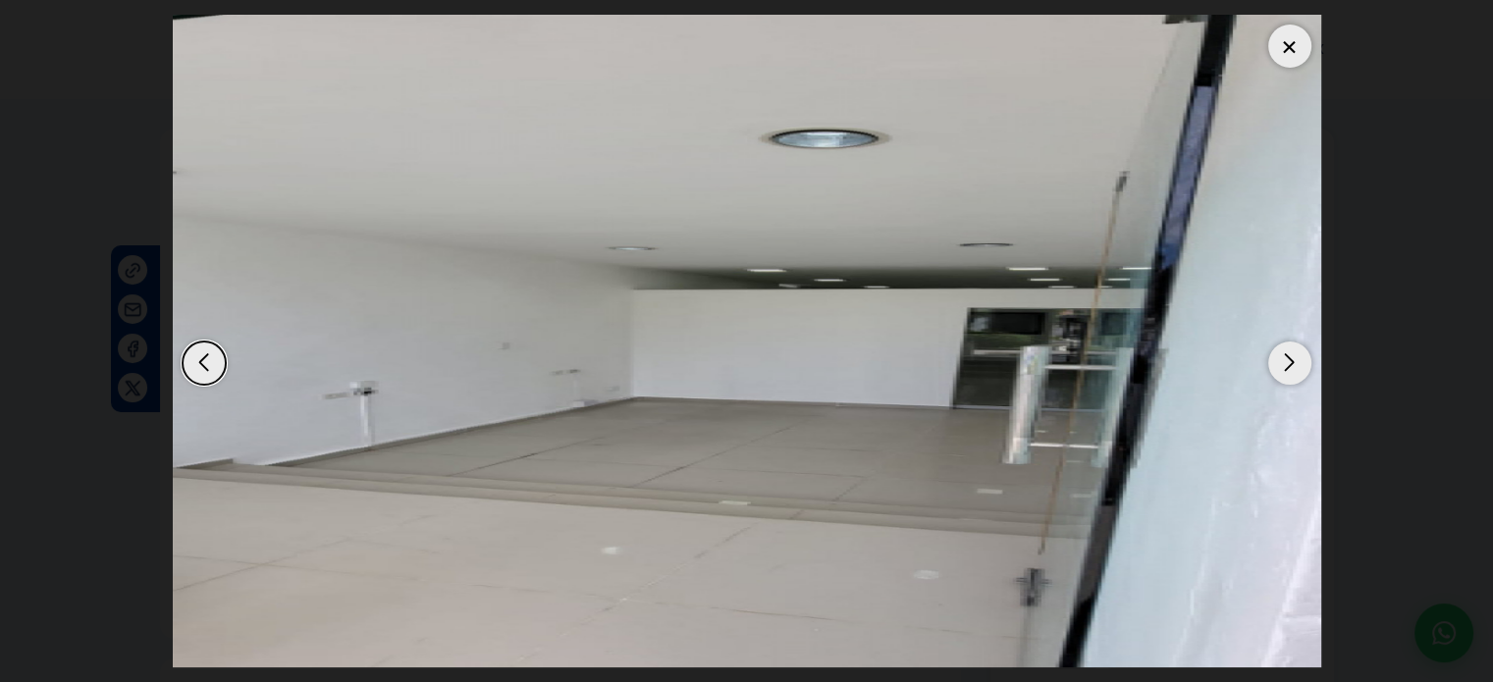
click at [1276, 373] on div "Next slide" at bounding box center [1290, 363] width 43 height 43
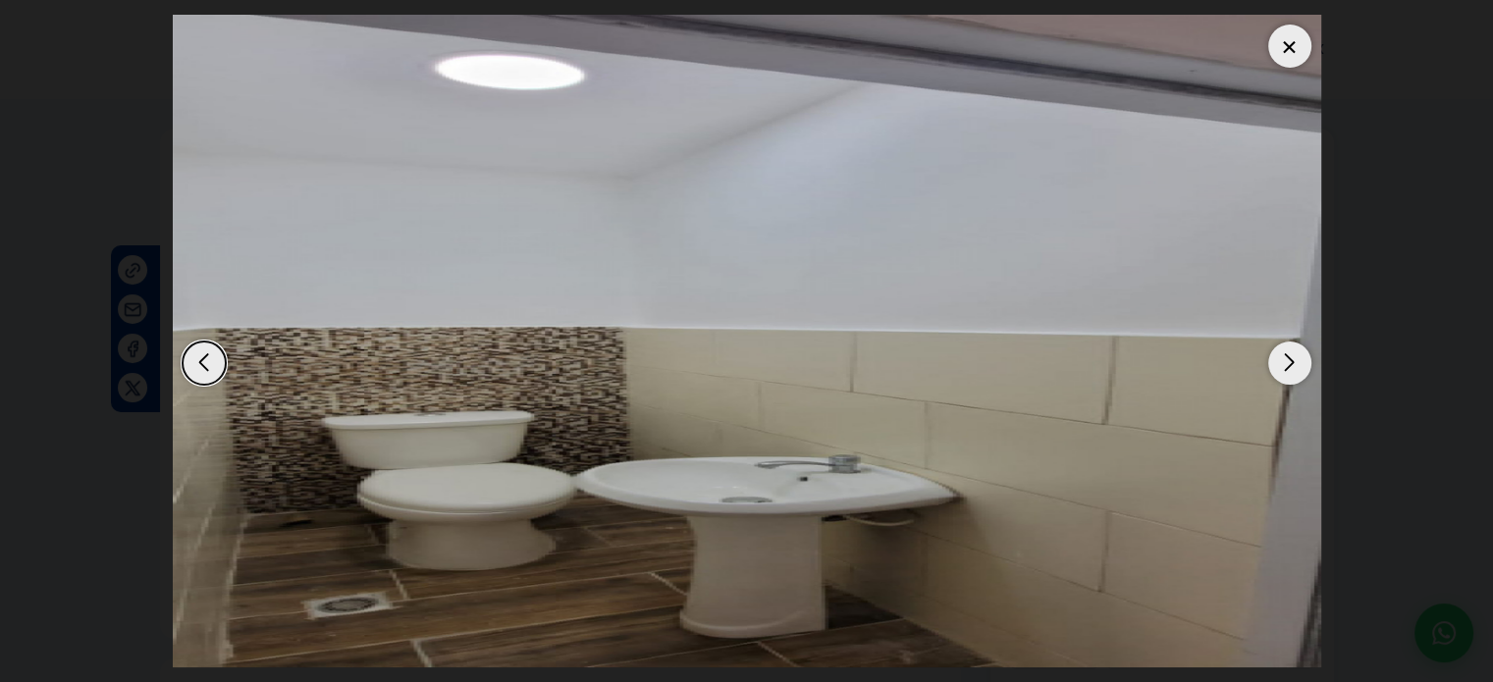
click at [1276, 373] on div "Next slide" at bounding box center [1290, 363] width 43 height 43
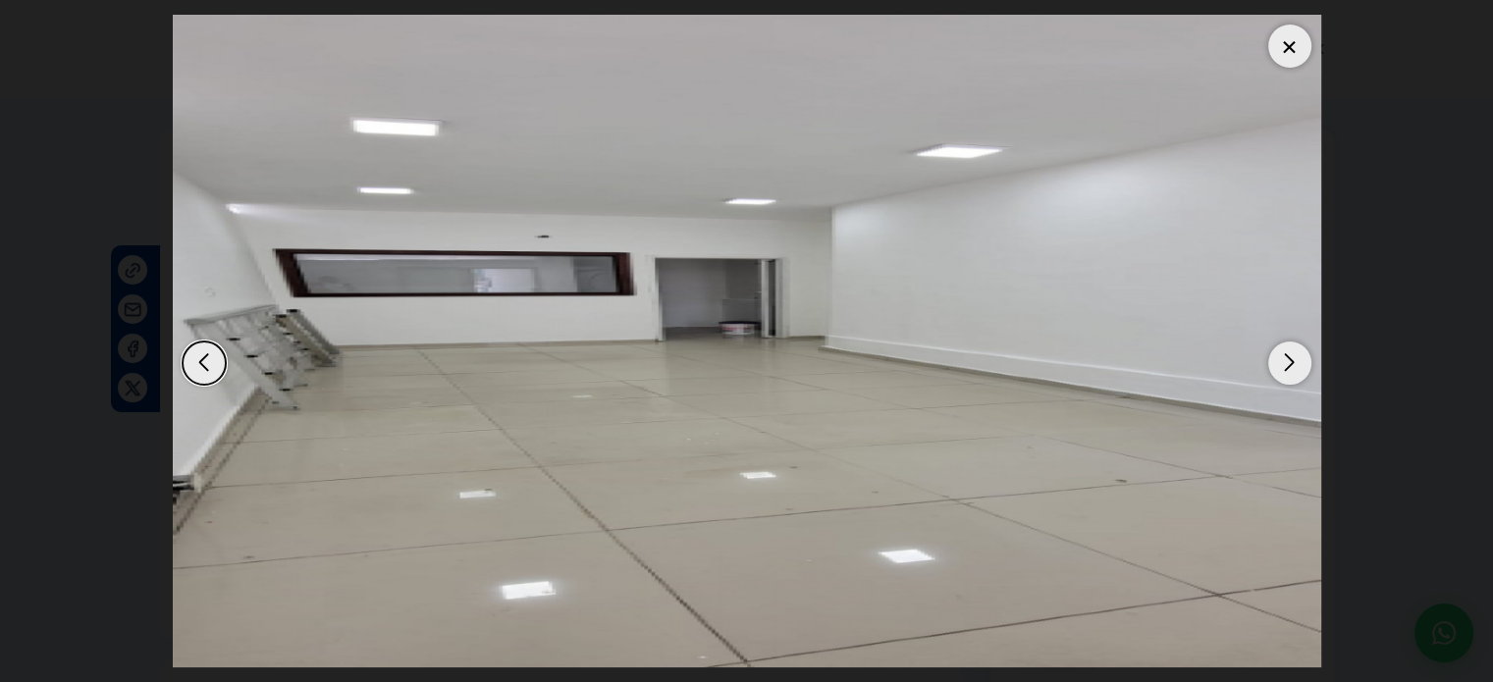
click at [1287, 44] on div at bounding box center [1290, 46] width 43 height 43
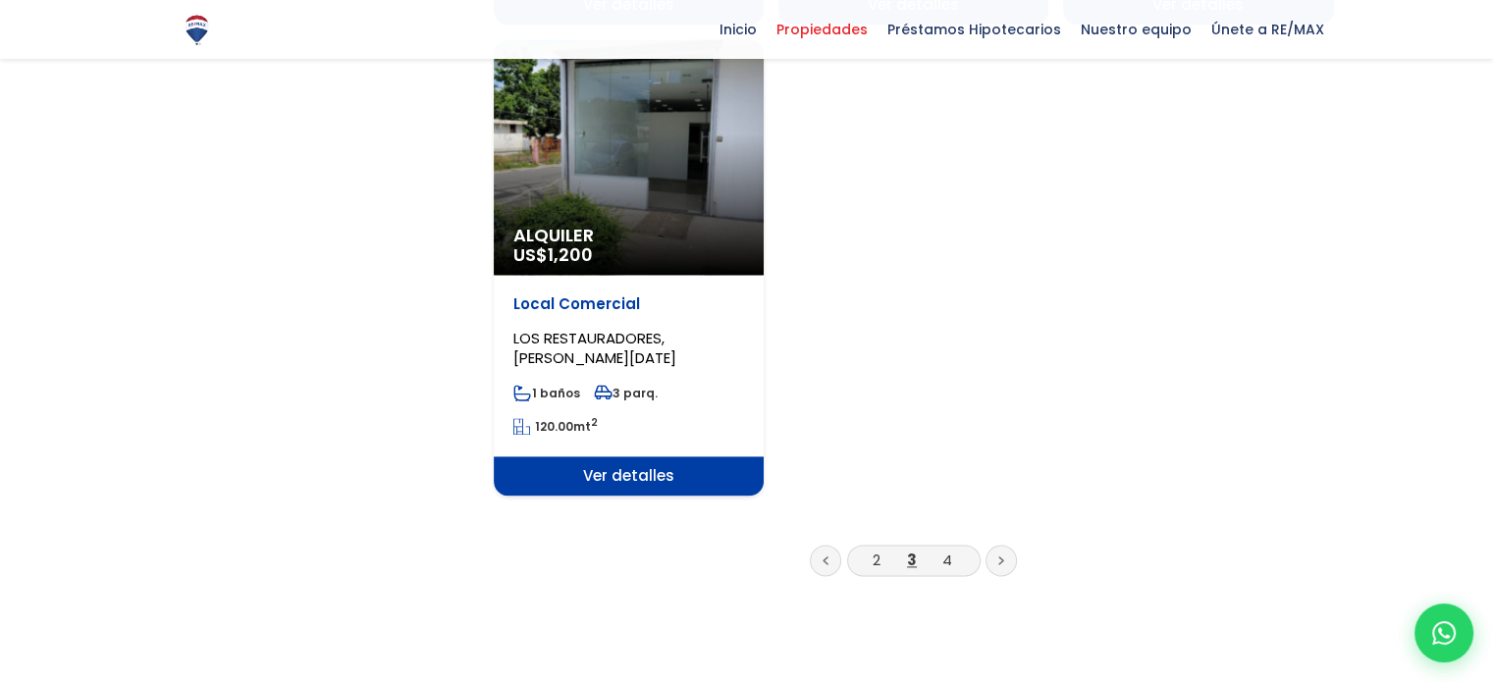
scroll to position [2750, 0]
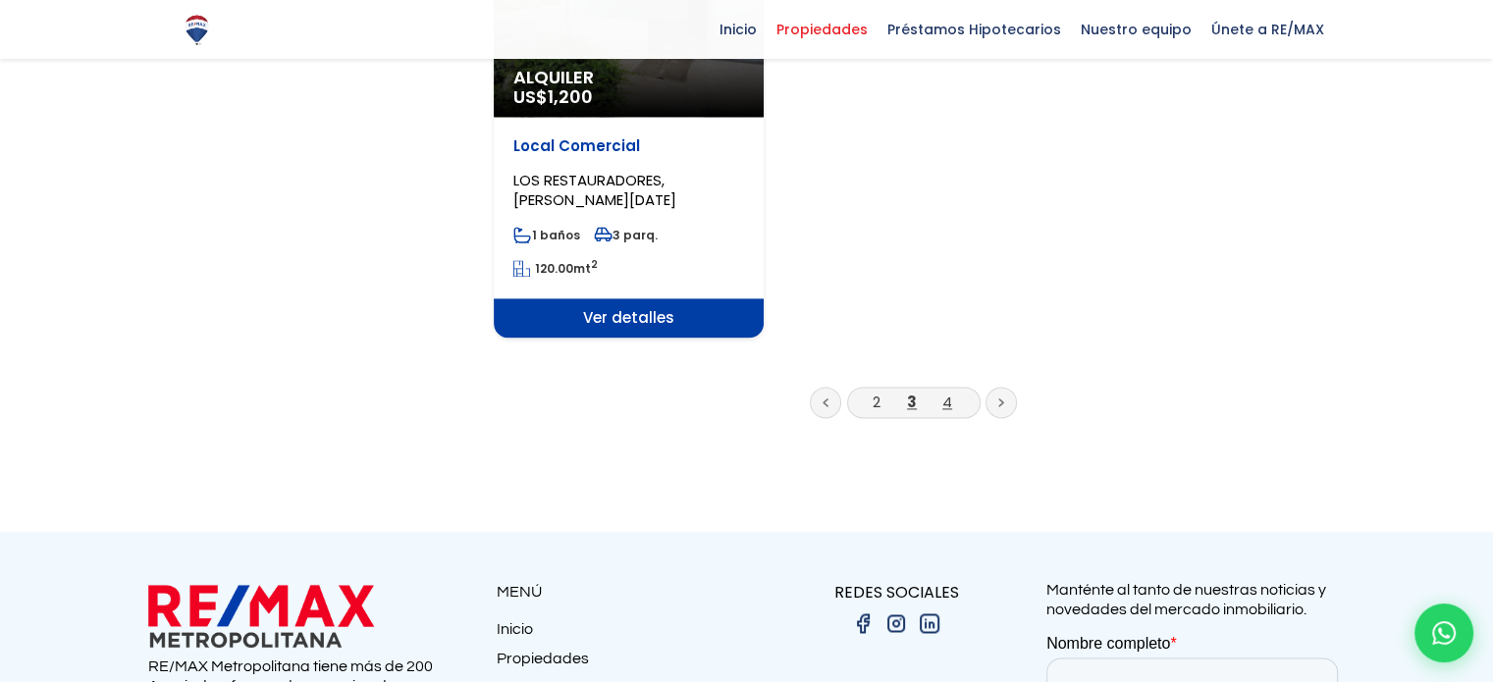
click at [946, 401] on link "4" at bounding box center [948, 402] width 10 height 21
